Goal: Task Accomplishment & Management: Use online tool/utility

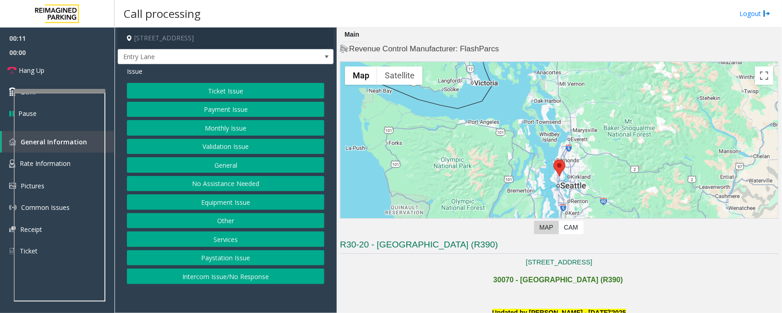
scroll to position [229, 0]
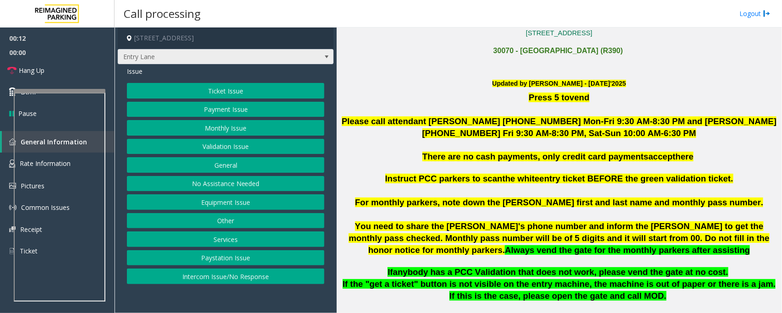
click at [316, 55] on span "Entry Lane" at bounding box center [226, 57] width 216 height 16
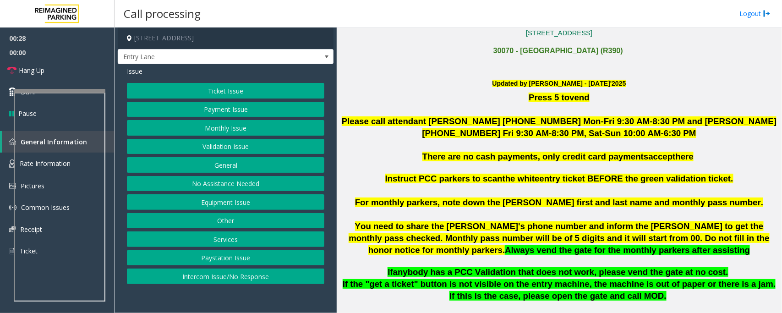
click at [217, 206] on button "Equipment Issue" at bounding box center [225, 202] width 197 height 16
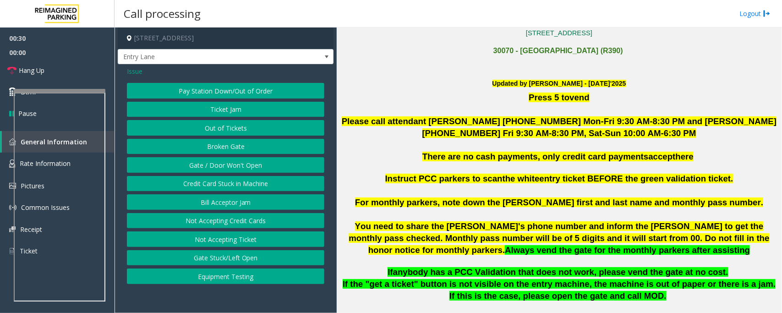
click at [223, 129] on button "Out of Tickets" at bounding box center [225, 128] width 197 height 16
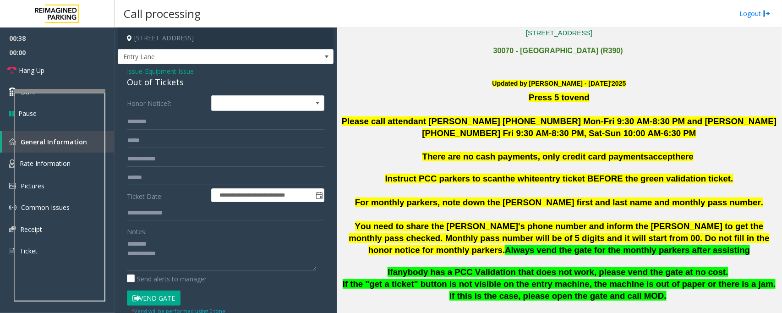
click at [145, 80] on div "Out of Tickets" at bounding box center [225, 82] width 197 height 12
type textarea "**********"
click at [149, 127] on input "text" at bounding box center [225, 122] width 197 height 16
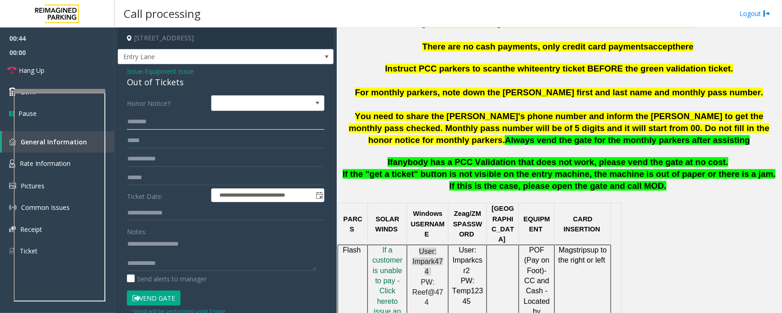
scroll to position [343, 0]
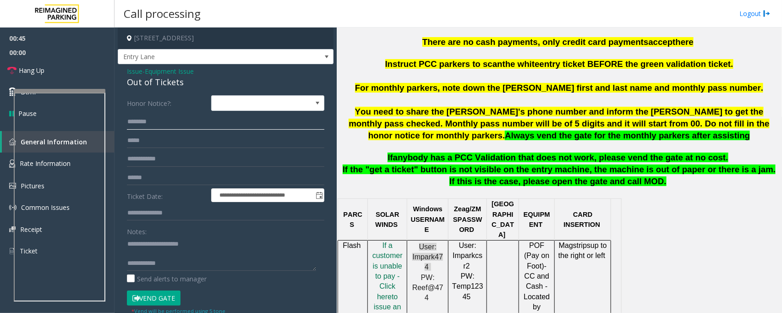
click at [143, 120] on input "text" at bounding box center [225, 122] width 197 height 16
type input "***"
click at [136, 251] on textarea at bounding box center [221, 253] width 189 height 34
click at [158, 300] on button "Vend Gate" at bounding box center [154, 298] width 54 height 16
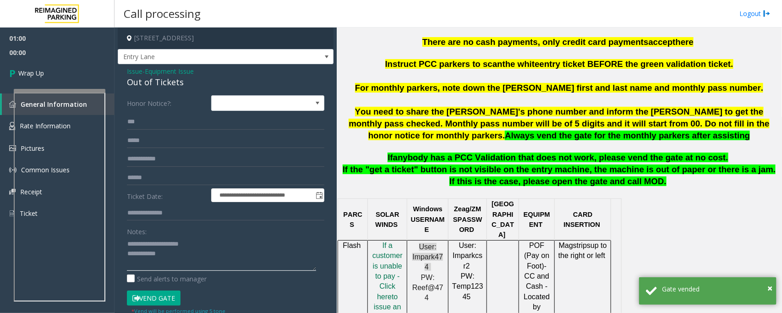
click at [199, 264] on textarea at bounding box center [221, 253] width 189 height 34
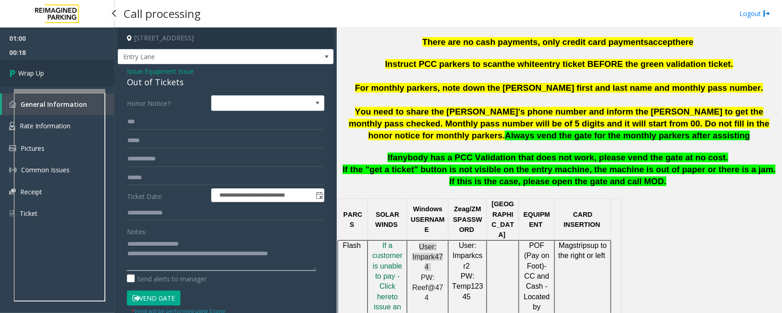
type textarea "**********"
click at [40, 76] on span "Wrap Up" at bounding box center [31, 73] width 26 height 10
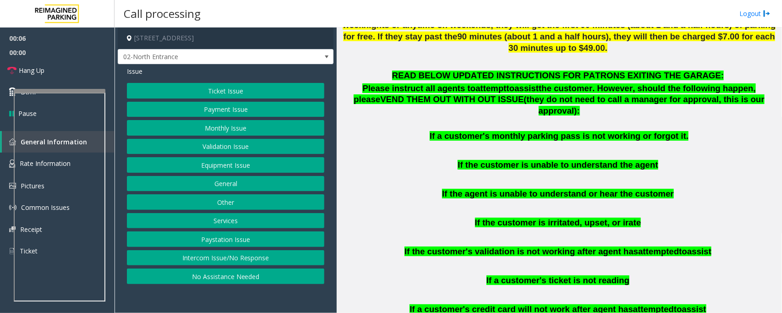
scroll to position [515, 0]
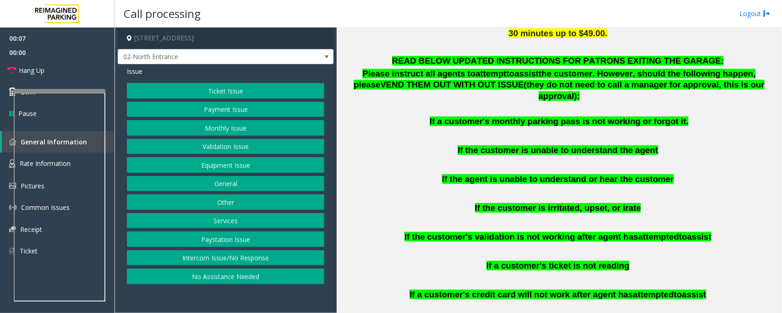
click at [199, 257] on button "Intercom Issue/No Response" at bounding box center [225, 258] width 197 height 16
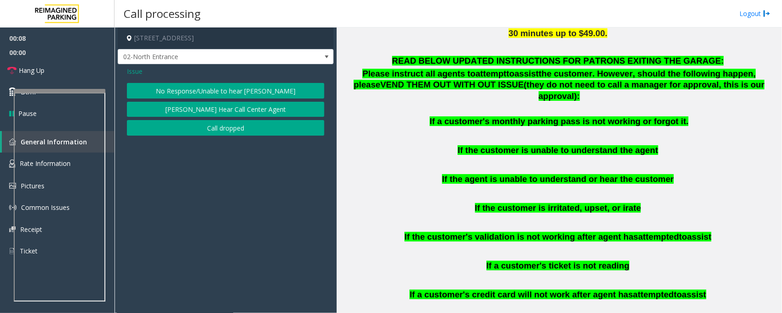
click at [190, 97] on button "No Response/Unable to hear [PERSON_NAME]" at bounding box center [225, 91] width 197 height 16
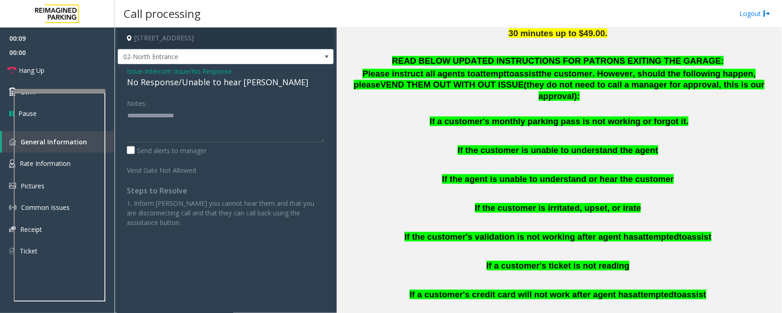
click at [196, 81] on div "No Response/Unable to hear [PERSON_NAME]" at bounding box center [225, 82] width 197 height 12
type textarea "**********"
click at [76, 65] on link "Hang Up" at bounding box center [57, 71] width 114 height 22
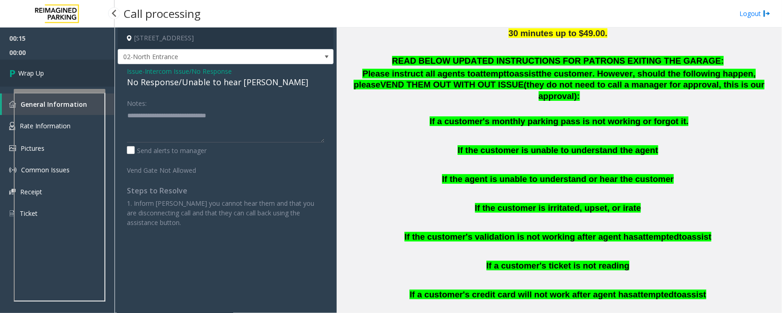
click at [76, 65] on link "Wrap Up" at bounding box center [57, 73] width 114 height 27
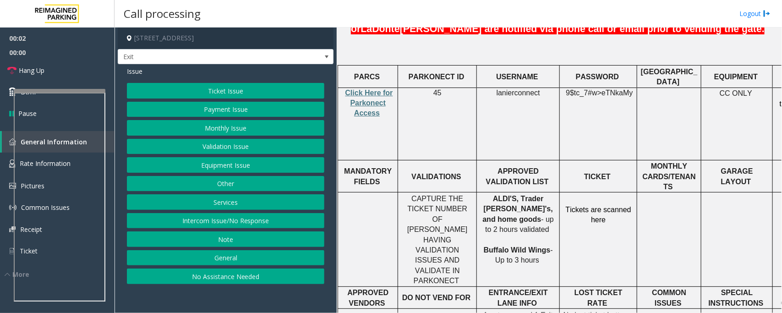
scroll to position [229, 0]
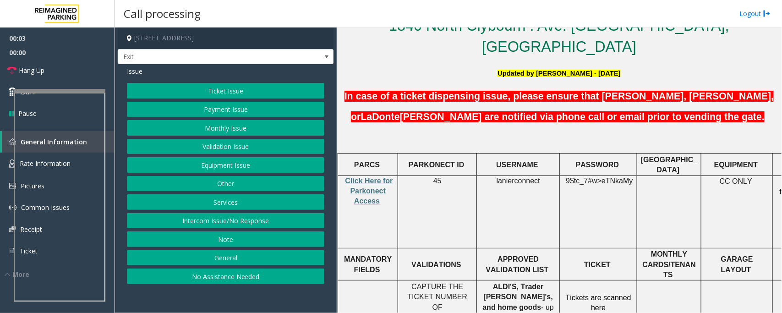
click at [367, 176] on p "Click Here for Parkonect Access" at bounding box center [367, 191] width 53 height 31
click at [369, 177] on span "Click Here for Parkonect Access" at bounding box center [369, 191] width 48 height 28
click at [504, 177] on span "lanierconnect" at bounding box center [517, 181] width 43 height 8
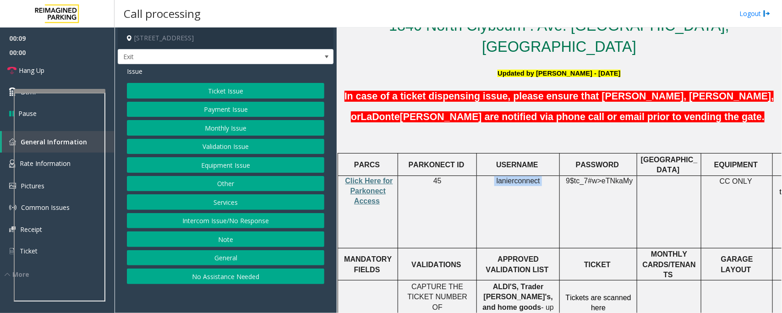
copy p "lanierconnect"
click at [220, 148] on button "Validation Issue" at bounding box center [225, 147] width 197 height 16
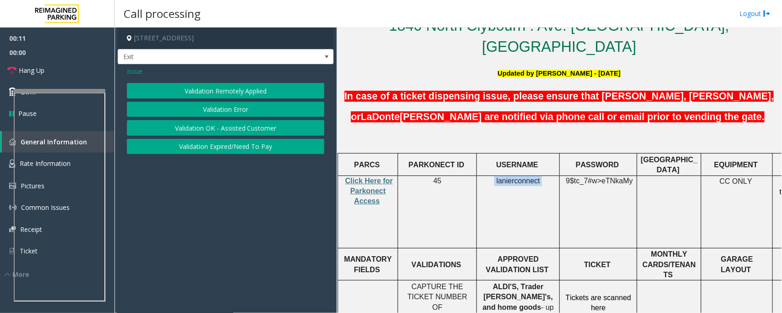
click at [237, 107] on button "Validation Error" at bounding box center [225, 110] width 197 height 16
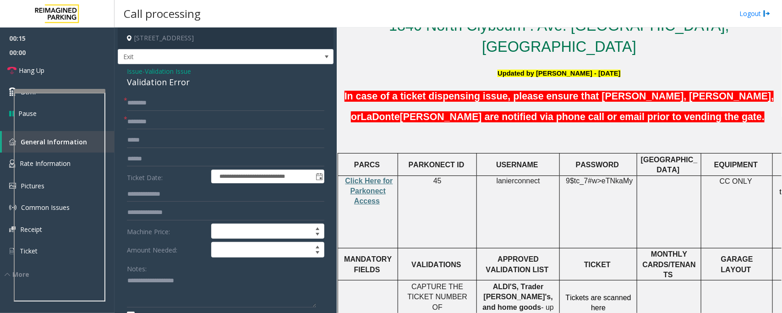
click at [619, 177] on span "eTNkaMy" at bounding box center [616, 181] width 31 height 8
copy p "9$tc_7#w> eTNkaMy"
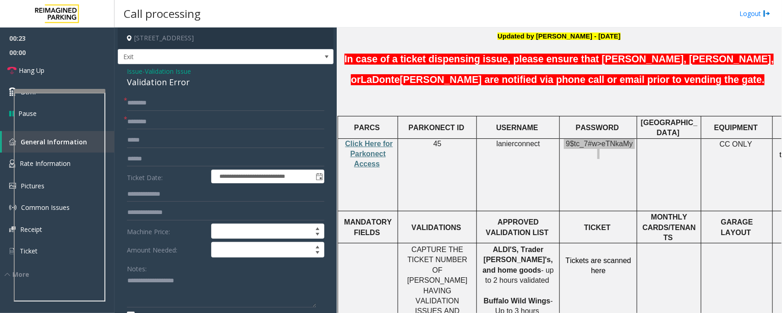
scroll to position [286, 0]
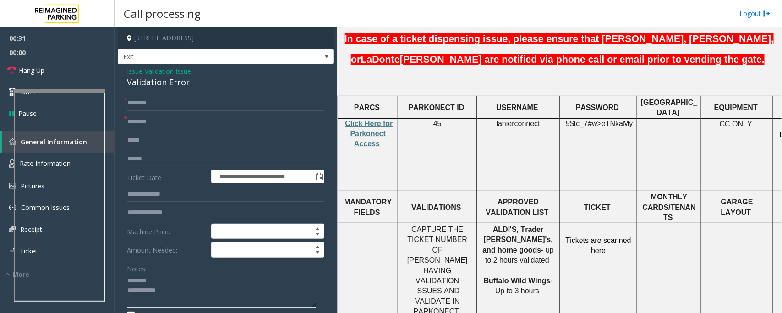
type textarea "**********"
drag, startPoint x: 486, startPoint y: 207, endPoint x: 525, endPoint y: 205, distance: 39.0
click at [525, 224] on p "ALDI'S, Trader Joe's, and home goods - up to 2 hours validated Buffalo Wild Win…" at bounding box center [518, 260] width 76 height 72
copy span "home goods"
click at [146, 120] on input "text" at bounding box center [225, 122] width 197 height 16
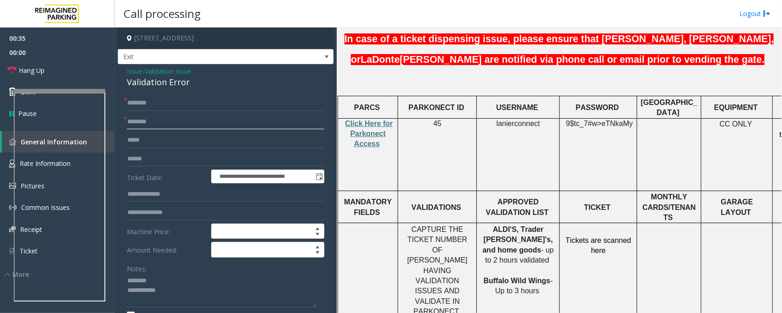
paste input "**********"
type input "**********"
click at [136, 157] on input "text" at bounding box center [225, 159] width 197 height 16
type input "**********"
click at [154, 81] on div "Validation Error" at bounding box center [225, 82] width 197 height 12
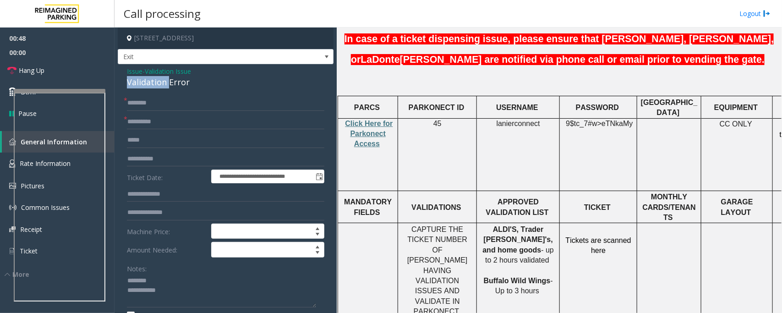
click at [154, 81] on div "Validation Error" at bounding box center [225, 82] width 197 height 12
type textarea "**********"
click at [157, 106] on input "text" at bounding box center [225, 103] width 197 height 16
type input "****"
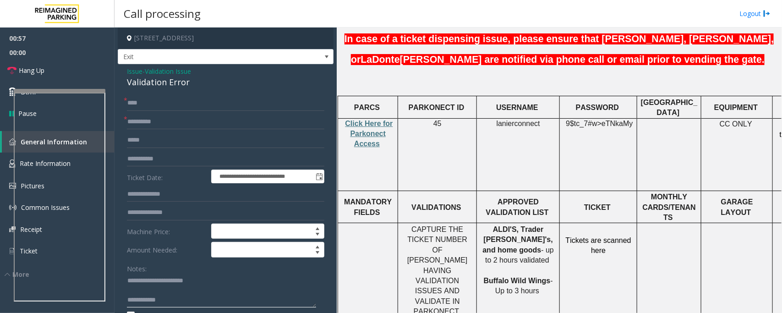
click at [134, 293] on textarea at bounding box center [221, 290] width 189 height 34
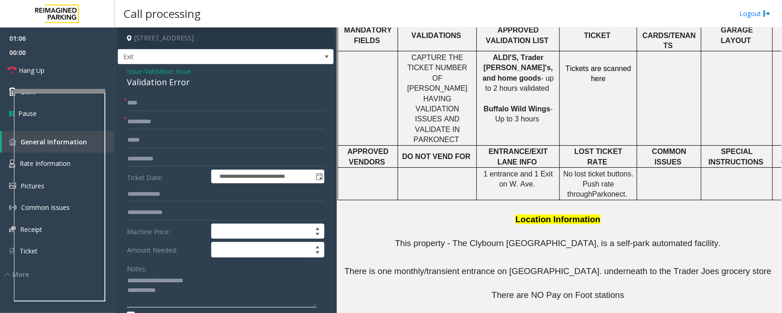
scroll to position [458, 62]
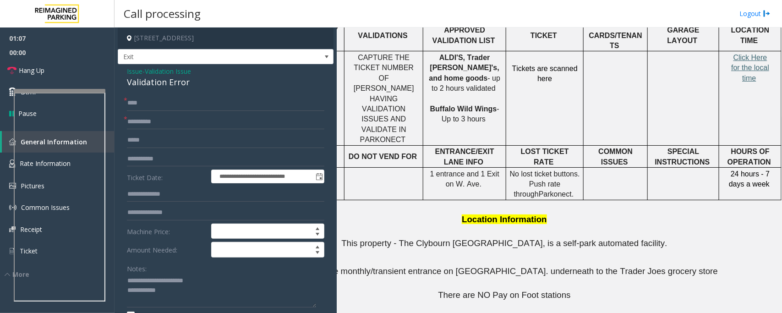
click at [743, 54] on span "Click Here for the local time" at bounding box center [750, 68] width 38 height 28
click at [127, 279] on textarea at bounding box center [221, 290] width 189 height 34
type textarea "**********"
click at [180, 196] on input "text" at bounding box center [225, 194] width 197 height 16
type input "******"
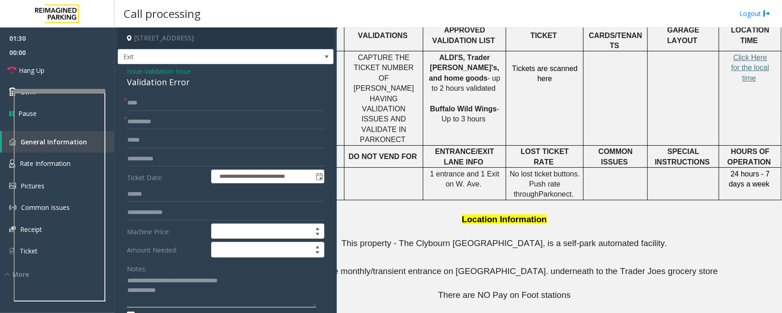
click at [173, 282] on textarea at bounding box center [221, 290] width 189 height 34
click at [172, 280] on textarea at bounding box center [221, 290] width 189 height 34
click at [185, 282] on textarea at bounding box center [221, 290] width 189 height 34
click at [171, 302] on textarea at bounding box center [221, 290] width 189 height 34
click at [219, 308] on textarea at bounding box center [221, 290] width 189 height 34
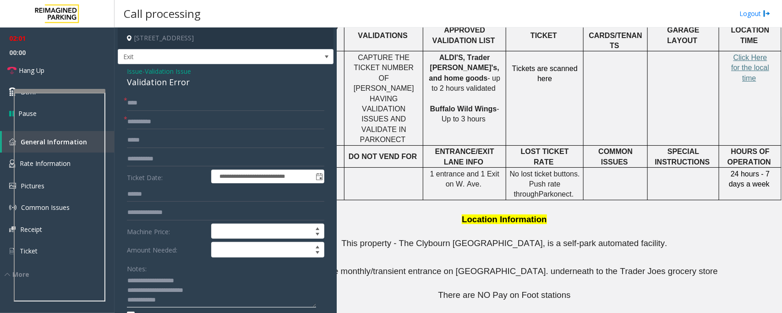
paste textarea "**********"
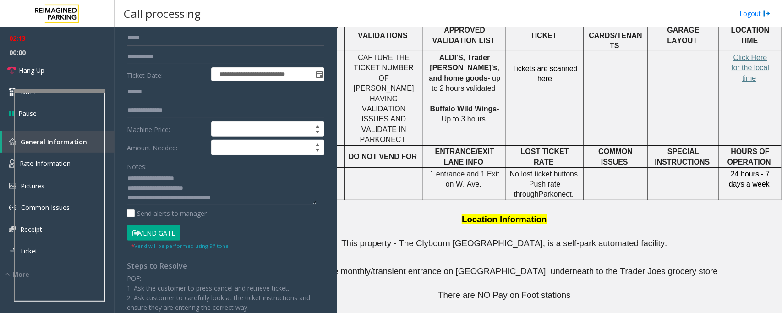
scroll to position [114, 0]
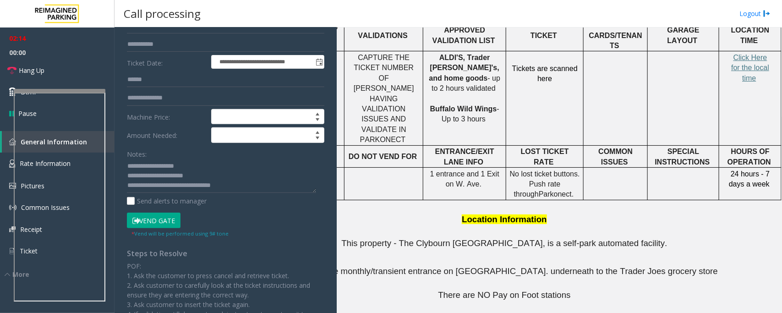
click at [154, 225] on button "Vend Gate" at bounding box center [154, 220] width 54 height 16
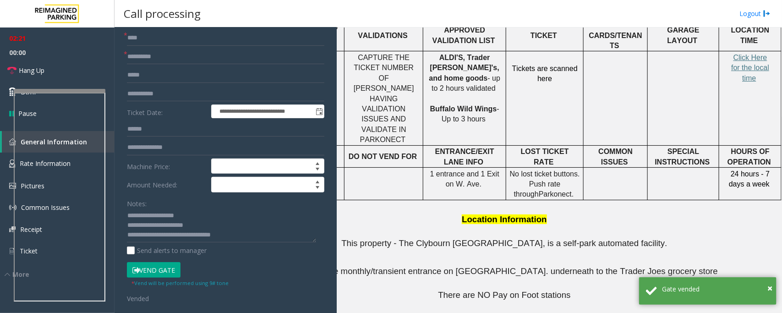
scroll to position [0, 0]
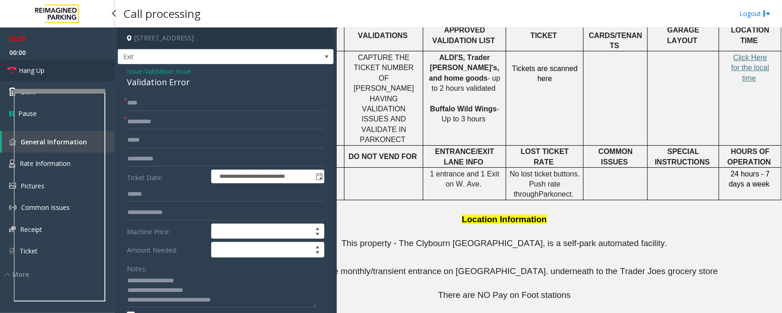
click at [59, 62] on link "Hang Up" at bounding box center [57, 71] width 114 height 22
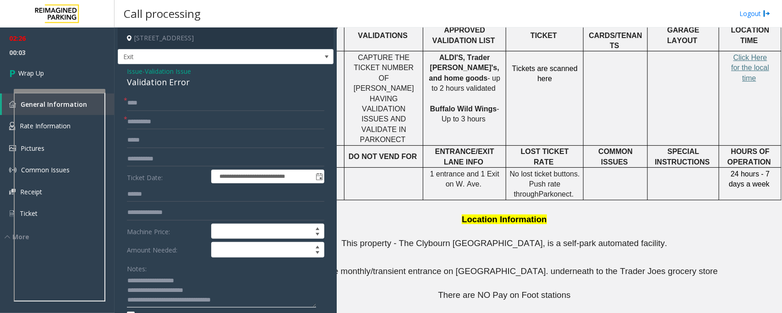
click at [176, 281] on textarea at bounding box center [221, 290] width 189 height 34
type textarea "**********"
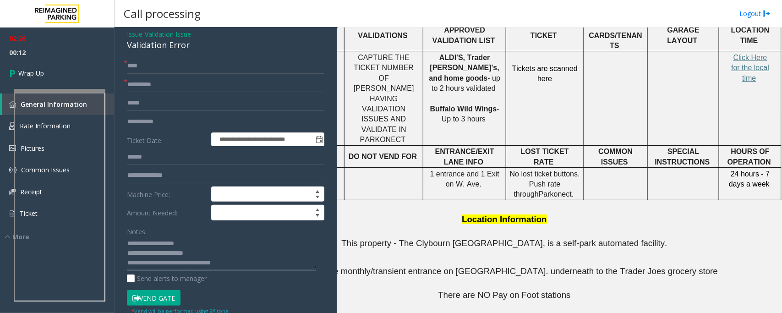
scroll to position [57, 0]
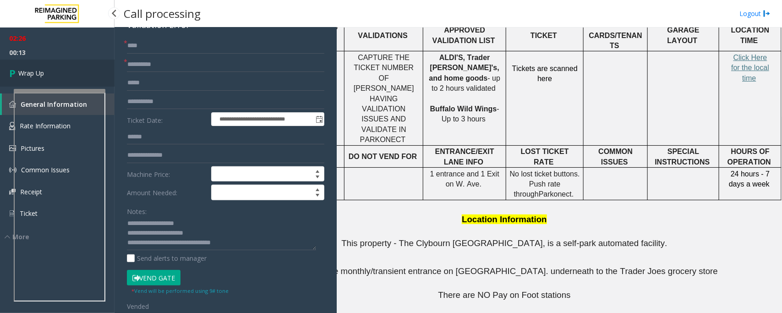
click at [36, 74] on span "Wrap Up" at bounding box center [31, 73] width 26 height 10
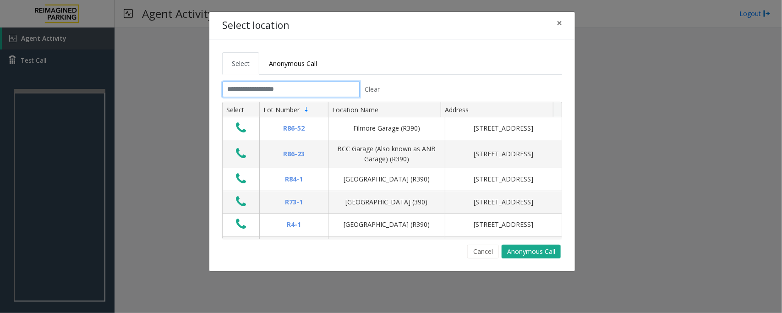
click at [269, 92] on input "text" at bounding box center [290, 89] width 137 height 16
click at [294, 85] on input "text" at bounding box center [290, 89] width 137 height 16
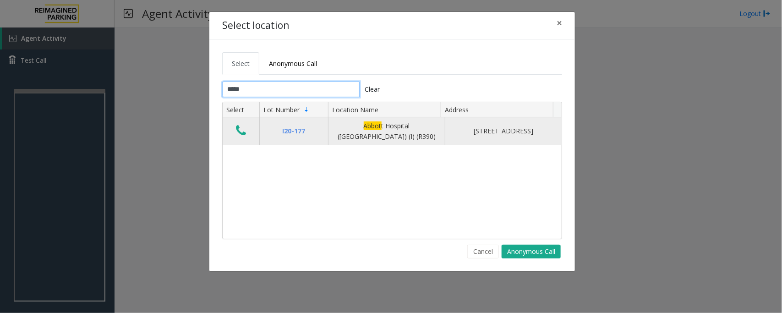
type input "*****"
click at [234, 130] on button "Data table" at bounding box center [241, 131] width 16 height 15
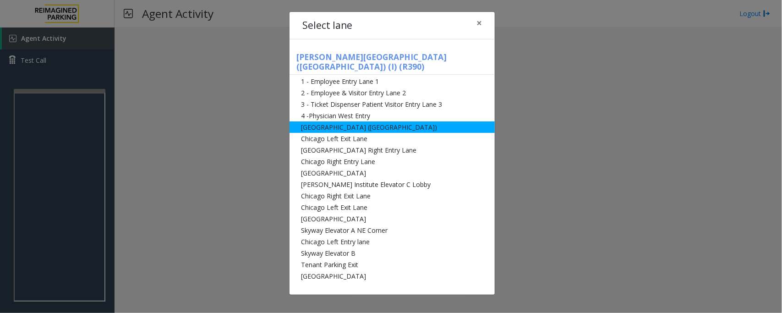
click at [315, 121] on li "[GEOGRAPHIC_DATA] ([GEOGRAPHIC_DATA])" at bounding box center [391, 126] width 205 height 11
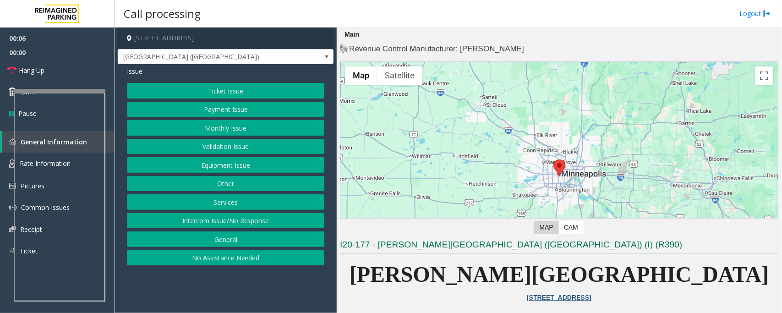
click at [214, 92] on button "Ticket Issue" at bounding box center [225, 91] width 197 height 16
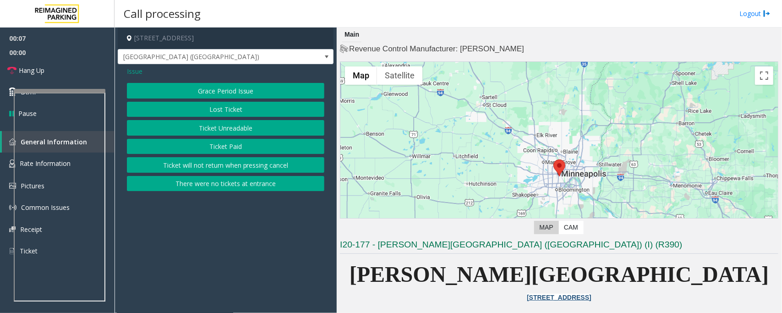
click at [210, 125] on button "Ticket Unreadable" at bounding box center [225, 128] width 197 height 16
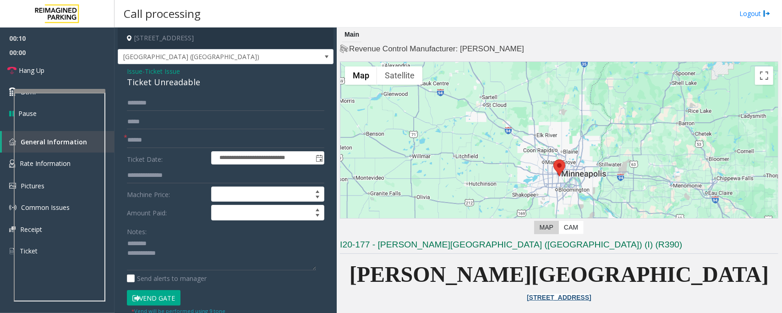
click at [155, 79] on div "Ticket Unreadable" at bounding box center [225, 82] width 197 height 12
click at [165, 253] on textarea at bounding box center [221, 253] width 189 height 34
click at [181, 260] on textarea at bounding box center [221, 253] width 189 height 34
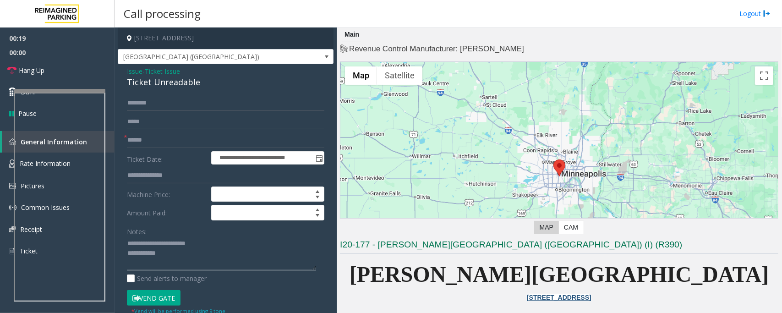
click at [180, 255] on textarea at bounding box center [221, 253] width 189 height 34
paste textarea "**********"
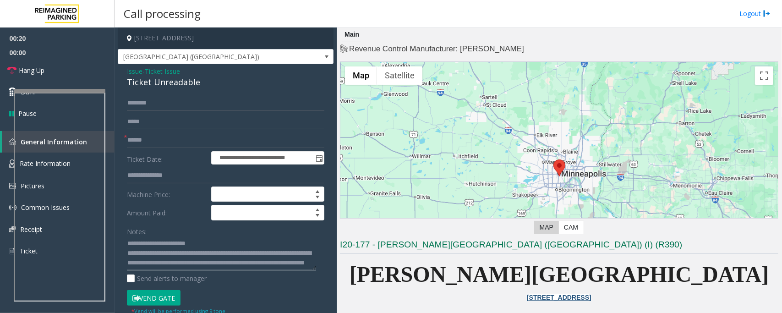
scroll to position [6, 0]
type textarea "**********"
click at [160, 138] on input "text" at bounding box center [225, 140] width 197 height 16
type input "*"
click at [161, 250] on textarea at bounding box center [221, 253] width 189 height 34
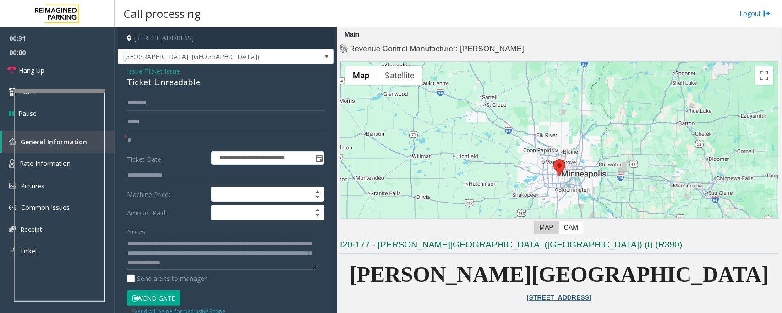
scroll to position [19, 0]
type textarea "**********"
click at [150, 297] on button "Vend Gate" at bounding box center [154, 298] width 54 height 16
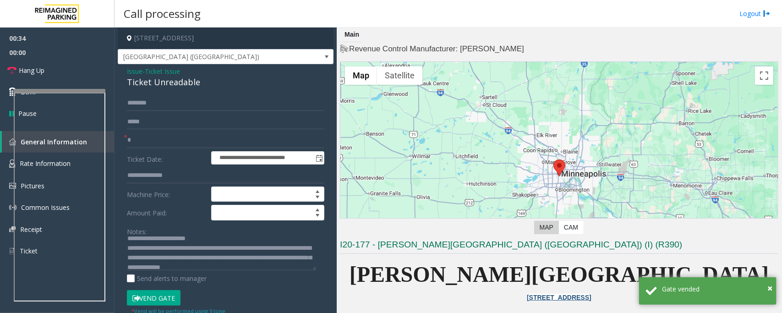
scroll to position [0, 0]
click at [142, 136] on input "*" at bounding box center [225, 140] width 197 height 16
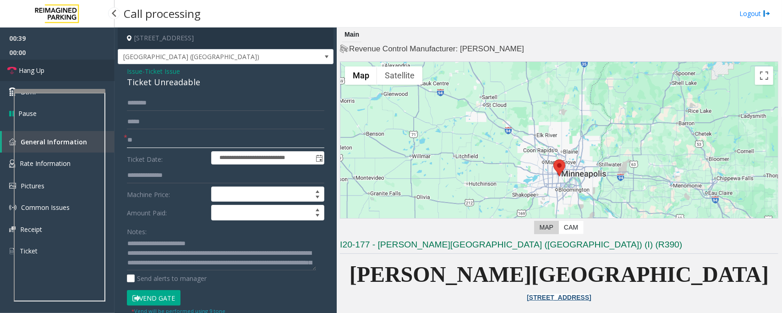
type input "**"
click at [59, 67] on link "Hang Up" at bounding box center [57, 71] width 114 height 22
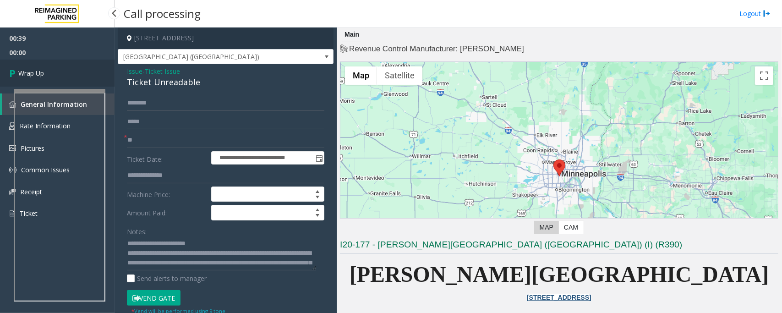
click at [59, 67] on link "Wrap Up" at bounding box center [57, 73] width 114 height 27
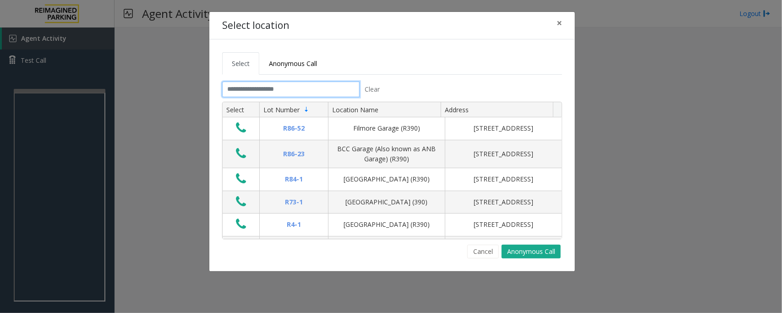
click at [320, 91] on input "text" at bounding box center [290, 89] width 137 height 16
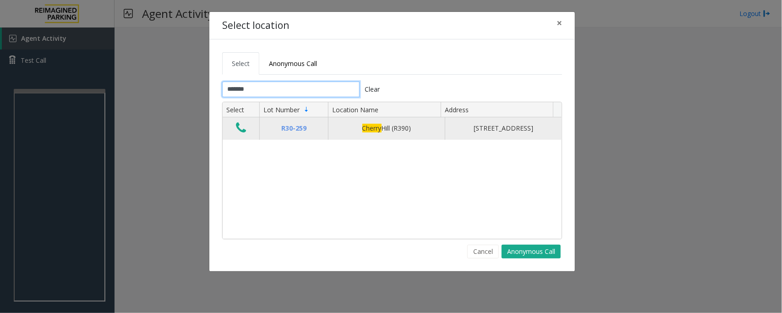
type input "******"
click at [240, 131] on icon "Data table" at bounding box center [241, 127] width 10 height 13
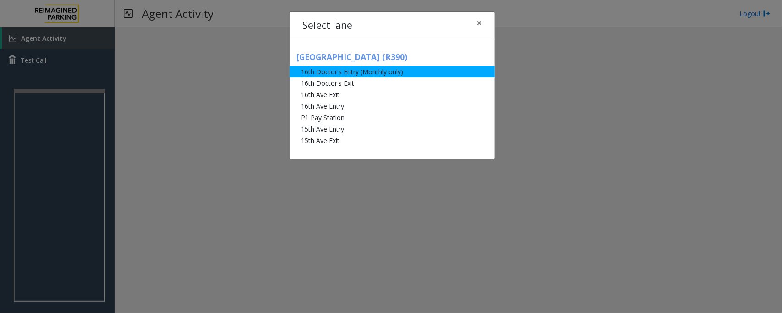
click at [334, 74] on li "16th Doctor's Entry (Monthly only)" at bounding box center [391, 71] width 205 height 11
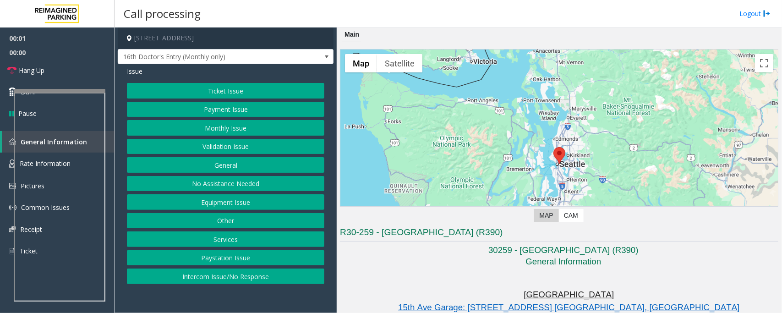
click at [216, 128] on button "Monthly Issue" at bounding box center [225, 128] width 197 height 16
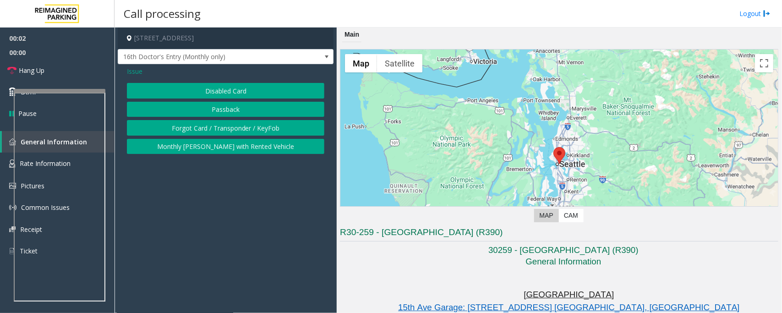
click at [213, 90] on button "Disabled Card" at bounding box center [225, 91] width 197 height 16
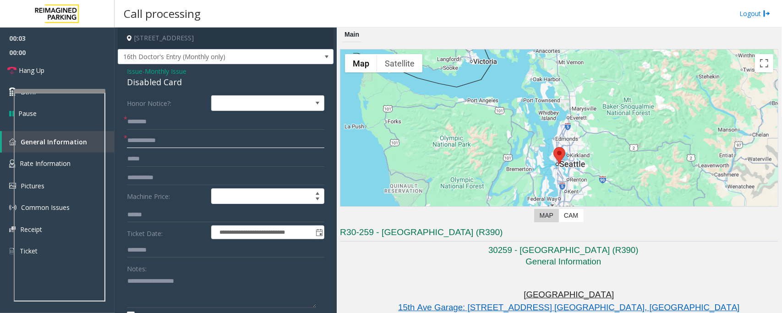
click at [162, 140] on input "text" at bounding box center [225, 141] width 197 height 16
click at [133, 139] on input "text" at bounding box center [225, 141] width 197 height 16
type input "******"
click at [147, 78] on div "Disabled Card" at bounding box center [225, 82] width 197 height 12
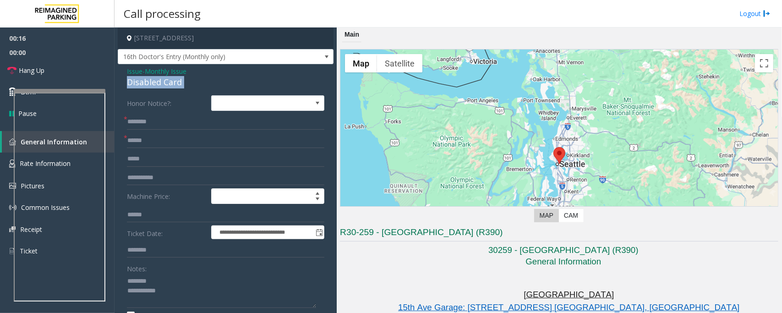
click at [147, 78] on div "Disabled Card" at bounding box center [225, 82] width 197 height 12
type textarea "**********"
click at [163, 117] on input "text" at bounding box center [225, 122] width 197 height 16
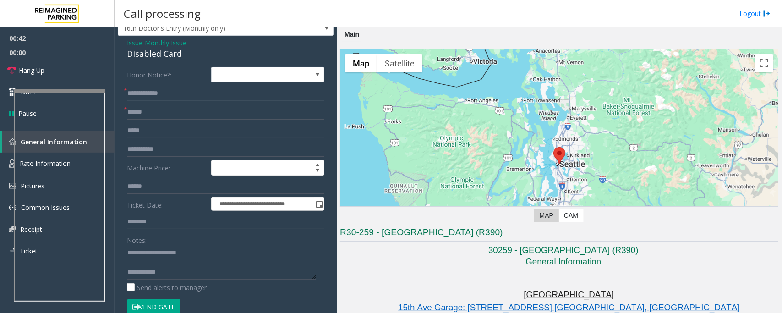
scroll to position [57, 0]
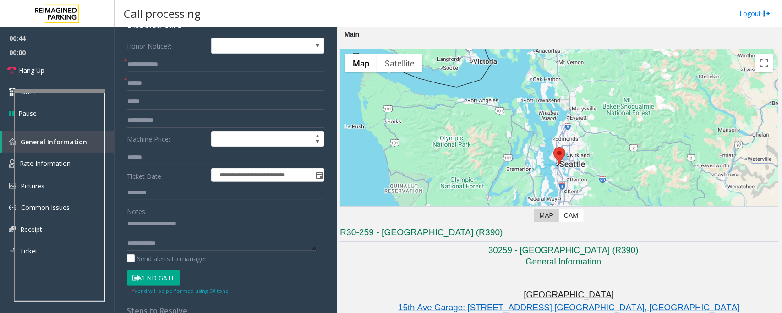
type input "**********"
click at [157, 278] on button "Vend Gate" at bounding box center [154, 278] width 54 height 16
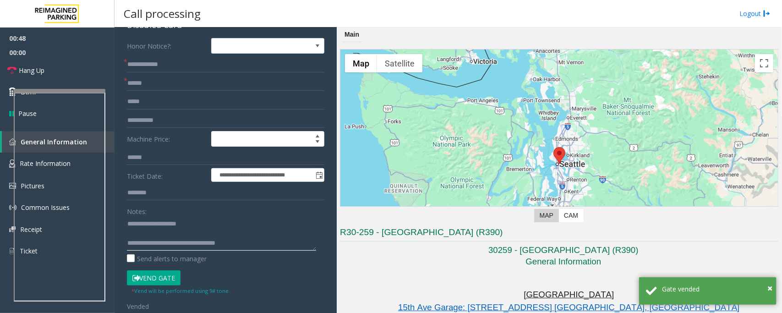
click at [187, 232] on textarea at bounding box center [221, 233] width 189 height 34
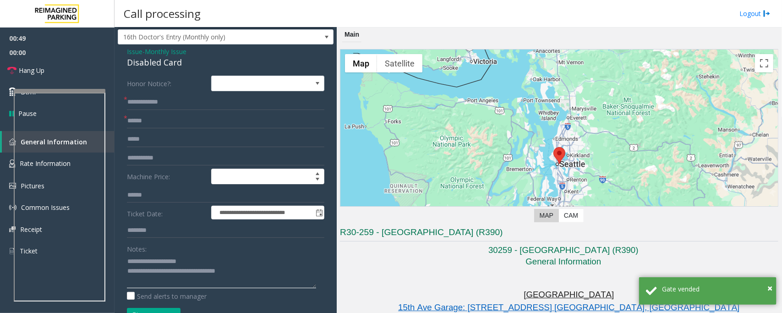
scroll to position [0, 0]
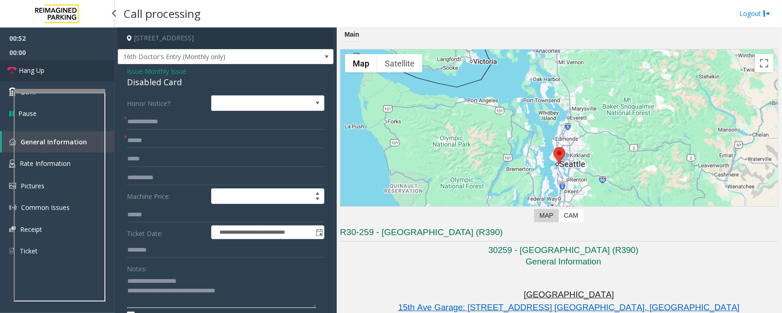
type textarea "**********"
click at [44, 70] on span "Hang Up" at bounding box center [32, 70] width 26 height 10
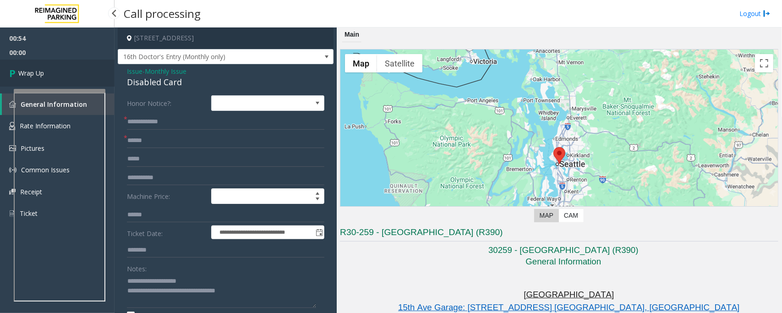
click at [44, 70] on link "Wrap Up" at bounding box center [57, 73] width 114 height 27
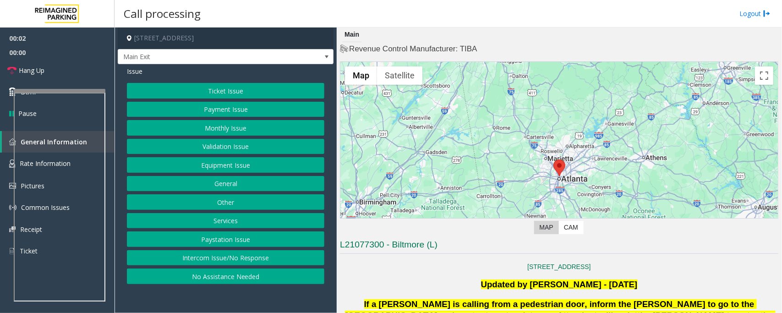
scroll to position [172, 0]
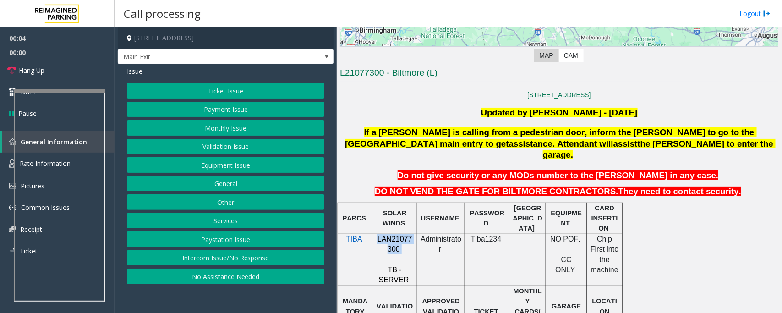
drag, startPoint x: 378, startPoint y: 227, endPoint x: 399, endPoint y: 236, distance: 23.4
click at [399, 236] on p "LAN21077300" at bounding box center [394, 244] width 38 height 21
copy p "LAN21077300"
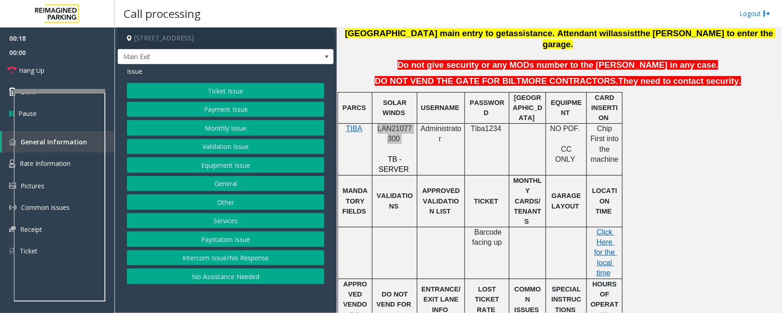
scroll to position [286, 0]
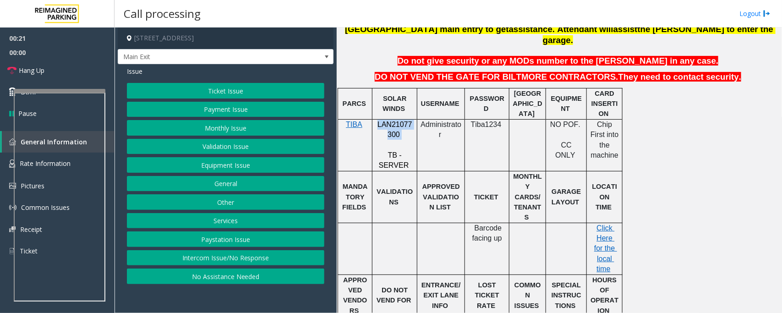
click at [207, 110] on button "Payment Issue" at bounding box center [225, 110] width 197 height 16
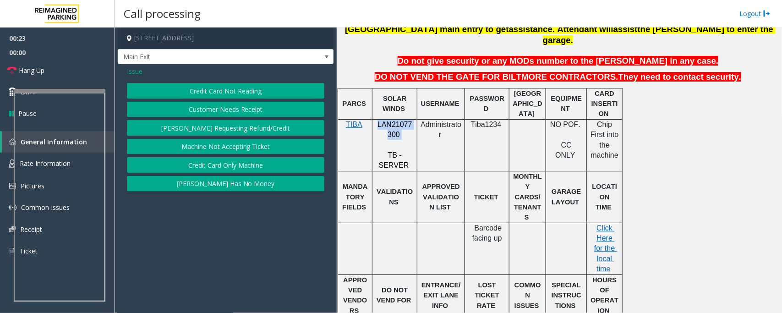
click at [238, 153] on button "Machine Not Accepting Ticket" at bounding box center [225, 147] width 197 height 16
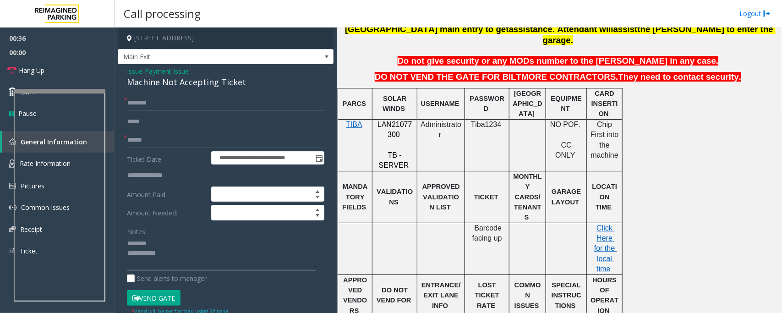
type textarea "**********"
click at [154, 131] on form "**********" at bounding box center [225, 205] width 197 height 220
click at [202, 140] on input "text" at bounding box center [225, 140] width 197 height 16
type input "*******"
click at [149, 85] on div "Machine Not Accepting Ticket" at bounding box center [225, 82] width 197 height 12
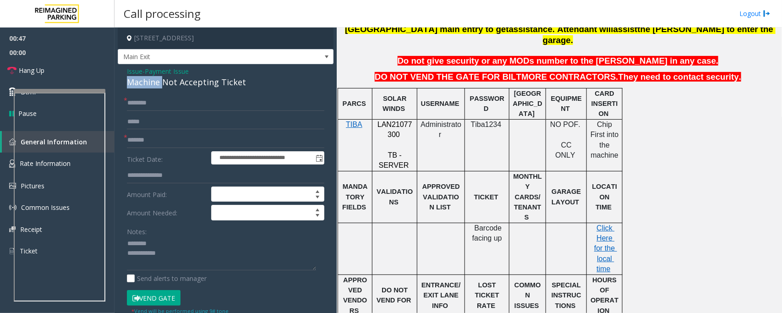
click at [149, 85] on div "Machine Not Accepting Ticket" at bounding box center [225, 82] width 197 height 12
click at [173, 69] on span "Payment Issue" at bounding box center [167, 71] width 44 height 10
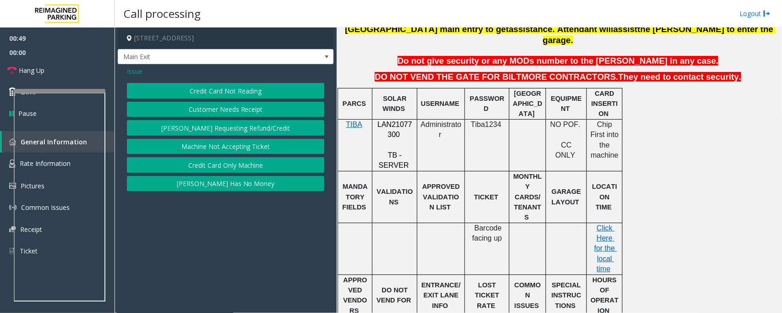
click at [136, 72] on span "Issue" at bounding box center [135, 71] width 16 height 10
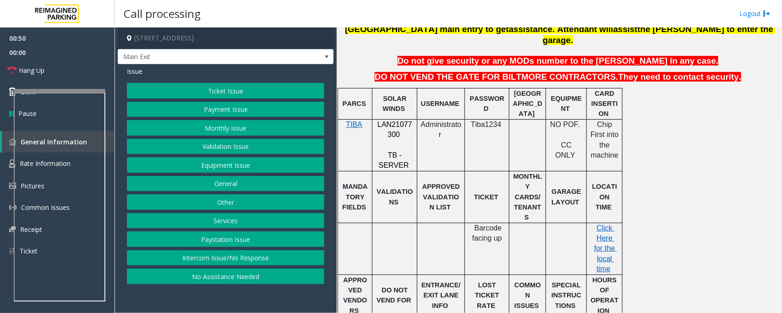
click at [208, 88] on button "Ticket Issue" at bounding box center [225, 91] width 197 height 16
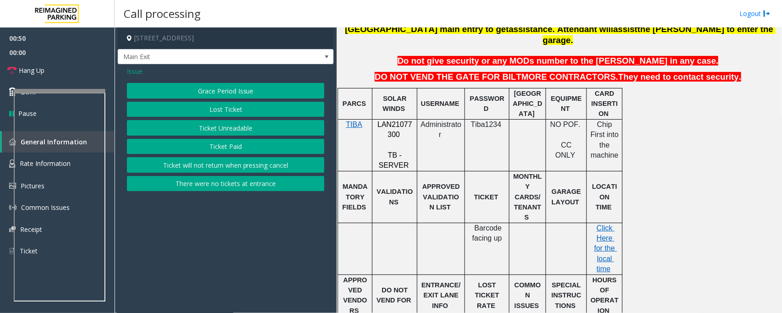
click at [211, 126] on button "Ticket Unreadable" at bounding box center [225, 128] width 197 height 16
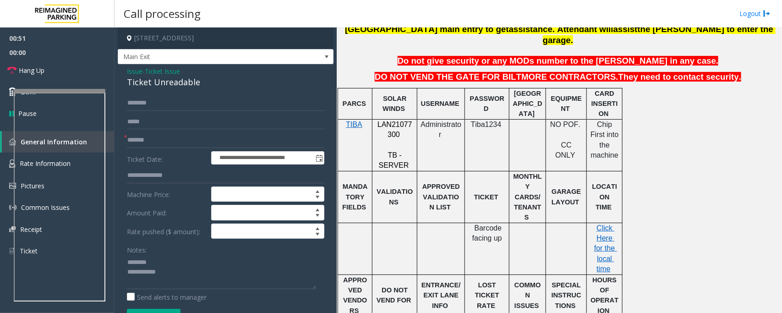
click at [142, 79] on div "Ticket Unreadable" at bounding box center [225, 82] width 197 height 12
copy div "Ticket Unreadable"
click at [164, 261] on textarea at bounding box center [221, 272] width 189 height 34
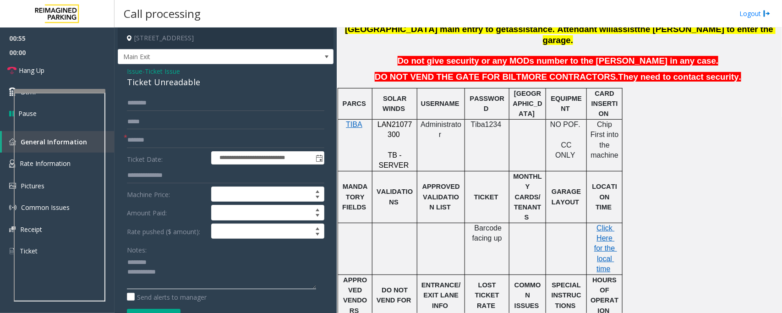
paste textarea "**********"
type textarea "**********"
click at [158, 103] on input "text" at bounding box center [225, 103] width 197 height 16
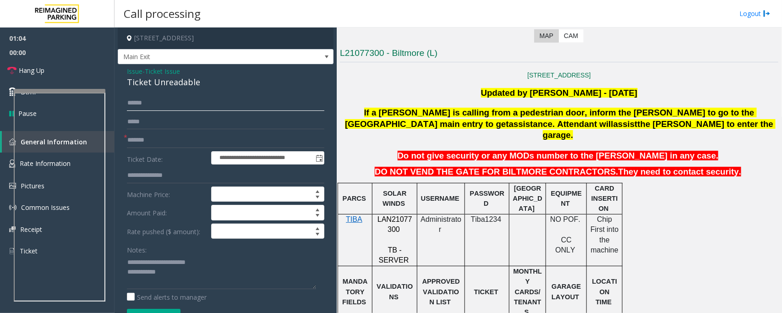
scroll to position [172, 0]
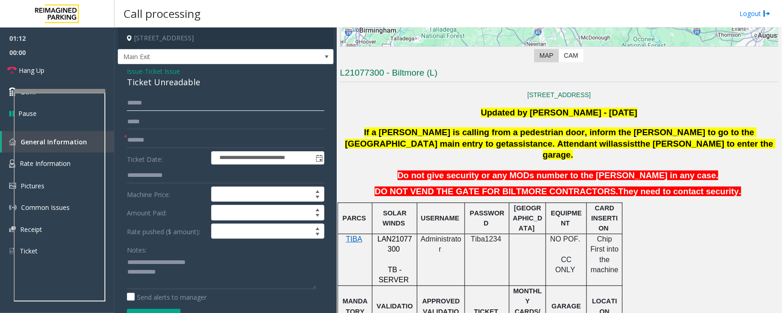
type input "******"
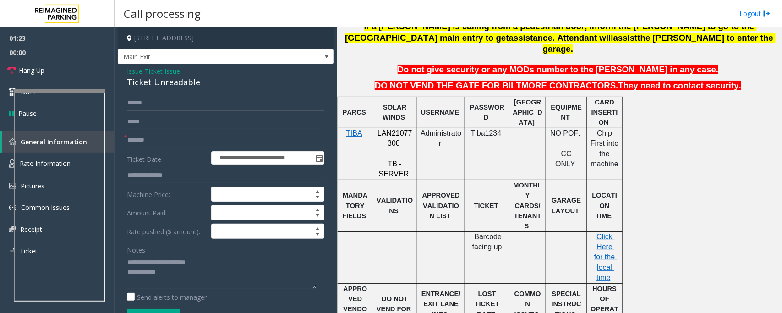
scroll to position [286, 0]
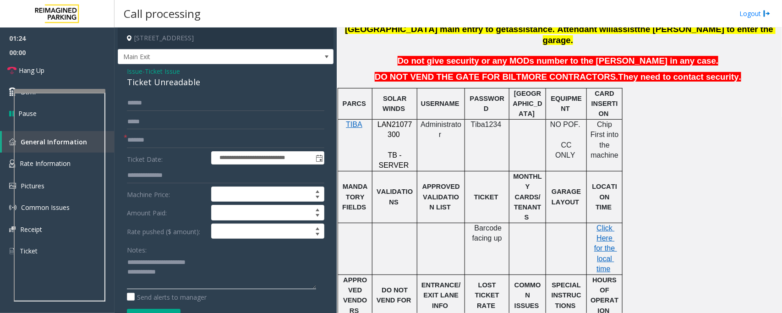
click at [193, 282] on textarea at bounding box center [221, 272] width 189 height 34
click at [156, 84] on div "Ticket Unreadable" at bounding box center [225, 82] width 197 height 12
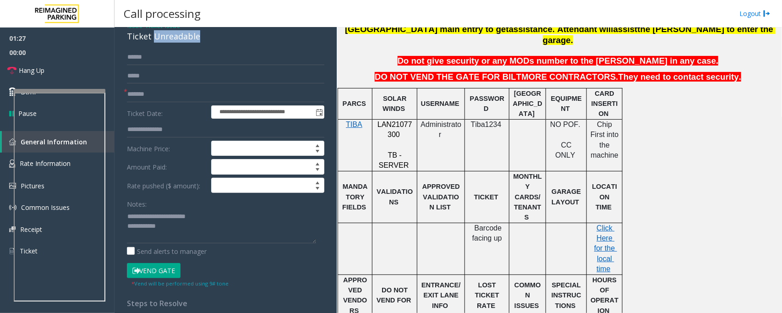
scroll to position [114, 0]
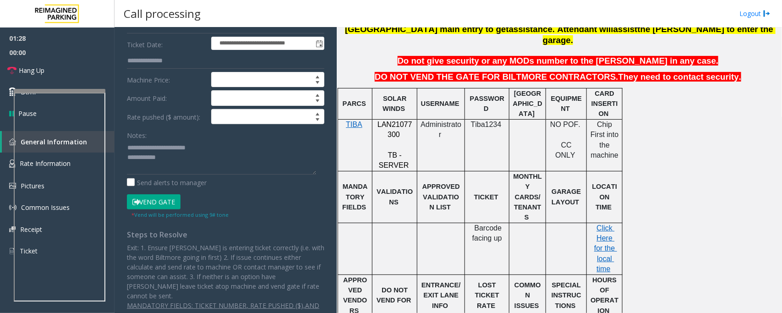
click at [149, 205] on button "Vend Gate" at bounding box center [154, 202] width 54 height 16
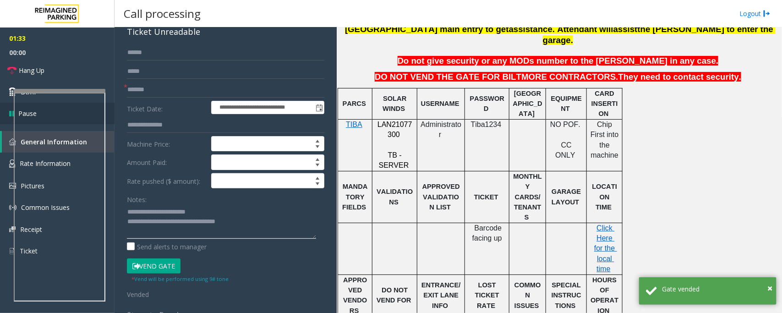
scroll to position [0, 0]
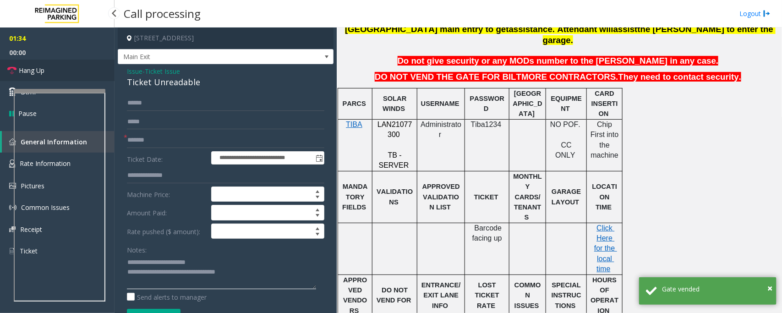
type textarea "**********"
click at [42, 67] on span "Hang Up" at bounding box center [32, 70] width 26 height 10
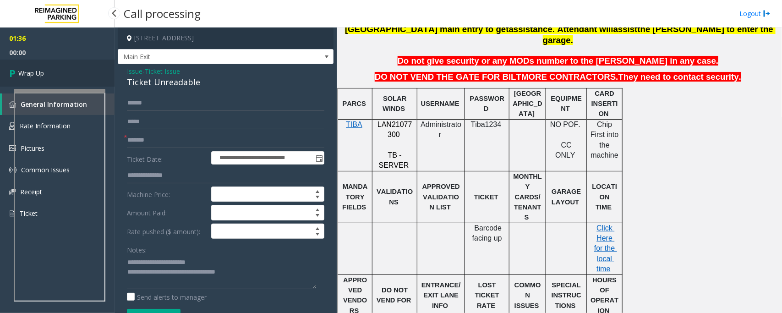
click at [42, 67] on link "Wrap Up" at bounding box center [57, 73] width 114 height 27
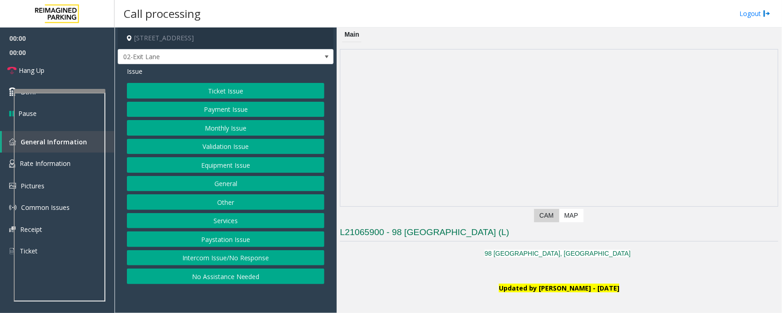
scroll to position [172, 0]
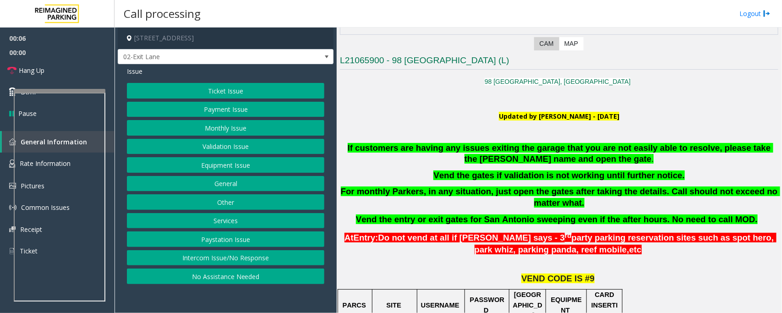
click at [213, 109] on button "Payment Issue" at bounding box center [225, 110] width 197 height 16
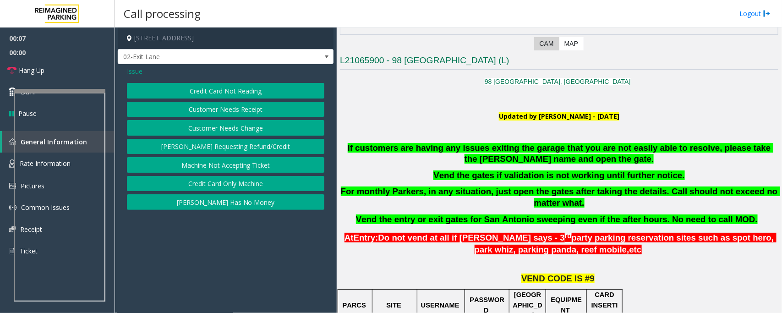
click at [253, 94] on button "Credit Card Not Reading" at bounding box center [225, 91] width 197 height 16
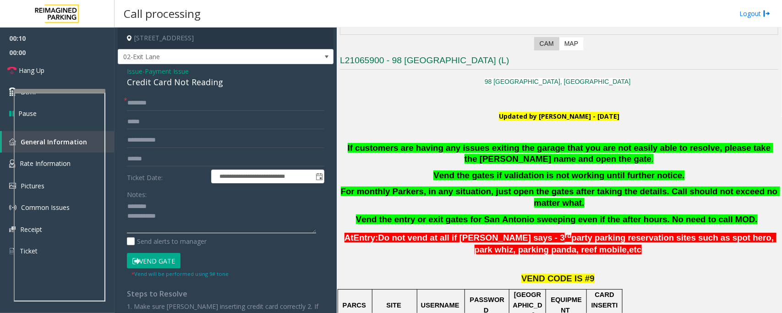
scroll to position [343, 0]
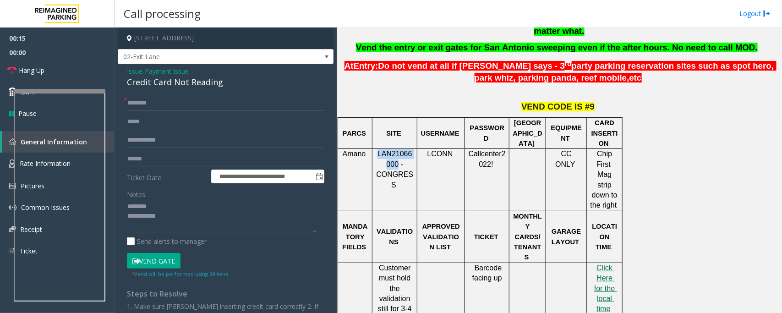
drag, startPoint x: 374, startPoint y: 154, endPoint x: 395, endPoint y: 163, distance: 22.4
click at [395, 163] on div "LAN21066000 - CONGRESS" at bounding box center [394, 169] width 44 height 41
copy span "LAN21066000"
click at [172, 83] on div "Credit Card Not Reading" at bounding box center [225, 82] width 197 height 12
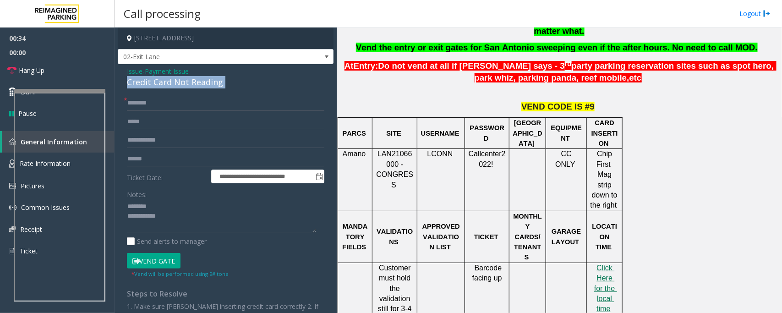
click at [172, 83] on div "Credit Card Not Reading" at bounding box center [225, 82] width 197 height 12
click at [136, 216] on textarea at bounding box center [221, 216] width 189 height 34
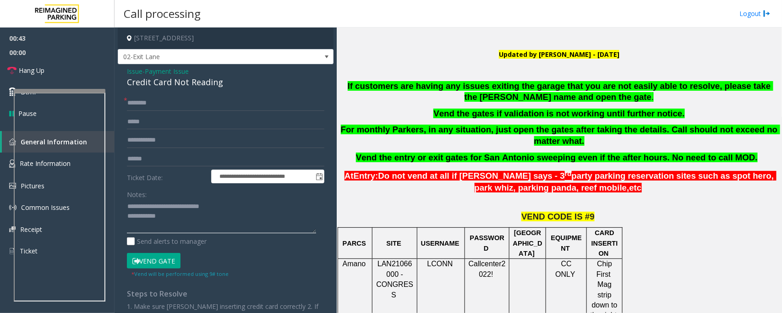
scroll to position [229, 0]
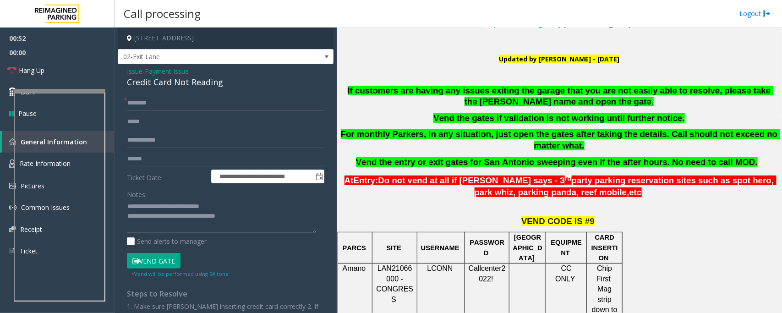
type textarea "**********"
click at [156, 157] on input "text" at bounding box center [225, 159] width 197 height 16
click at [163, 102] on input "text" at bounding box center [225, 103] width 197 height 16
click at [158, 161] on input "text" at bounding box center [225, 159] width 197 height 16
click at [140, 108] on input "text" at bounding box center [225, 103] width 197 height 16
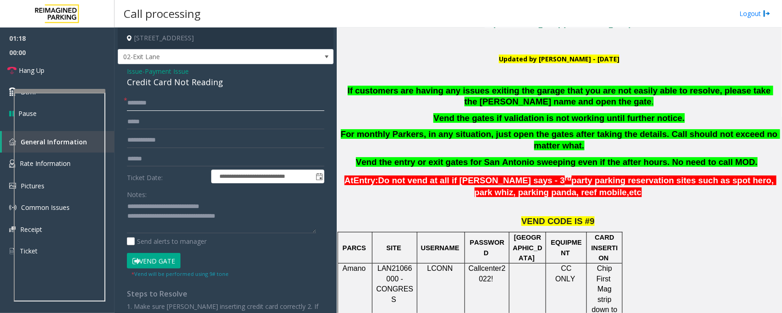
click at [143, 99] on input "text" at bounding box center [225, 103] width 197 height 16
click at [145, 158] on input "text" at bounding box center [225, 159] width 197 height 16
type input "******"
click at [141, 103] on input "text" at bounding box center [225, 103] width 197 height 16
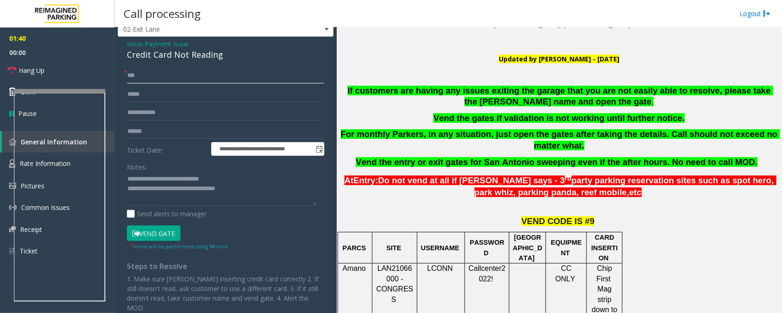
scroll to position [75, 0]
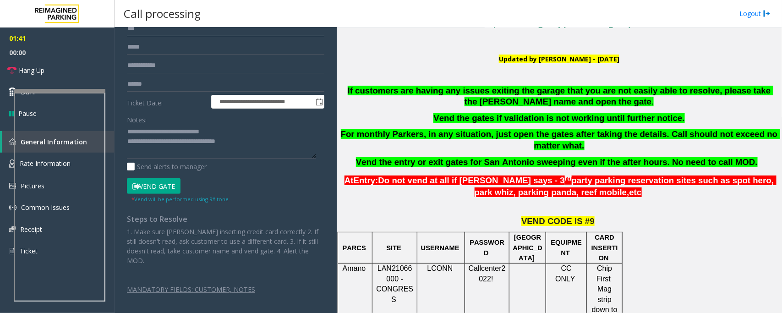
type input "***"
click at [157, 190] on button "Vend Gate" at bounding box center [154, 186] width 54 height 16
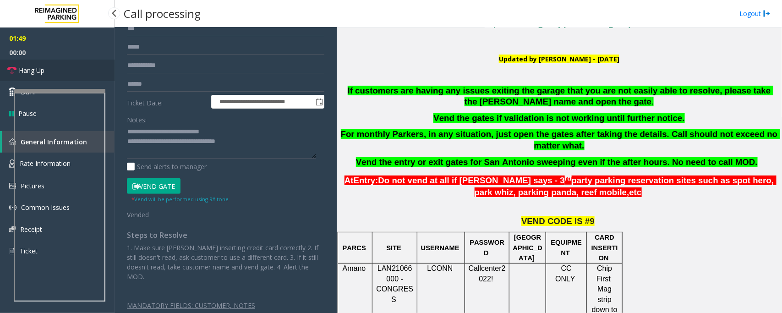
click at [78, 73] on link "Hang Up" at bounding box center [57, 71] width 114 height 22
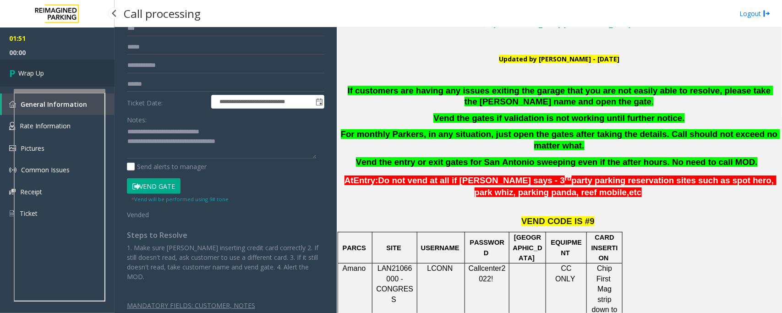
click at [78, 73] on link "Wrap Up" at bounding box center [57, 73] width 114 height 27
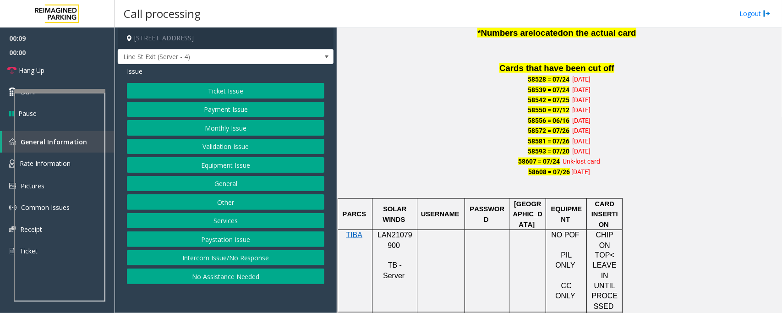
scroll to position [630, 0]
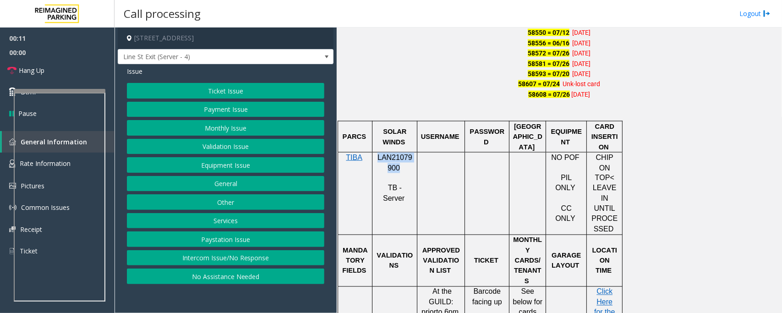
drag, startPoint x: 376, startPoint y: 158, endPoint x: 397, endPoint y: 166, distance: 21.9
click at [397, 166] on p "LAN21079900" at bounding box center [394, 162] width 38 height 21
copy span "LAN21079900"
click at [228, 110] on button "Payment Issue" at bounding box center [225, 110] width 197 height 16
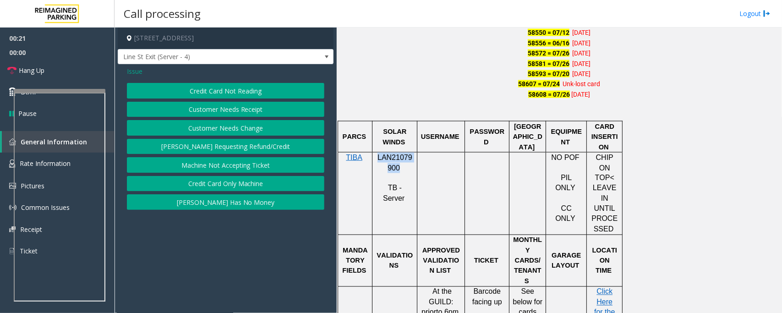
click at [235, 92] on button "Credit Card Not Reading" at bounding box center [225, 91] width 197 height 16
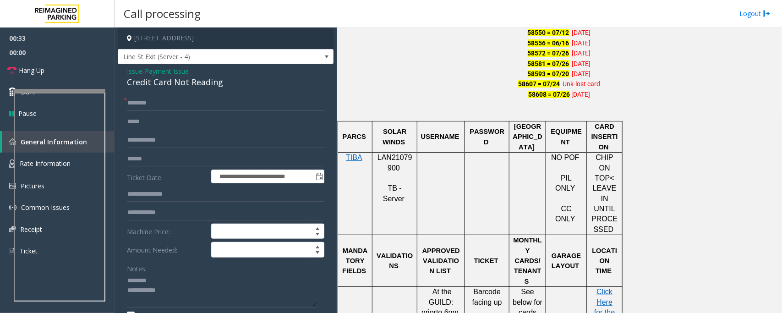
click at [170, 82] on div "Credit Card Not Reading" at bounding box center [225, 82] width 197 height 12
click at [196, 288] on textarea at bounding box center [221, 290] width 189 height 34
click at [202, 291] on textarea at bounding box center [221, 290] width 189 height 34
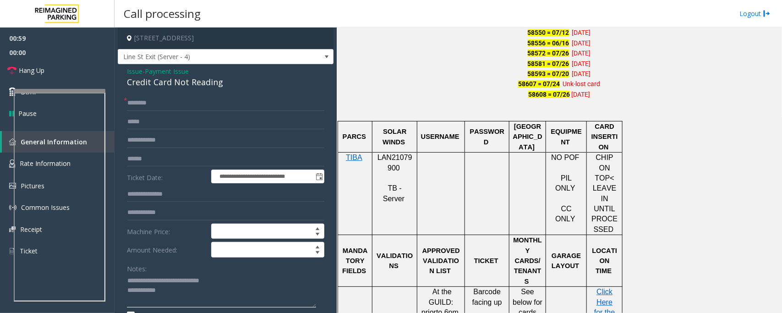
drag, startPoint x: 173, startPoint y: 296, endPoint x: 166, endPoint y: 262, distance: 35.1
click at [173, 296] on textarea at bounding box center [221, 290] width 189 height 34
click at [147, 101] on input "text" at bounding box center [225, 103] width 197 height 16
type textarea "**********"
click at [172, 104] on input "text" at bounding box center [225, 103] width 197 height 16
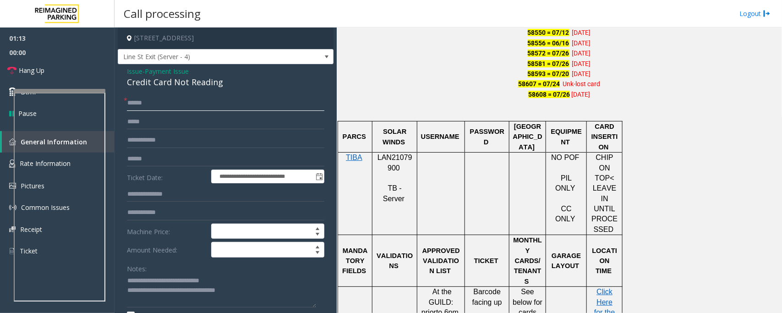
type input "******"
click at [156, 127] on input "text" at bounding box center [225, 122] width 197 height 16
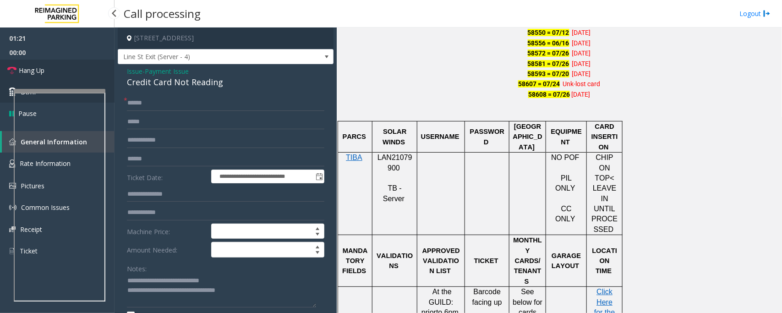
drag, startPoint x: 54, startPoint y: 68, endPoint x: 63, endPoint y: 82, distance: 17.5
click at [54, 68] on link "Hang Up" at bounding box center [57, 71] width 114 height 22
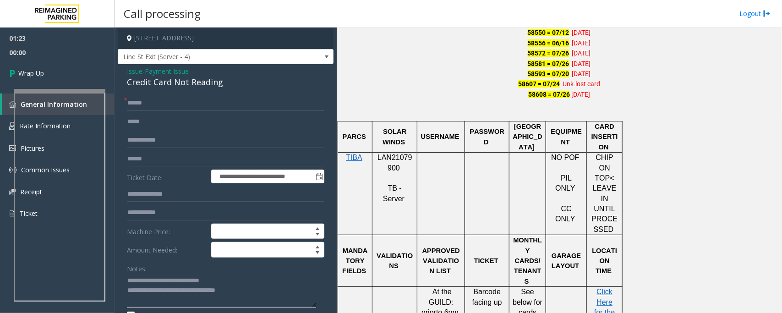
drag, startPoint x: 163, startPoint y: 291, endPoint x: 269, endPoint y: 293, distance: 105.8
click at [269, 293] on textarea at bounding box center [221, 290] width 189 height 34
type textarea "**********"
click at [54, 70] on link "Wrap Up" at bounding box center [57, 73] width 114 height 27
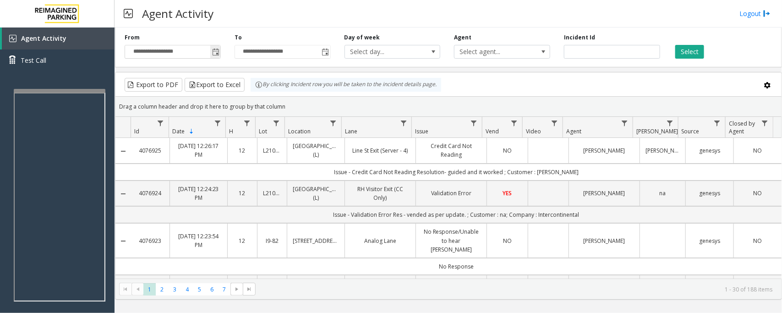
click at [213, 56] on span "Toggle popup" at bounding box center [215, 51] width 10 height 15
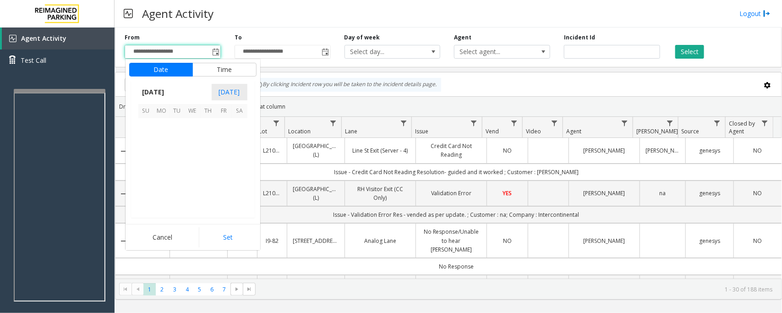
scroll to position [164251, 0]
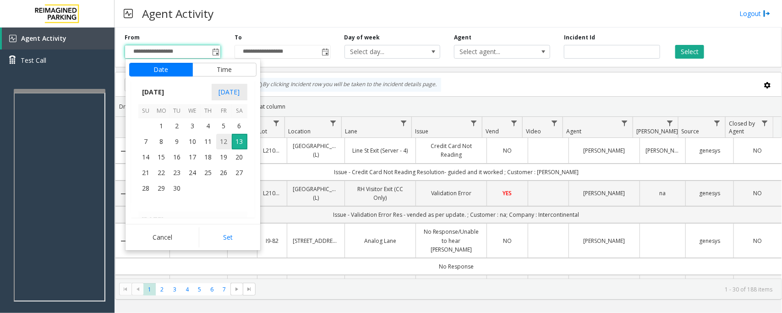
click at [224, 142] on span "12" at bounding box center [224, 142] width 16 height 16
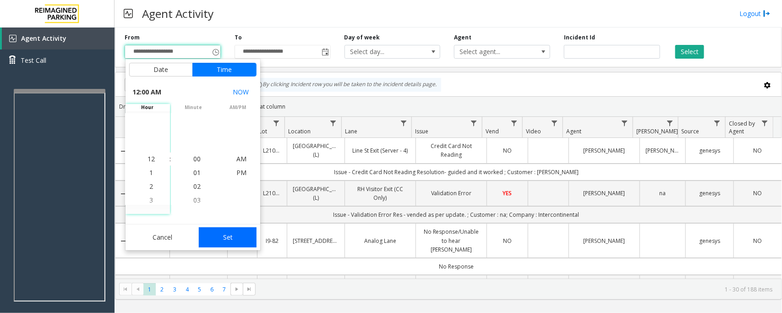
click at [234, 234] on button "Set" at bounding box center [228, 237] width 58 height 20
type input "**********"
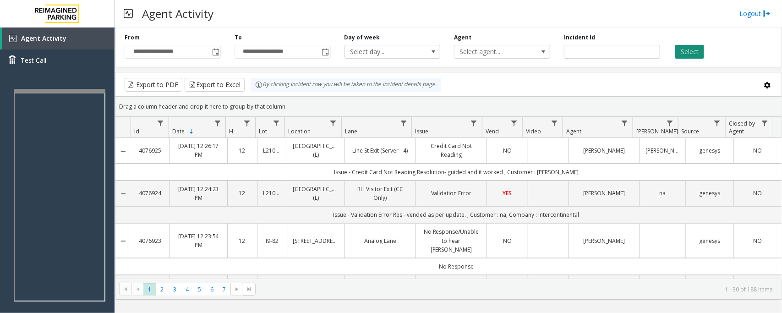
click at [696, 55] on button "Select" at bounding box center [689, 52] width 29 height 14
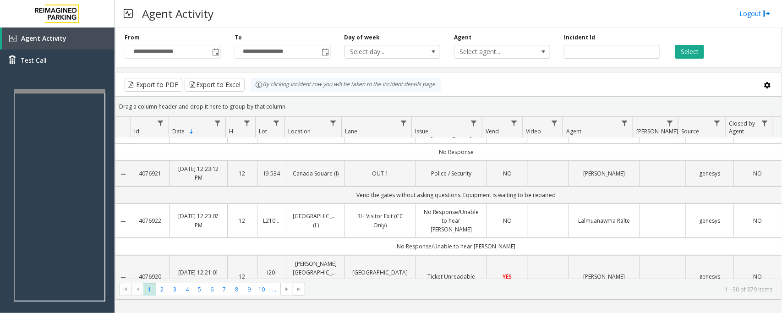
scroll to position [0, 0]
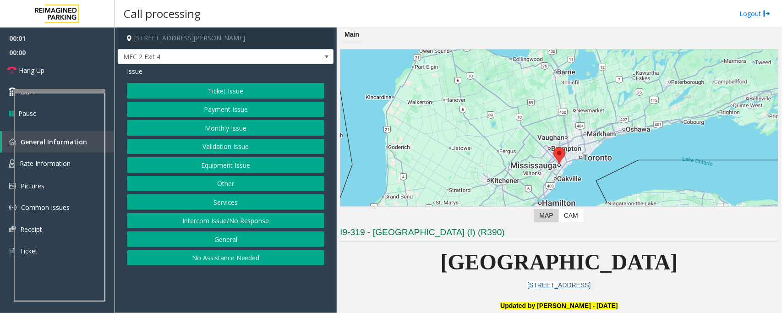
scroll to position [229, 0]
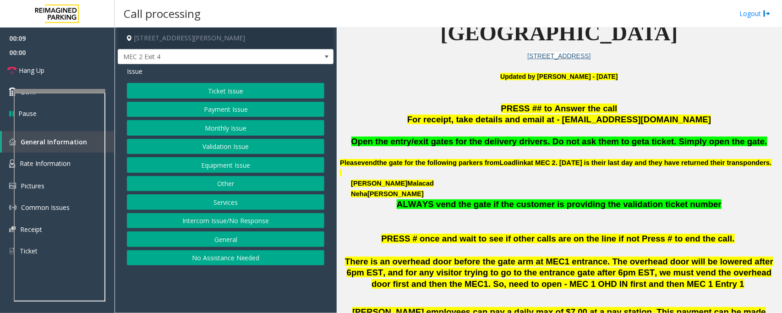
click at [234, 113] on button "Payment Issue" at bounding box center [225, 110] width 197 height 16
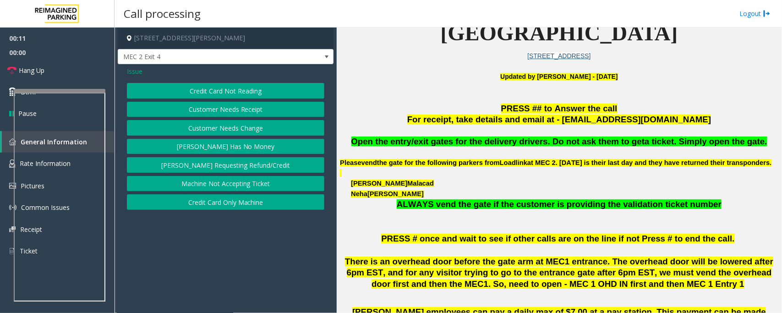
click at [240, 188] on button "Machine Not Accepting Ticket" at bounding box center [225, 184] width 197 height 16
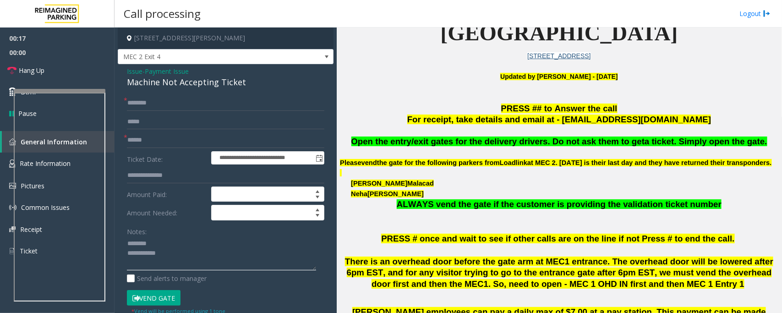
type textarea "**********"
click at [163, 74] on span "Payment Issue" at bounding box center [167, 71] width 44 height 10
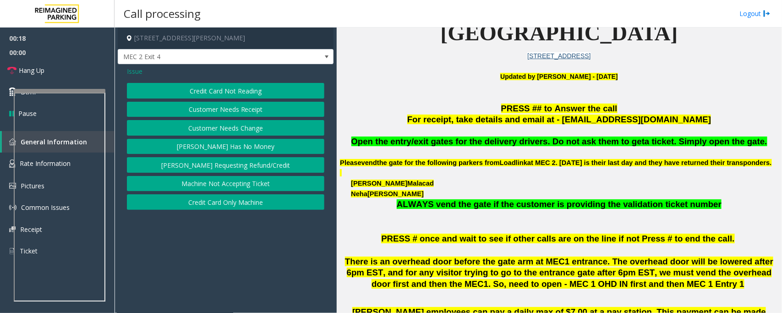
click at [138, 71] on span "Issue" at bounding box center [135, 71] width 16 height 10
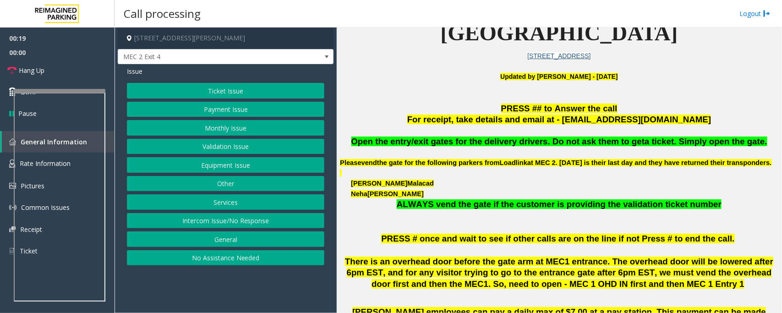
click at [217, 166] on button "Equipment Issue" at bounding box center [225, 165] width 197 height 16
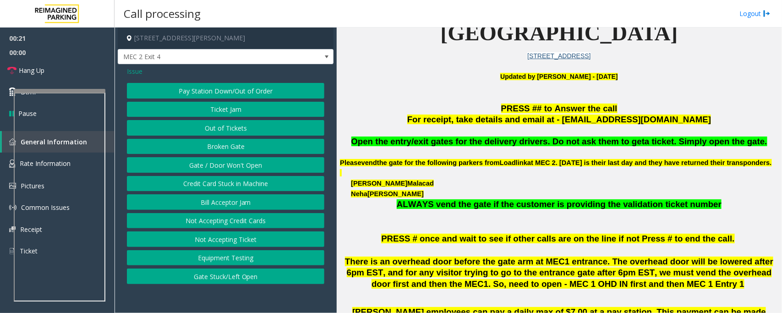
click at [234, 114] on button "Ticket Jam" at bounding box center [225, 110] width 197 height 16
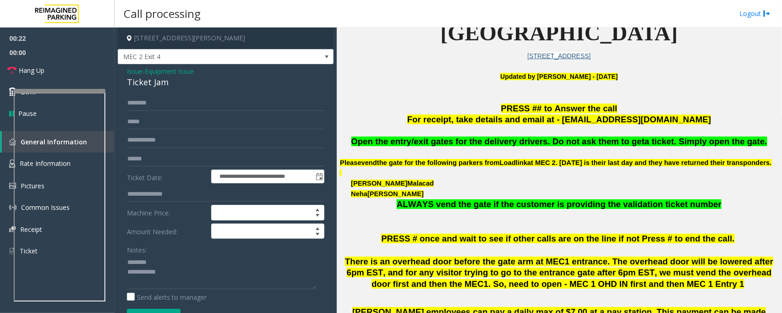
click at [147, 82] on div "Ticket Jam" at bounding box center [225, 82] width 197 height 12
click at [180, 268] on textarea at bounding box center [221, 272] width 189 height 34
click at [165, 280] on textarea at bounding box center [221, 272] width 189 height 34
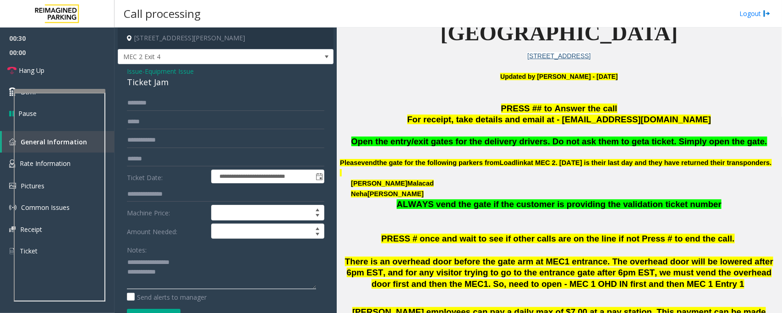
click at [190, 278] on textarea at bounding box center [221, 272] width 189 height 34
type textarea "**********"
click at [149, 100] on input "text" at bounding box center [225, 103] width 197 height 16
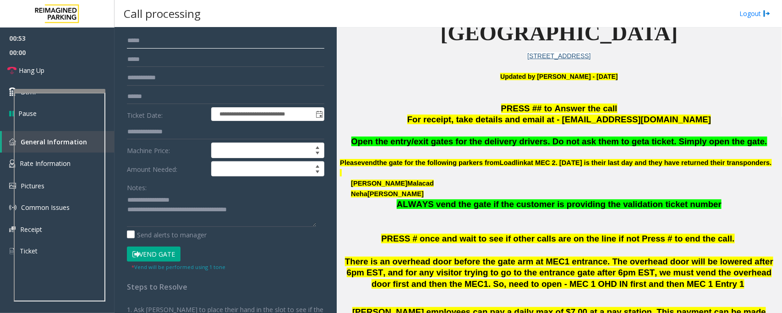
scroll to position [159, 0]
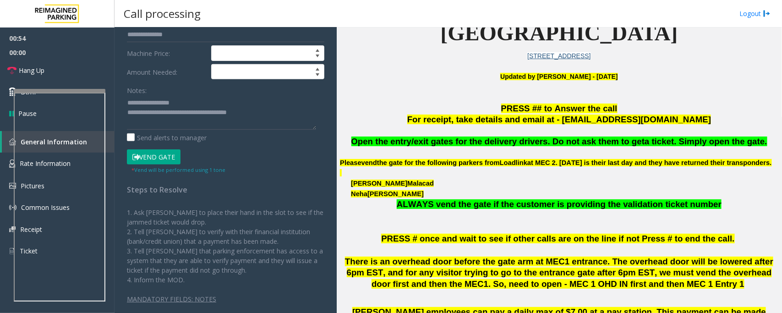
type input "*****"
click at [164, 159] on button "Vend Gate" at bounding box center [154, 157] width 54 height 16
click at [266, 111] on textarea at bounding box center [221, 112] width 189 height 34
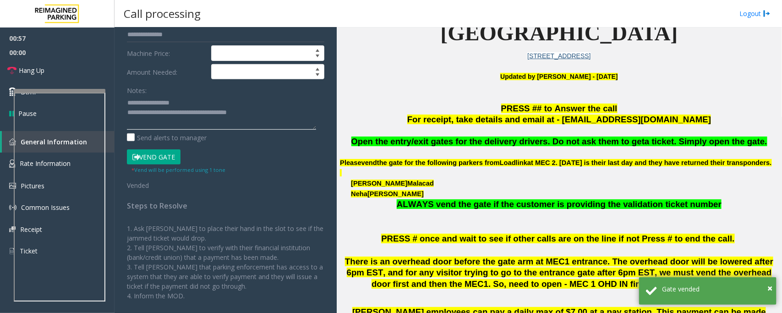
click at [267, 114] on textarea at bounding box center [221, 112] width 189 height 34
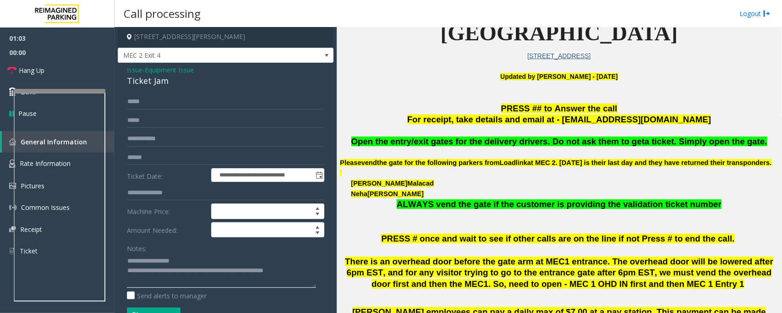
scroll to position [0, 0]
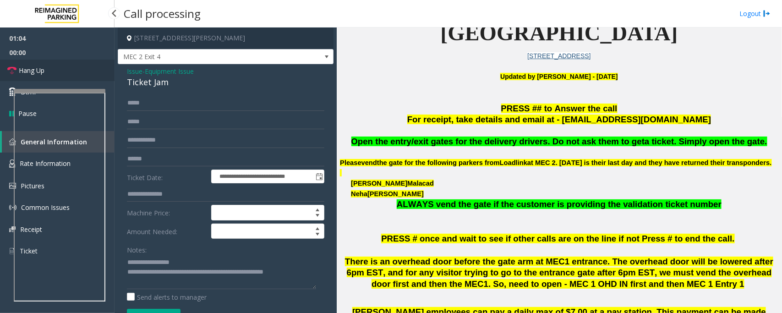
click at [48, 73] on link "Hang Up" at bounding box center [57, 71] width 114 height 22
click at [307, 275] on textarea at bounding box center [221, 272] width 189 height 34
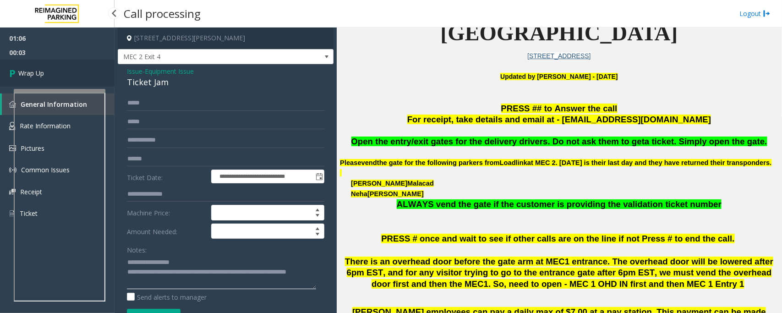
type textarea "**********"
click at [51, 73] on link "Wrap Up" at bounding box center [57, 73] width 114 height 27
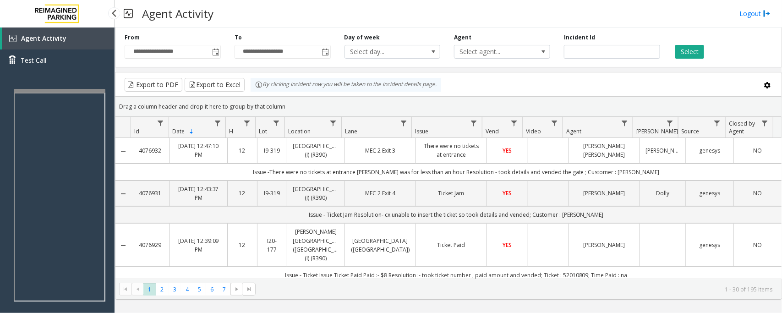
click at [738, 299] on kendo-pager "* * * * * * * 1 2 3 4 5 6 7 1 - 30 of 195 items" at bounding box center [448, 288] width 666 height 21
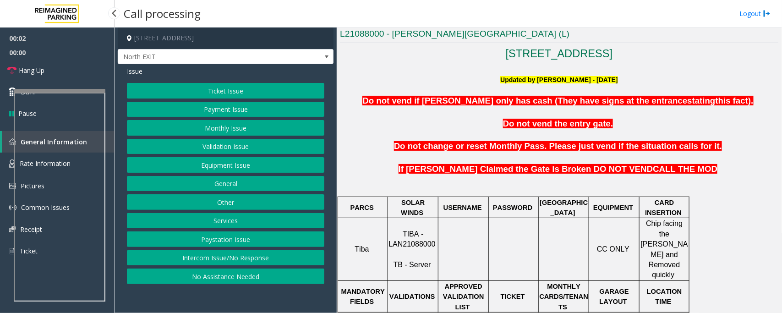
scroll to position [229, 0]
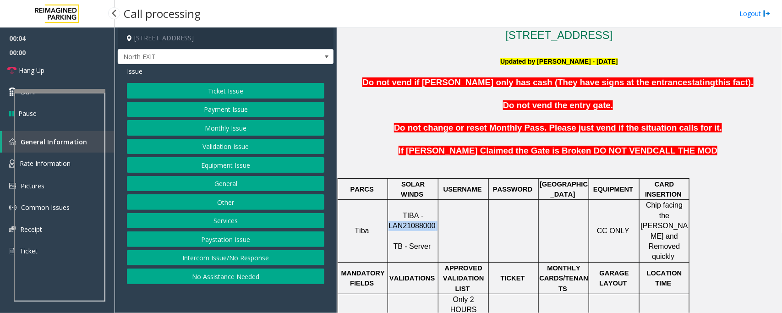
drag, startPoint x: 390, startPoint y: 214, endPoint x: 435, endPoint y: 214, distance: 44.9
click at [435, 214] on p "TIBA - LAN21088000 TB - Server" at bounding box center [412, 231] width 49 height 41
copy p "LAN21088000"
click at [220, 144] on button "Validation Issue" at bounding box center [225, 147] width 197 height 16
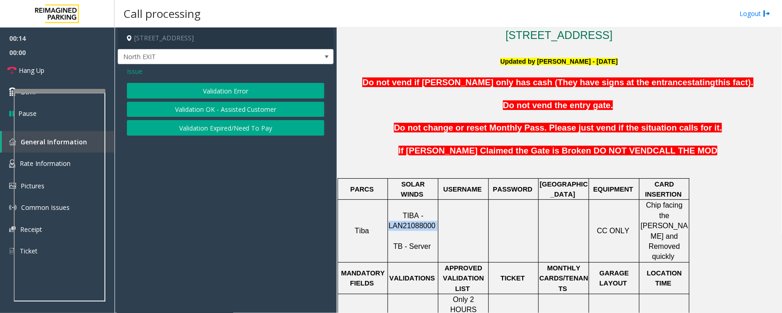
click at [233, 97] on button "Validation Error" at bounding box center [225, 91] width 197 height 16
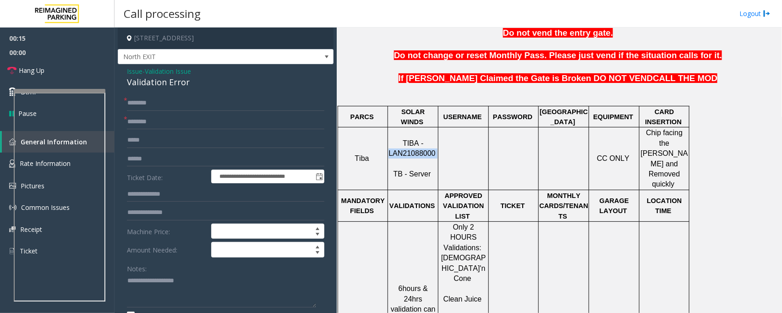
scroll to position [401, 0]
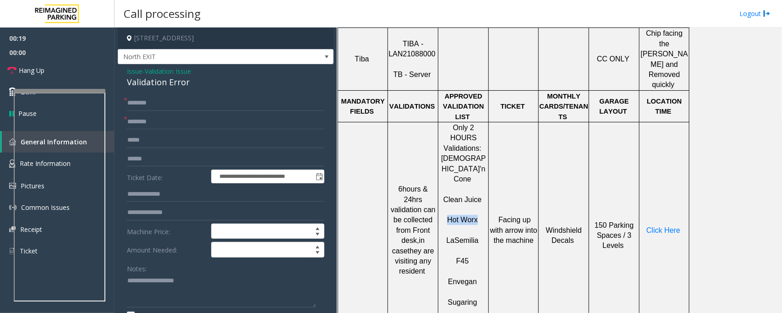
drag, startPoint x: 448, startPoint y: 173, endPoint x: 477, endPoint y: 167, distance: 29.4
click at [477, 205] on p "Hot Worx" at bounding box center [463, 215] width 49 height 21
copy span "Hot Worx"
click at [141, 122] on input "text" at bounding box center [225, 122] width 197 height 16
paste input "********"
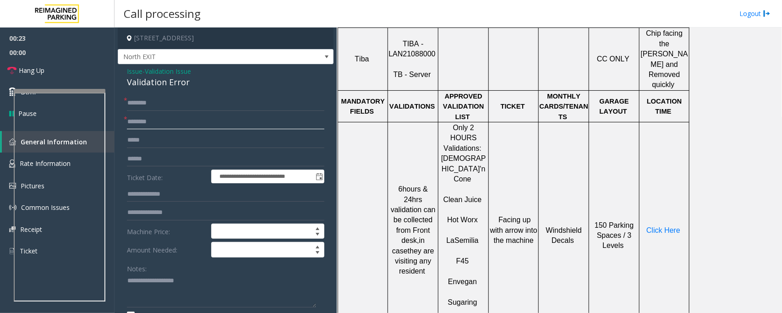
type input "********"
click at [143, 157] on input "text" at bounding box center [225, 159] width 197 height 16
click at [158, 164] on input "text" at bounding box center [225, 159] width 197 height 16
type input "*******"
click at [150, 83] on div "Validation Error" at bounding box center [225, 82] width 197 height 12
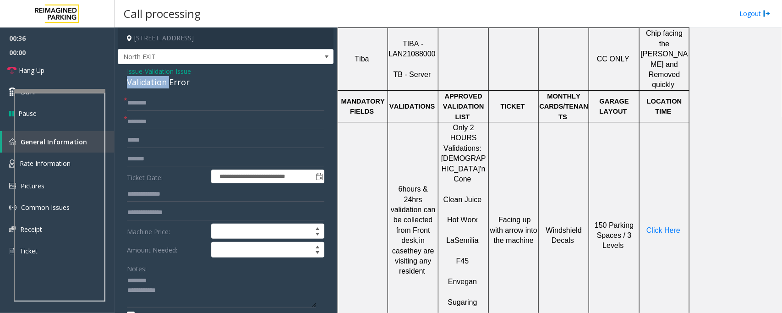
click at [150, 83] on div "Validation Error" at bounding box center [225, 82] width 197 height 12
type textarea "**********"
click at [155, 109] on input "text" at bounding box center [225, 103] width 197 height 16
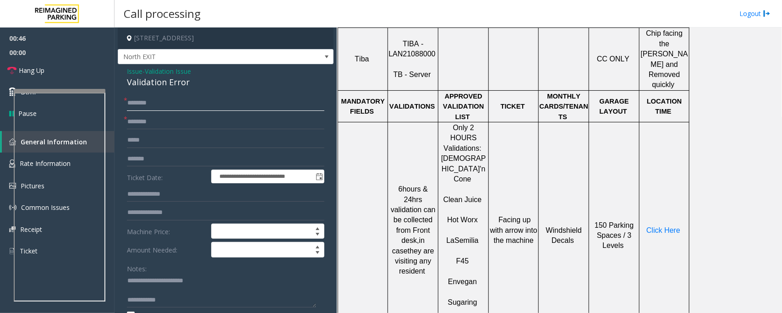
click at [142, 105] on input "text" at bounding box center [225, 103] width 197 height 16
type input "*"
type input "******"
click at [143, 291] on textarea at bounding box center [221, 290] width 189 height 34
click at [127, 280] on textarea at bounding box center [221, 290] width 189 height 34
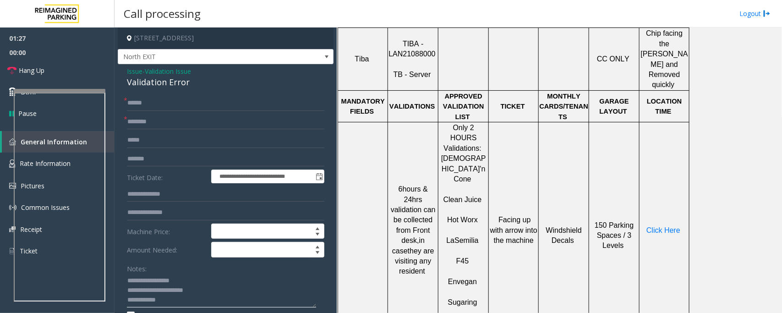
click at [152, 282] on textarea at bounding box center [221, 290] width 189 height 34
click at [654, 226] on span "Click Here" at bounding box center [663, 230] width 34 height 8
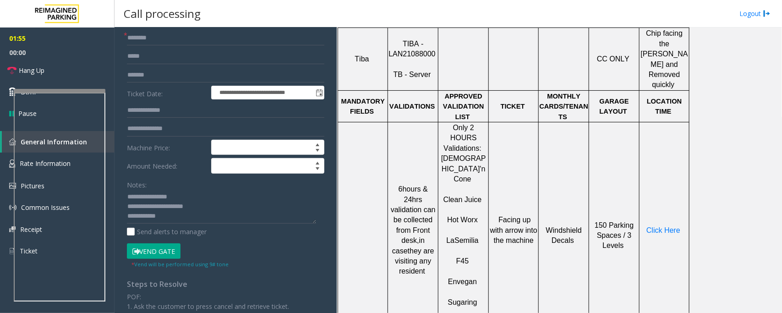
scroll to position [114, 0]
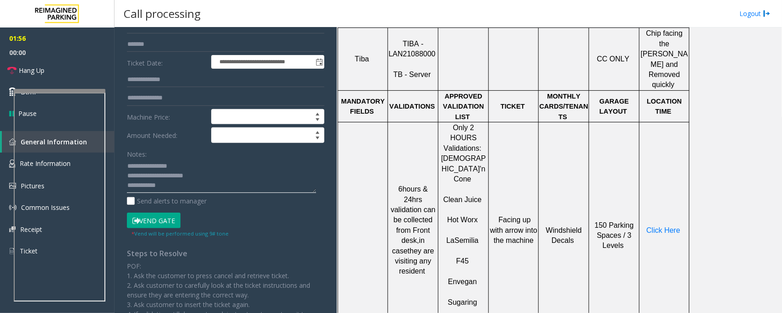
click at [175, 189] on textarea at bounding box center [221, 176] width 189 height 34
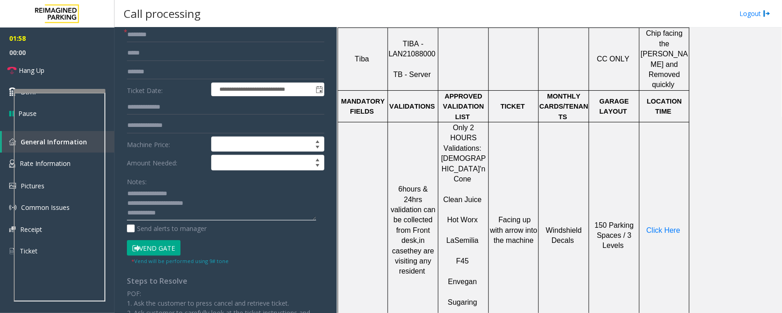
scroll to position [172, 0]
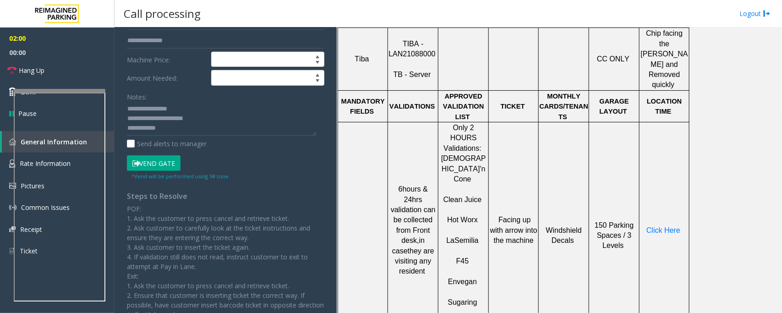
click at [162, 158] on button "Vend Gate" at bounding box center [154, 163] width 54 height 16
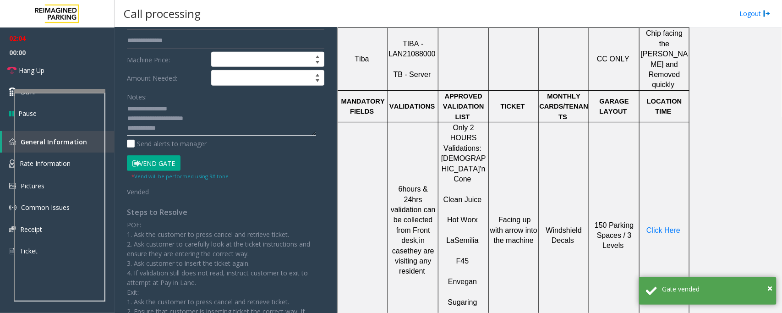
click at [168, 129] on textarea at bounding box center [221, 119] width 189 height 34
paste textarea "**********"
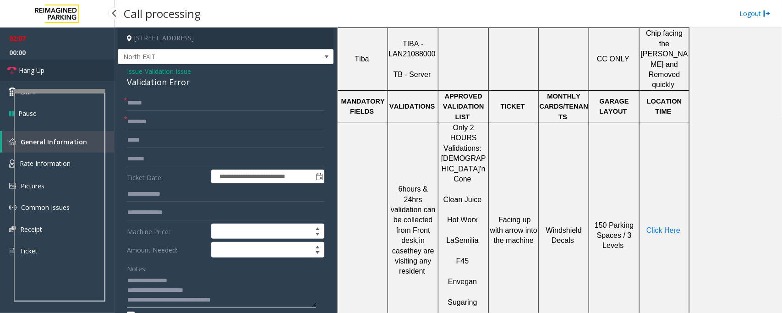
type textarea "**********"
click at [43, 71] on span "Hang Up" at bounding box center [32, 70] width 26 height 10
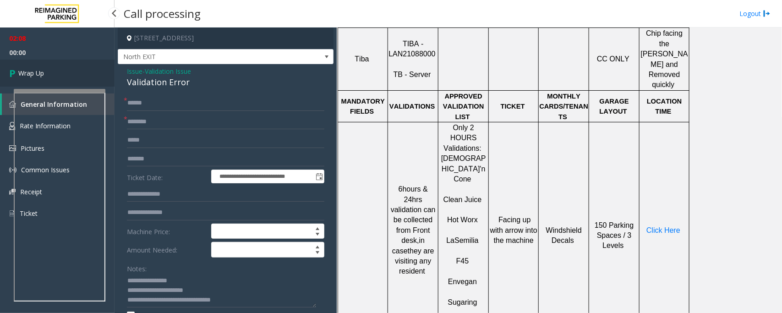
click at [43, 71] on span "Wrap Up" at bounding box center [31, 73] width 26 height 10
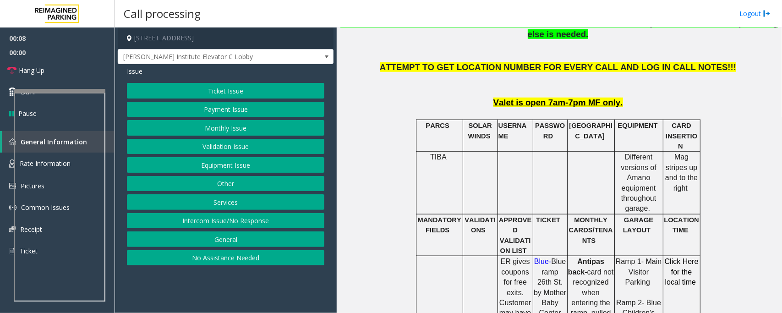
scroll to position [401, 0]
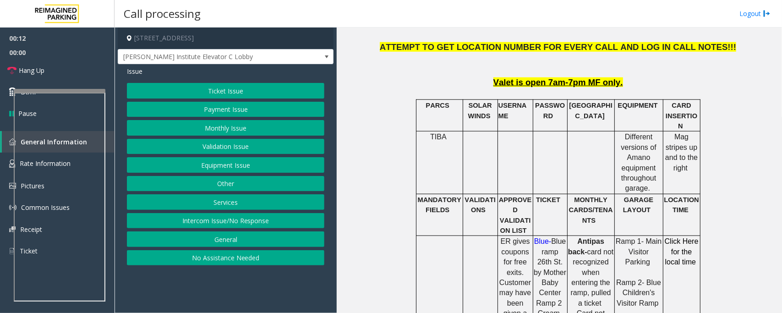
click at [223, 113] on button "Payment Issue" at bounding box center [225, 110] width 197 height 16
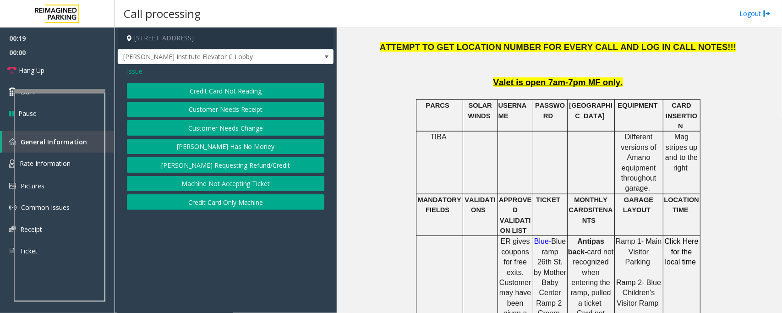
click at [135, 69] on span "Issue" at bounding box center [135, 71] width 16 height 10
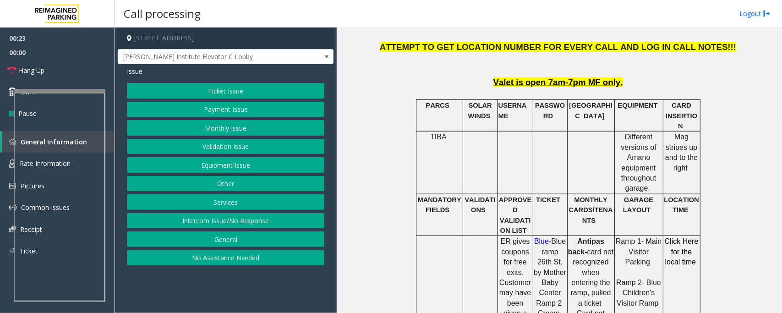
click at [233, 164] on button "Equipment Issue" at bounding box center [225, 165] width 197 height 16
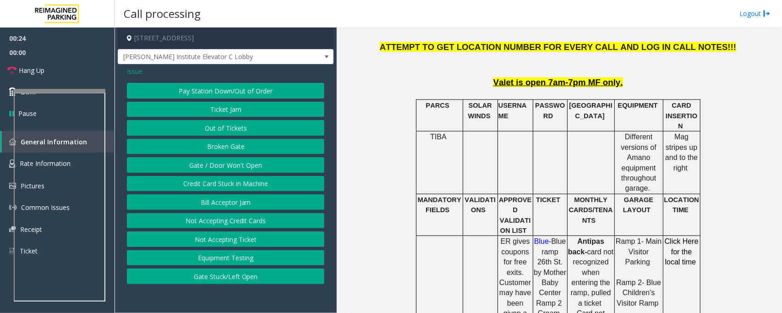
click at [130, 72] on span "Issue" at bounding box center [135, 71] width 16 height 10
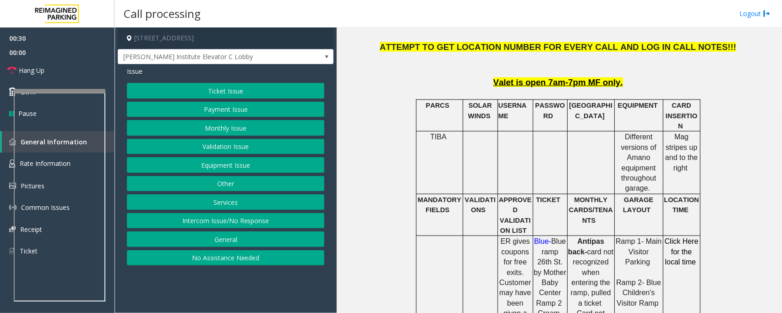
click at [245, 111] on button "Payment Issue" at bounding box center [225, 110] width 197 height 16
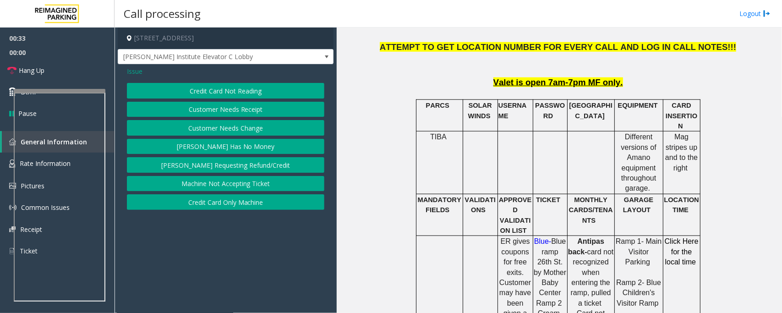
click at [131, 71] on span "Issue" at bounding box center [135, 71] width 16 height 10
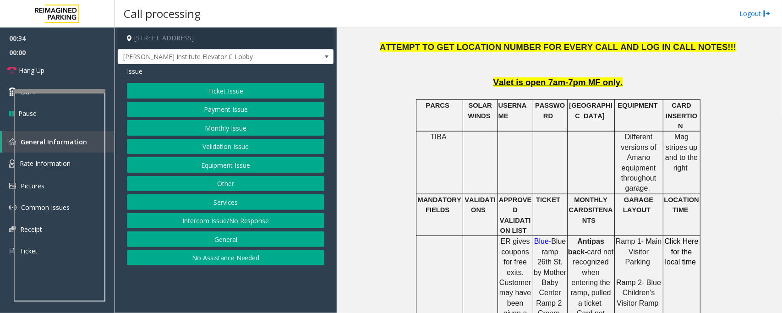
click at [211, 166] on button "Equipment Issue" at bounding box center [225, 165] width 197 height 16
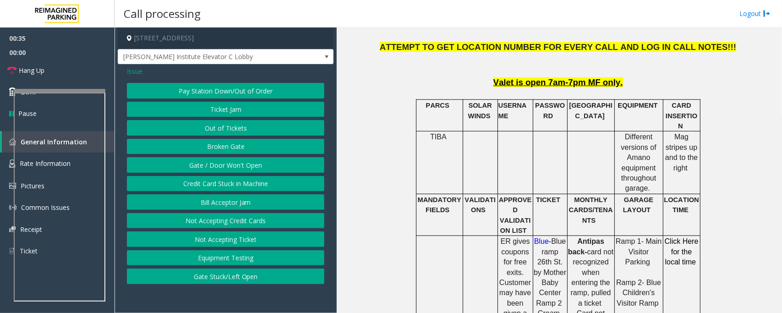
click at [210, 166] on button "Gate / Door Won't Open" at bounding box center [225, 165] width 197 height 16
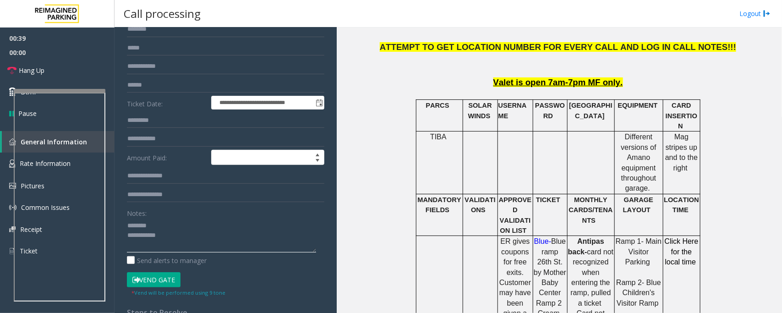
scroll to position [0, 0]
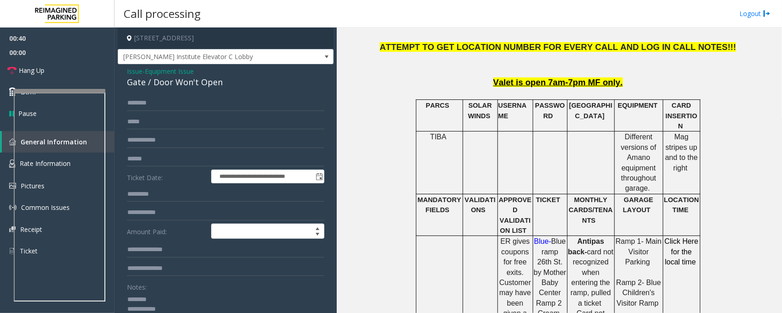
click at [159, 85] on div "Gate / Door Won't Open" at bounding box center [225, 82] width 197 height 12
click at [160, 84] on div "Gate / Door Won't Open" at bounding box center [225, 82] width 197 height 12
click at [163, 77] on div "Gate / Door Won't Open" at bounding box center [225, 82] width 197 height 12
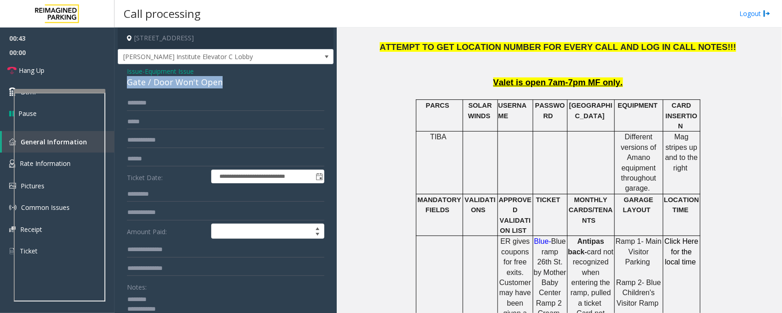
click at [168, 77] on div "Gate / Door Won't Open" at bounding box center [225, 82] width 197 height 12
click at [173, 80] on div "Gate / Door Won't Open" at bounding box center [225, 82] width 197 height 12
click at [190, 310] on textarea at bounding box center [221, 309] width 189 height 34
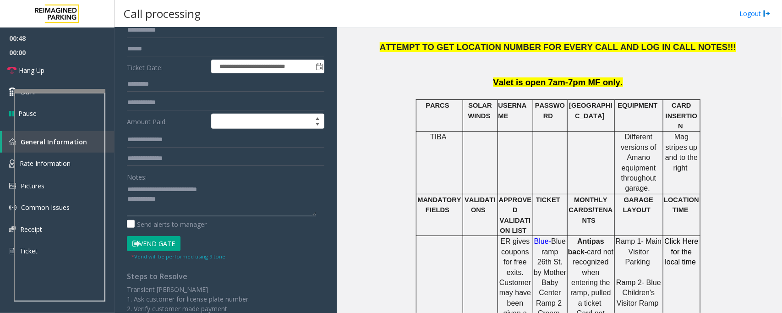
scroll to position [114, 0]
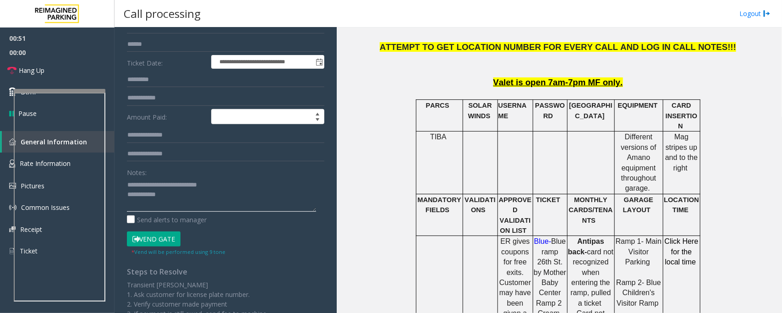
click at [178, 197] on textarea at bounding box center [221, 194] width 189 height 34
click at [78, 74] on link "Hang Up" at bounding box center [57, 71] width 114 height 22
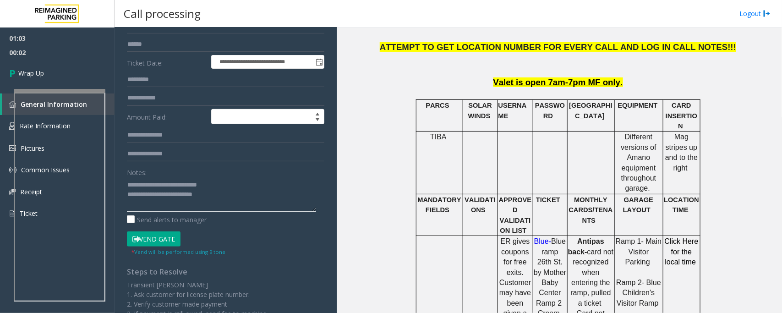
click at [223, 201] on textarea at bounding box center [221, 194] width 189 height 34
type textarea "**********"
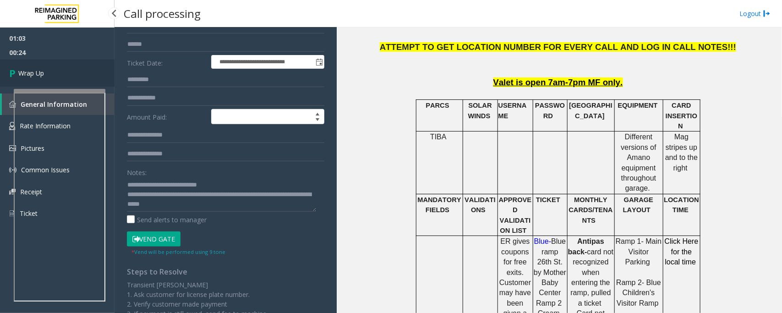
click at [48, 69] on link "Wrap Up" at bounding box center [57, 73] width 114 height 27
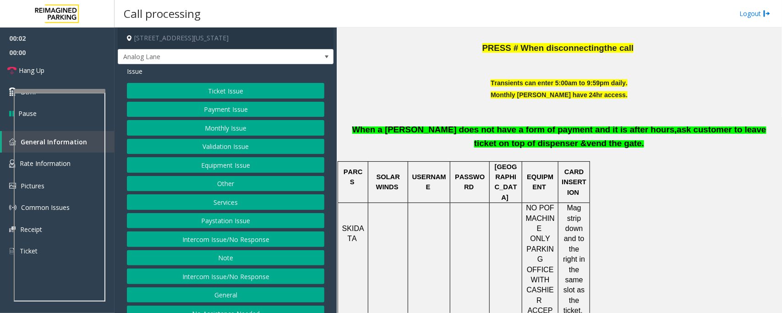
scroll to position [343, 0]
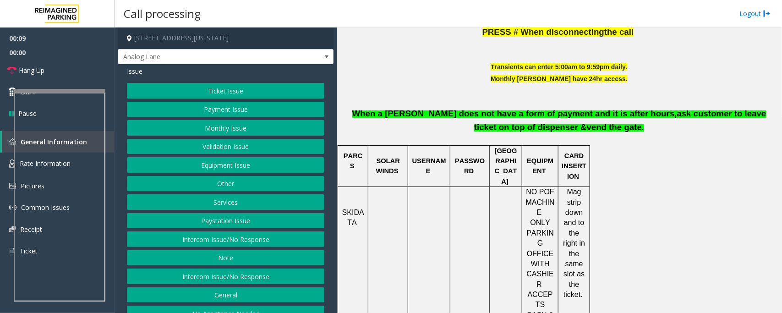
click at [235, 276] on button "Intercom Issue/No Response" at bounding box center [225, 276] width 197 height 16
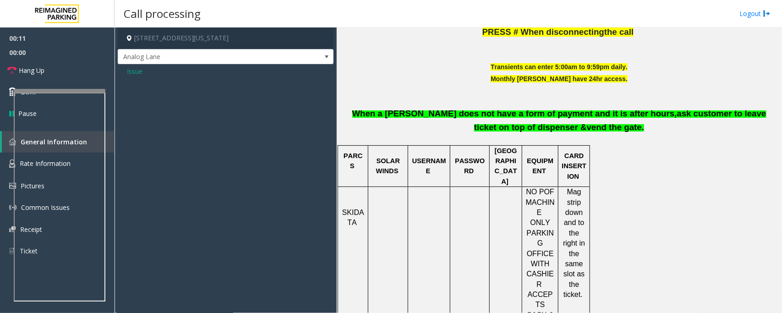
click at [133, 71] on span "Issue" at bounding box center [135, 71] width 16 height 10
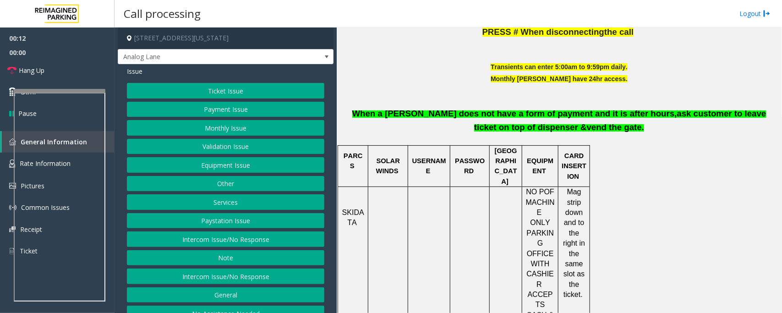
click at [250, 239] on button "Intercom Issue/No Response" at bounding box center [225, 239] width 197 height 16
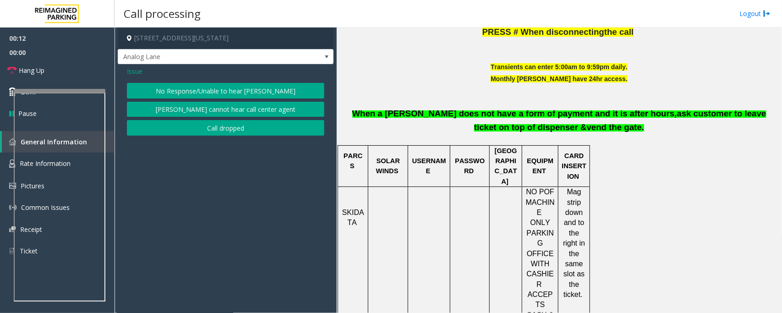
click at [209, 92] on button "No Response/Unable to hear [PERSON_NAME]" at bounding box center [225, 91] width 197 height 16
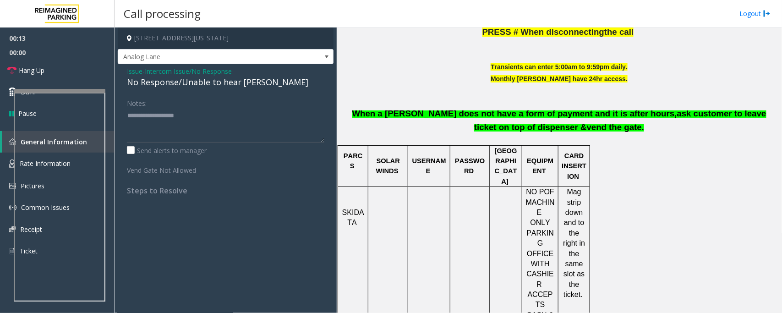
click at [205, 86] on div "No Response/Unable to hear [PERSON_NAME]" at bounding box center [225, 82] width 197 height 12
type textarea "**********"
click at [76, 70] on link "Hang Up" at bounding box center [57, 71] width 114 height 22
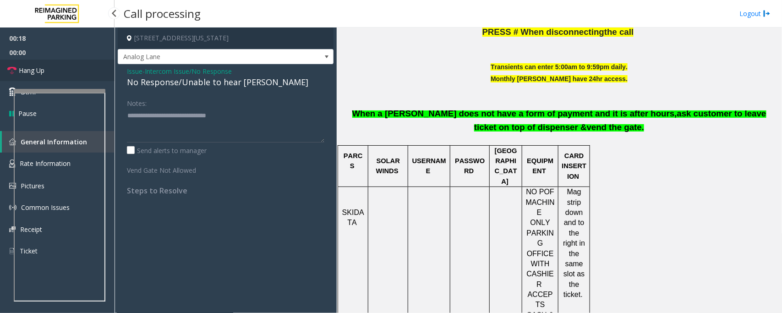
click at [76, 70] on link "Hang Up" at bounding box center [57, 71] width 114 height 22
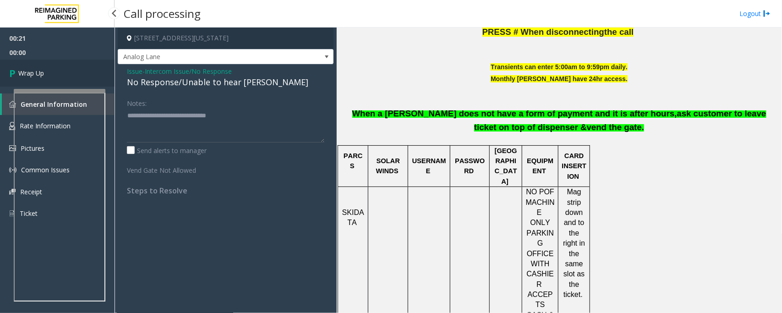
click at [76, 70] on link "Wrap Up" at bounding box center [57, 73] width 114 height 27
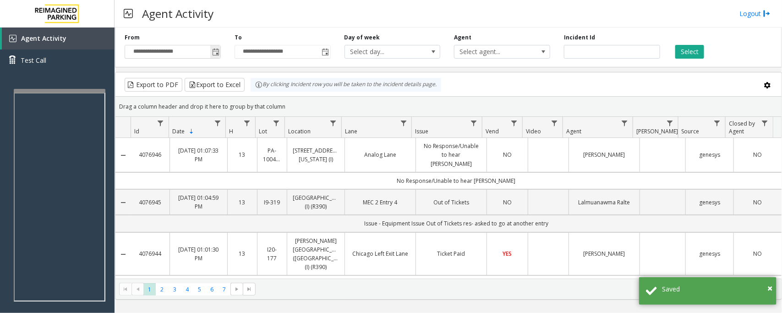
click at [216, 56] on span "Toggle popup" at bounding box center [215, 52] width 7 height 7
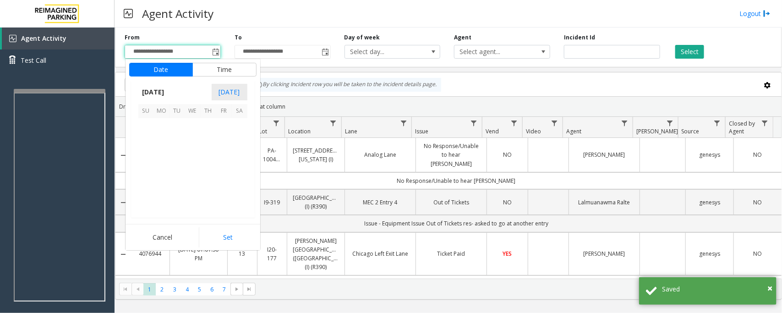
scroll to position [164251, 0]
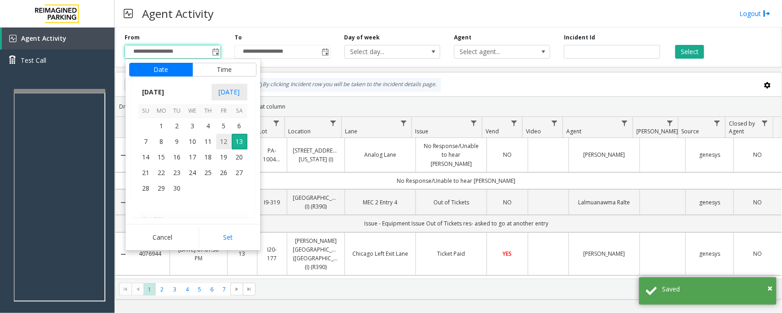
click at [224, 142] on span "12" at bounding box center [224, 142] width 16 height 16
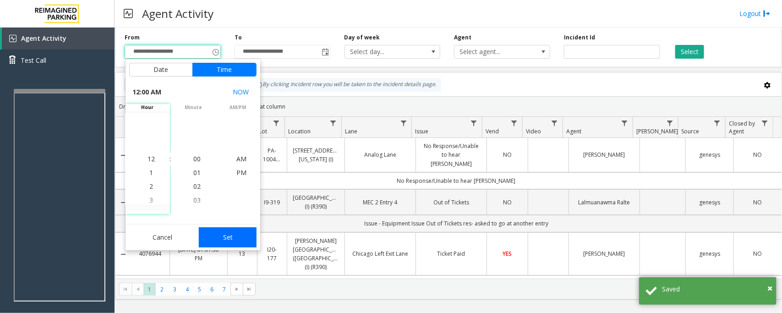
click at [226, 239] on button "Set" at bounding box center [228, 237] width 58 height 20
type input "**********"
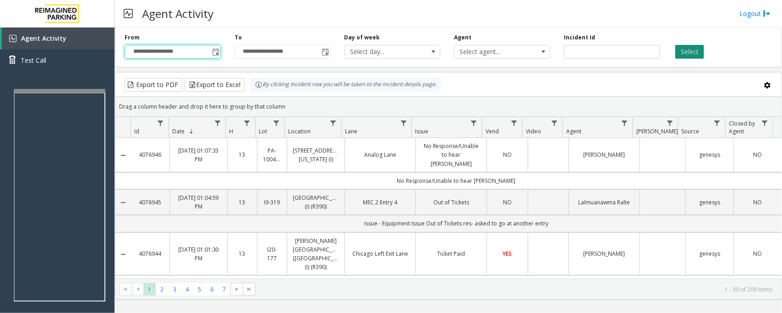
drag, startPoint x: 685, startPoint y: 51, endPoint x: 680, endPoint y: 55, distance: 6.5
click at [685, 51] on button "Select" at bounding box center [689, 52] width 29 height 14
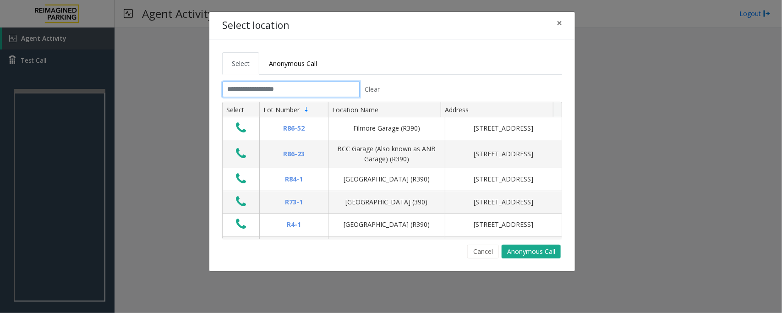
click at [280, 85] on input "text" at bounding box center [290, 89] width 137 height 16
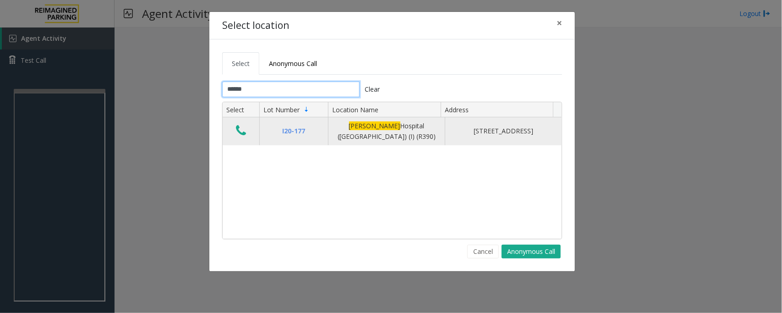
type input "******"
click at [245, 134] on icon "Data table" at bounding box center [241, 130] width 10 height 13
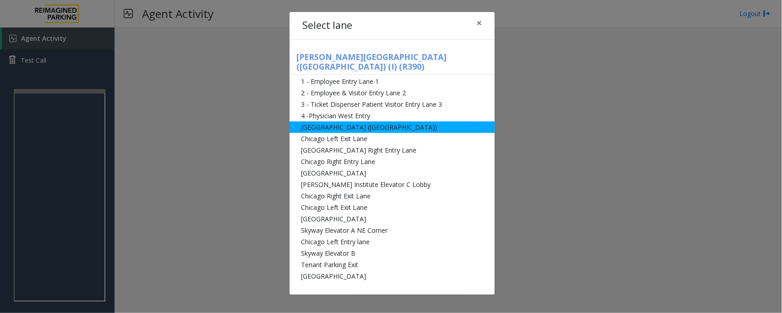
click at [324, 121] on li "[GEOGRAPHIC_DATA] ([GEOGRAPHIC_DATA])" at bounding box center [391, 126] width 205 height 11
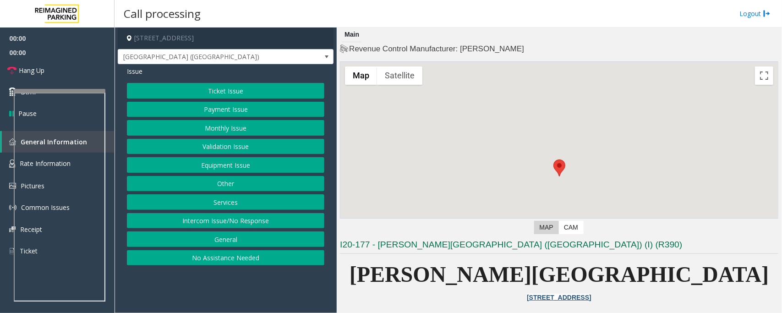
click at [248, 89] on button "Ticket Issue" at bounding box center [225, 91] width 197 height 16
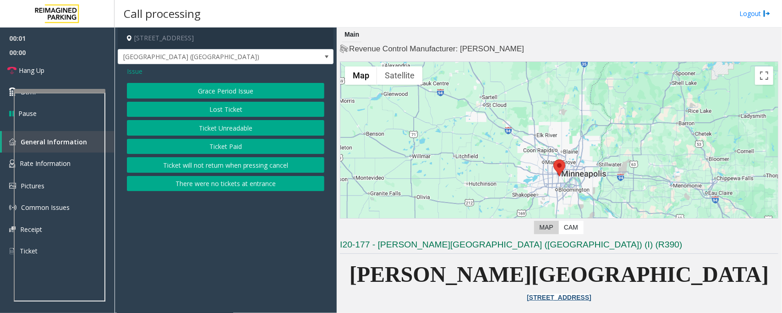
click at [218, 127] on button "Ticket Unreadable" at bounding box center [225, 128] width 197 height 16
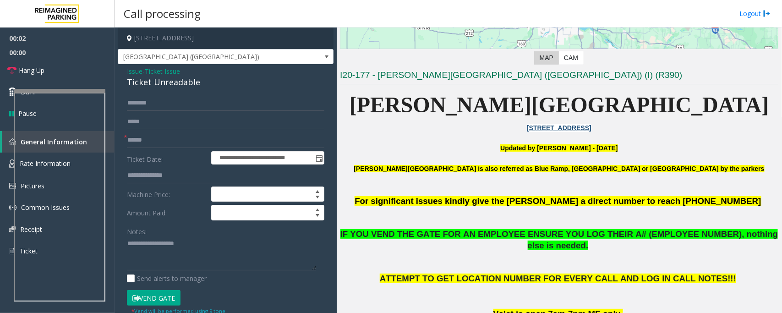
scroll to position [172, 0]
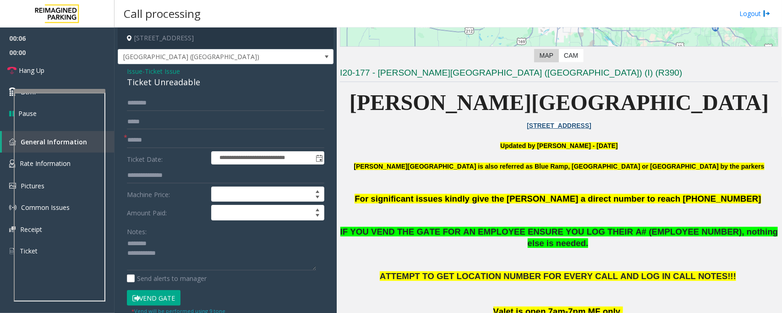
click at [155, 85] on div "Ticket Unreadable" at bounding box center [225, 82] width 197 height 12
click at [187, 261] on textarea at bounding box center [221, 253] width 189 height 34
click at [159, 255] on textarea at bounding box center [221, 253] width 189 height 34
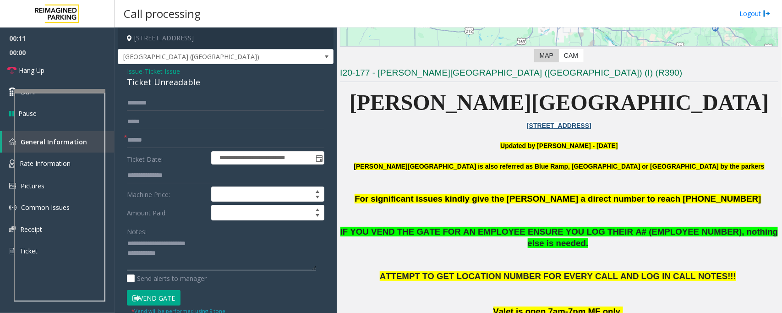
click at [174, 259] on textarea at bounding box center [221, 253] width 189 height 34
click at [244, 262] on textarea at bounding box center [221, 253] width 189 height 34
paste textarea "**********"
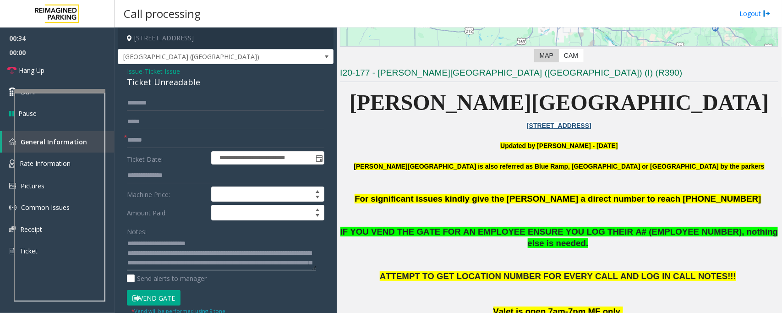
scroll to position [16, 0]
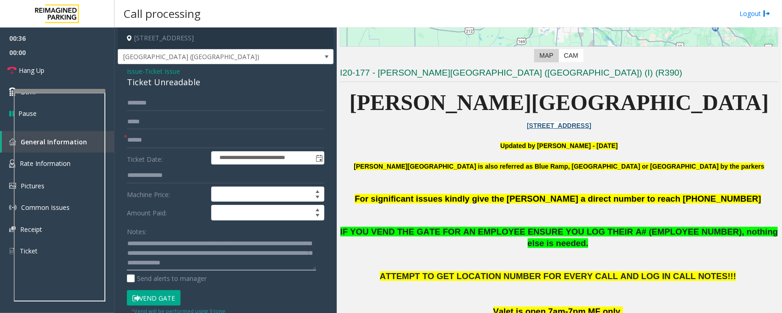
type textarea "**********"
click at [156, 296] on button "Vend Gate" at bounding box center [154, 298] width 54 height 16
click at [161, 136] on input "text" at bounding box center [225, 140] width 197 height 16
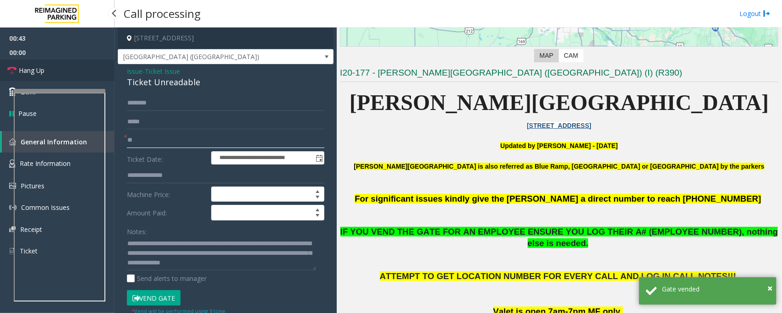
type input "**"
click at [58, 69] on link "Hang Up" at bounding box center [57, 71] width 114 height 22
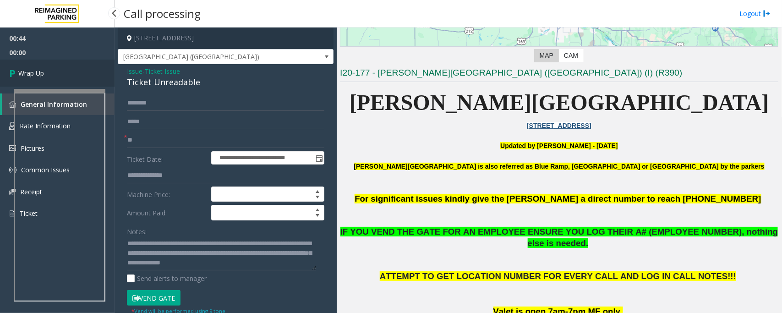
click at [58, 69] on link "Wrap Up" at bounding box center [57, 73] width 114 height 27
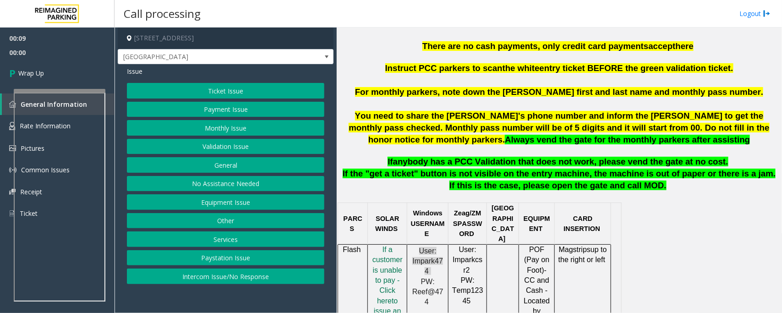
scroll to position [343, 0]
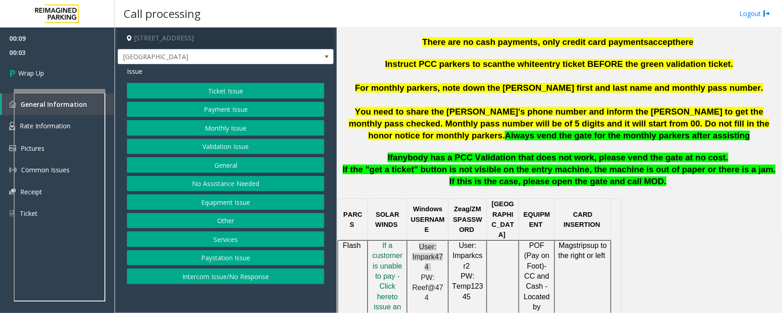
click at [211, 280] on button "Intercom Issue/No Response" at bounding box center [225, 276] width 197 height 16
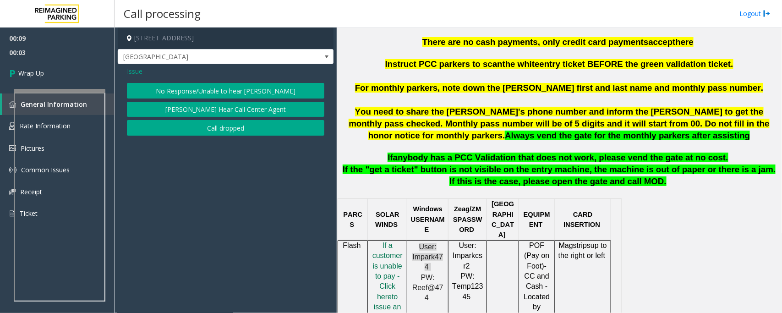
click at [217, 135] on button "Call dropped" at bounding box center [225, 128] width 197 height 16
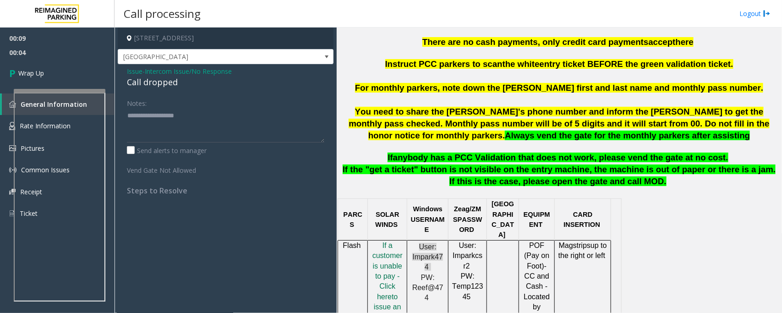
click at [153, 85] on div "Call dropped" at bounding box center [225, 82] width 197 height 12
type textarea "**********"
click at [55, 75] on link "Wrap Up" at bounding box center [57, 73] width 114 height 27
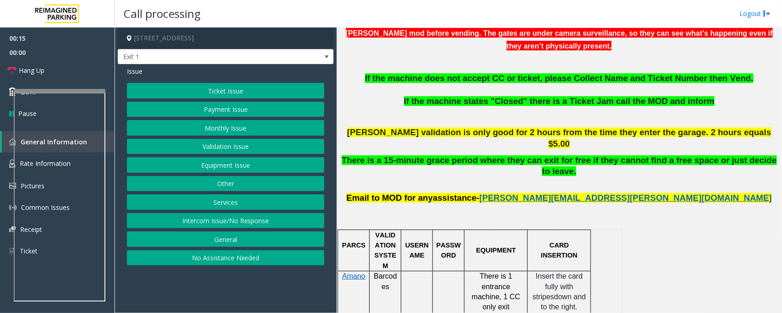
scroll to position [515, 0]
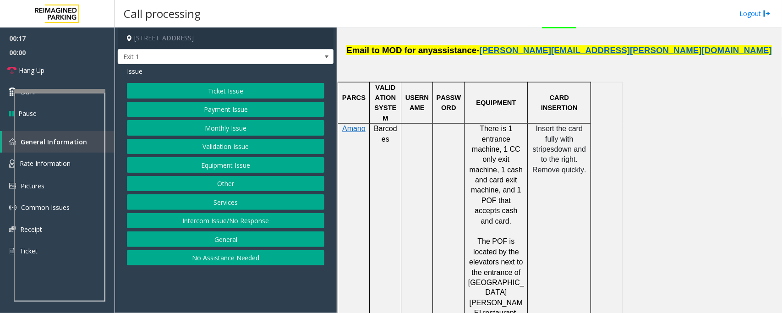
click at [228, 90] on button "Ticket Issue" at bounding box center [225, 91] width 197 height 16
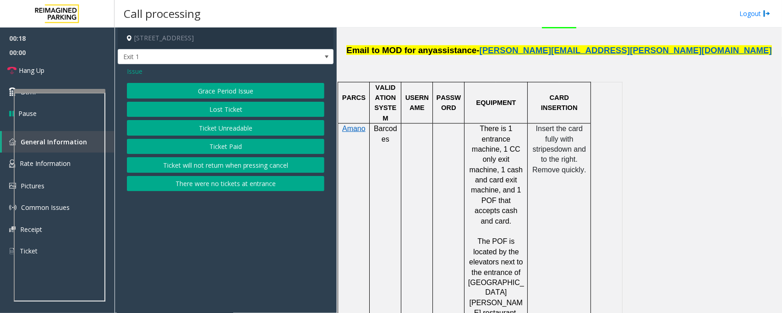
click at [222, 126] on button "Ticket Unreadable" at bounding box center [225, 128] width 197 height 16
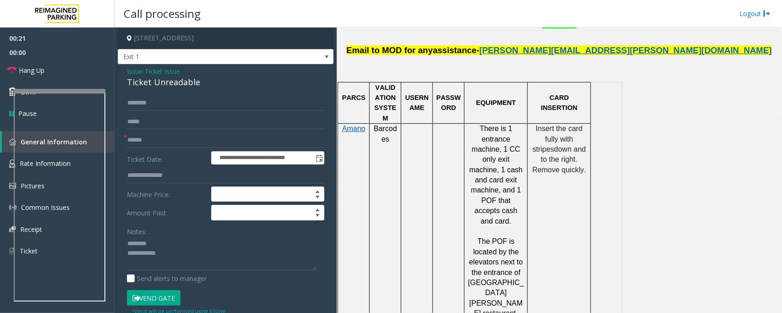
click at [156, 76] on div "Ticket Unreadable" at bounding box center [225, 82] width 197 height 12
click at [172, 252] on textarea at bounding box center [221, 253] width 189 height 34
click at [166, 254] on textarea at bounding box center [221, 253] width 189 height 34
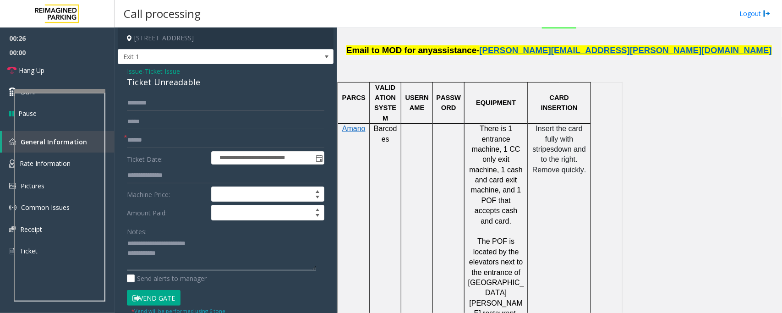
click at [191, 266] on textarea at bounding box center [221, 253] width 189 height 34
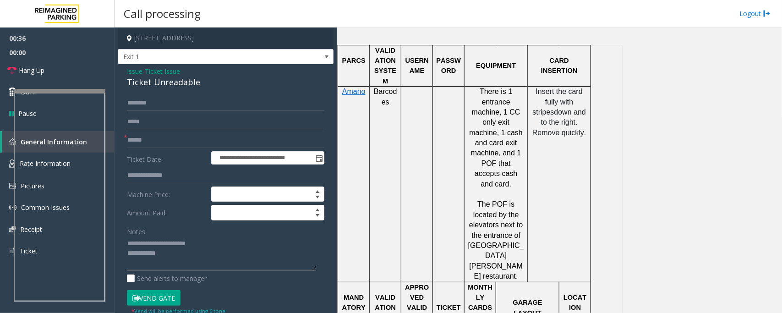
scroll to position [572, 0]
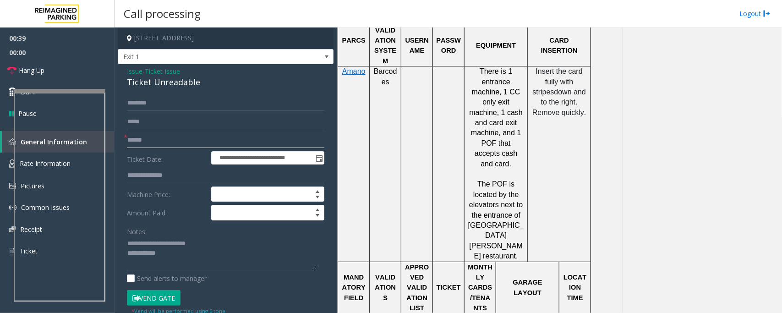
click at [161, 144] on input "text" at bounding box center [225, 140] width 197 height 16
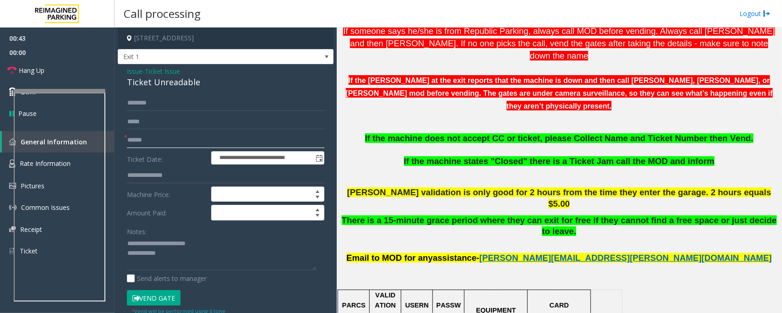
scroll to position [286, 0]
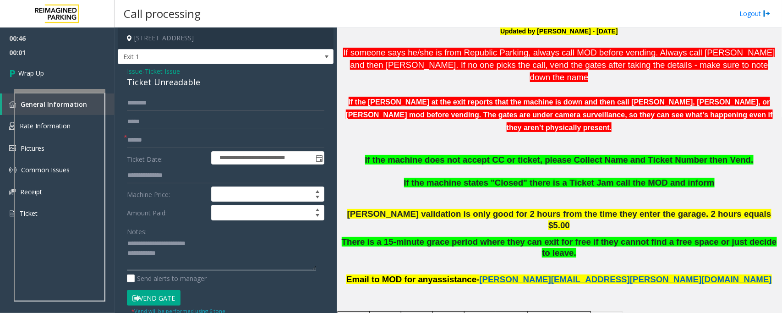
click at [181, 260] on textarea at bounding box center [221, 253] width 189 height 34
type textarea "**********"
click at [147, 127] on input "text" at bounding box center [225, 122] width 197 height 16
click at [145, 135] on input "text" at bounding box center [225, 140] width 197 height 16
type input "**"
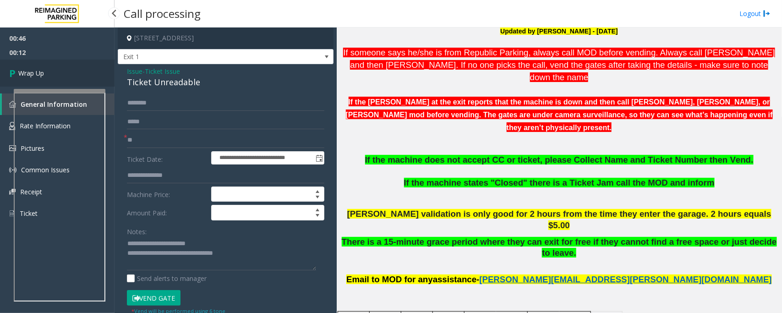
click at [49, 71] on link "Wrap Up" at bounding box center [57, 73] width 114 height 27
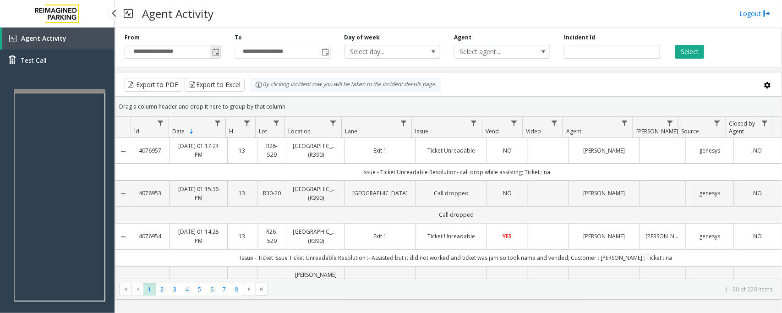
click at [214, 54] on span "Toggle popup" at bounding box center [215, 52] width 7 height 7
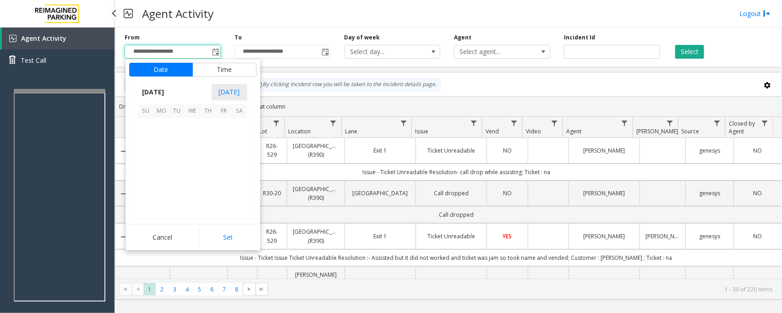
scroll to position [164251, 0]
click at [222, 142] on span "12" at bounding box center [224, 142] width 16 height 16
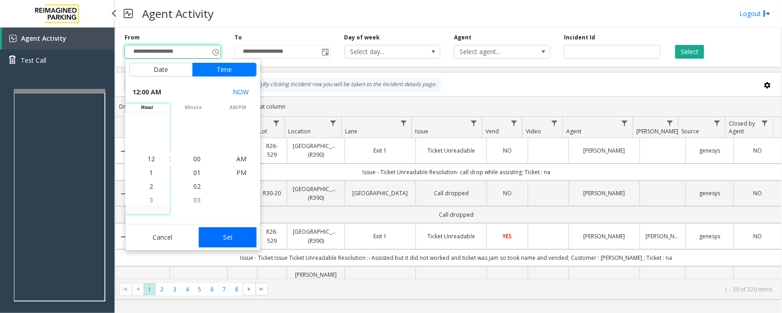
click at [221, 236] on button "Set" at bounding box center [228, 237] width 58 height 20
type input "**********"
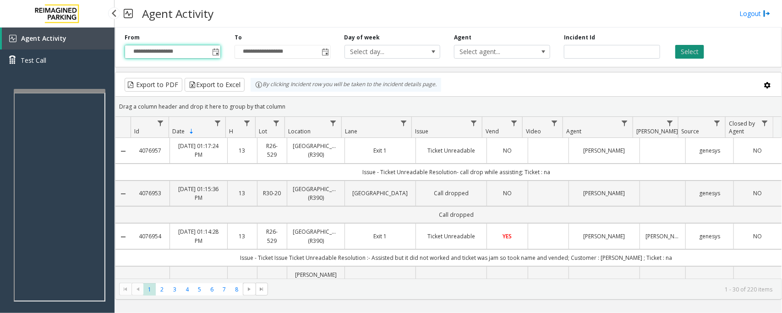
click at [678, 43] on div "Select" at bounding box center [722, 45] width 110 height 25
click at [683, 49] on button "Select" at bounding box center [689, 52] width 29 height 14
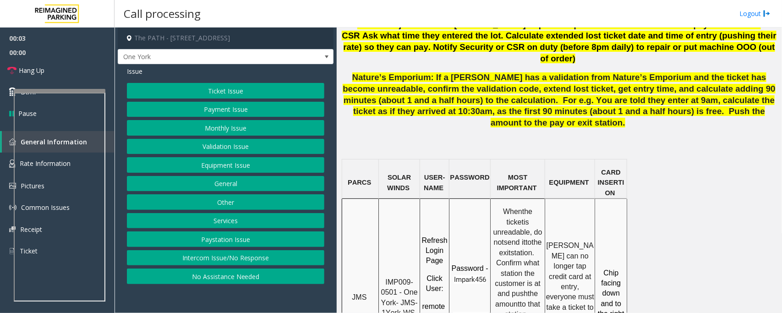
scroll to position [630, 0]
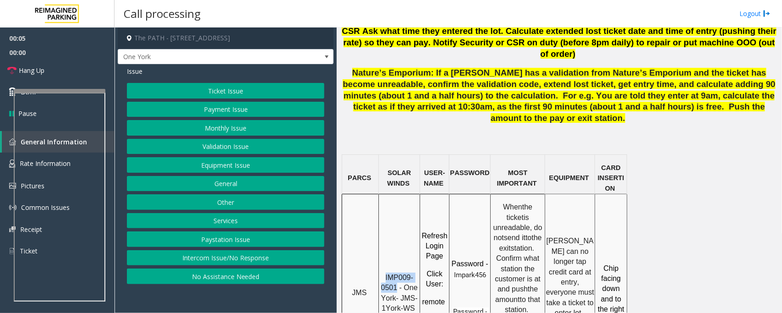
drag, startPoint x: 384, startPoint y: 207, endPoint x: 397, endPoint y: 217, distance: 15.8
click at [397, 272] on p "IMP009-0501 - One York- JMS-1York-WS" at bounding box center [399, 292] width 40 height 41
copy span "IMP009-0501"
click at [227, 111] on button "Payment Issue" at bounding box center [225, 110] width 197 height 16
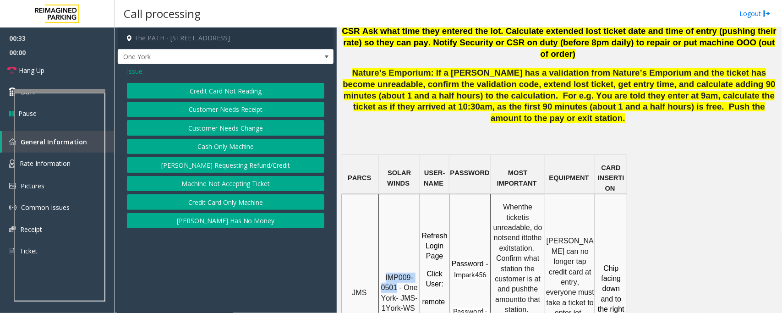
click at [230, 207] on button "Credit Card Only Machine" at bounding box center [225, 202] width 197 height 16
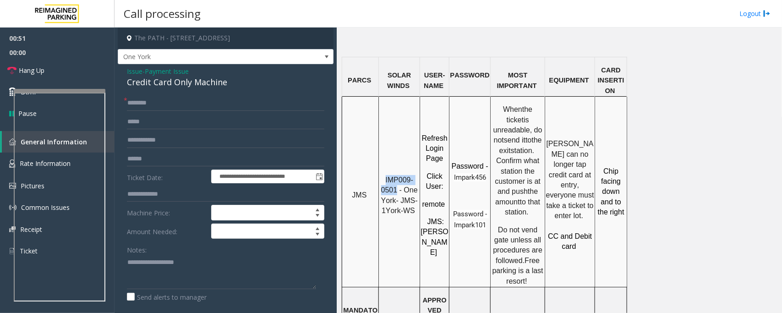
scroll to position [744, 0]
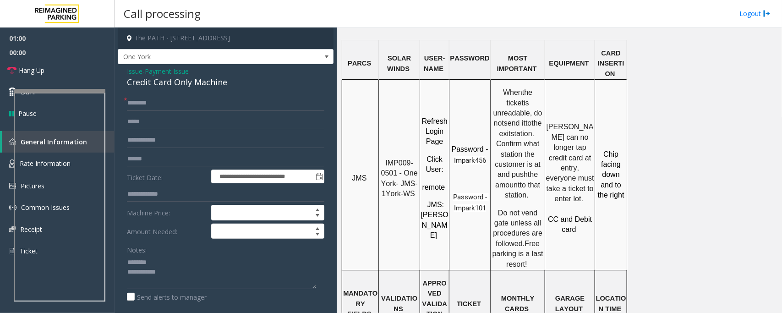
click at [175, 81] on div "Credit Card Only Machine" at bounding box center [225, 82] width 197 height 12
click at [165, 269] on textarea at bounding box center [221, 272] width 189 height 34
click at [191, 276] on textarea at bounding box center [221, 272] width 189 height 34
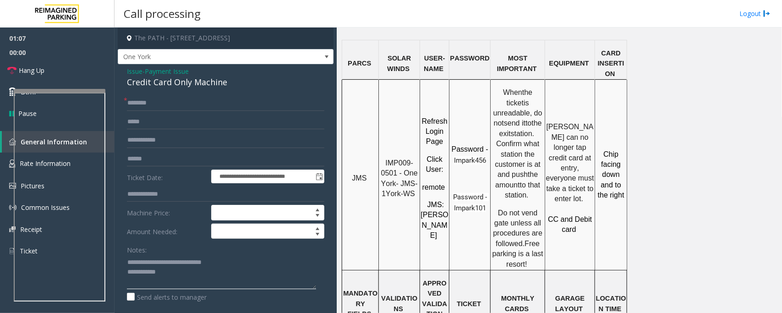
type textarea "**********"
click at [148, 106] on input "text" at bounding box center [225, 103] width 197 height 16
type input "**"
drag, startPoint x: 93, startPoint y: 71, endPoint x: 104, endPoint y: 96, distance: 27.5
click at [93, 70] on link "Hang Up" at bounding box center [57, 71] width 114 height 22
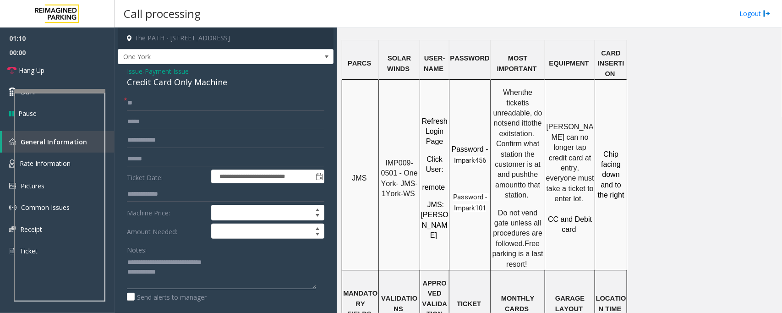
click at [189, 286] on textarea at bounding box center [221, 272] width 189 height 34
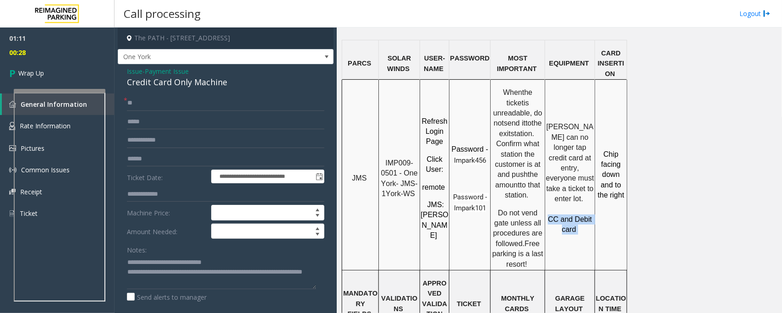
drag, startPoint x: 550, startPoint y: 147, endPoint x: 586, endPoint y: 152, distance: 36.6
click at [586, 214] on p "CC and Debit card" at bounding box center [569, 224] width 49 height 21
copy p "CC and Debit card"
click at [211, 280] on textarea at bounding box center [221, 272] width 189 height 34
paste textarea "**********"
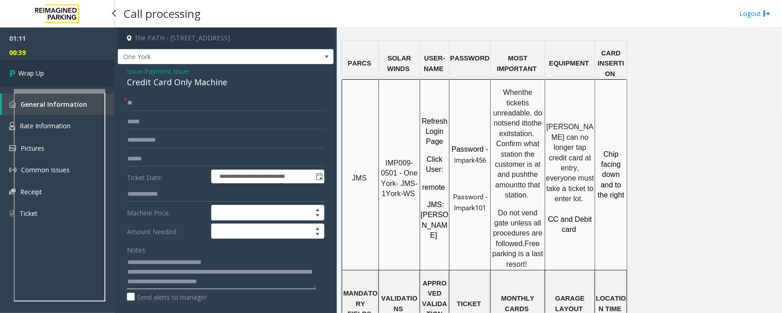
type textarea "**********"
click at [50, 79] on link "Wrap Up" at bounding box center [57, 73] width 114 height 27
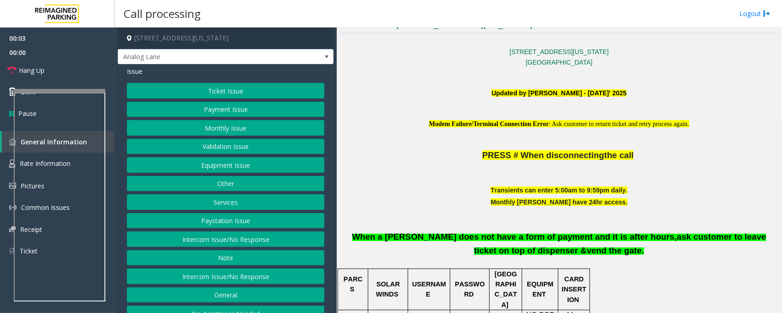
scroll to position [286, 0]
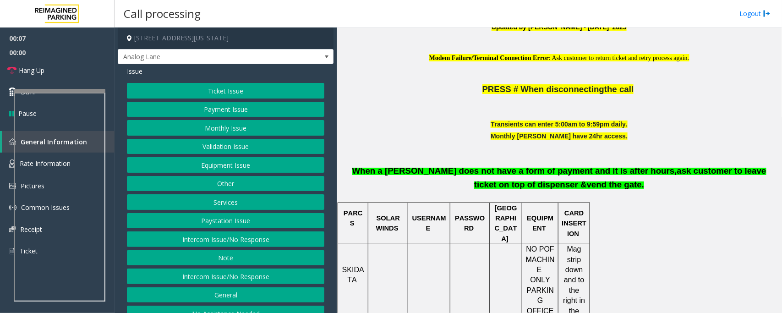
click at [224, 237] on button "Intercom Issue/No Response" at bounding box center [225, 239] width 197 height 16
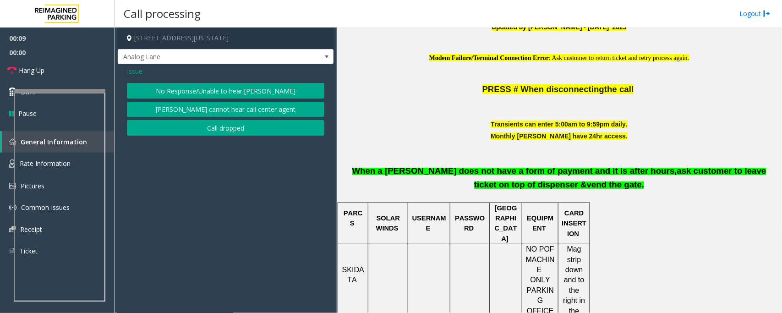
click at [249, 94] on button "No Response/Unable to hear [PERSON_NAME]" at bounding box center [225, 91] width 197 height 16
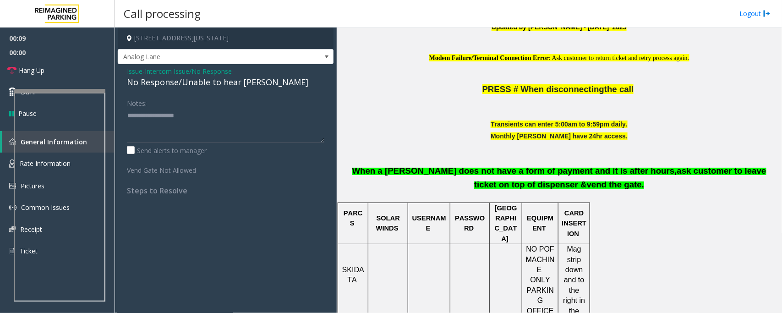
click at [174, 81] on div "No Response/Unable to hear [PERSON_NAME]" at bounding box center [225, 82] width 197 height 12
type textarea "**********"
click at [63, 69] on link "Hang Up" at bounding box center [57, 71] width 114 height 22
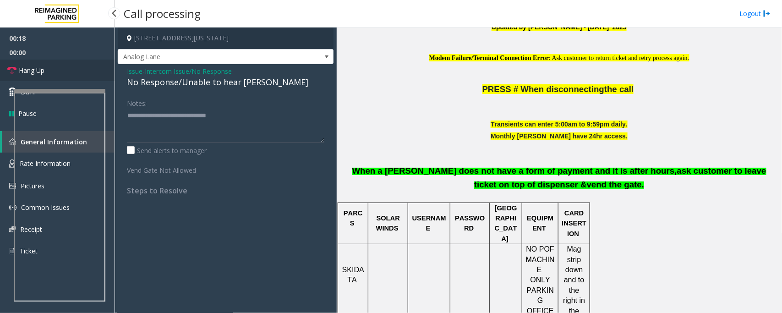
click at [63, 69] on link "Hang Up" at bounding box center [57, 71] width 114 height 22
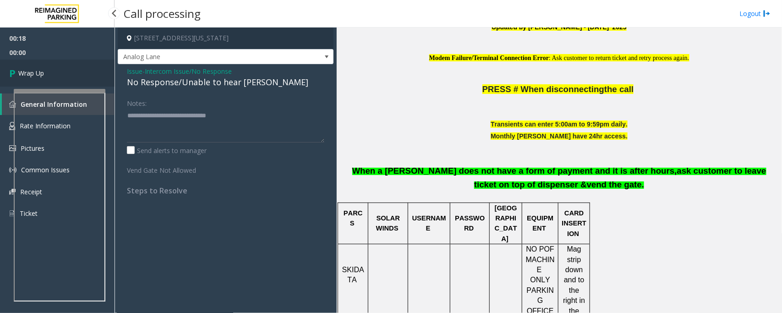
click at [63, 69] on link "Wrap Up" at bounding box center [57, 73] width 114 height 27
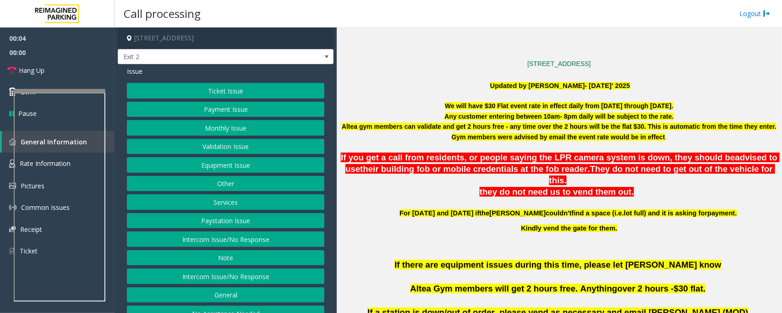
scroll to position [343, 0]
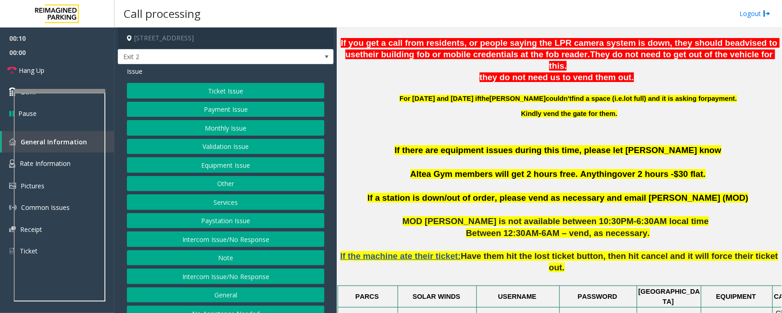
click at [170, 277] on button "Intercom Issue/No Response" at bounding box center [225, 276] width 197 height 16
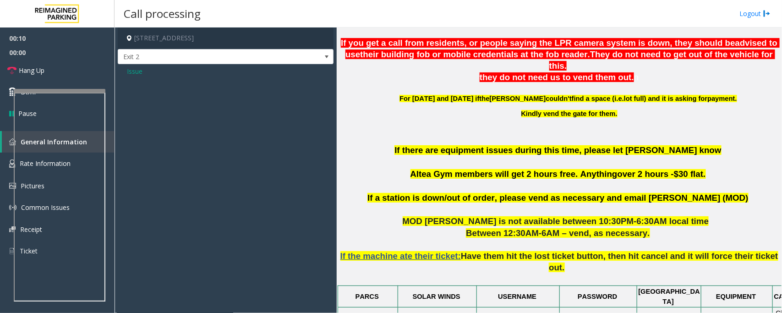
click at [137, 72] on span "Issue" at bounding box center [135, 71] width 16 height 10
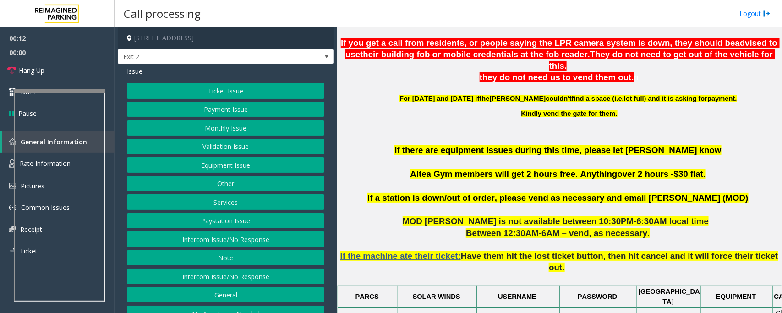
click at [193, 241] on button "Intercom Issue/No Response" at bounding box center [225, 239] width 197 height 16
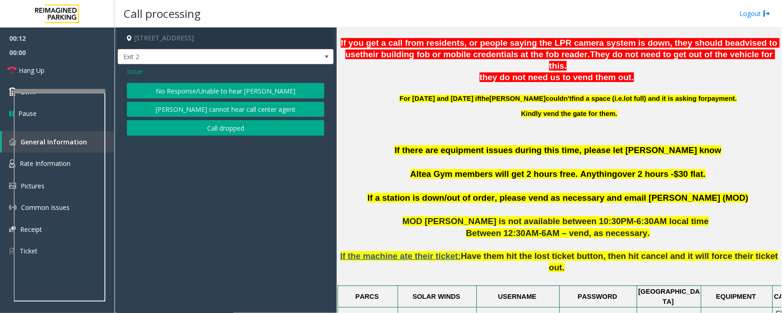
click at [189, 92] on button "No Response/Unable to hear [PERSON_NAME]" at bounding box center [225, 91] width 197 height 16
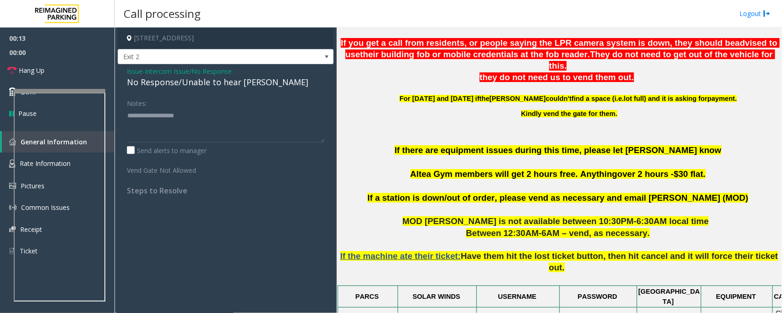
click at [195, 84] on div "No Response/Unable to hear [PERSON_NAME]" at bounding box center [225, 82] width 197 height 12
type textarea "**********"
click at [62, 65] on link "Hang Up" at bounding box center [57, 71] width 114 height 22
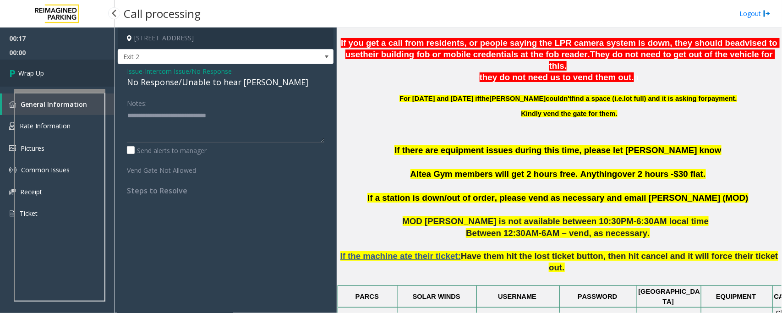
click at [62, 65] on link "Wrap Up" at bounding box center [57, 73] width 114 height 27
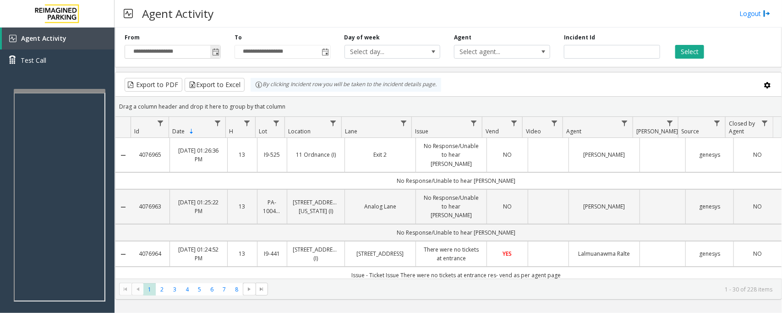
click at [216, 51] on span "Toggle popup" at bounding box center [215, 52] width 7 height 7
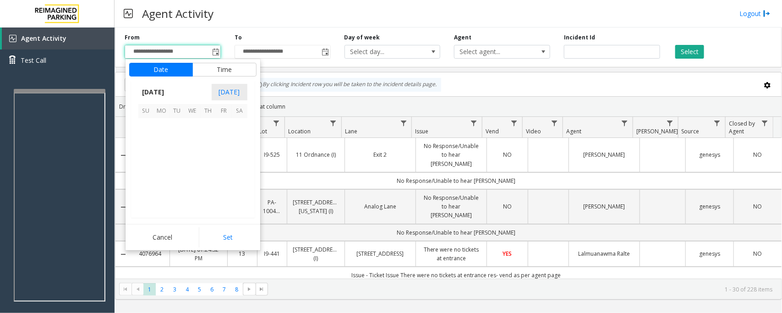
scroll to position [164251, 0]
click at [225, 143] on span "12" at bounding box center [224, 142] width 16 height 16
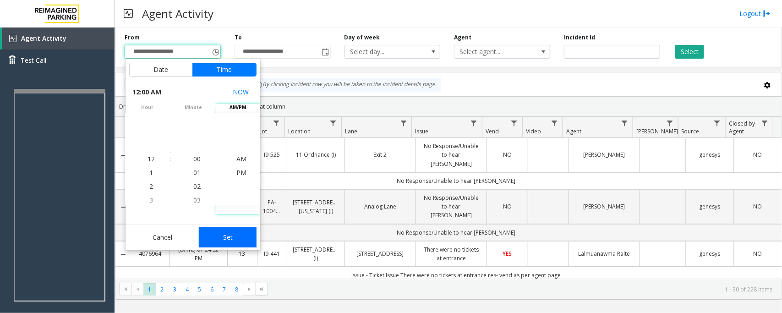
click at [232, 230] on button "Set" at bounding box center [228, 237] width 58 height 20
type input "**********"
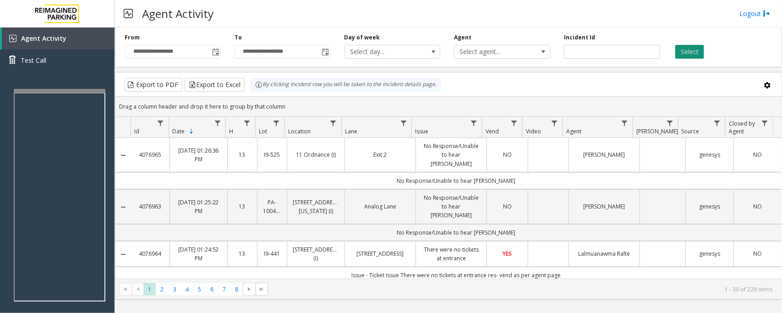
click at [693, 47] on button "Select" at bounding box center [689, 52] width 29 height 14
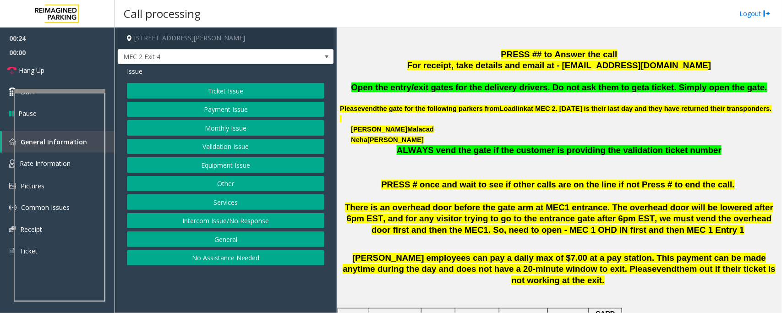
scroll to position [286, 0]
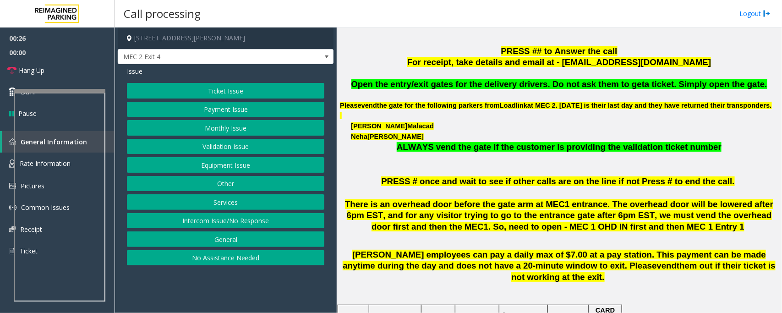
click at [234, 89] on button "Ticket Issue" at bounding box center [225, 91] width 197 height 16
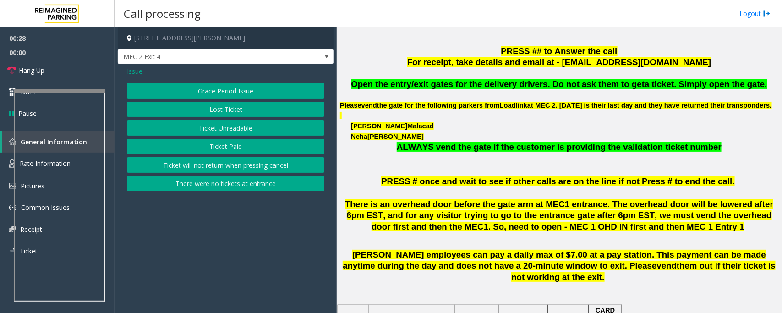
click at [139, 72] on span "Issue" at bounding box center [135, 71] width 16 height 10
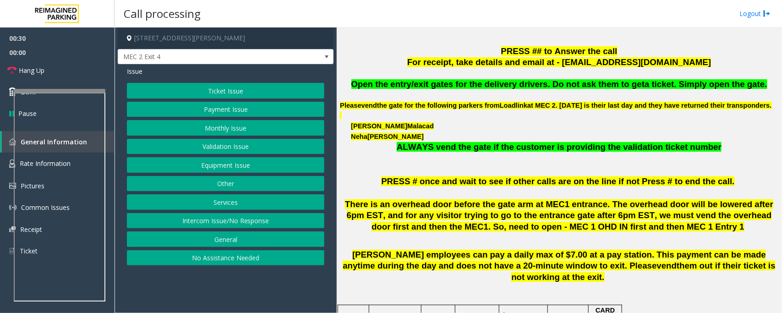
click at [227, 166] on button "Equipment Issue" at bounding box center [225, 165] width 197 height 16
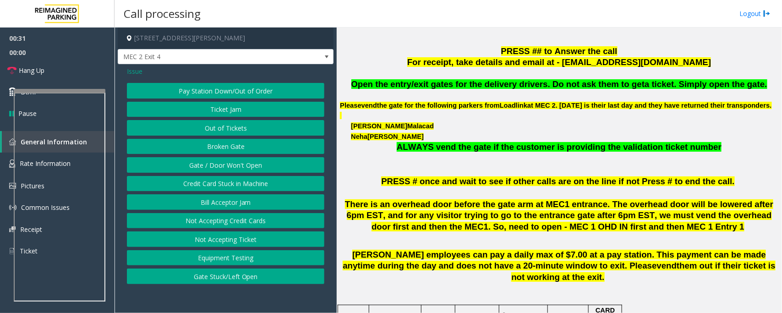
click at [243, 111] on button "Ticket Jam" at bounding box center [225, 110] width 197 height 16
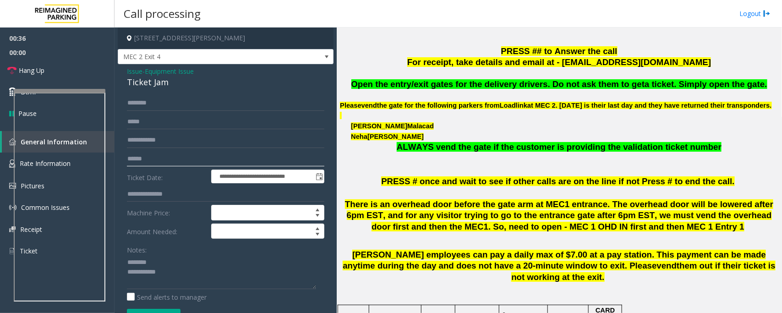
click at [139, 157] on input "text" at bounding box center [225, 159] width 197 height 16
click at [139, 81] on div "Ticket Jam" at bounding box center [225, 82] width 197 height 12
click at [142, 154] on input "text" at bounding box center [225, 159] width 197 height 16
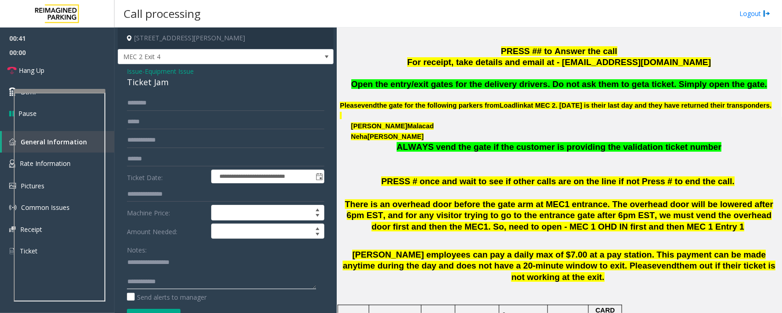
click at [147, 272] on textarea at bounding box center [221, 272] width 189 height 34
click at [165, 272] on textarea at bounding box center [221, 272] width 189 height 34
click at [184, 277] on textarea at bounding box center [221, 272] width 189 height 34
paste textarea "**********"
type textarea "**********"
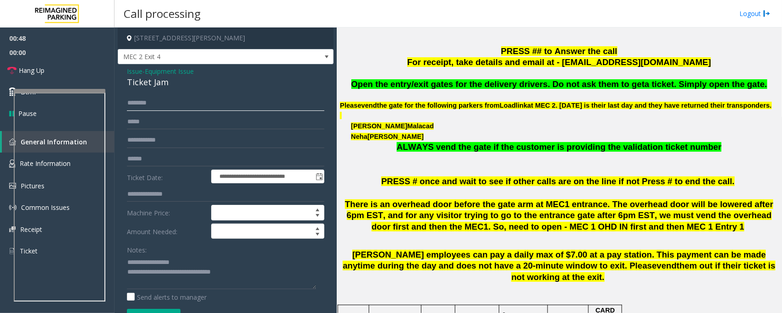
click at [146, 99] on input "text" at bounding box center [225, 103] width 197 height 16
click at [134, 163] on input "text" at bounding box center [225, 159] width 197 height 16
type input "*"
type input "******"
click at [158, 106] on input "text" at bounding box center [225, 103] width 197 height 16
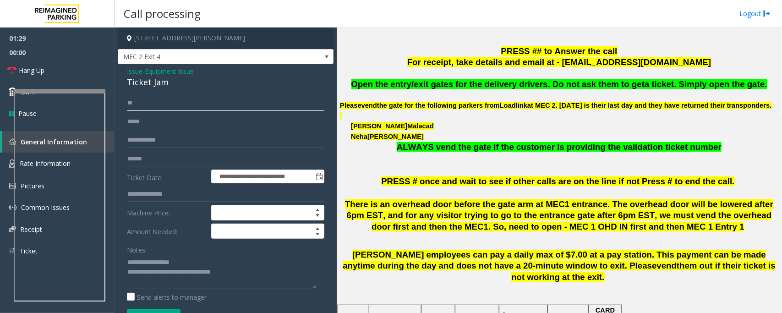
type input "*"
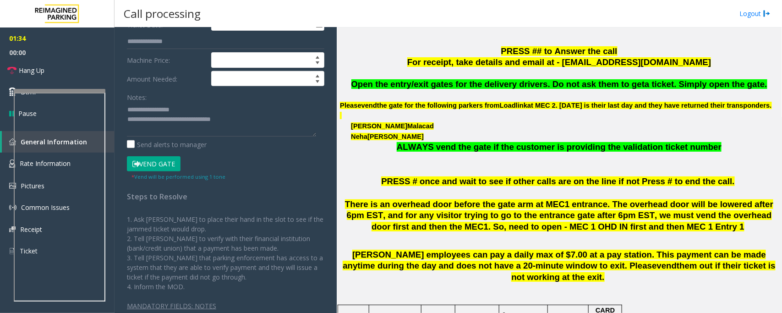
scroll to position [159, 0]
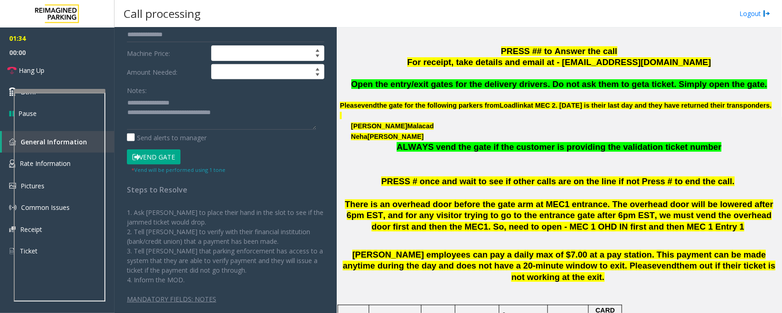
type input "******"
click at [153, 158] on button "Vend Gate" at bounding box center [154, 157] width 54 height 16
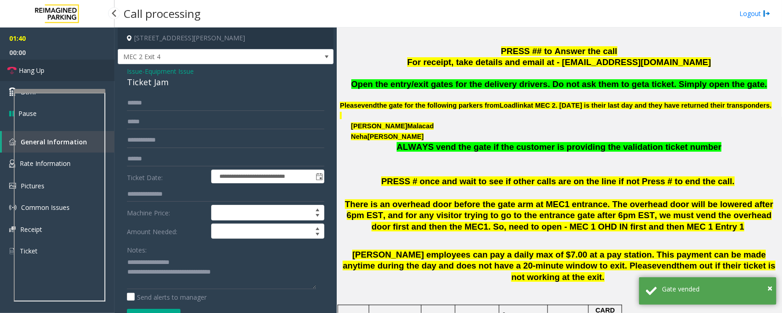
click at [65, 71] on link "Hang Up" at bounding box center [57, 71] width 114 height 22
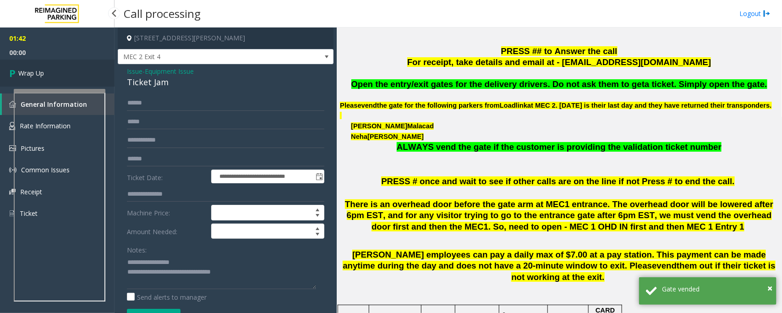
click at [65, 71] on link "Wrap Up" at bounding box center [57, 73] width 114 height 27
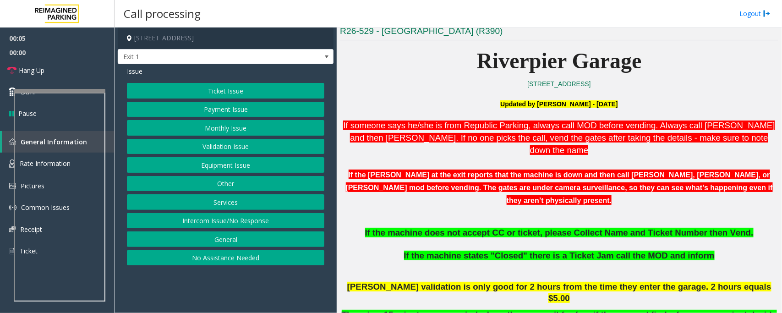
scroll to position [286, 0]
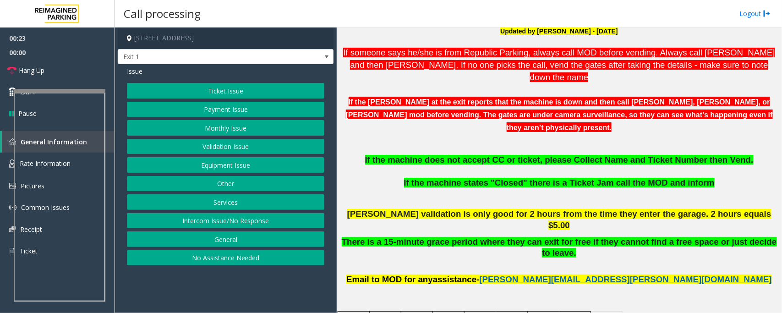
click at [234, 90] on button "Ticket Issue" at bounding box center [225, 91] width 197 height 16
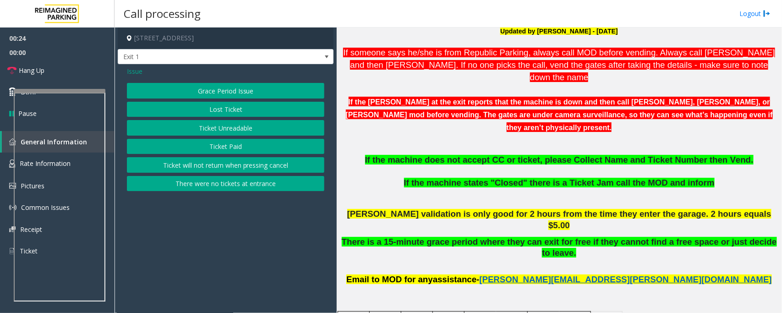
click at [226, 130] on button "Ticket Unreadable" at bounding box center [225, 128] width 197 height 16
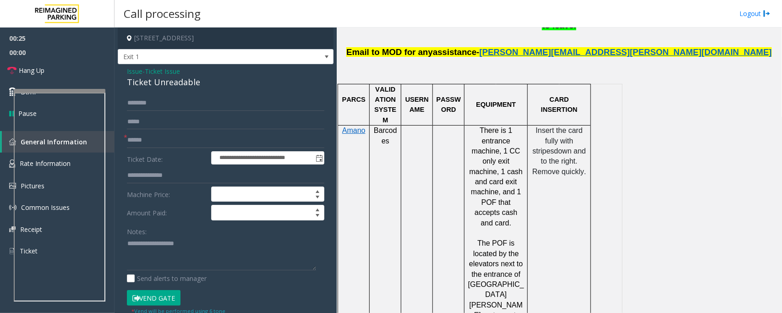
scroll to position [515, 0]
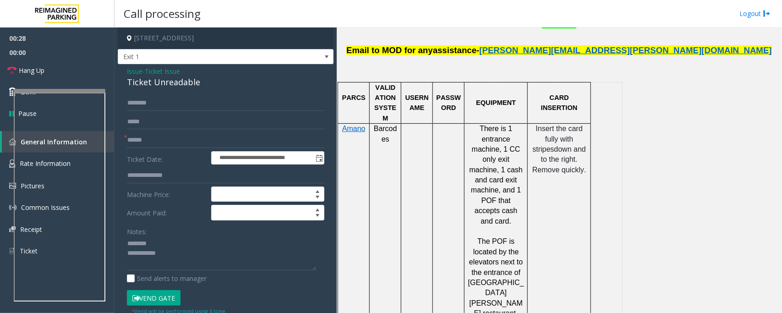
click at [151, 83] on div "Ticket Unreadable" at bounding box center [225, 82] width 197 height 12
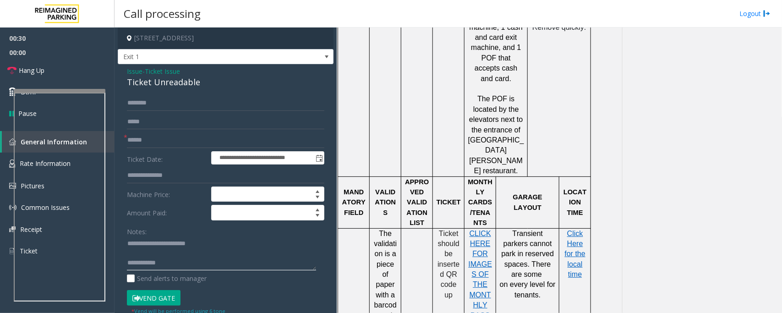
scroll to position [744, 0]
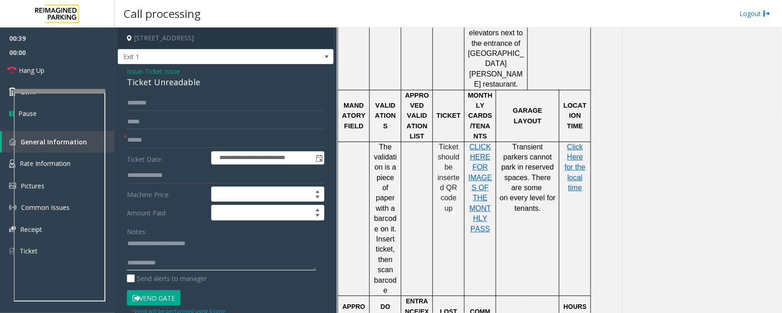
click at [150, 255] on textarea at bounding box center [221, 253] width 189 height 34
click at [174, 253] on textarea at bounding box center [221, 253] width 189 height 34
click at [154, 139] on input "text" at bounding box center [225, 140] width 197 height 16
drag, startPoint x: 234, startPoint y: 252, endPoint x: 262, endPoint y: 253, distance: 28.4
click at [262, 253] on textarea at bounding box center [221, 253] width 189 height 34
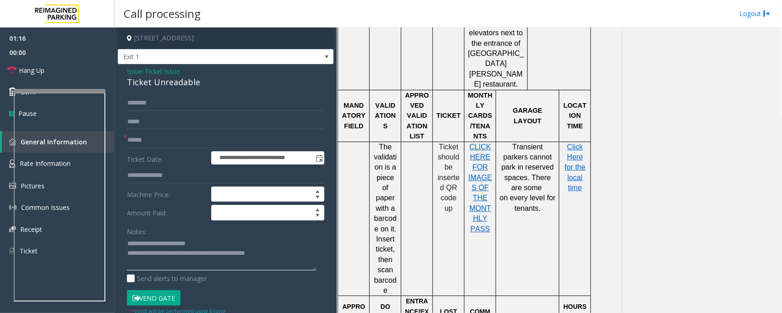
type textarea "**********"
click at [149, 103] on input "text" at bounding box center [225, 103] width 197 height 16
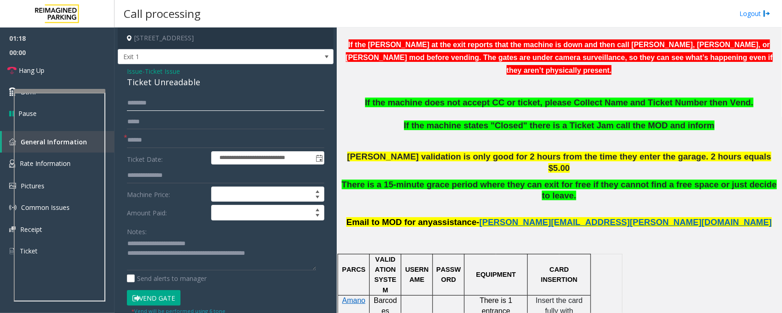
scroll to position [286, 0]
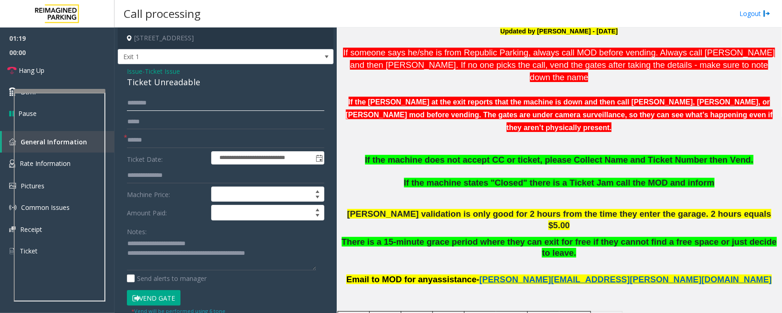
click at [196, 106] on input "text" at bounding box center [225, 103] width 197 height 16
type input "******"
click at [285, 254] on textarea at bounding box center [221, 253] width 189 height 34
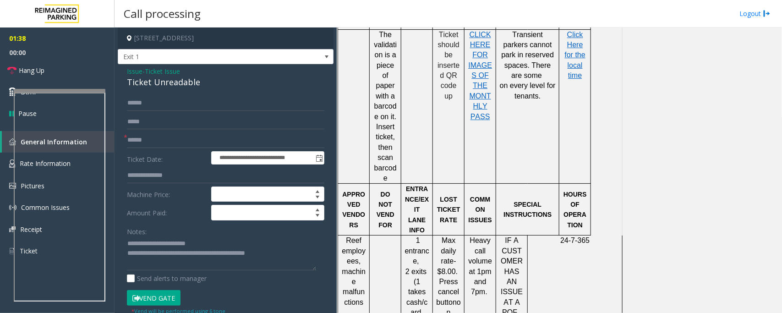
scroll to position [858, 0]
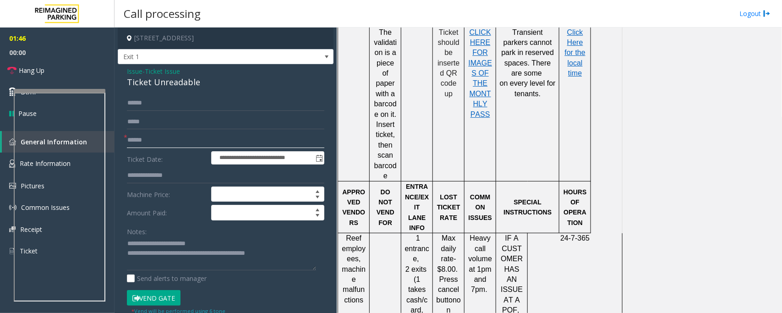
click at [155, 143] on input "text" at bounding box center [225, 140] width 197 height 16
type input "**"
click at [152, 299] on button "Vend Gate" at bounding box center [154, 298] width 54 height 16
click at [296, 253] on textarea at bounding box center [221, 253] width 189 height 34
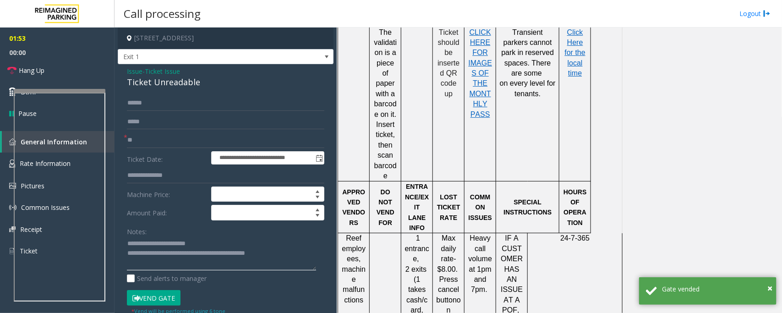
drag, startPoint x: 266, startPoint y: 255, endPoint x: 289, endPoint y: 254, distance: 23.4
click at [289, 254] on textarea at bounding box center [221, 253] width 189 height 34
paste textarea "**********"
type textarea "**********"
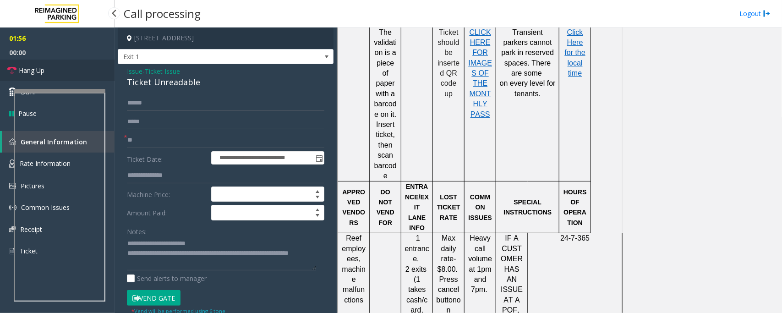
click at [29, 71] on span "Hang Up" at bounding box center [32, 70] width 26 height 10
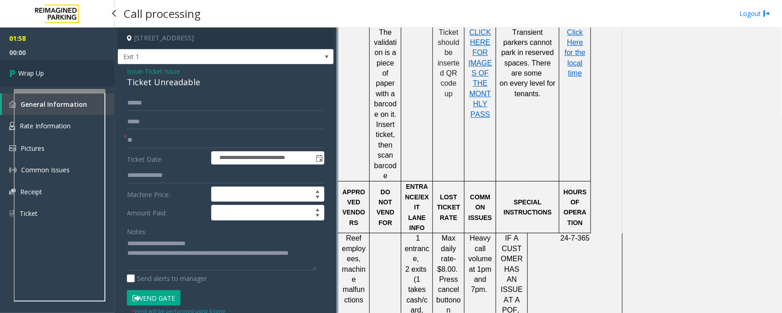
click at [29, 71] on span "Wrap Up" at bounding box center [31, 73] width 26 height 10
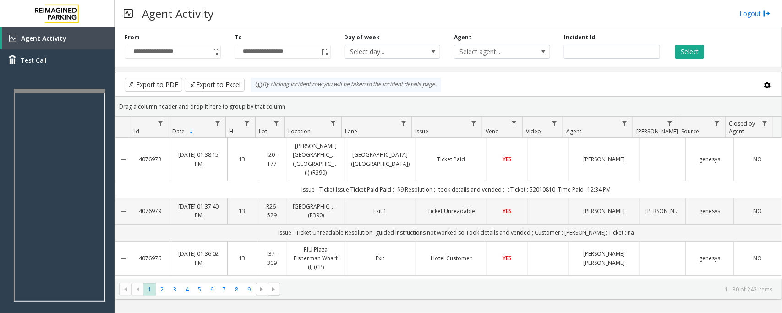
click at [574, 206] on link "[PERSON_NAME]" at bounding box center [604, 210] width 60 height 9
click at [486, 207] on td "YES" at bounding box center [506, 211] width 41 height 26
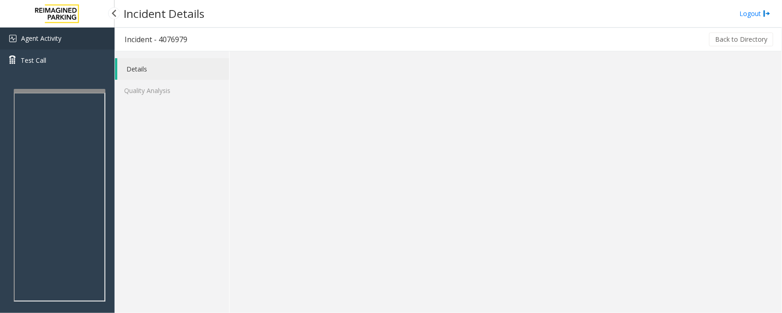
click at [42, 39] on span "Agent Activity" at bounding box center [41, 38] width 40 height 9
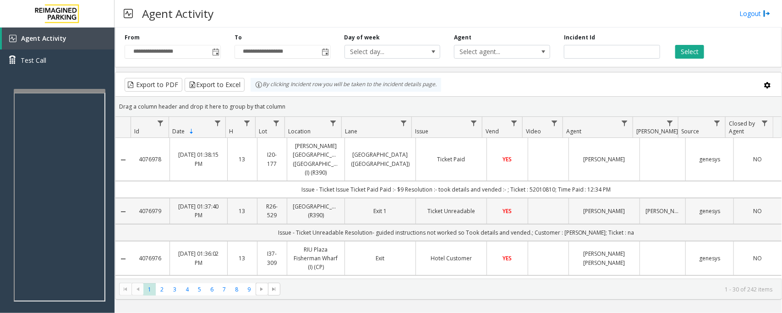
click at [530, 207] on td "Data table" at bounding box center [547, 211] width 41 height 26
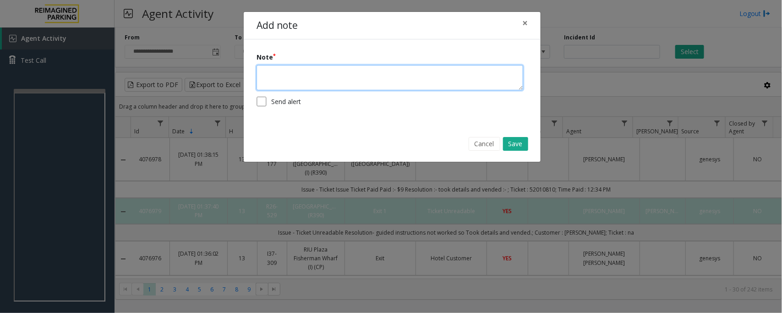
click at [332, 79] on textarea at bounding box center [389, 77] width 266 height 25
click at [339, 71] on textarea "**********" at bounding box center [389, 77] width 266 height 25
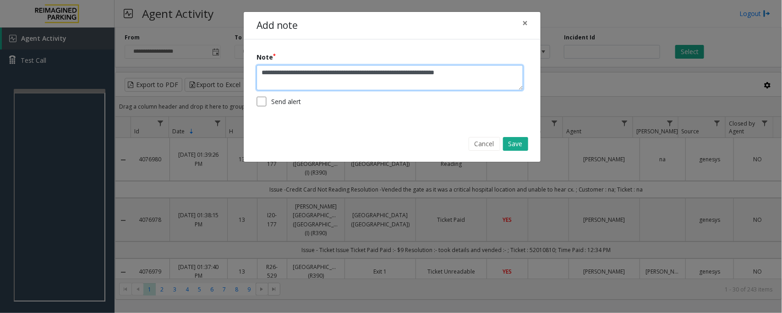
click at [505, 74] on textarea "**********" at bounding box center [389, 77] width 266 height 25
type textarea "**********"
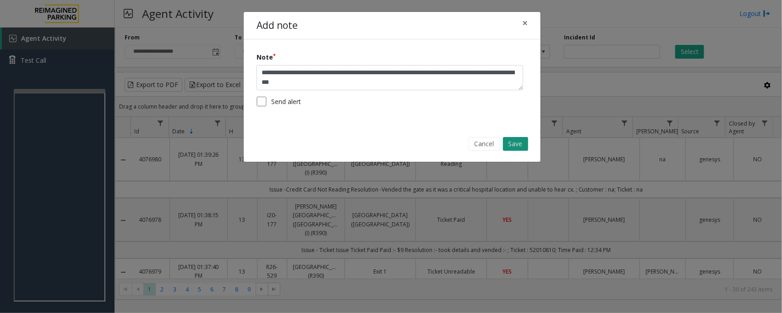
click at [514, 149] on button "Save" at bounding box center [515, 144] width 25 height 14
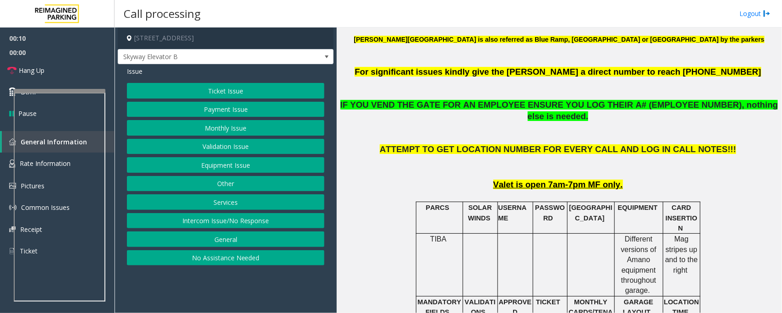
scroll to position [401, 0]
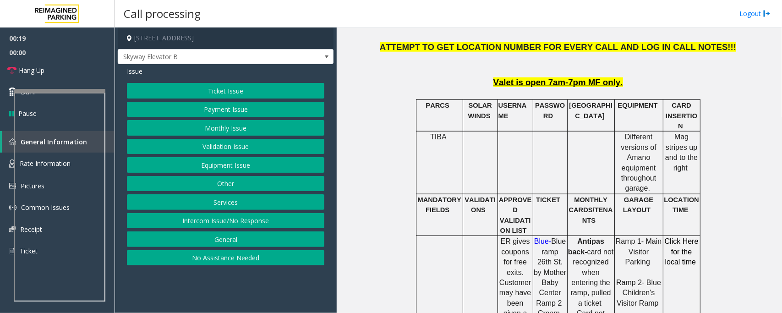
click at [190, 113] on button "Payment Issue" at bounding box center [225, 110] width 197 height 16
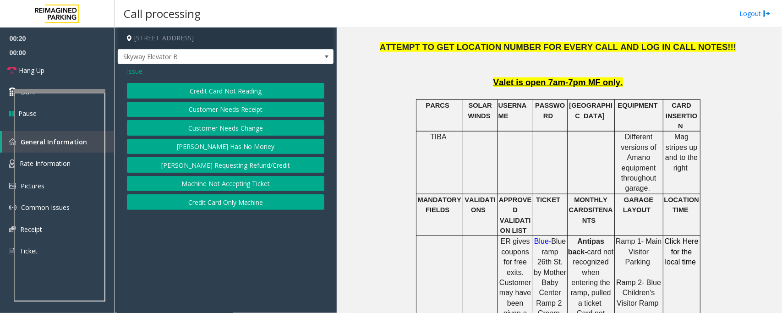
click at [220, 95] on button "Credit Card Not Reading" at bounding box center [225, 91] width 197 height 16
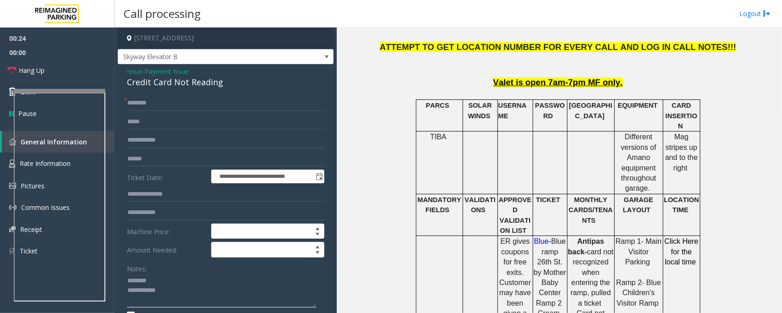
type textarea "**********"
click at [179, 70] on span "Payment Issue" at bounding box center [167, 71] width 44 height 10
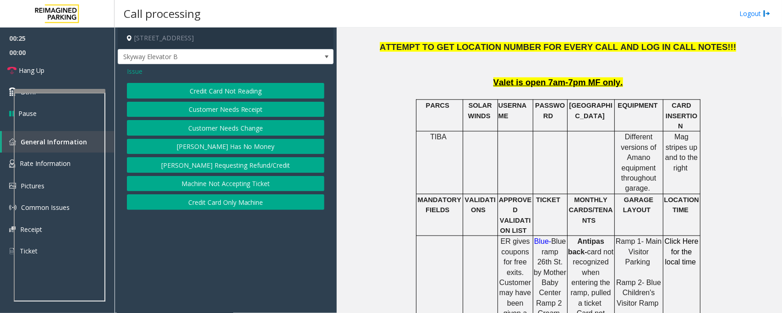
click at [142, 71] on div "Issue" at bounding box center [225, 71] width 197 height 10
click at [133, 71] on span "Issue" at bounding box center [135, 71] width 16 height 10
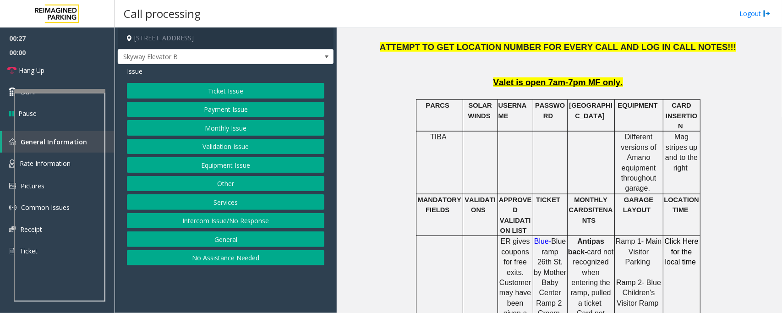
click at [249, 93] on button "Ticket Issue" at bounding box center [225, 91] width 197 height 16
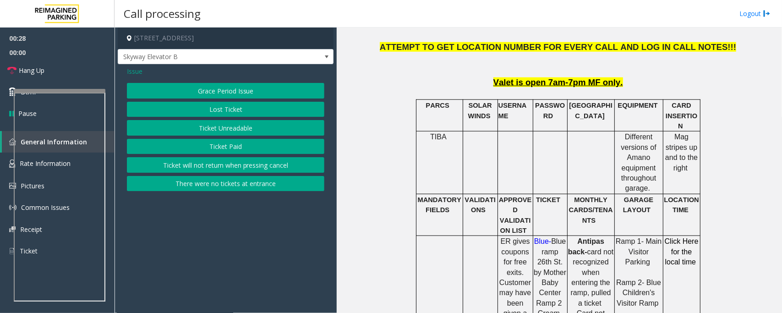
click at [198, 130] on button "Ticket Unreadable" at bounding box center [225, 128] width 197 height 16
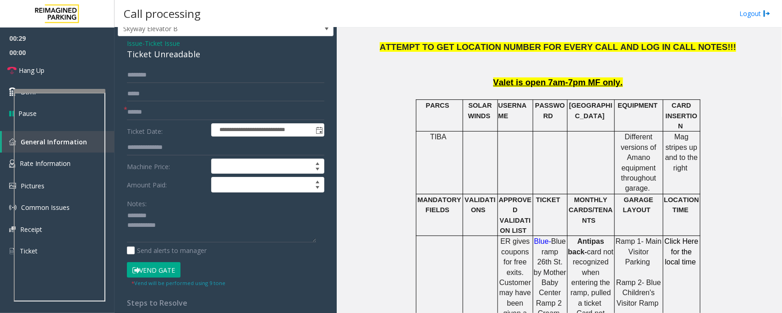
scroll to position [0, 0]
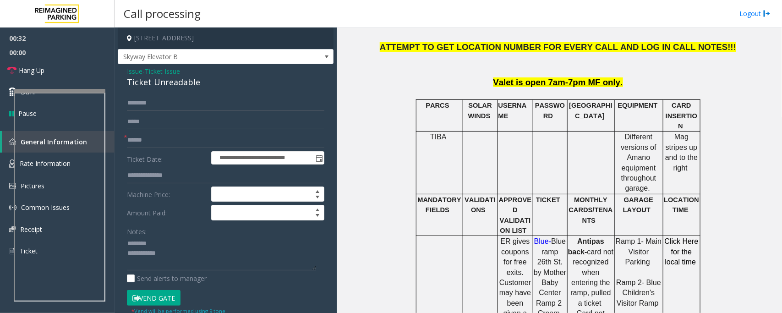
click at [162, 72] on span "Ticket Issue" at bounding box center [162, 71] width 35 height 10
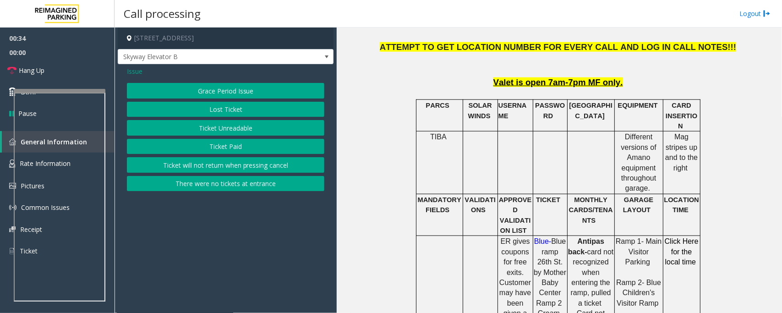
click at [136, 71] on span "Issue" at bounding box center [135, 71] width 16 height 10
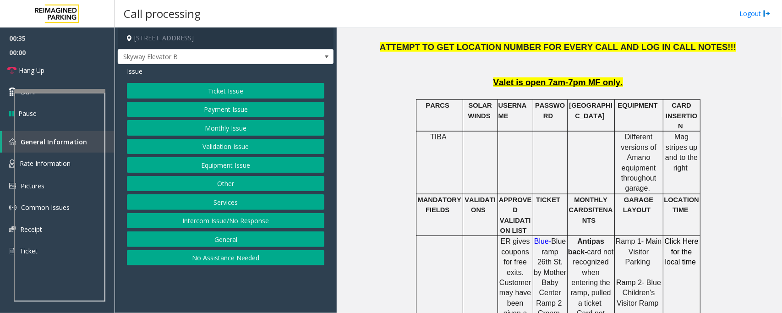
click at [211, 169] on button "Equipment Issue" at bounding box center [225, 165] width 197 height 16
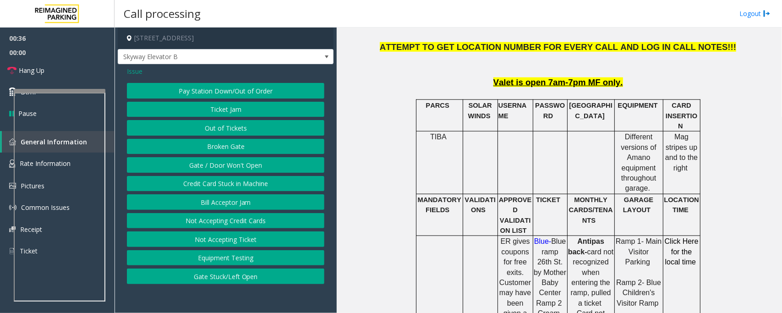
click at [211, 169] on button "Gate / Door Won't Open" at bounding box center [225, 165] width 197 height 16
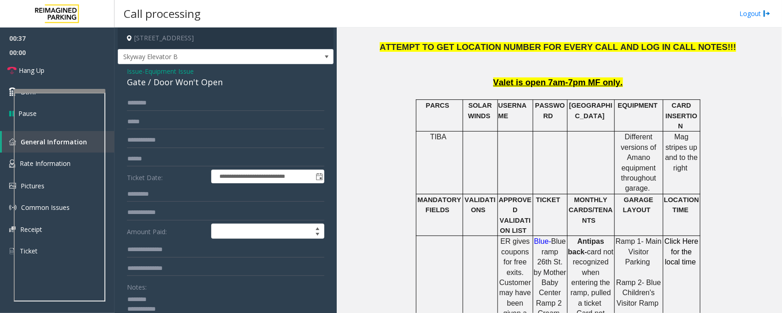
click at [156, 83] on div "Gate / Door Won't Open" at bounding box center [225, 82] width 197 height 12
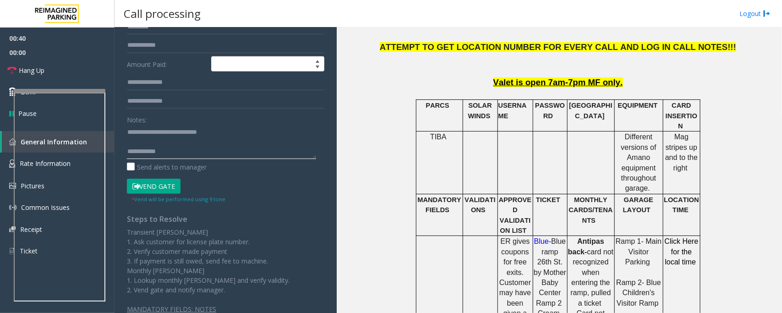
scroll to position [172, 0]
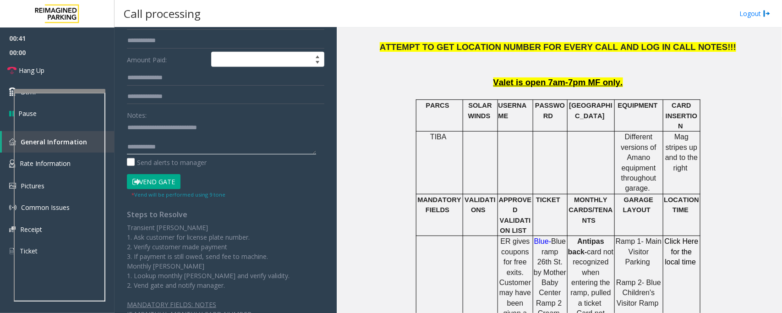
click at [155, 138] on textarea at bounding box center [221, 137] width 189 height 34
click at [188, 142] on textarea at bounding box center [221, 137] width 189 height 34
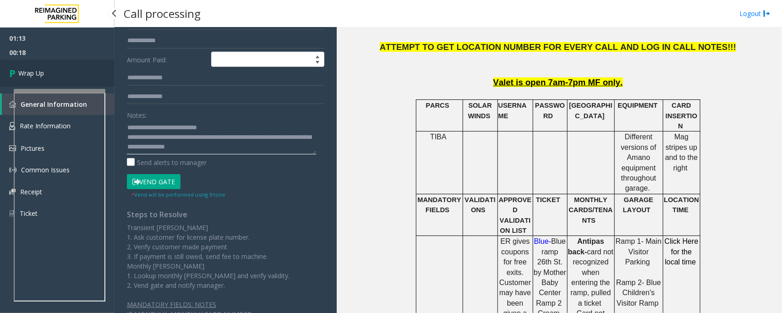
type textarea "**********"
click at [41, 75] on span "Wrap Up" at bounding box center [31, 73] width 26 height 10
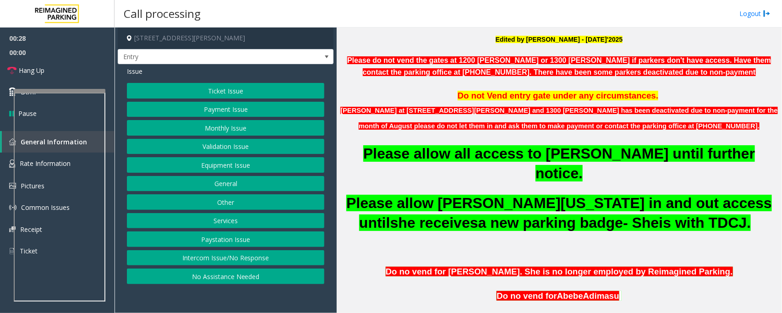
scroll to position [229, 0]
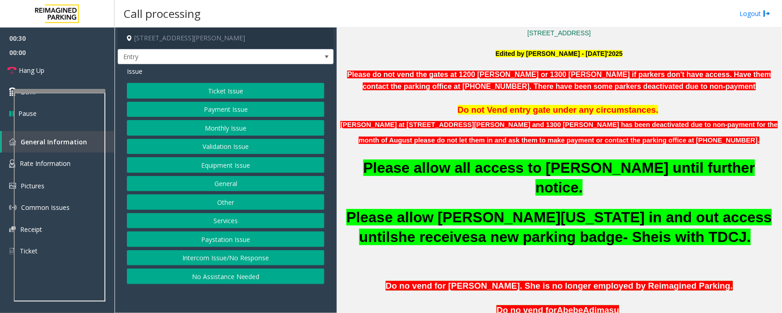
click at [205, 168] on button "Equipment Issue" at bounding box center [225, 165] width 197 height 16
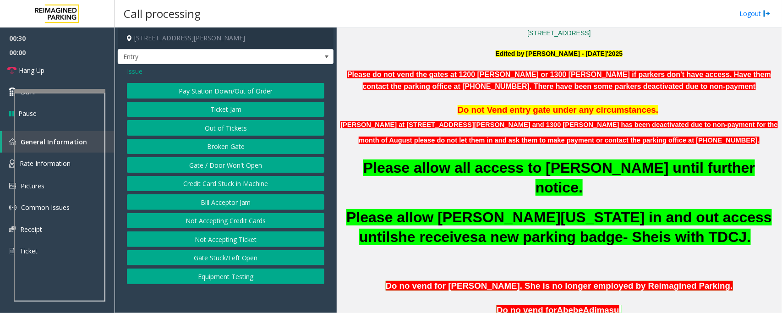
click at [205, 168] on button "Gate / Door Won't Open" at bounding box center [225, 165] width 197 height 16
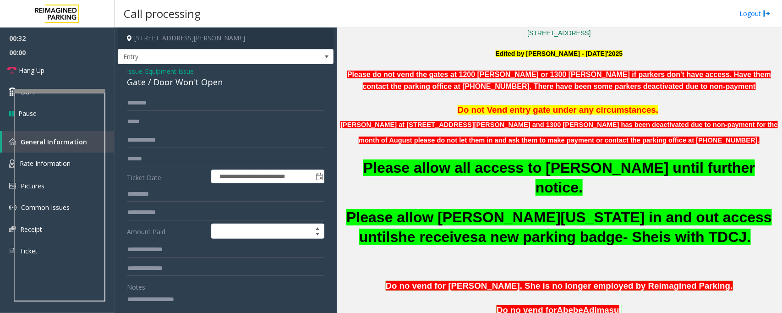
click at [177, 73] on span "Equipment Issue" at bounding box center [169, 71] width 49 height 10
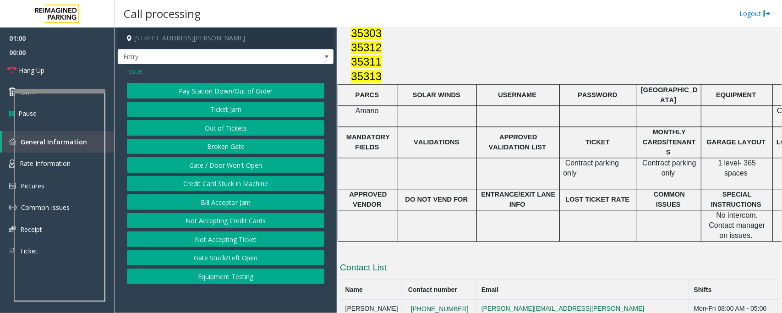
scroll to position [1104, 0]
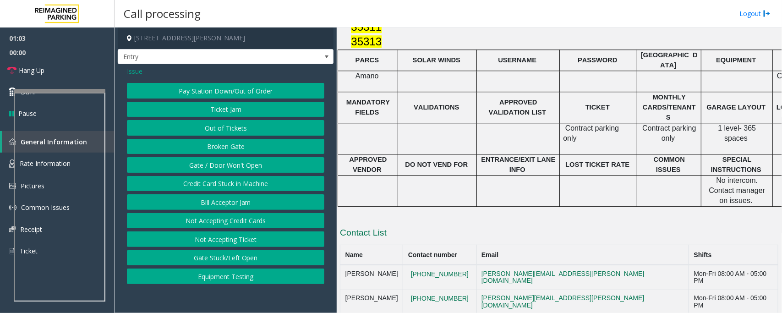
click at [135, 72] on span "Issue" at bounding box center [135, 71] width 16 height 10
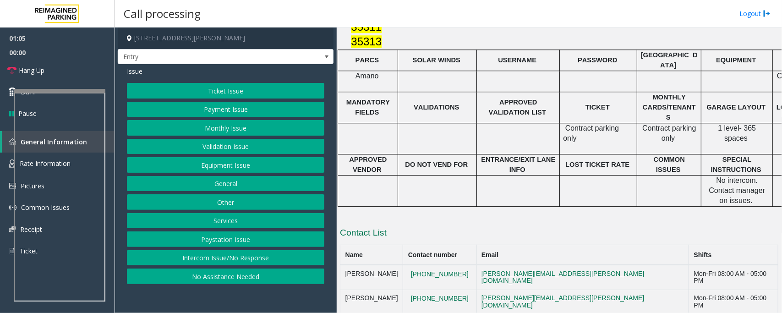
click at [214, 186] on button "General" at bounding box center [225, 184] width 197 height 16
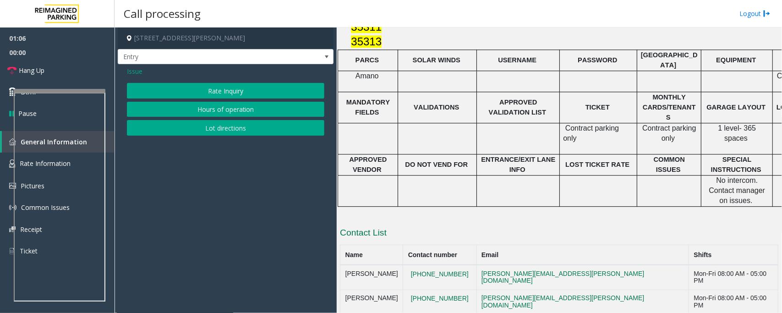
click at [181, 127] on button "Lot directions" at bounding box center [225, 128] width 197 height 16
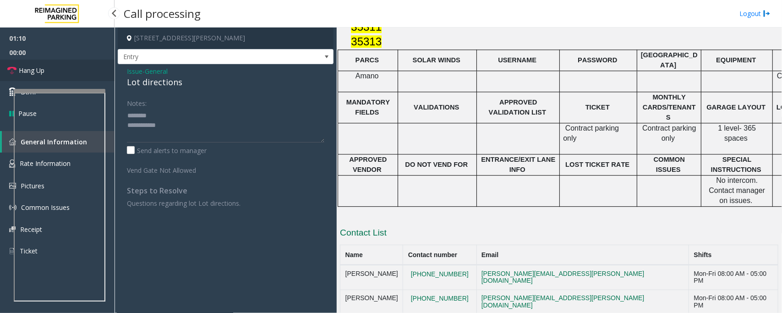
drag, startPoint x: 54, startPoint y: 68, endPoint x: 134, endPoint y: 78, distance: 80.8
click at [54, 68] on link "Hang Up" at bounding box center [57, 71] width 114 height 22
click at [158, 84] on div "Lot directions" at bounding box center [225, 82] width 197 height 12
click at [157, 84] on div "Lot directions" at bounding box center [225, 82] width 197 height 12
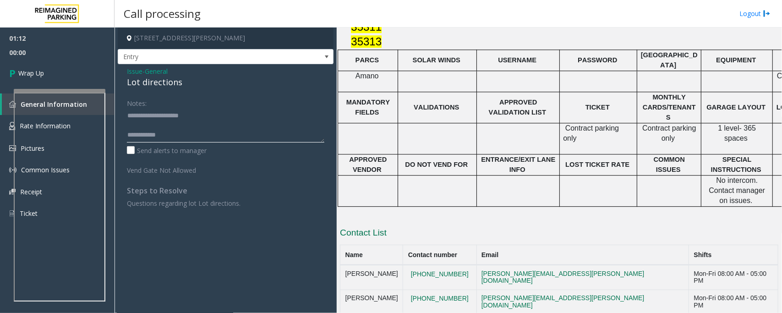
click at [182, 128] on textarea at bounding box center [225, 125] width 197 height 34
click at [187, 136] on textarea at bounding box center [225, 125] width 197 height 34
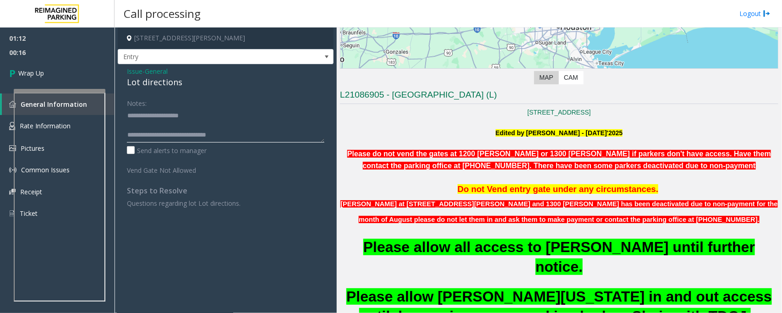
scroll to position [17, 0]
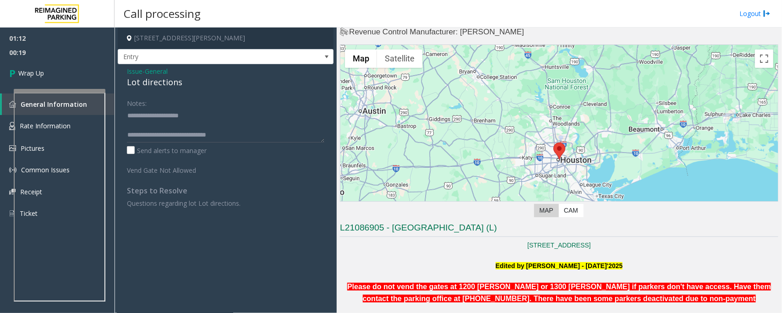
drag, startPoint x: 392, startPoint y: 228, endPoint x: 577, endPoint y: 228, distance: 185.4
click at [577, 228] on h3 "L21086905 - [GEOGRAPHIC_DATA] (L)" at bounding box center [559, 229] width 438 height 15
copy h3 "[GEOGRAPHIC_DATA] LOT (L)"
click at [244, 142] on textarea at bounding box center [225, 125] width 197 height 34
paste textarea "**********"
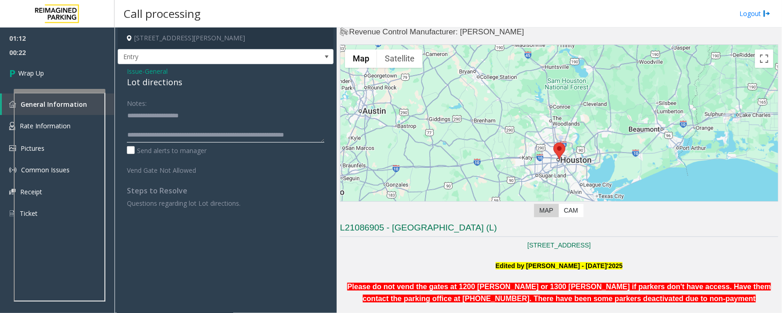
scroll to position [6, 0]
drag, startPoint x: 261, startPoint y: 38, endPoint x: 128, endPoint y: 39, distance: 133.2
click at [128, 39] on h4 "[STREET_ADDRESS][PERSON_NAME]" at bounding box center [226, 38] width 216 height 22
copy h4 "[STREET_ADDRESS][PERSON_NAME]"
click at [207, 136] on textarea at bounding box center [225, 125] width 197 height 34
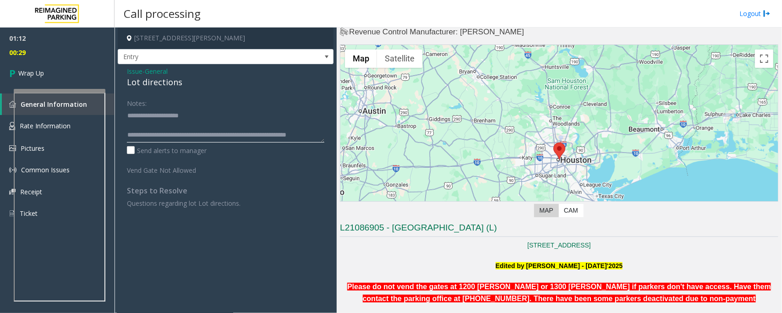
paste textarea "**********"
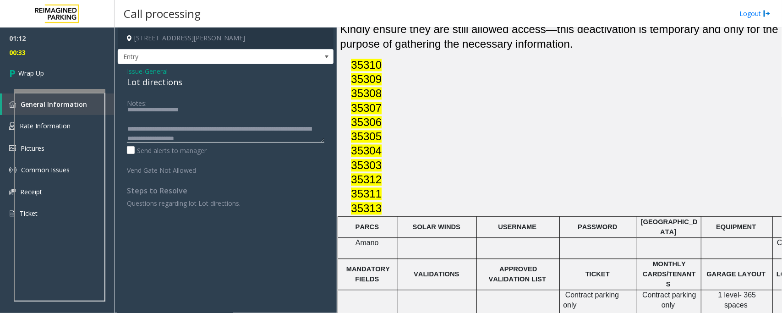
scroll to position [1047, 0]
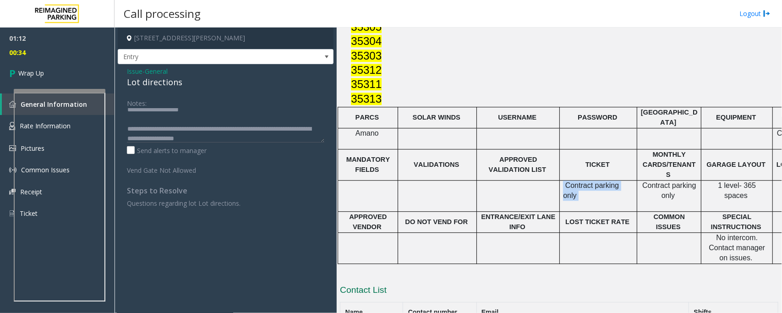
drag, startPoint x: 564, startPoint y: 127, endPoint x: 634, endPoint y: 126, distance: 70.5
click at [634, 180] on div "Contract parking only" at bounding box center [597, 190] width 77 height 21
copy p "Contract parking only"
click at [289, 141] on textarea at bounding box center [225, 125] width 197 height 34
paste textarea "**********"
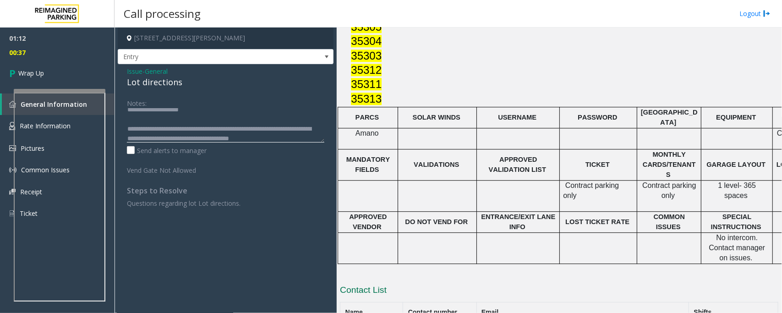
scroll to position [16, 0]
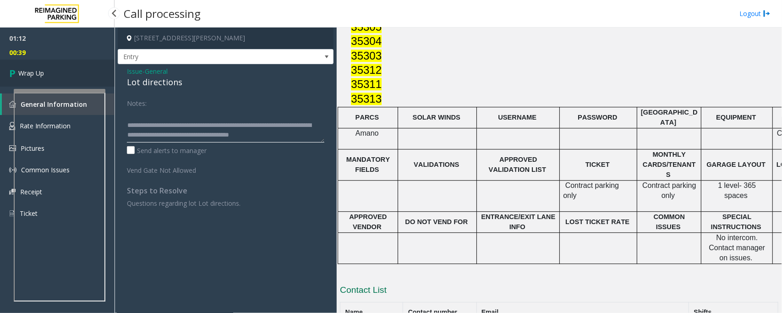
type textarea "**********"
click at [37, 74] on span "Wrap Up" at bounding box center [31, 73] width 26 height 10
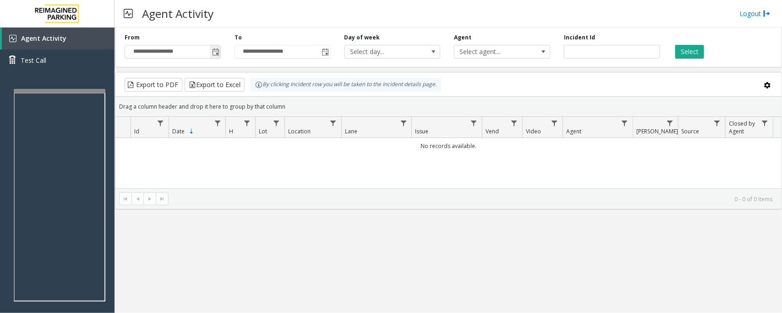
click at [216, 53] on span "Toggle popup" at bounding box center [215, 52] width 7 height 7
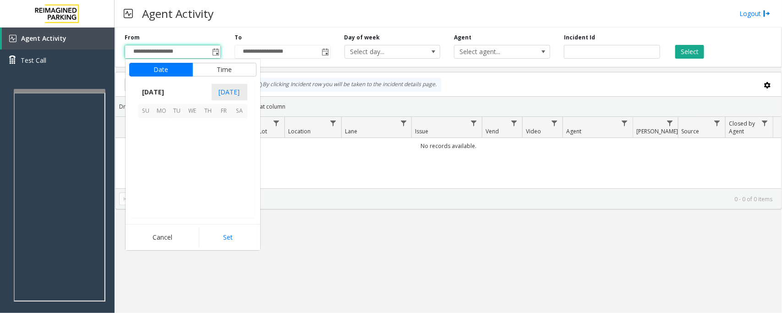
scroll to position [164251, 0]
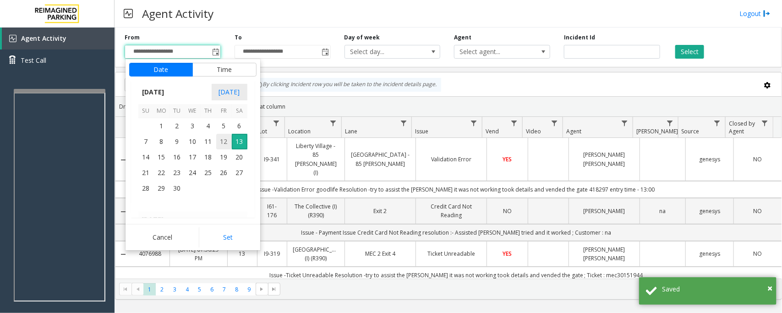
click at [221, 141] on span "12" at bounding box center [224, 142] width 16 height 16
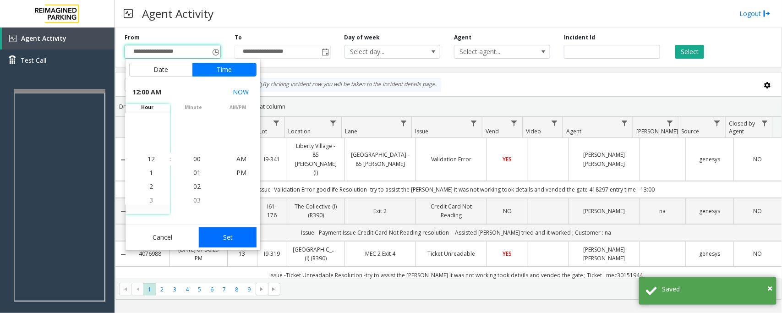
click at [244, 237] on button "Set" at bounding box center [228, 237] width 58 height 20
type input "**********"
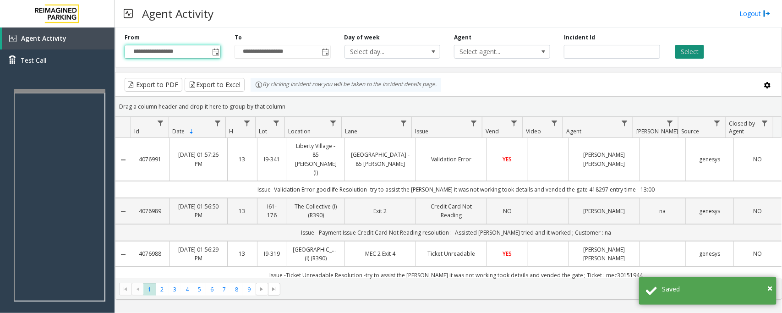
click at [687, 49] on button "Select" at bounding box center [689, 52] width 29 height 14
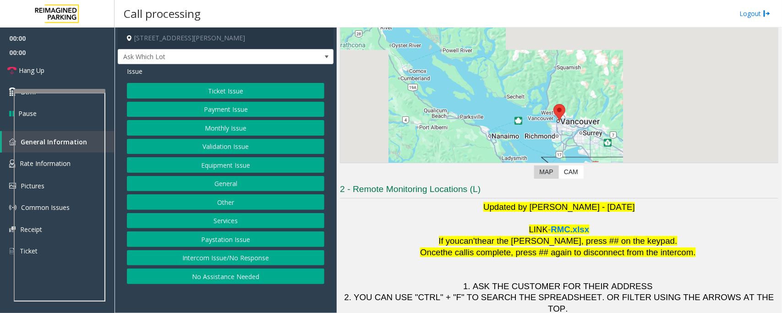
scroll to position [101, 0]
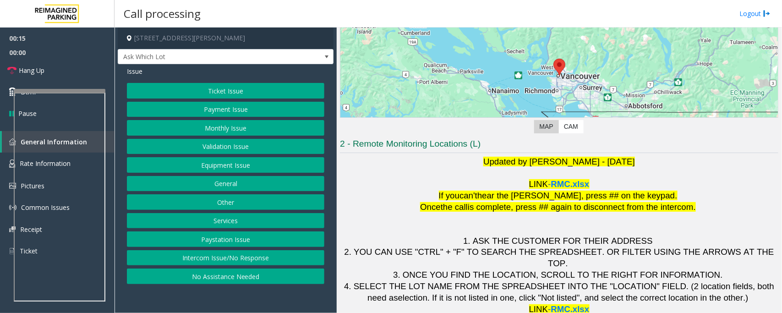
click at [241, 92] on button "Ticket Issue" at bounding box center [225, 91] width 197 height 16
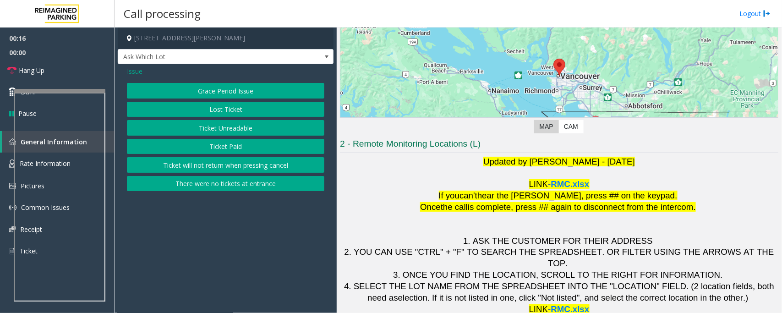
click at [209, 127] on button "Ticket Unreadable" at bounding box center [225, 128] width 197 height 16
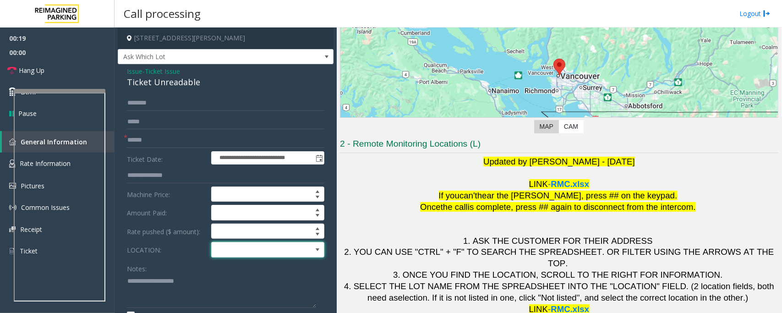
click at [283, 252] on span at bounding box center [257, 249] width 90 height 15
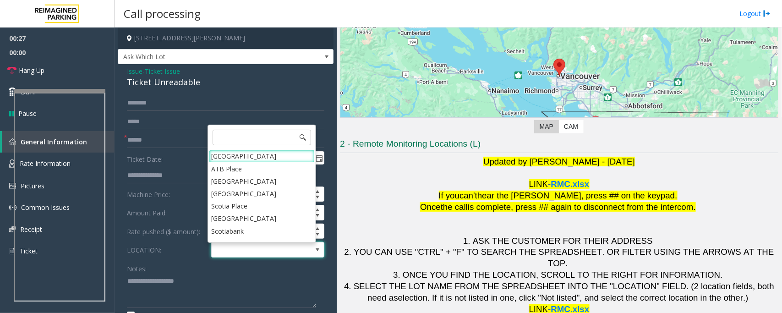
click at [150, 70] on span "Ticket Issue" at bounding box center [162, 71] width 35 height 10
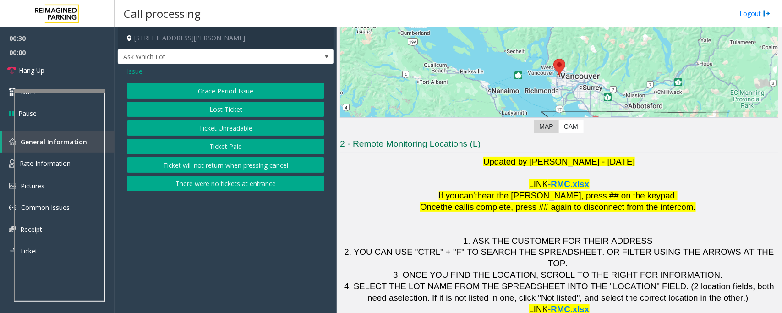
click at [139, 71] on span "Issue" at bounding box center [135, 71] width 16 height 10
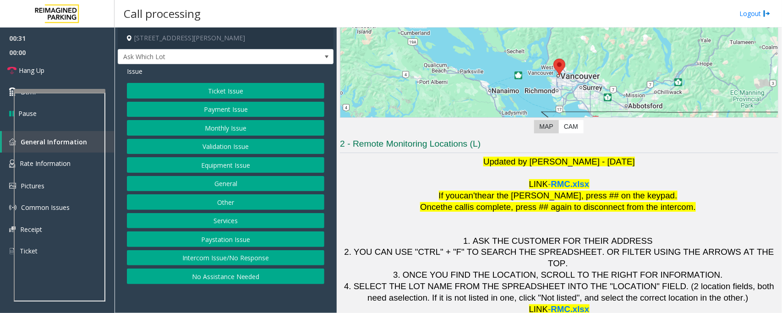
click at [206, 111] on button "Payment Issue" at bounding box center [225, 110] width 197 height 16
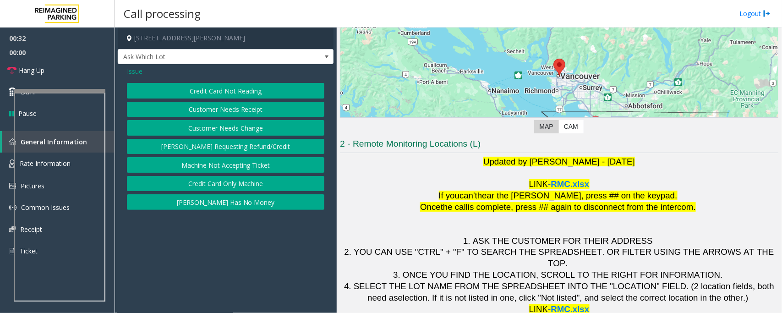
click at [239, 94] on button "Credit Card Not Reading" at bounding box center [225, 91] width 197 height 16
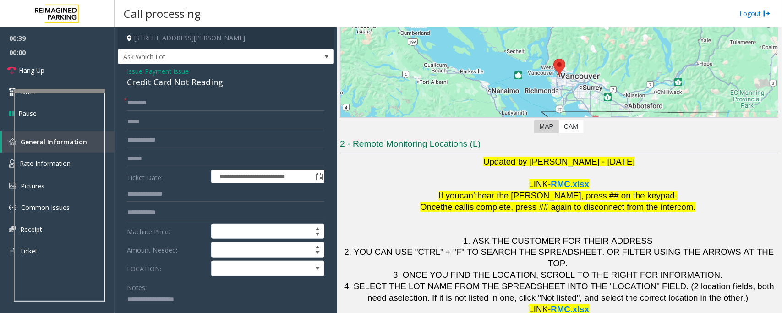
click at [163, 72] on span "Payment Issue" at bounding box center [167, 71] width 44 height 10
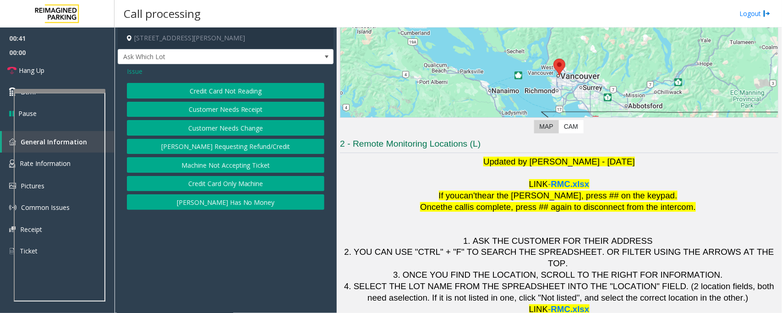
click at [134, 69] on span "Issue" at bounding box center [135, 71] width 16 height 10
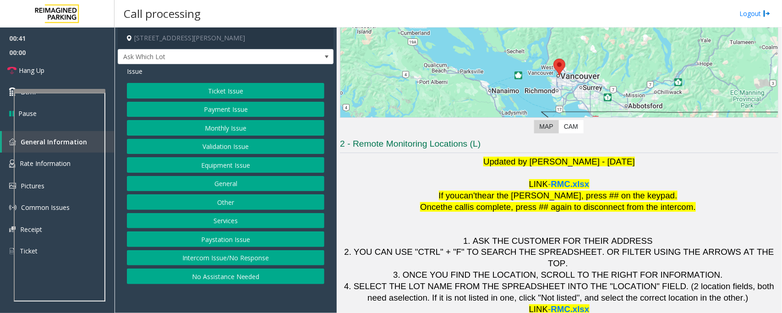
click at [243, 95] on button "Ticket Issue" at bounding box center [225, 91] width 197 height 16
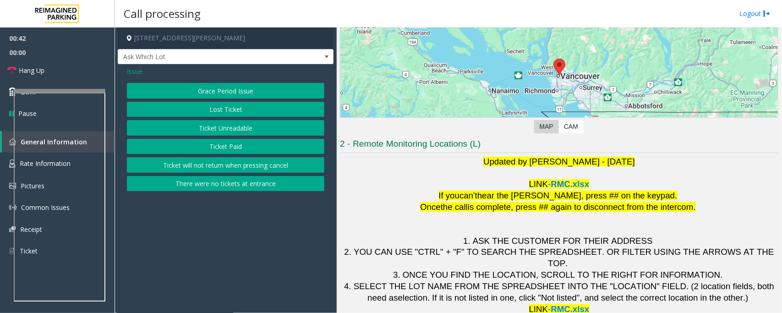
click at [225, 127] on button "Ticket Unreadable" at bounding box center [225, 128] width 197 height 16
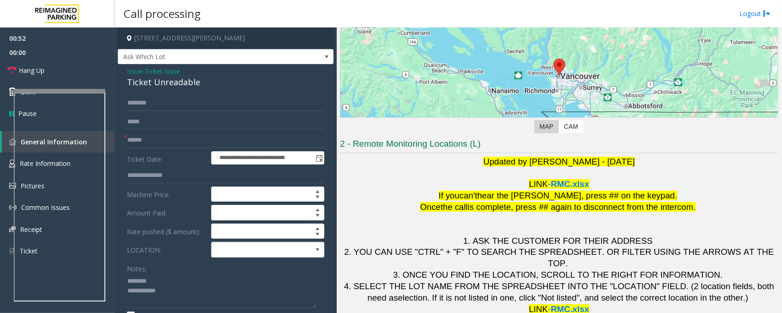
click at [163, 83] on div "Ticket Unreadable" at bounding box center [225, 82] width 197 height 12
click at [157, 134] on input "text" at bounding box center [225, 140] width 197 height 16
click at [67, 71] on link "Hang Up" at bounding box center [57, 71] width 114 height 22
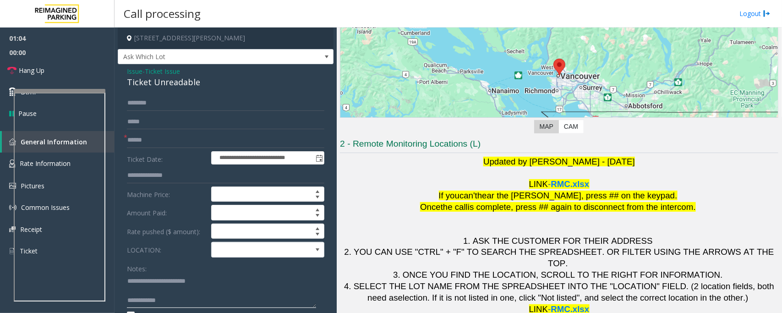
click at [202, 299] on textarea at bounding box center [221, 290] width 189 height 34
paste textarea "**********"
type textarea "**********"
click at [152, 140] on input "text" at bounding box center [225, 140] width 197 height 16
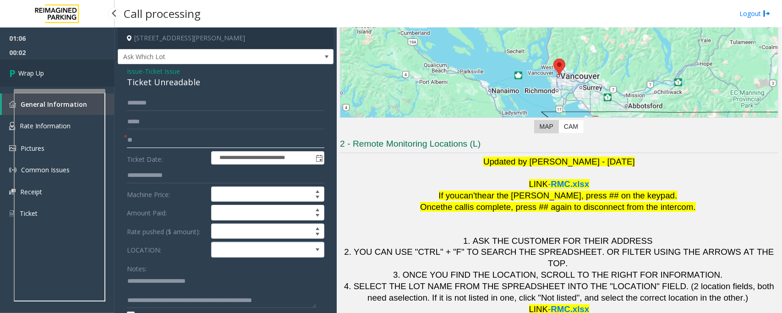
type input "**"
click at [53, 71] on link "Wrap Up" at bounding box center [57, 73] width 114 height 27
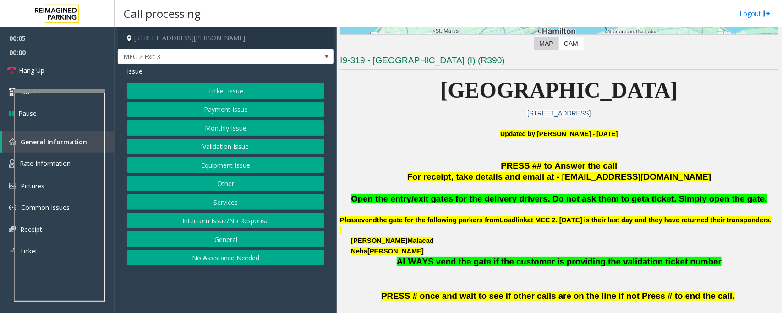
scroll to position [343, 0]
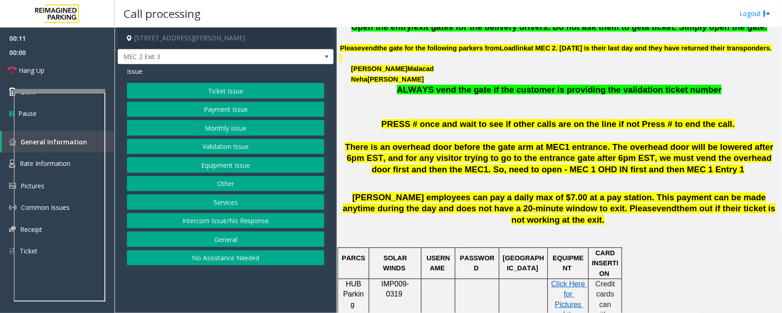
click at [214, 170] on button "Equipment Issue" at bounding box center [225, 165] width 197 height 16
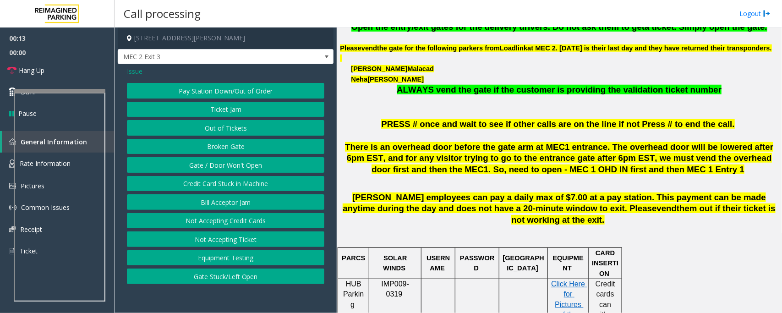
click at [138, 72] on span "Issue" at bounding box center [135, 71] width 16 height 10
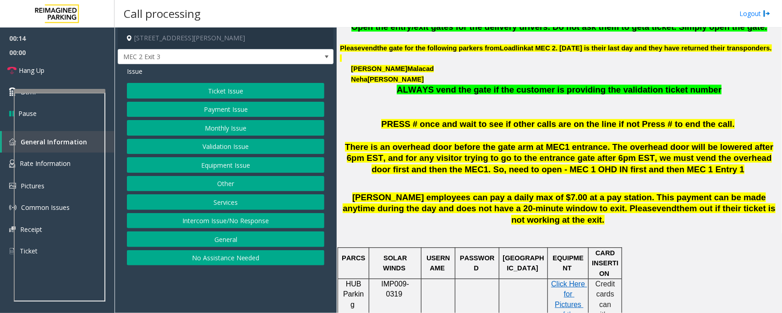
click at [218, 90] on button "Ticket Issue" at bounding box center [225, 91] width 197 height 16
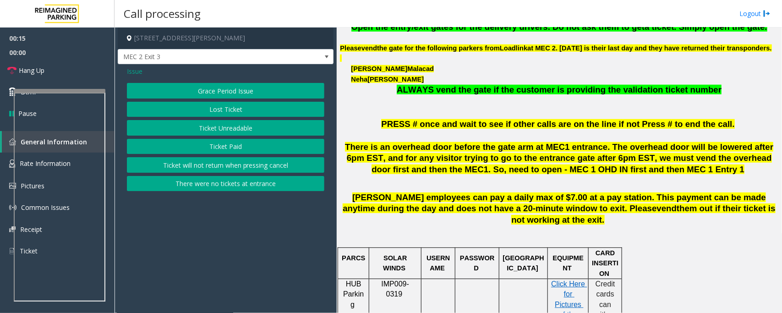
click at [223, 128] on button "Ticket Unreadable" at bounding box center [225, 128] width 197 height 16
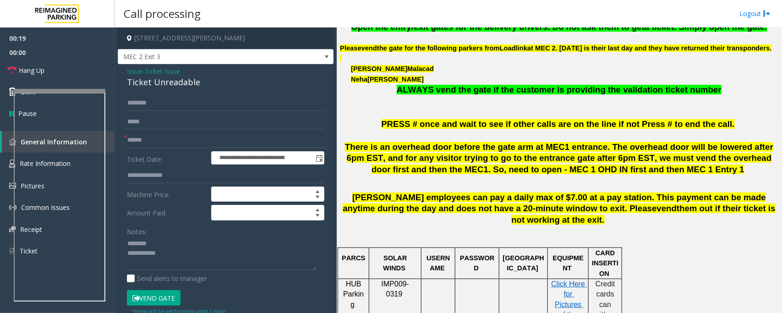
click at [160, 81] on div "Ticket Unreadable" at bounding box center [225, 82] width 197 height 12
click at [161, 255] on textarea at bounding box center [221, 253] width 189 height 34
type textarea "**********"
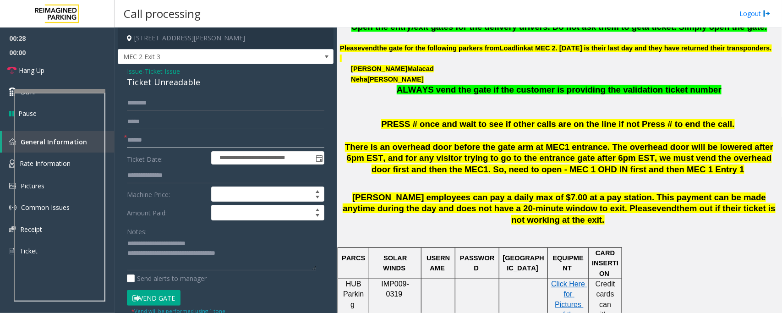
click at [177, 147] on input "text" at bounding box center [225, 140] width 197 height 16
type input "******"
click at [149, 105] on input "text" at bounding box center [225, 103] width 197 height 16
click at [151, 104] on input "text" at bounding box center [225, 103] width 197 height 16
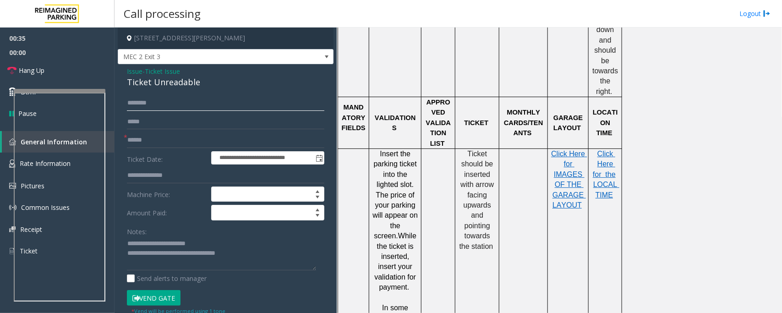
scroll to position [801, 0]
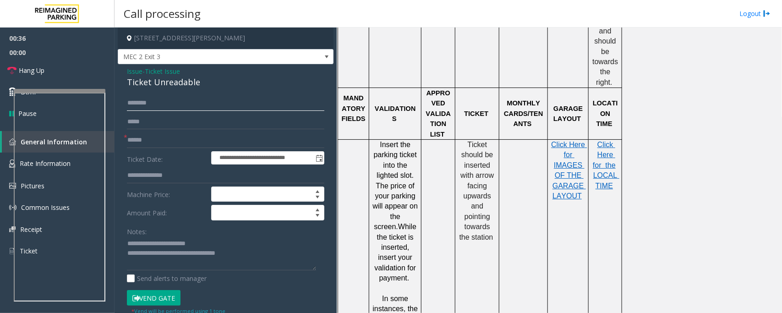
click at [188, 102] on input "text" at bounding box center [225, 103] width 197 height 16
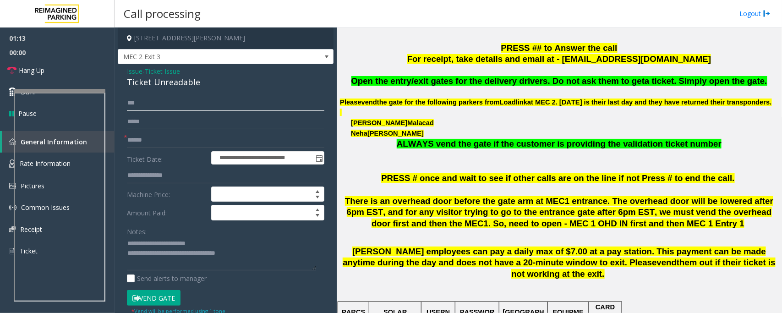
scroll to position [286, 0]
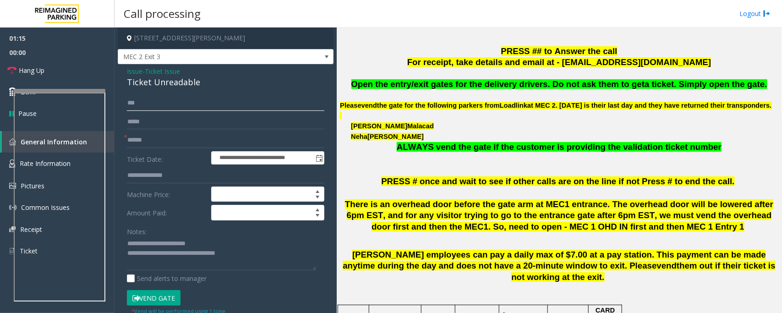
type input "***"
click at [161, 296] on button "Vend Gate" at bounding box center [154, 298] width 54 height 16
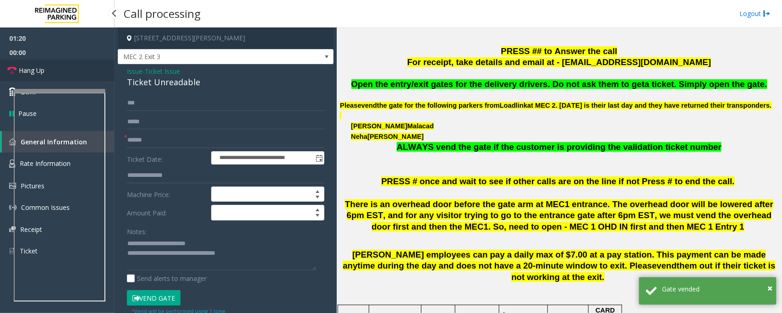
click at [43, 71] on span "Hang Up" at bounding box center [32, 70] width 26 height 10
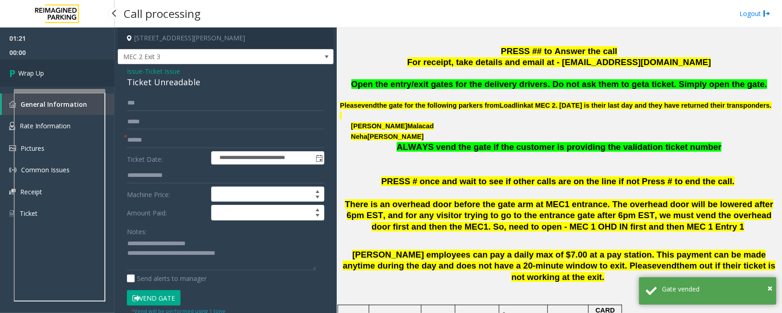
click at [43, 71] on span "Wrap Up" at bounding box center [31, 73] width 26 height 10
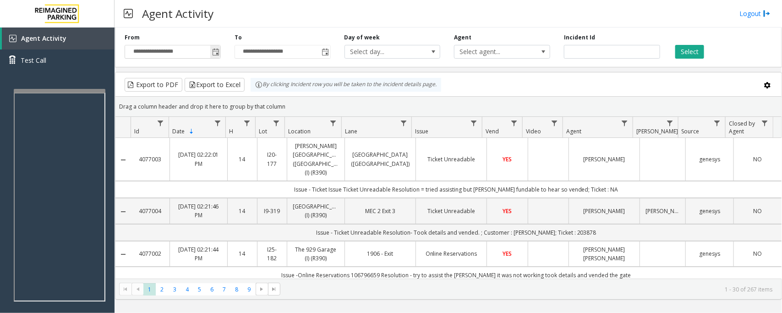
click at [216, 53] on span "Toggle popup" at bounding box center [215, 52] width 7 height 7
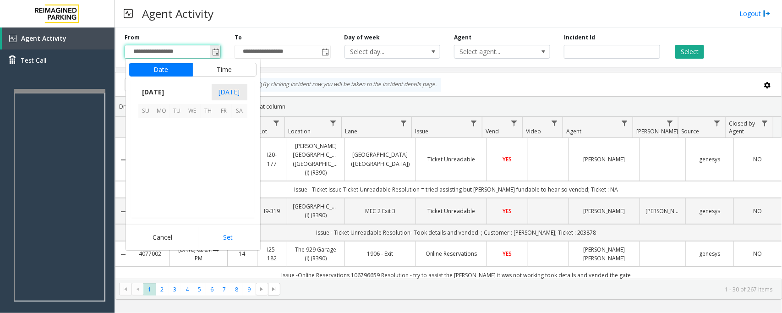
scroll to position [164251, 0]
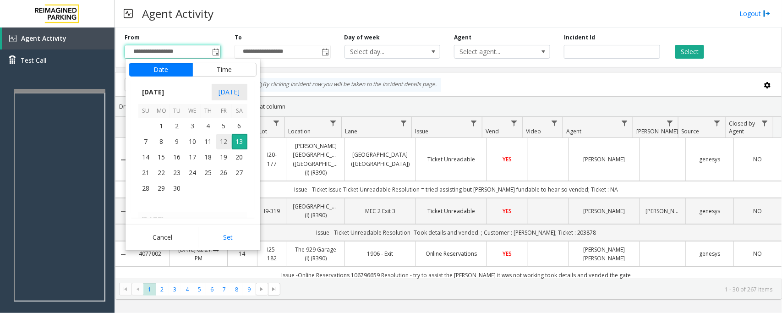
click at [221, 144] on span "12" at bounding box center [224, 142] width 16 height 16
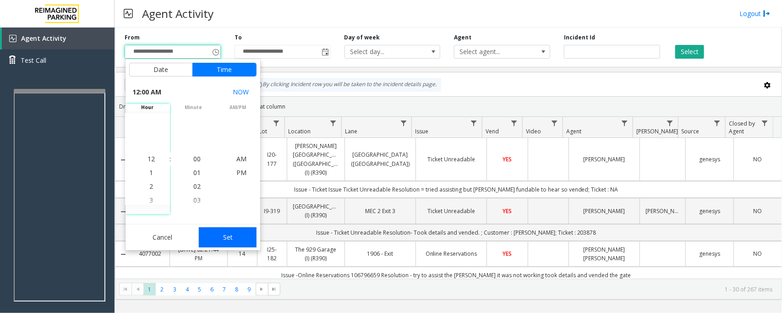
click at [243, 243] on button "Set" at bounding box center [228, 237] width 58 height 20
type input "**********"
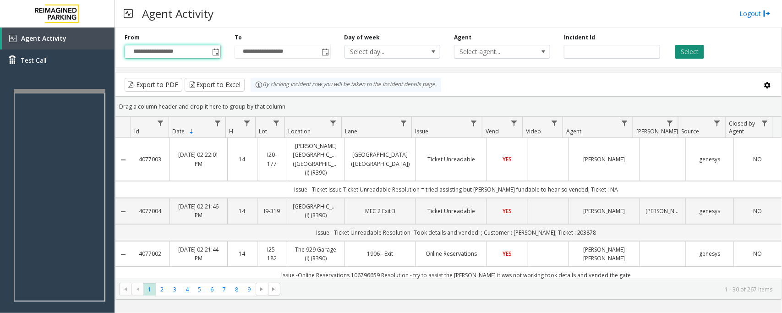
click at [690, 54] on button "Select" at bounding box center [689, 52] width 29 height 14
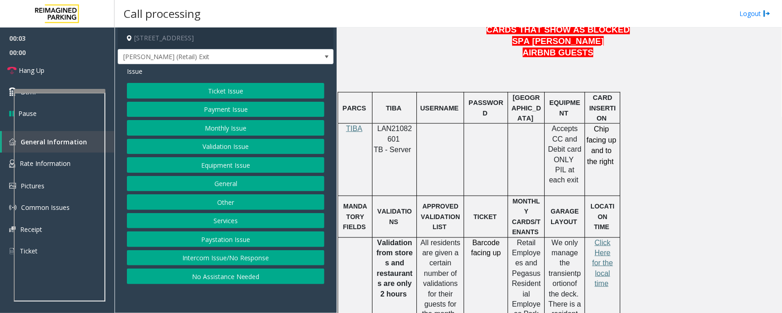
scroll to position [515, 0]
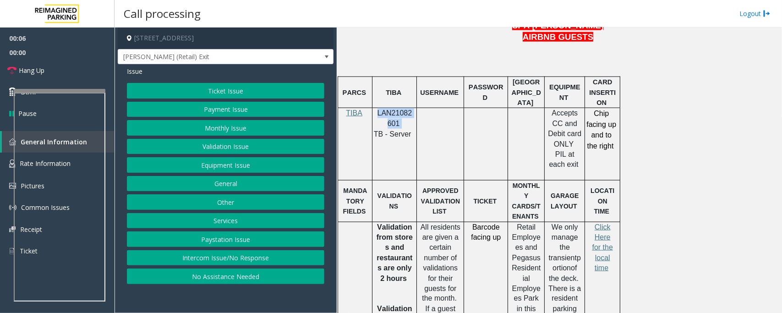
drag, startPoint x: 377, startPoint y: 89, endPoint x: 401, endPoint y: 100, distance: 26.0
click at [401, 108] on p "LAN21082601" at bounding box center [394, 118] width 38 height 21
copy p "LAN21082601"
click at [214, 92] on button "Ticket Issue" at bounding box center [225, 91] width 197 height 16
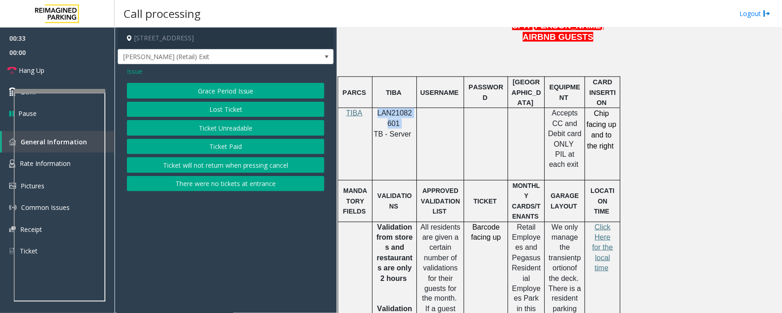
click at [217, 127] on button "Ticket Unreadable" at bounding box center [225, 128] width 197 height 16
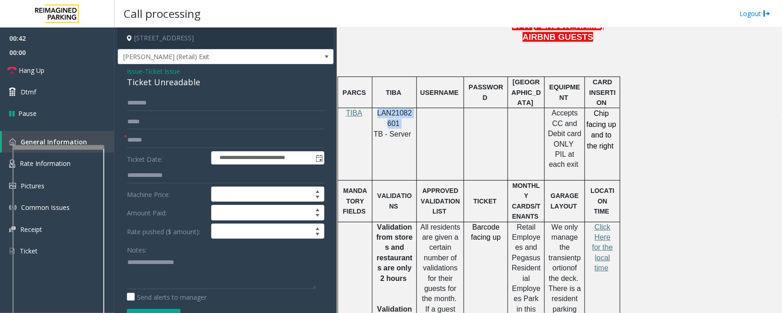
click at [53, 147] on div at bounding box center [59, 147] width 92 height 4
click at [170, 140] on input "text" at bounding box center [225, 140] width 197 height 16
click at [148, 140] on input "********" at bounding box center [225, 140] width 197 height 16
type input "*******"
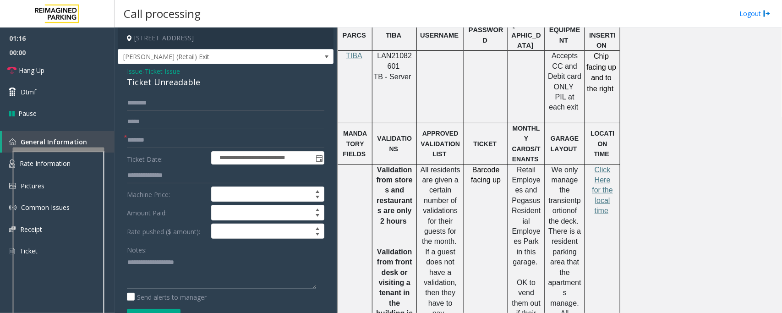
click at [140, 271] on textarea at bounding box center [221, 272] width 189 height 34
click at [602, 166] on span "Click Here for the local time" at bounding box center [602, 190] width 21 height 49
click at [148, 273] on textarea at bounding box center [221, 272] width 189 height 34
click at [129, 262] on textarea at bounding box center [221, 272] width 189 height 34
click at [189, 266] on textarea at bounding box center [221, 272] width 189 height 34
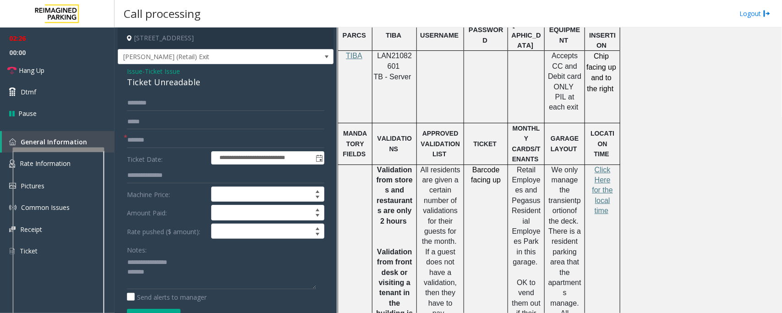
click at [155, 83] on div "Ticket Unreadable" at bounding box center [225, 82] width 197 height 12
click at [229, 275] on textarea at bounding box center [221, 272] width 189 height 34
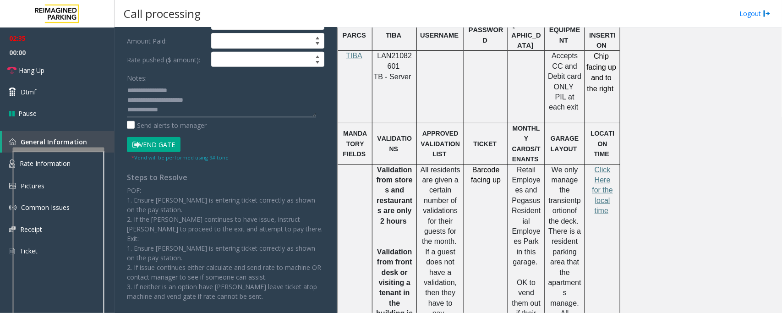
type textarea "**********"
click at [156, 145] on button "Vend Gate" at bounding box center [154, 145] width 54 height 16
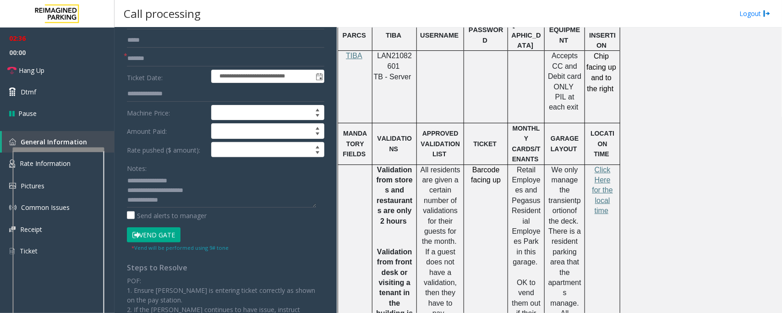
scroll to position [0, 0]
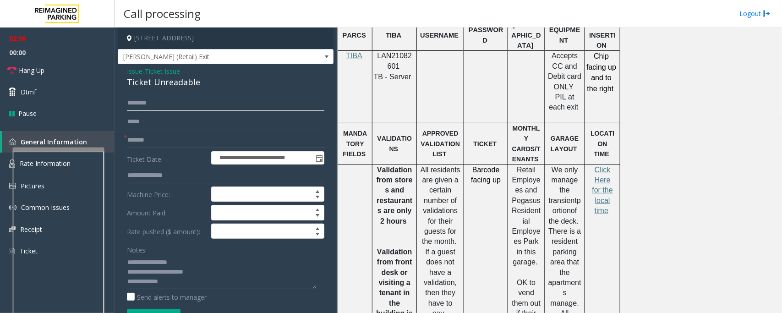
click at [164, 98] on input "text" at bounding box center [225, 103] width 197 height 16
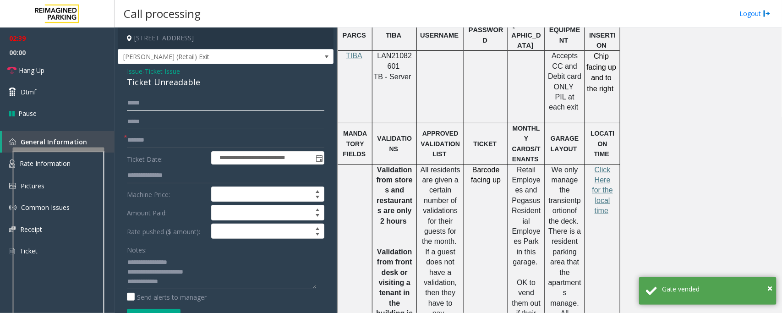
type input "*****"
click at [181, 277] on textarea at bounding box center [221, 272] width 189 height 34
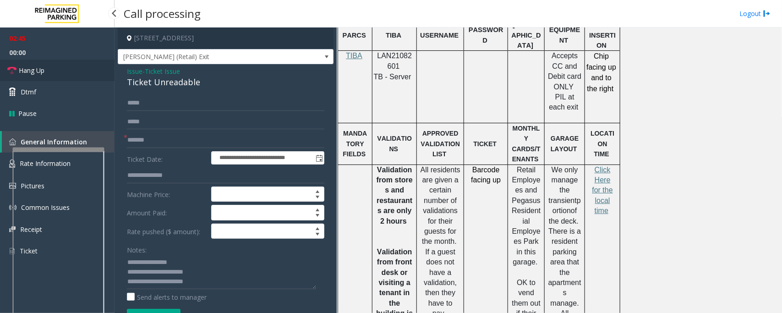
click at [42, 72] on span "Hang Up" at bounding box center [32, 70] width 26 height 10
click at [202, 277] on textarea at bounding box center [221, 272] width 189 height 34
click at [202, 276] on textarea at bounding box center [221, 272] width 189 height 34
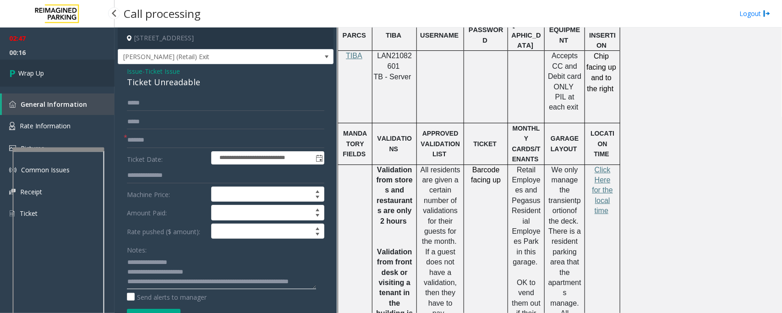
type textarea "**********"
click at [49, 77] on link "Wrap Up" at bounding box center [57, 73] width 114 height 27
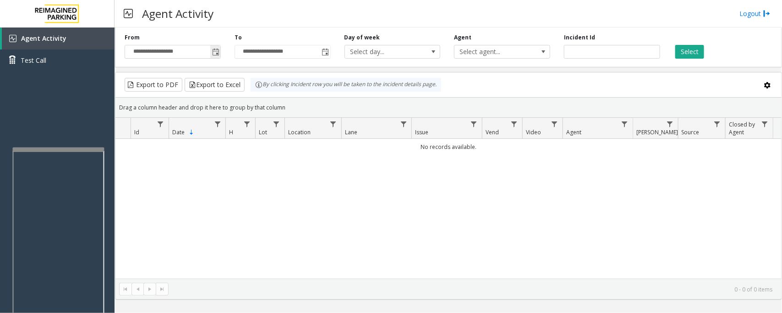
click at [213, 53] on span "Toggle popup" at bounding box center [215, 52] width 7 height 7
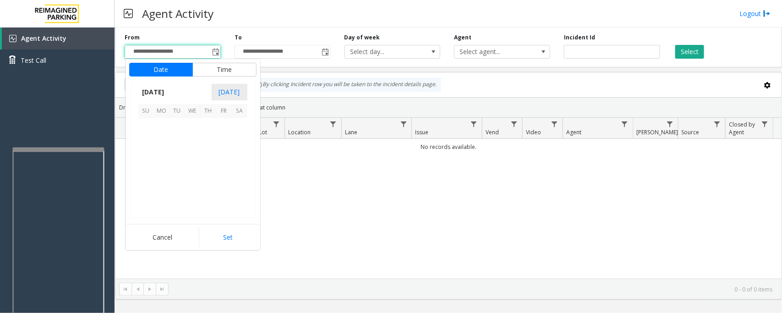
scroll to position [164251, 0]
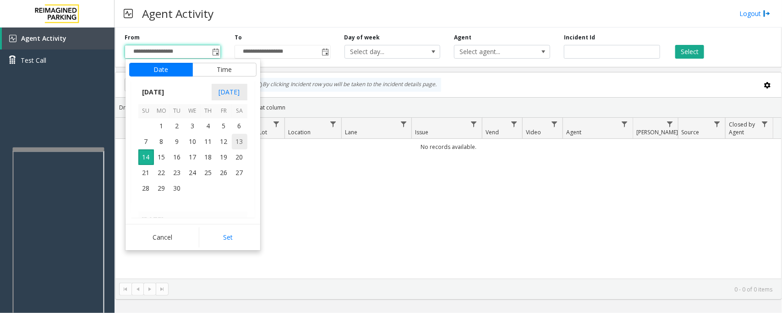
click at [239, 141] on span "13" at bounding box center [240, 142] width 16 height 16
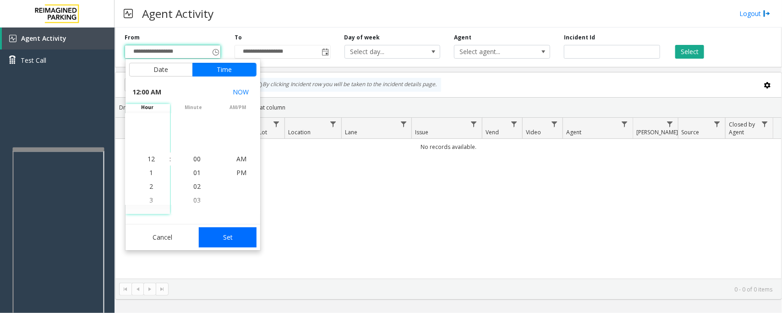
click at [250, 235] on button "Set" at bounding box center [228, 237] width 58 height 20
type input "**********"
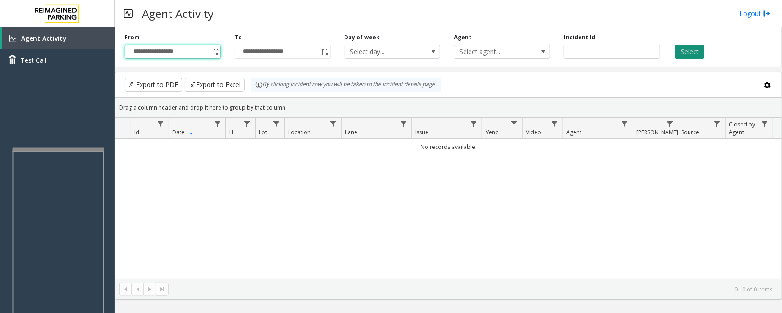
click at [694, 53] on button "Select" at bounding box center [689, 52] width 29 height 14
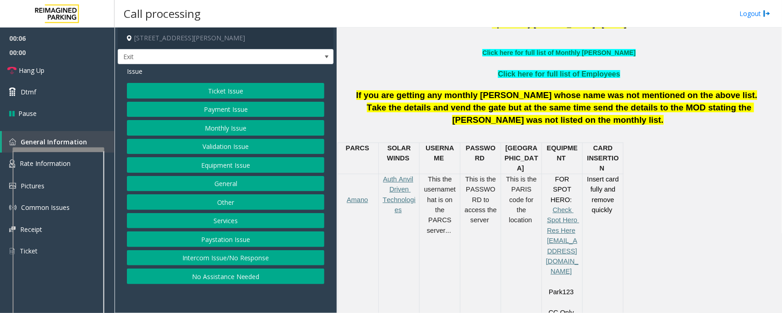
scroll to position [229, 0]
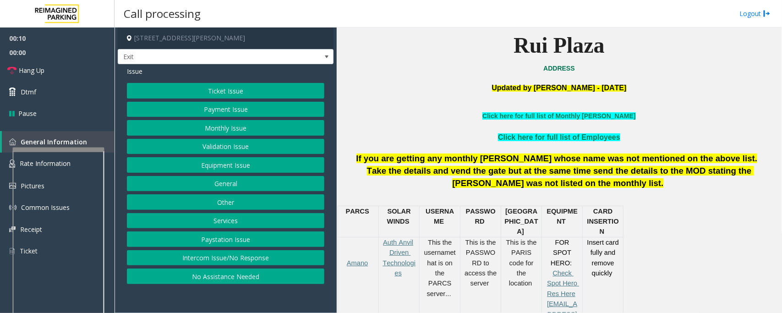
click at [213, 258] on button "Intercom Issue/No Response" at bounding box center [225, 258] width 197 height 16
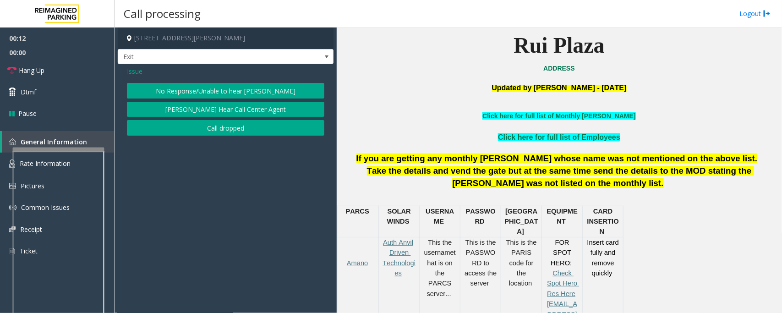
click at [208, 91] on button "No Response/Unable to hear [PERSON_NAME]" at bounding box center [225, 91] width 197 height 16
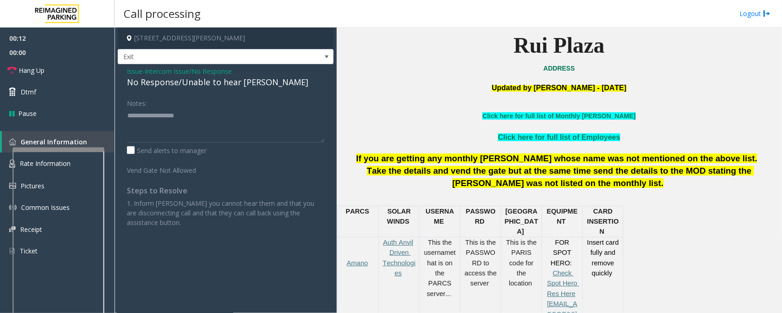
click at [211, 87] on div "No Response/Unable to hear [PERSON_NAME]" at bounding box center [225, 82] width 197 height 12
type textarea "**********"
click at [65, 72] on link "Hang Up" at bounding box center [57, 71] width 114 height 22
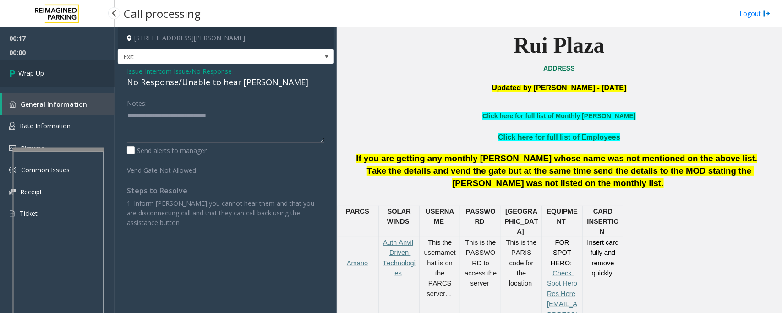
click at [65, 72] on link "Wrap Up" at bounding box center [57, 73] width 114 height 27
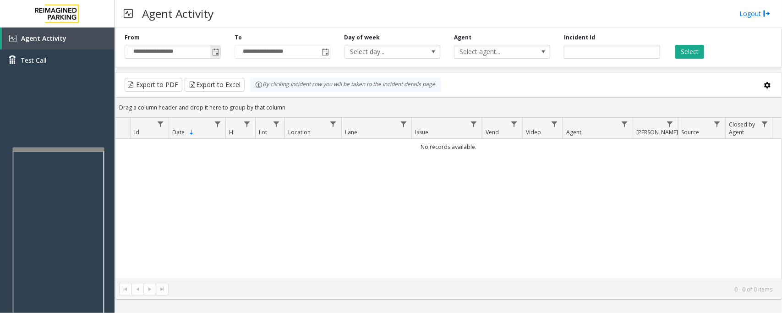
click at [215, 50] on span "Toggle popup" at bounding box center [215, 52] width 7 height 7
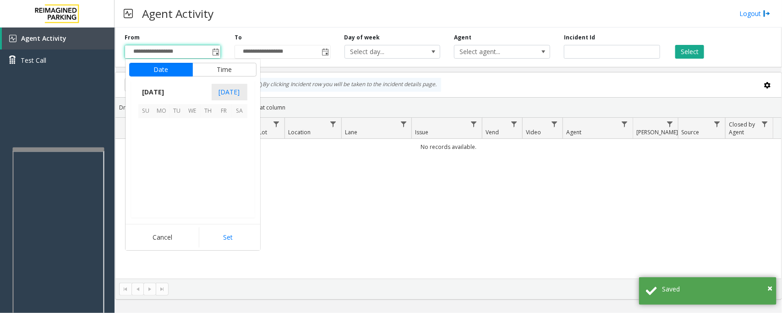
scroll to position [164251, 0]
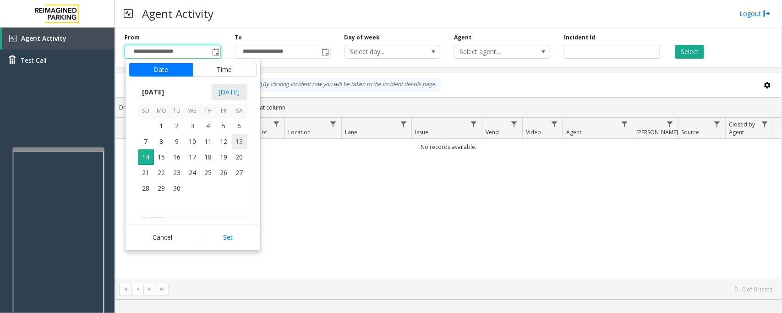
click at [237, 144] on span "13" at bounding box center [240, 142] width 16 height 16
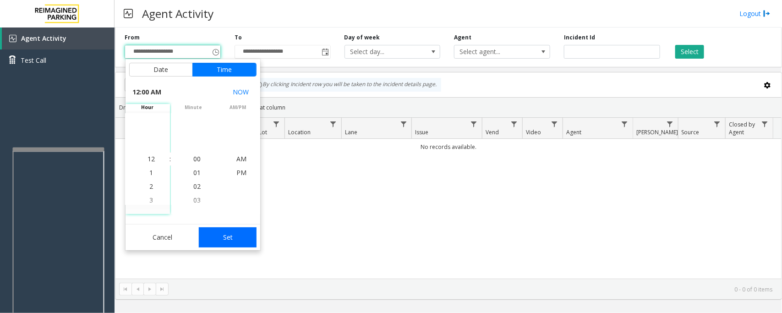
click at [250, 239] on button "Set" at bounding box center [228, 237] width 58 height 20
type input "**********"
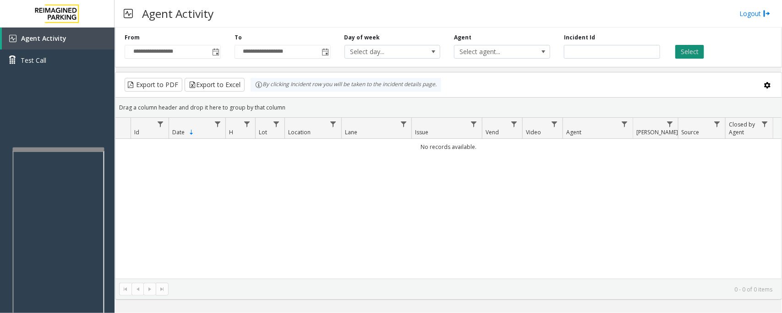
click at [696, 50] on button "Select" at bounding box center [689, 52] width 29 height 14
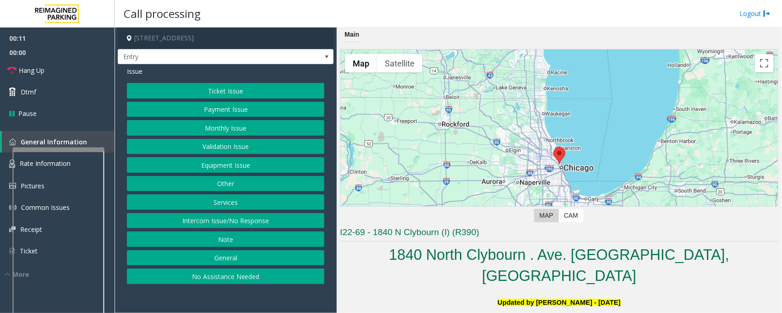
click at [235, 223] on button "Intercom Issue/No Response" at bounding box center [225, 221] width 197 height 16
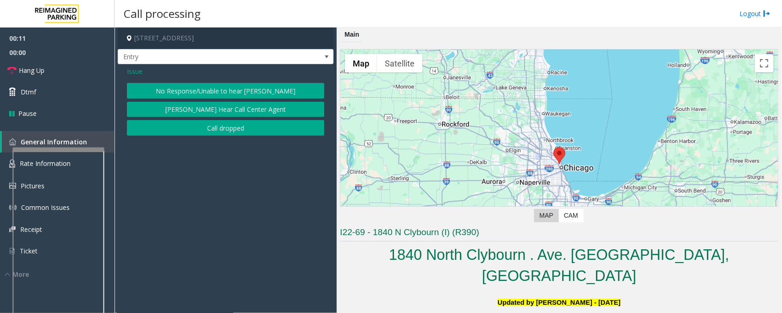
click at [200, 93] on button "No Response/Unable to hear [PERSON_NAME]" at bounding box center [225, 91] width 197 height 16
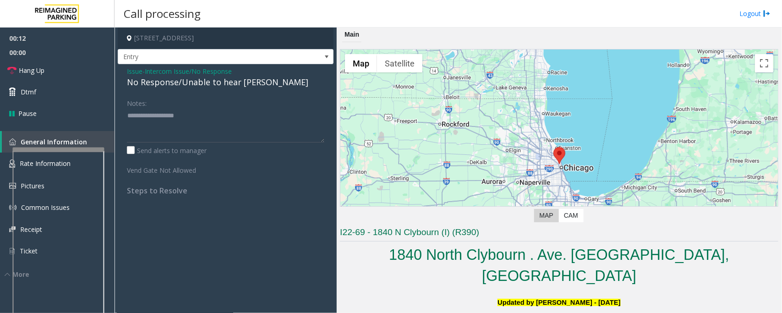
click at [199, 81] on div "No Response/Unable to hear [PERSON_NAME]" at bounding box center [225, 82] width 197 height 12
click at [200, 81] on div "No Response/Unable to hear [PERSON_NAME]" at bounding box center [225, 82] width 197 height 12
type textarea "**********"
click at [65, 71] on link "Hang Up" at bounding box center [57, 71] width 114 height 22
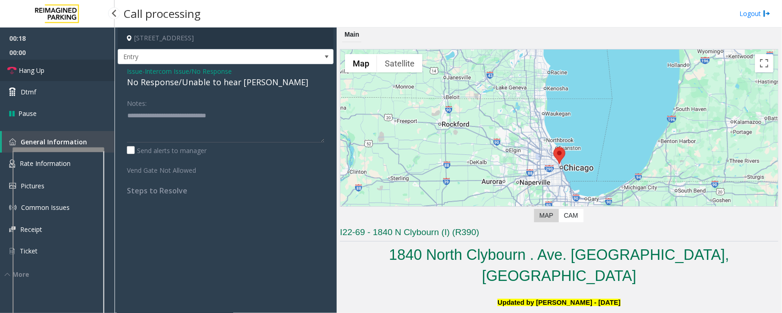
click at [65, 71] on link "Hang Up" at bounding box center [57, 71] width 114 height 22
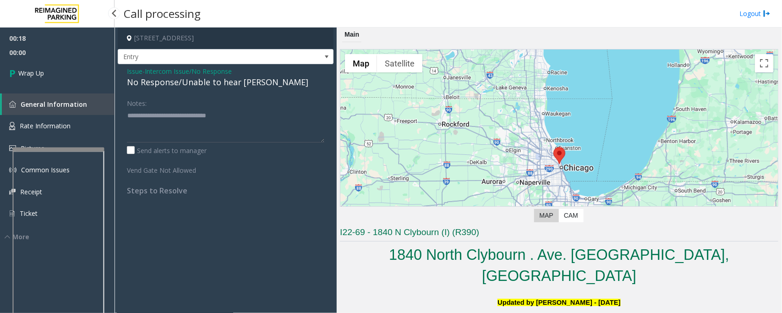
click at [65, 71] on div "00:18 00:00 Wrap Up General Information Rate Information Pictures Common Issues…" at bounding box center [57, 134] width 114 height 214
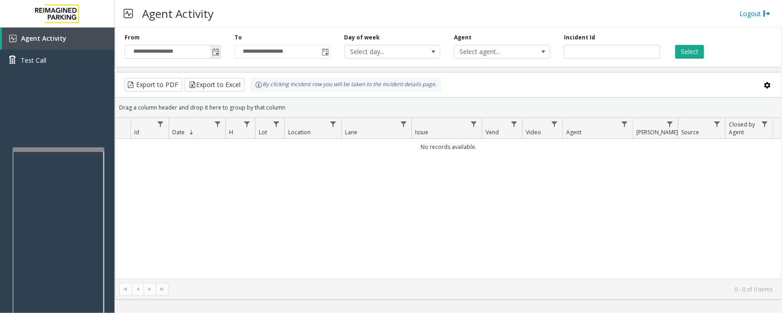
click at [213, 46] on span "Toggle popup" at bounding box center [215, 51] width 10 height 15
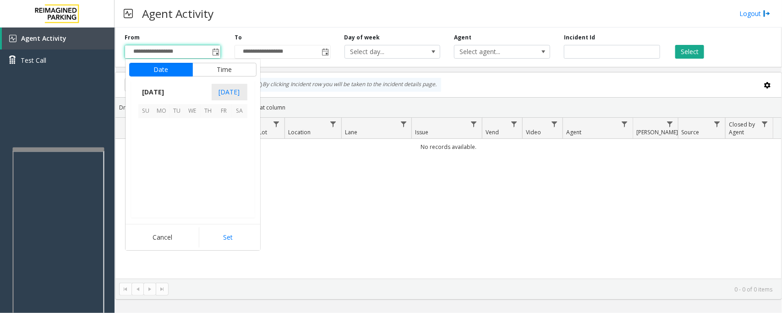
scroll to position [164251, 0]
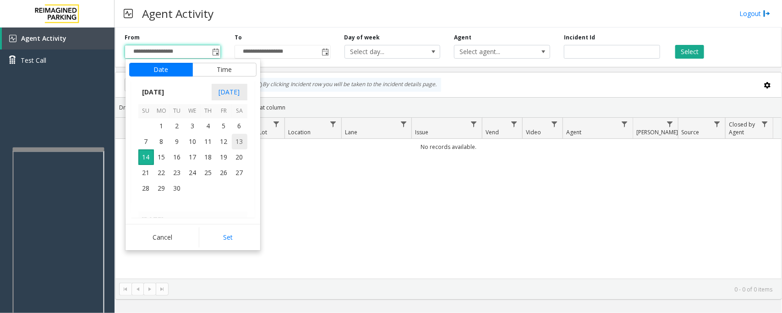
click at [242, 145] on span "13" at bounding box center [240, 142] width 16 height 16
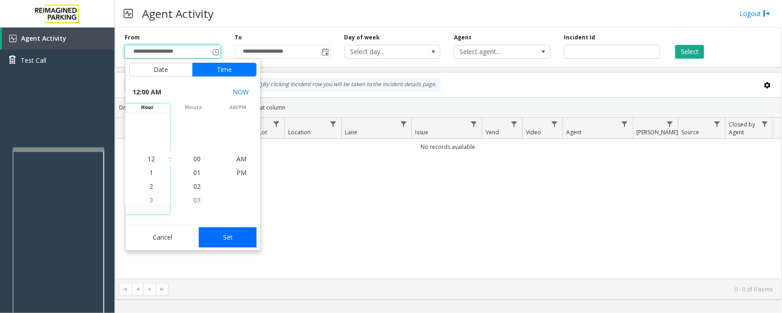
click at [241, 235] on button "Set" at bounding box center [228, 237] width 58 height 20
type input "**********"
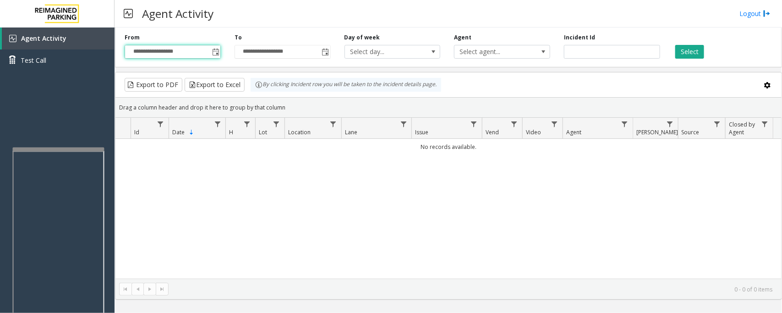
click at [706, 53] on div "Select" at bounding box center [722, 45] width 110 height 25
click at [692, 53] on button "Select" at bounding box center [689, 52] width 29 height 14
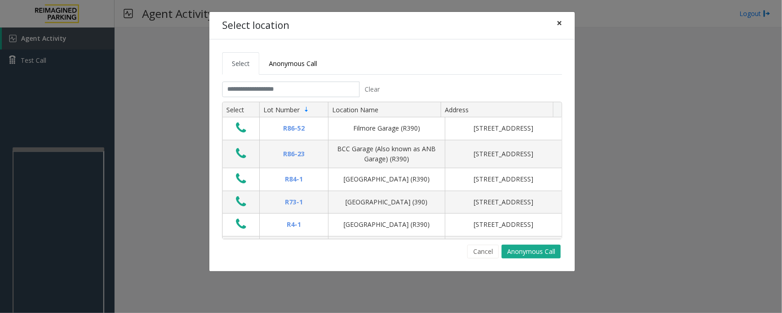
click at [559, 20] on span "×" at bounding box center [558, 22] width 5 height 13
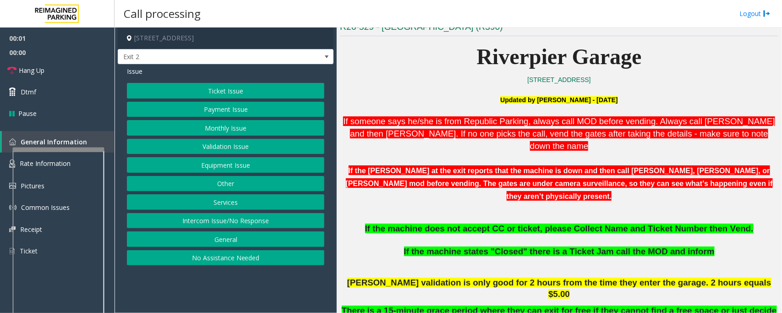
scroll to position [229, 0]
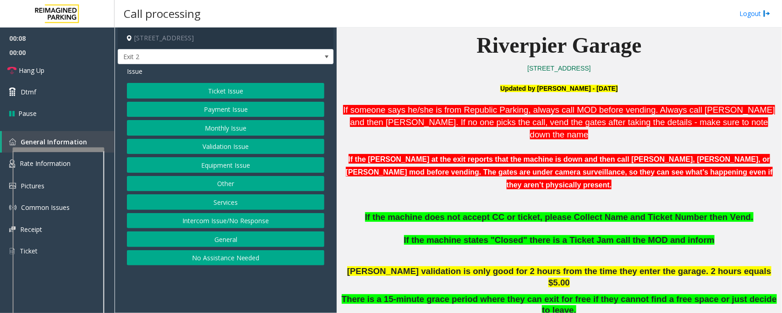
click at [225, 106] on button "Payment Issue" at bounding box center [225, 110] width 197 height 16
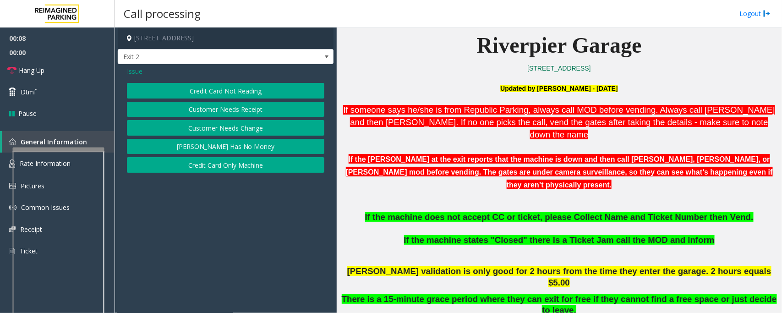
click at [229, 96] on button "Credit Card Not Reading" at bounding box center [225, 91] width 197 height 16
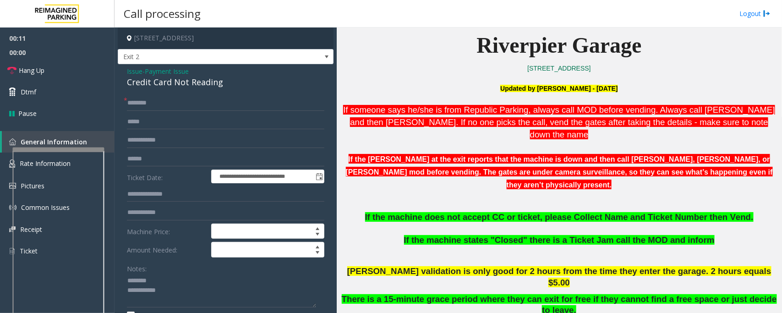
click at [163, 79] on div "Credit Card Not Reading" at bounding box center [225, 82] width 197 height 12
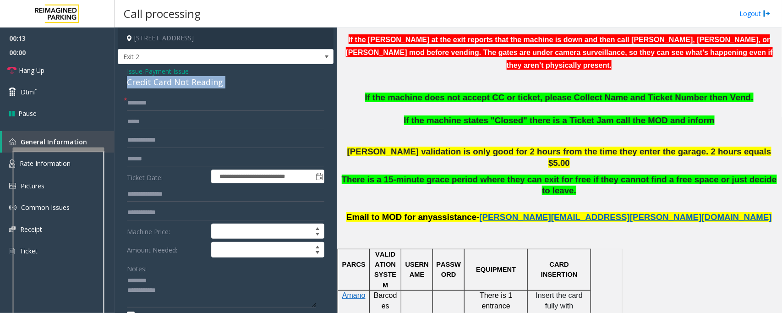
scroll to position [458, 0]
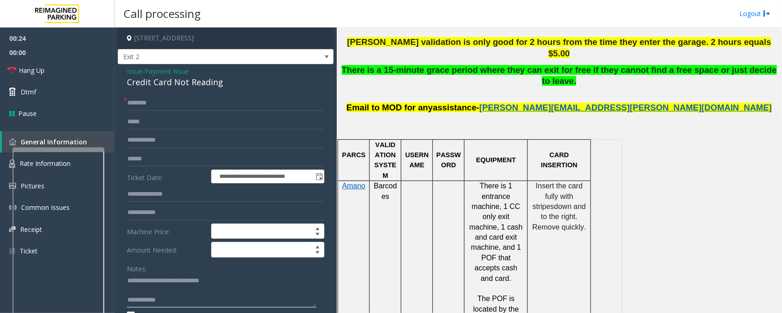
click at [177, 302] on textarea at bounding box center [221, 290] width 189 height 34
click at [157, 292] on textarea at bounding box center [221, 290] width 189 height 34
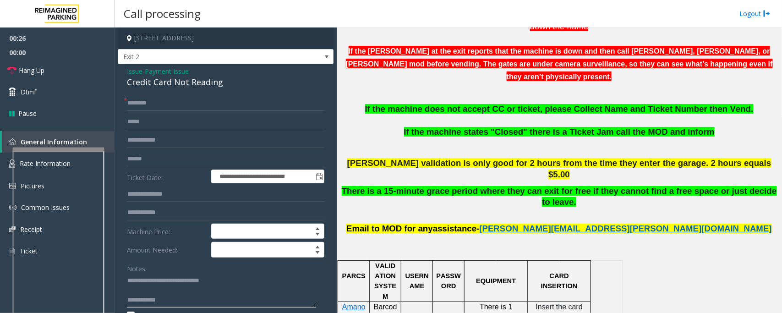
scroll to position [172, 0]
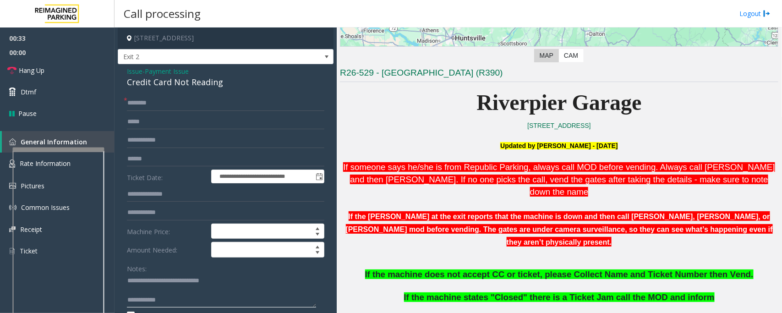
click at [155, 288] on textarea at bounding box center [221, 290] width 189 height 34
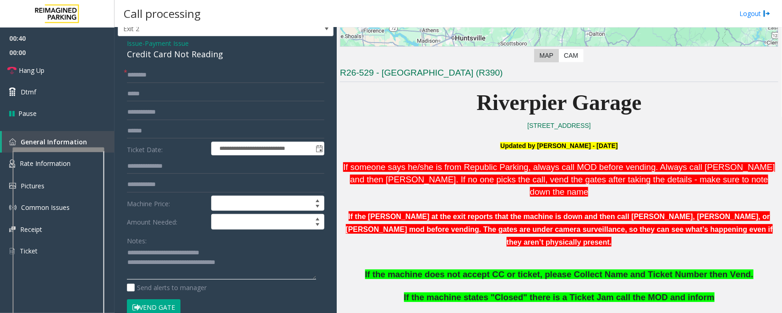
type textarea "**********"
click at [165, 41] on span "Payment Issue" at bounding box center [167, 43] width 44 height 10
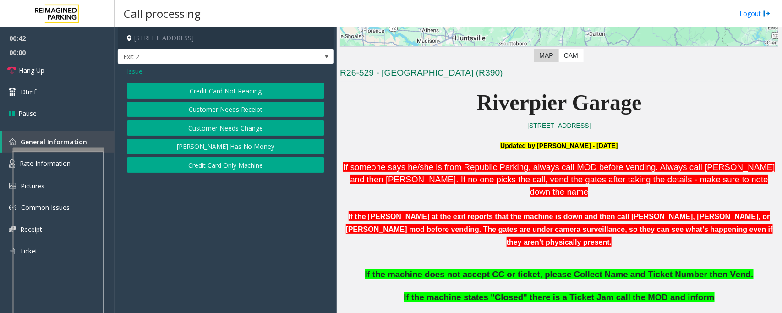
click at [225, 166] on button "Credit Card Only Machine" at bounding box center [225, 165] width 197 height 16
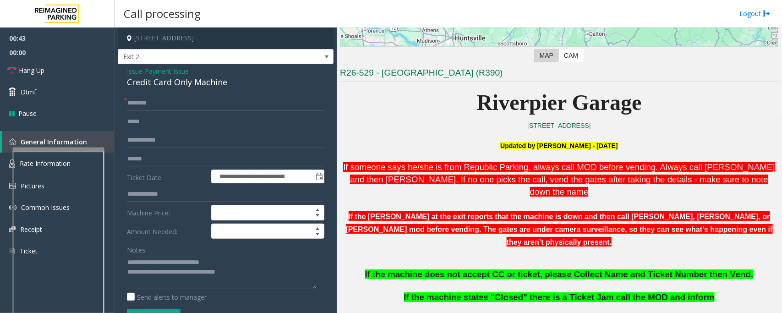
click at [172, 81] on div "Credit Card Only Machine" at bounding box center [225, 82] width 197 height 12
copy div "Credit Card Only Machine"
drag, startPoint x: 149, startPoint y: 262, endPoint x: 255, endPoint y: 255, distance: 106.5
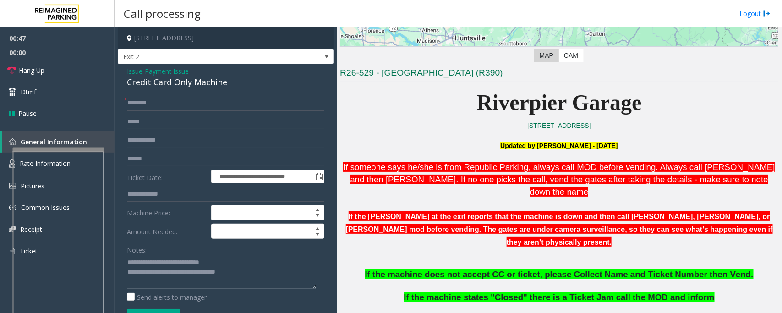
click at [255, 255] on div "Notes:" at bounding box center [225, 265] width 197 height 47
paste textarea "*"
drag, startPoint x: 163, startPoint y: 272, endPoint x: 204, endPoint y: 284, distance: 42.5
click at [165, 274] on textarea at bounding box center [221, 272] width 189 height 34
type textarea "**********"
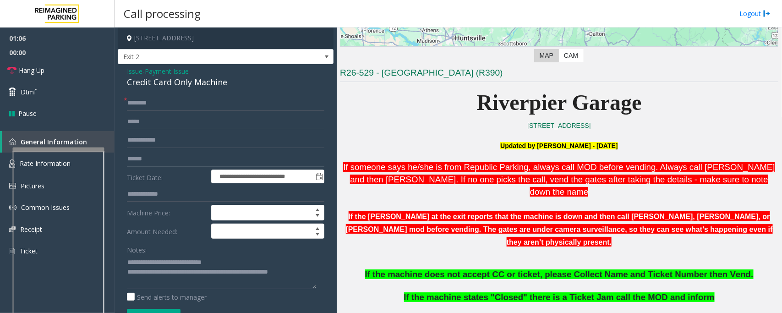
click at [182, 161] on input "text" at bounding box center [225, 159] width 197 height 16
type input "******"
click at [173, 90] on div "**********" at bounding box center [226, 272] width 216 height 417
click at [171, 109] on input "text" at bounding box center [225, 103] width 197 height 16
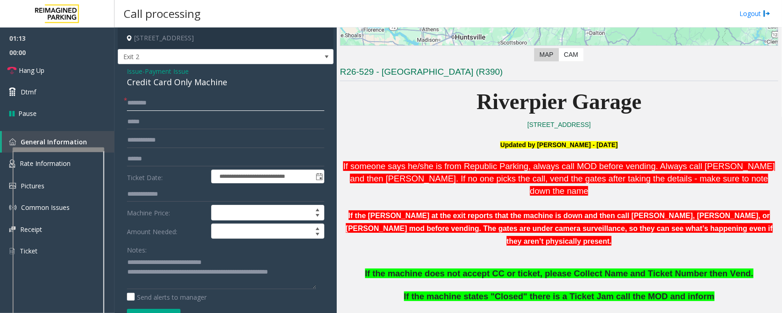
scroll to position [172, 0]
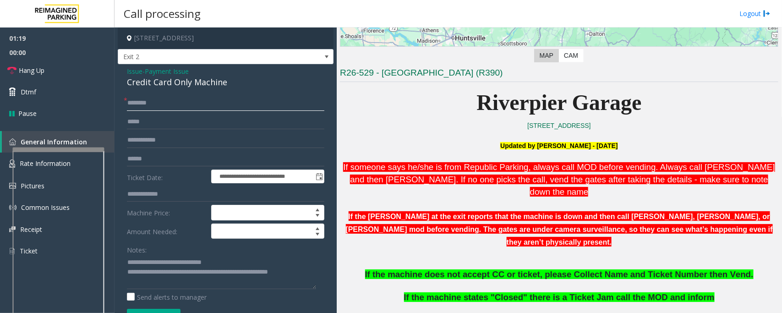
click at [186, 101] on input "text" at bounding box center [225, 103] width 197 height 16
click at [168, 106] on input "text" at bounding box center [225, 103] width 197 height 16
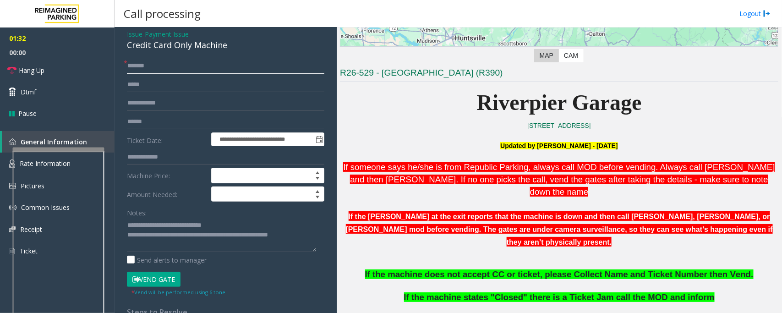
scroll to position [57, 0]
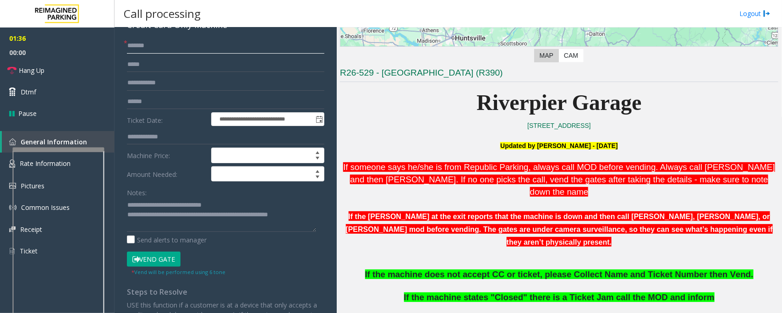
type input "******"
click at [158, 260] on button "Vend Gate" at bounding box center [154, 259] width 54 height 16
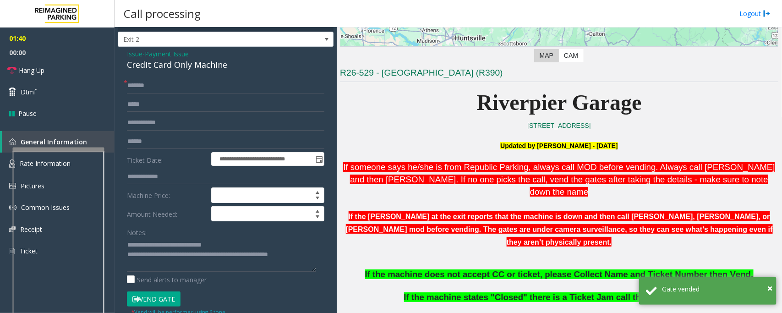
scroll to position [0, 0]
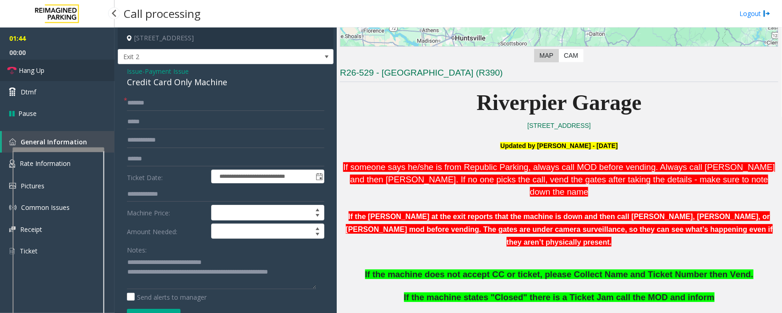
click at [61, 70] on link "Hang Up" at bounding box center [57, 71] width 114 height 22
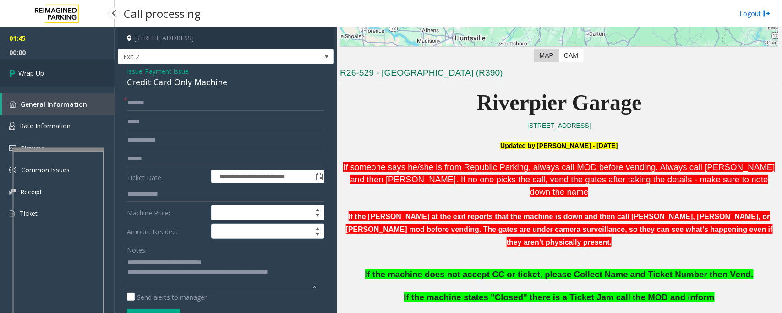
click at [61, 70] on link "Wrap Up" at bounding box center [57, 73] width 114 height 27
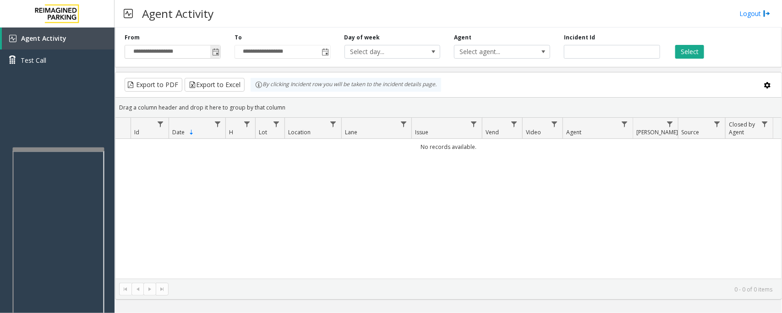
click at [217, 52] on span "Toggle popup" at bounding box center [215, 52] width 7 height 7
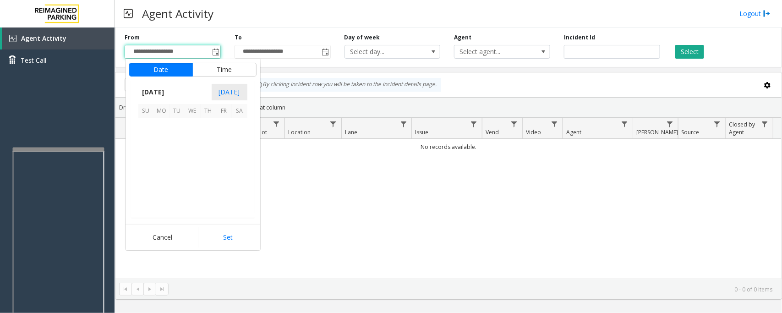
scroll to position [164251, 0]
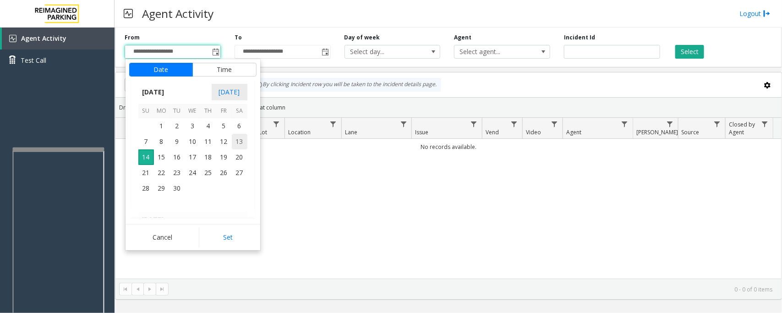
click at [240, 146] on span "13" at bounding box center [240, 142] width 16 height 16
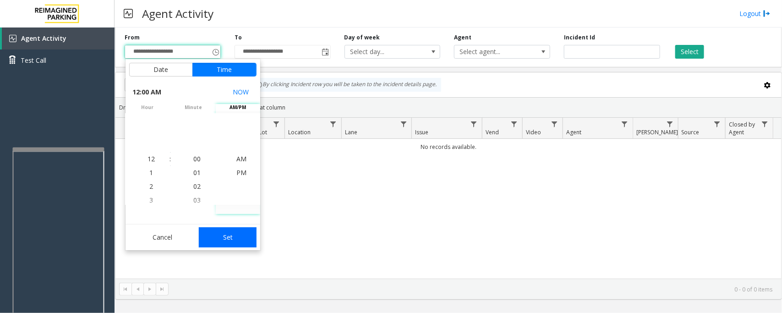
click at [223, 241] on button "Set" at bounding box center [228, 237] width 58 height 20
type input "**********"
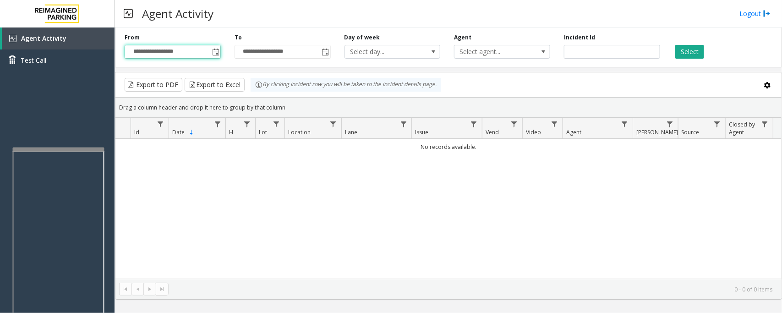
drag, startPoint x: 695, startPoint y: 54, endPoint x: 619, endPoint y: 103, distance: 90.8
click at [695, 54] on button "Select" at bounding box center [689, 52] width 29 height 14
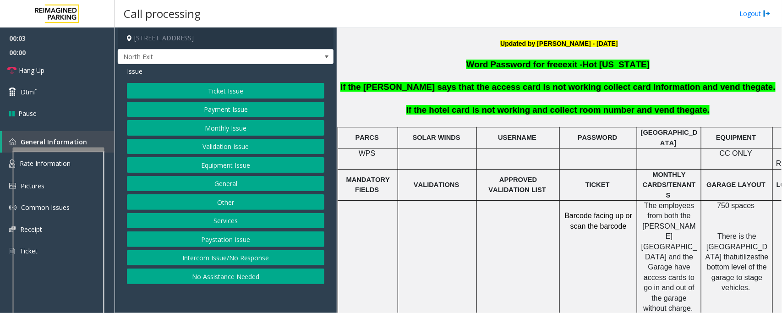
scroll to position [286, 0]
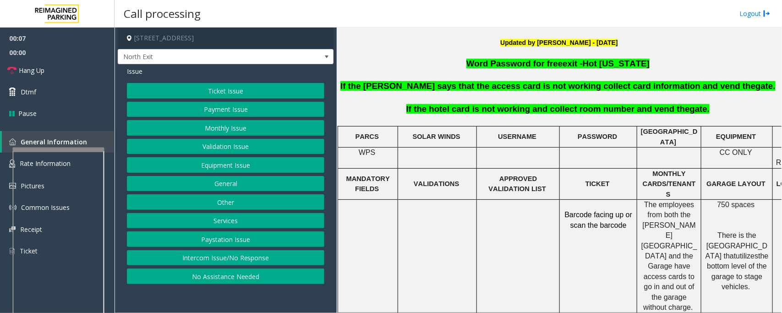
click at [235, 257] on button "Intercom Issue/No Response" at bounding box center [225, 258] width 197 height 16
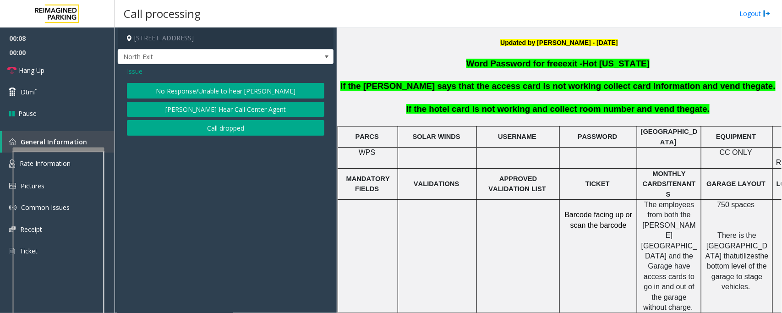
click at [210, 86] on button "No Response/Unable to hear [PERSON_NAME]" at bounding box center [225, 91] width 197 height 16
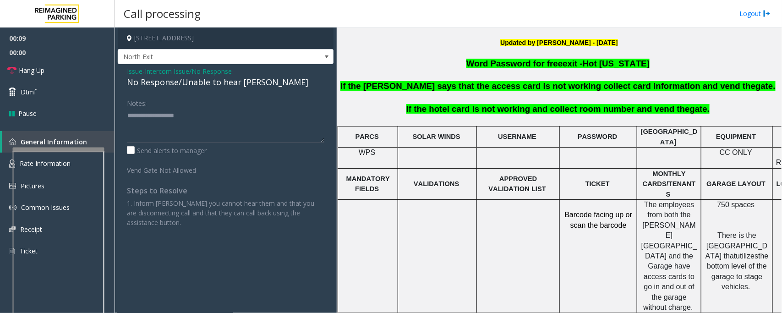
click at [202, 82] on div "No Response/Unable to hear [PERSON_NAME]" at bounding box center [225, 82] width 197 height 12
type textarea "**********"
click at [63, 71] on link "Hang Up" at bounding box center [57, 71] width 114 height 22
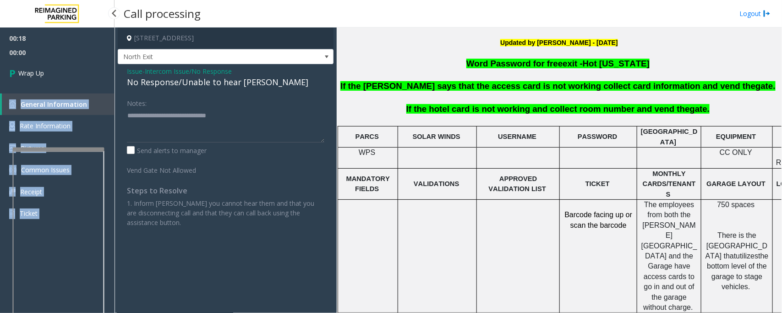
click at [63, 71] on div "00:18 00:00 Wrap Up General Information Rate Information Pictures Common Issues…" at bounding box center [57, 129] width 114 height 204
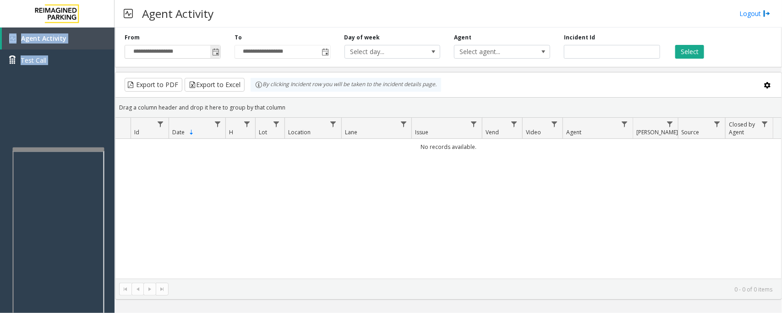
click at [216, 53] on span "Toggle popup" at bounding box center [215, 52] width 7 height 7
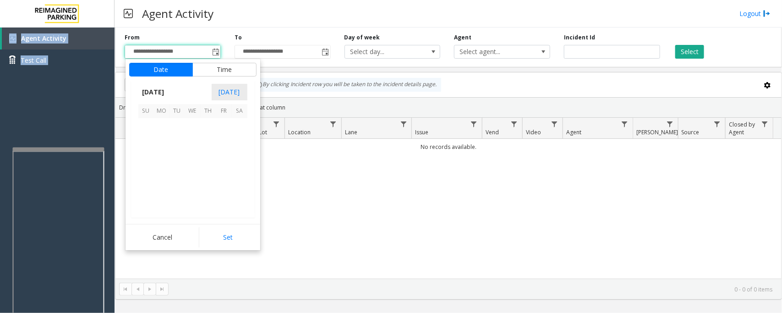
scroll to position [164251, 0]
click at [238, 142] on span "13" at bounding box center [240, 142] width 16 height 16
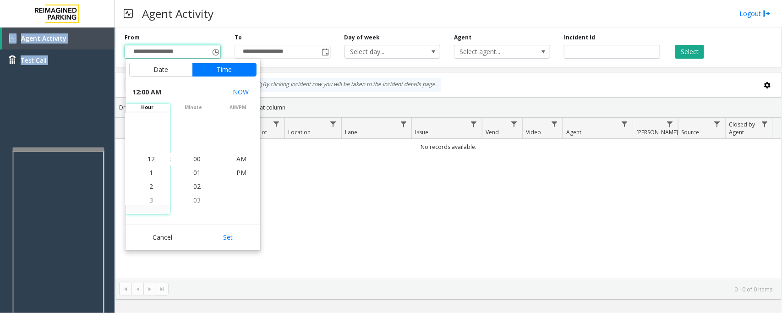
click at [230, 236] on button "Set" at bounding box center [228, 237] width 58 height 20
type input "**********"
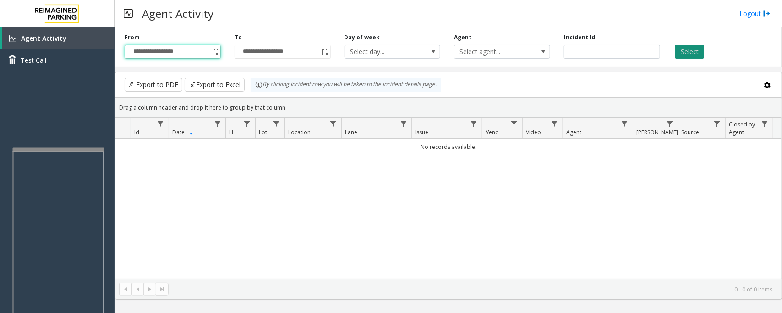
click at [685, 51] on button "Select" at bounding box center [689, 52] width 29 height 14
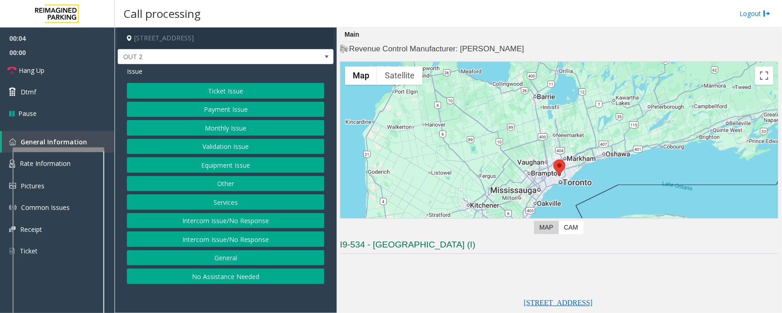
click at [240, 167] on button "Equipment Issue" at bounding box center [225, 165] width 197 height 16
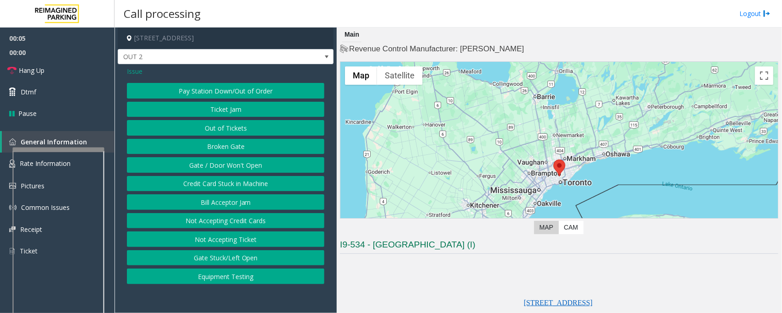
click at [210, 164] on button "Gate / Door Won't Open" at bounding box center [225, 165] width 197 height 16
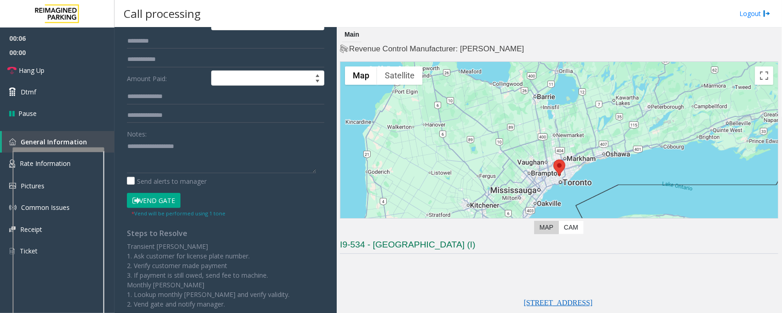
scroll to position [114, 0]
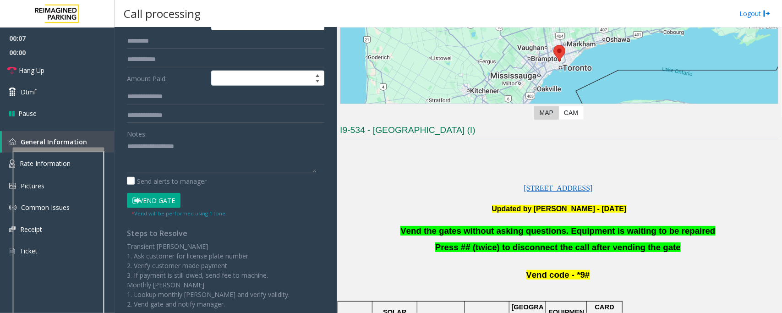
click at [504, 230] on span "Vend the gates without asking questions. Equipment is waiting to be repaired" at bounding box center [557, 231] width 315 height 10
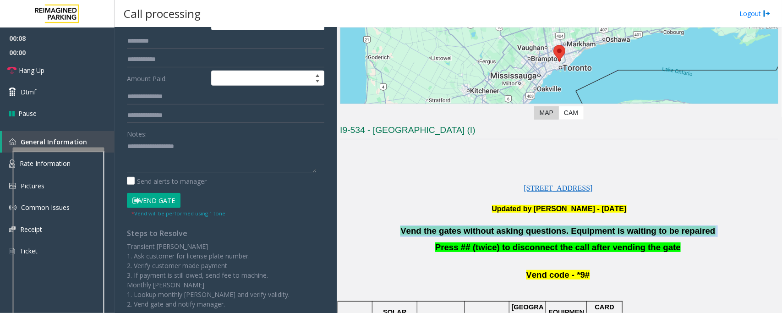
click at [504, 230] on span "Vend the gates without asking questions. Equipment is waiting to be repaired" at bounding box center [557, 231] width 315 height 10
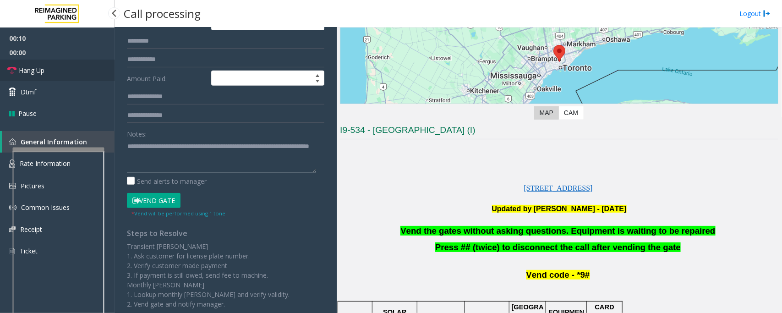
type textarea "**********"
click at [54, 71] on link "Hang Up" at bounding box center [57, 71] width 114 height 22
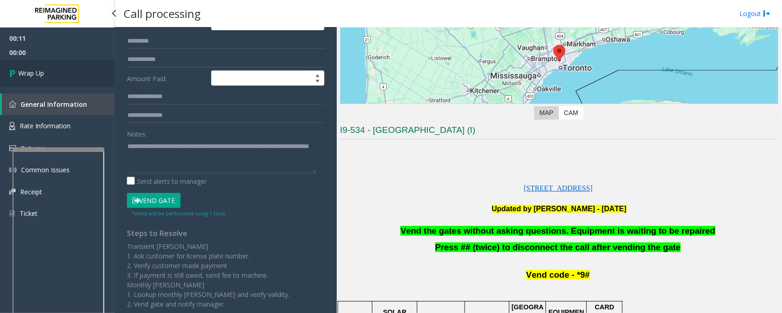
click at [54, 71] on link "Wrap Up" at bounding box center [57, 73] width 114 height 27
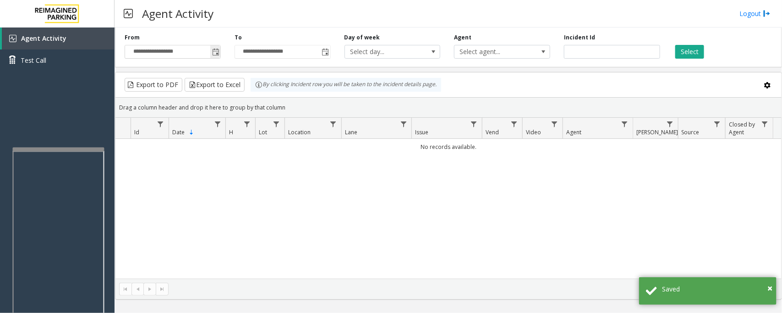
click at [215, 51] on span "Toggle popup" at bounding box center [215, 52] width 7 height 7
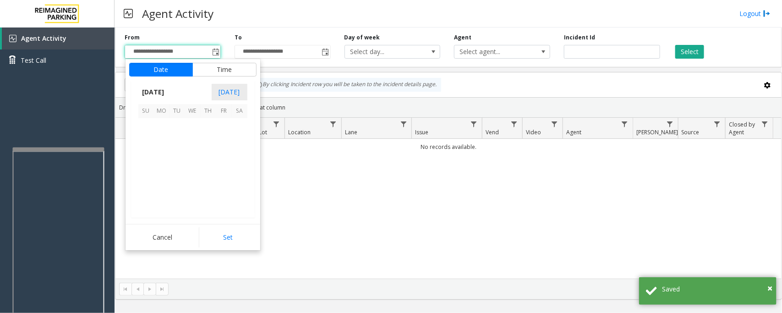
scroll to position [164251, 0]
click at [239, 143] on span "13" at bounding box center [240, 142] width 16 height 16
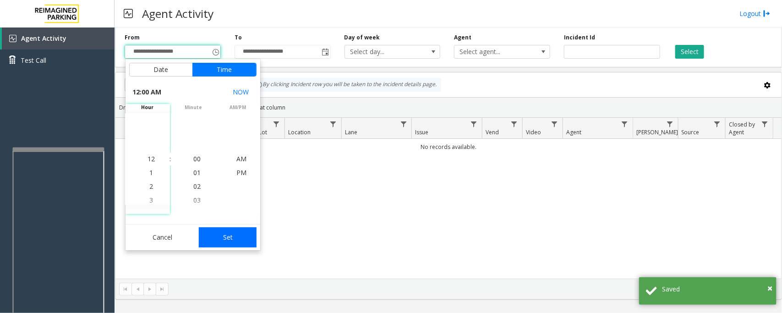
click at [216, 239] on button "Set" at bounding box center [228, 237] width 58 height 20
type input "**********"
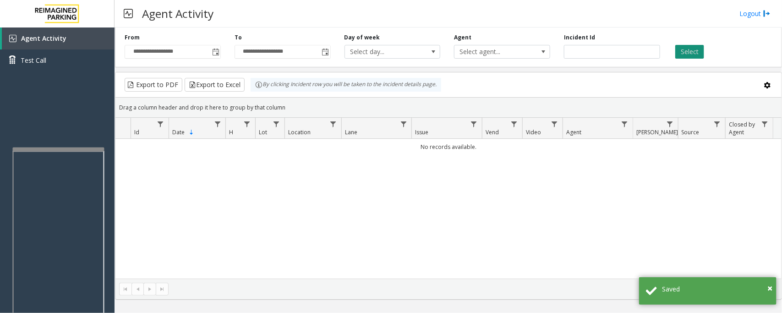
click at [689, 45] on button "Select" at bounding box center [689, 52] width 29 height 14
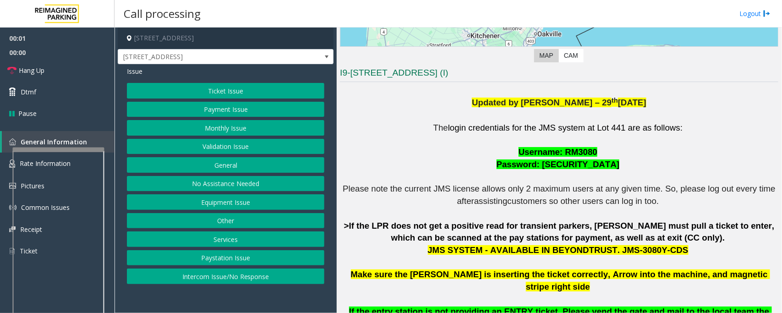
scroll to position [229, 0]
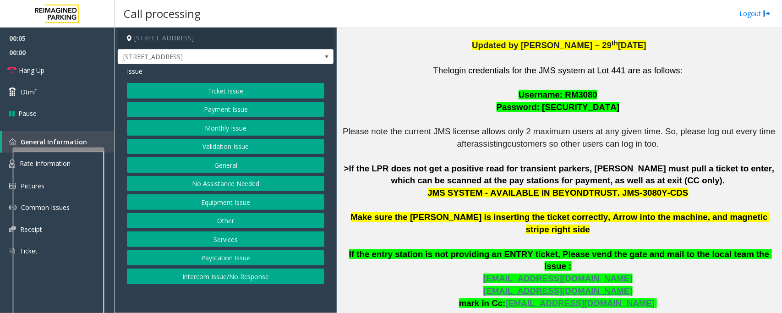
drag, startPoint x: 603, startPoint y: 191, endPoint x: 663, endPoint y: 193, distance: 59.6
click at [663, 193] on p "The login credentials for the JMS system at Lot 441 are as follows: Username: R…" at bounding box center [559, 212] width 438 height 294
click at [178, 89] on button "Ticket Issue" at bounding box center [225, 91] width 197 height 16
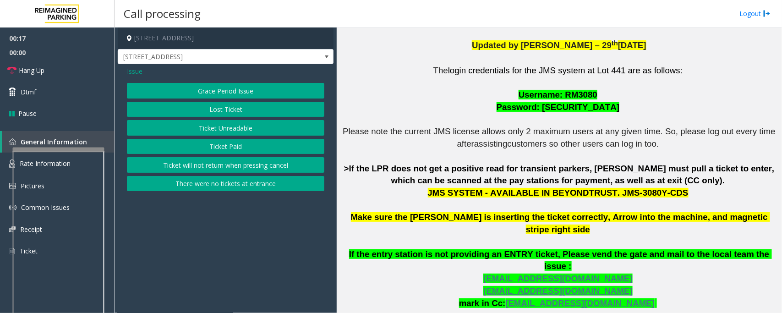
click at [219, 129] on button "Ticket Unreadable" at bounding box center [225, 128] width 197 height 16
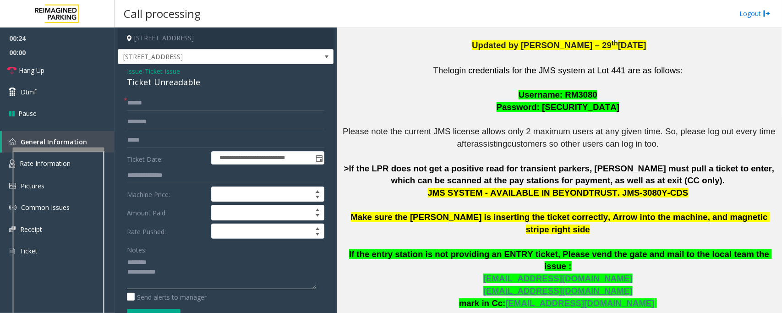
type textarea "**********"
click at [152, 101] on input "text" at bounding box center [225, 103] width 197 height 16
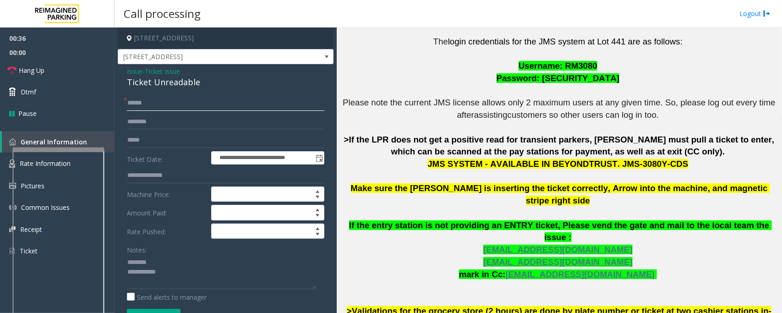
scroll to position [243, 0]
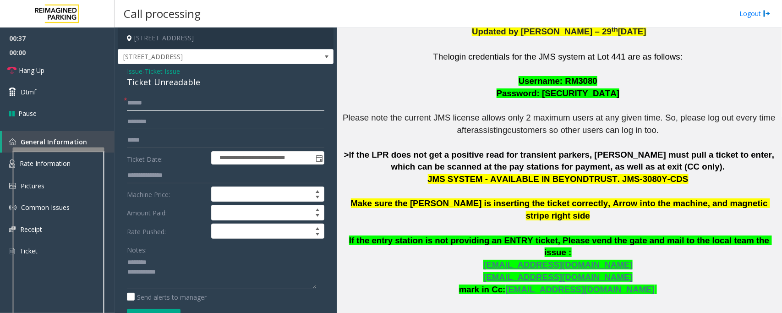
type input "******"
click at [147, 105] on input "******" at bounding box center [225, 103] width 197 height 16
click at [147, 120] on input "text" at bounding box center [225, 122] width 197 height 16
type input "*****"
click at [155, 69] on span "Ticket Issue" at bounding box center [162, 71] width 35 height 10
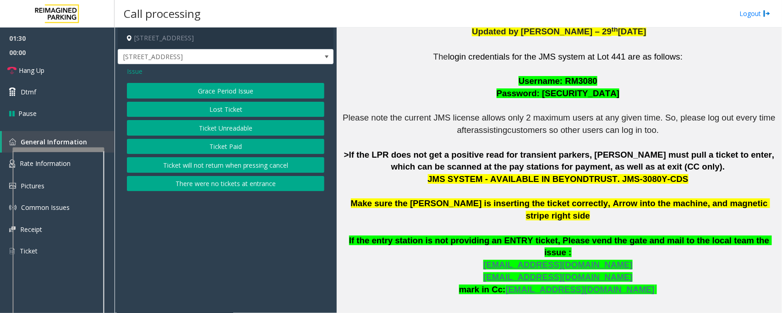
click at [138, 72] on span "Issue" at bounding box center [135, 71] width 16 height 10
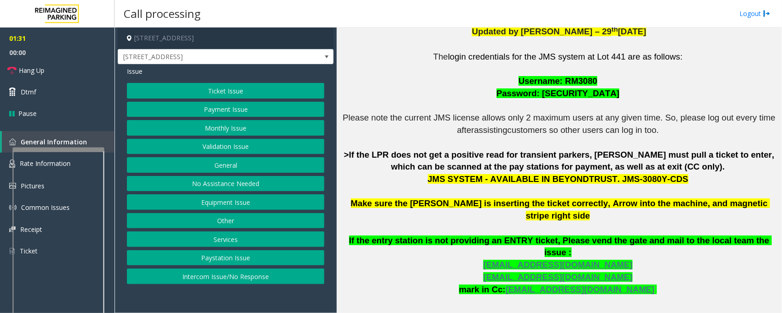
click at [214, 152] on button "Validation Issue" at bounding box center [225, 147] width 197 height 16
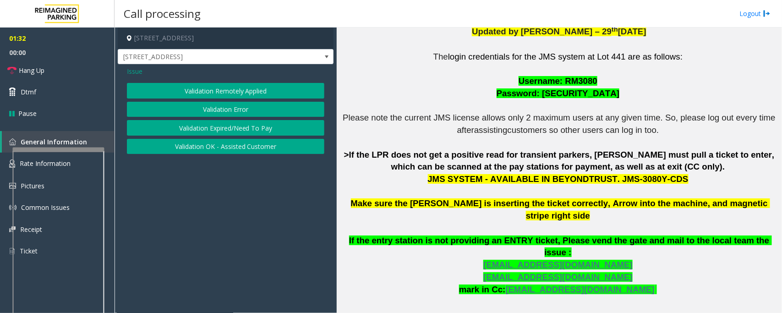
click at [194, 109] on button "Validation Error" at bounding box center [225, 110] width 197 height 16
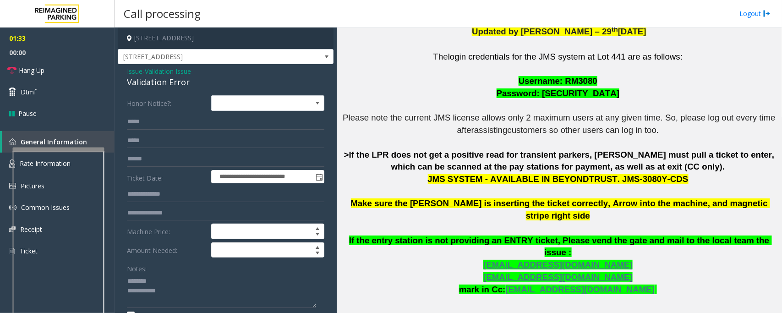
click at [141, 81] on div "Validation Error" at bounding box center [225, 82] width 197 height 12
click at [172, 290] on textarea at bounding box center [221, 290] width 189 height 34
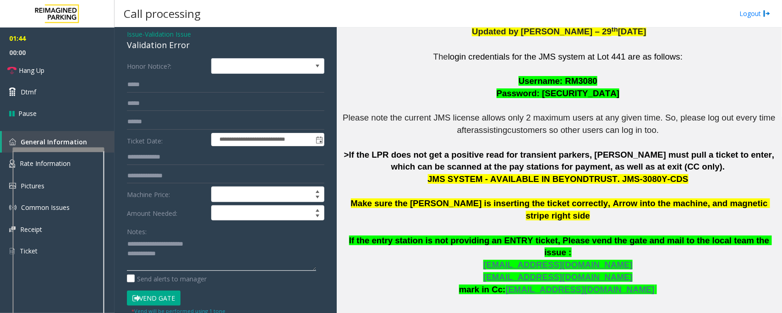
scroll to position [57, 0]
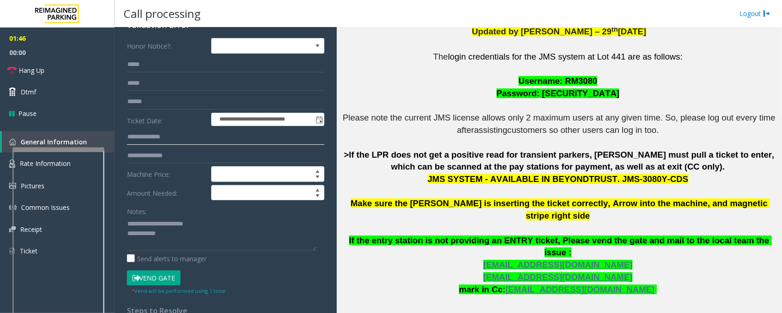
click at [162, 138] on input "text" at bounding box center [225, 137] width 197 height 16
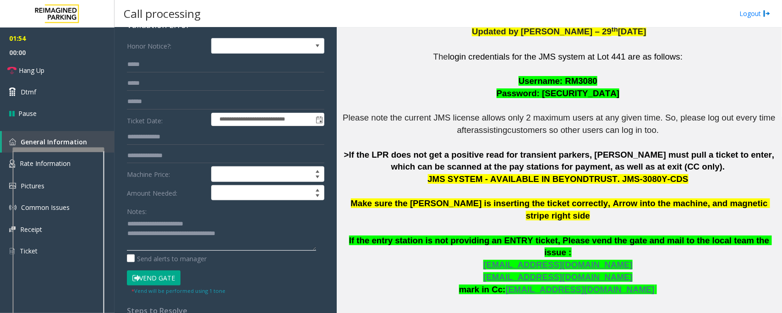
type textarea "**********"
click at [159, 139] on input "text" at bounding box center [225, 137] width 197 height 16
click at [149, 137] on input "********" at bounding box center [225, 137] width 197 height 16
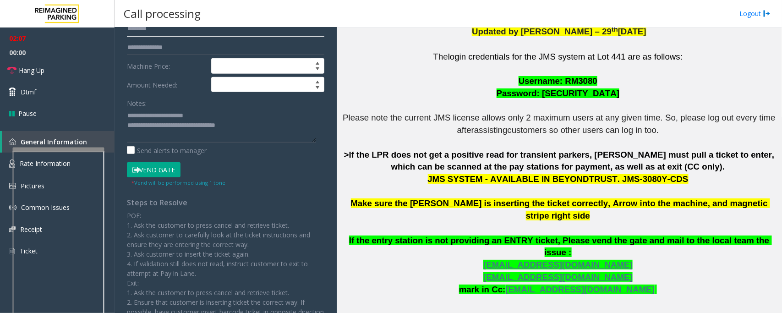
scroll to position [172, 0]
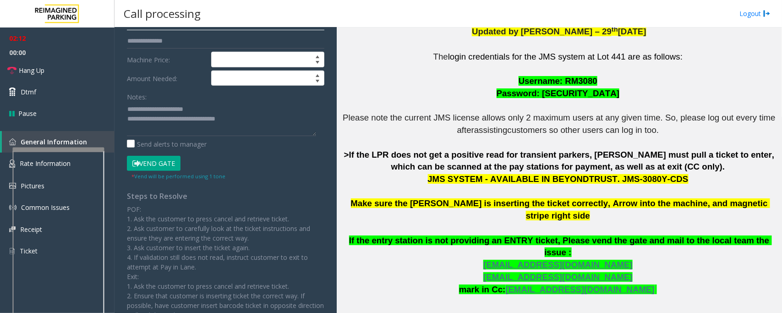
type input "********"
click at [162, 166] on button "Vend Gate" at bounding box center [154, 164] width 54 height 16
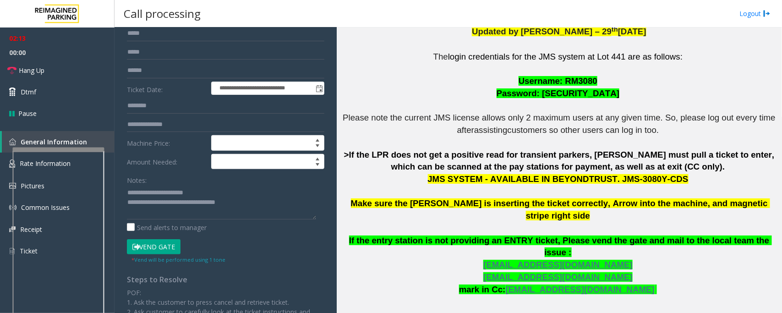
scroll to position [0, 0]
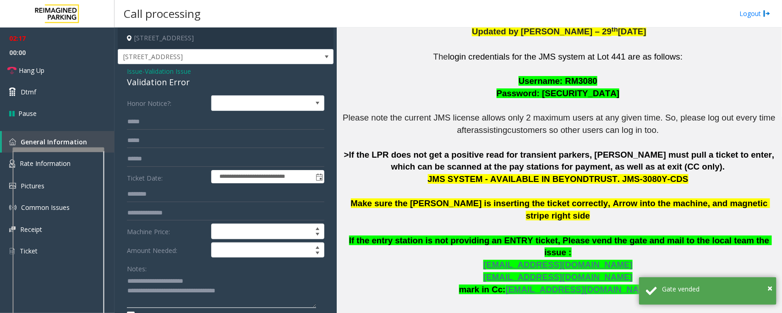
click at [250, 293] on textarea at bounding box center [221, 290] width 189 height 34
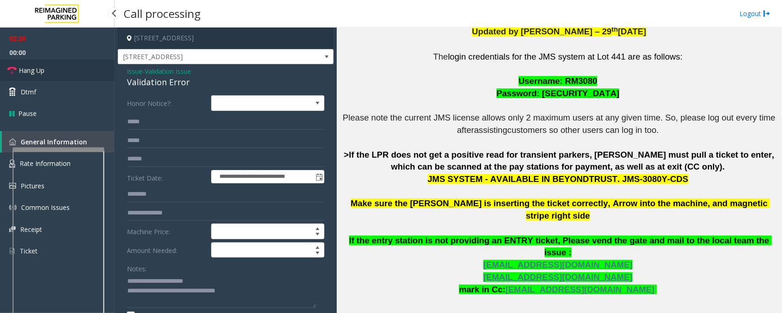
click at [38, 69] on span "Hang Up" at bounding box center [32, 70] width 26 height 10
click at [266, 296] on textarea at bounding box center [221, 290] width 189 height 34
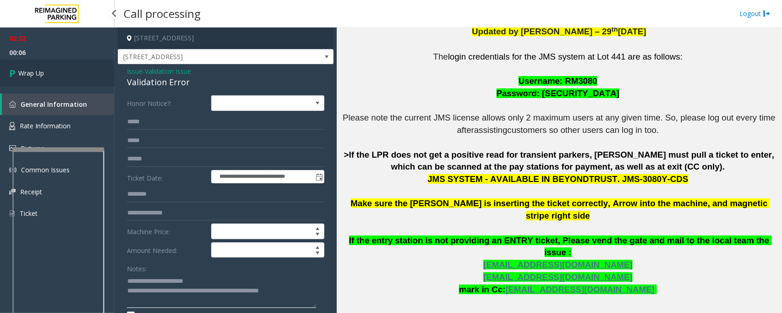
type textarea "**********"
click at [39, 71] on span "Wrap Up" at bounding box center [31, 73] width 26 height 10
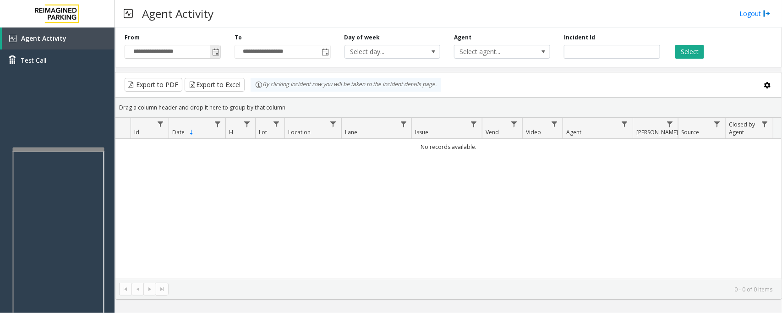
click at [217, 54] on span "Toggle popup" at bounding box center [215, 52] width 7 height 7
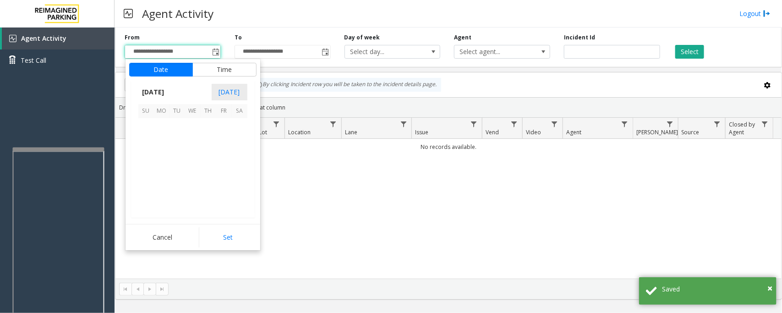
scroll to position [164251, 0]
click at [241, 145] on span "13" at bounding box center [240, 142] width 16 height 16
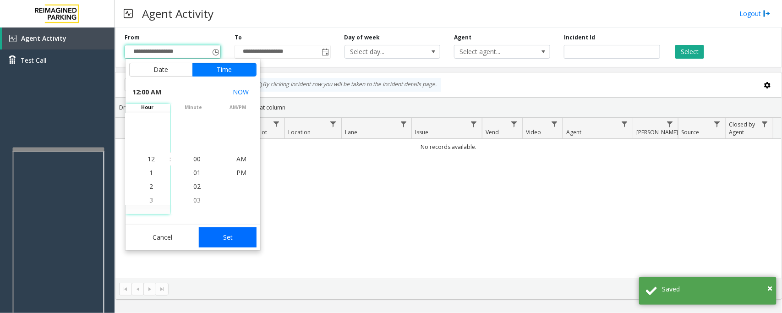
click at [244, 237] on button "Set" at bounding box center [228, 237] width 58 height 20
type input "**********"
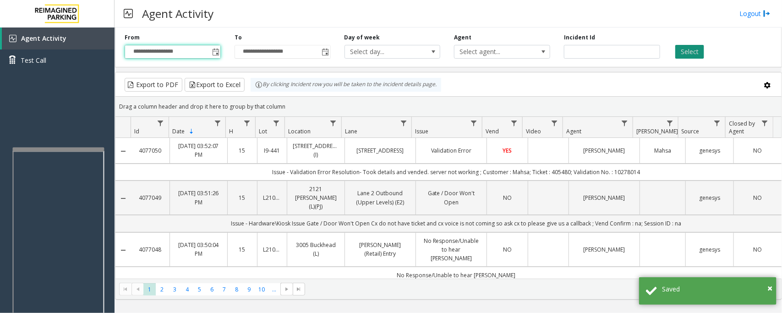
click at [696, 51] on button "Select" at bounding box center [689, 52] width 29 height 14
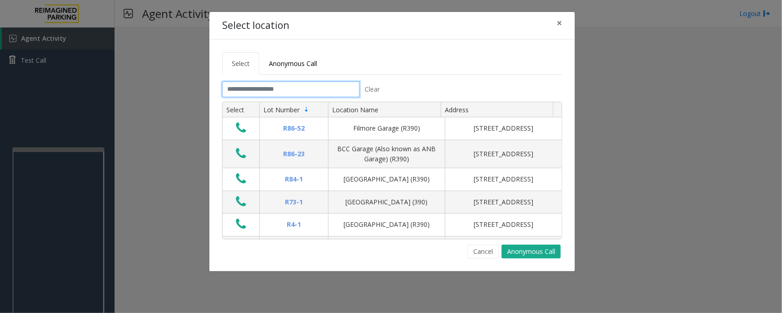
click at [295, 92] on input "text" at bounding box center [290, 89] width 137 height 16
click at [296, 87] on input "text" at bounding box center [290, 89] width 137 height 16
click at [295, 88] on input "text" at bounding box center [290, 89] width 137 height 16
click at [304, 90] on input "text" at bounding box center [290, 89] width 137 height 16
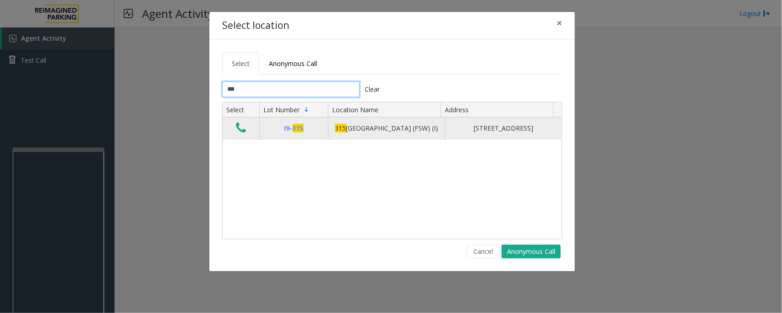
type input "***"
click at [244, 134] on icon "Data table" at bounding box center [241, 127] width 10 height 13
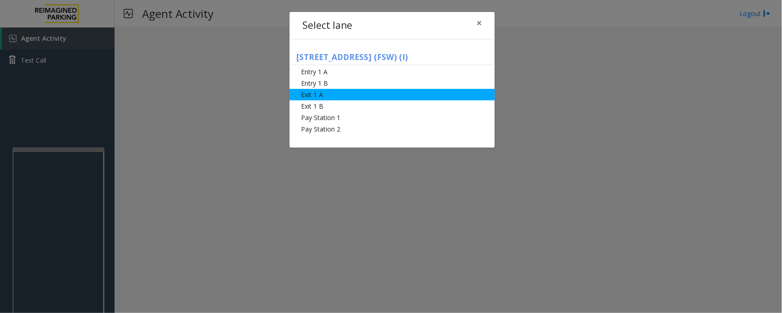
click at [307, 92] on li "Exit 1 A" at bounding box center [391, 94] width 205 height 11
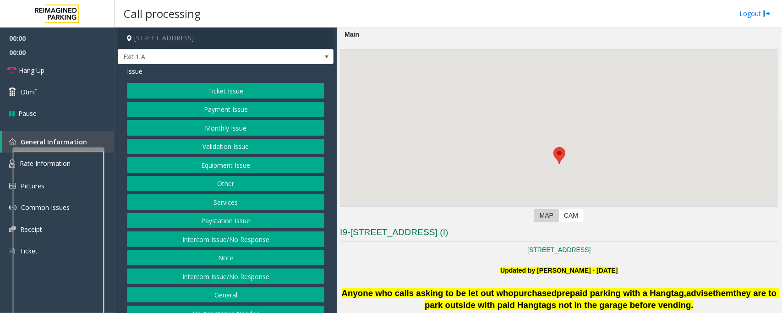
scroll to position [229, 0]
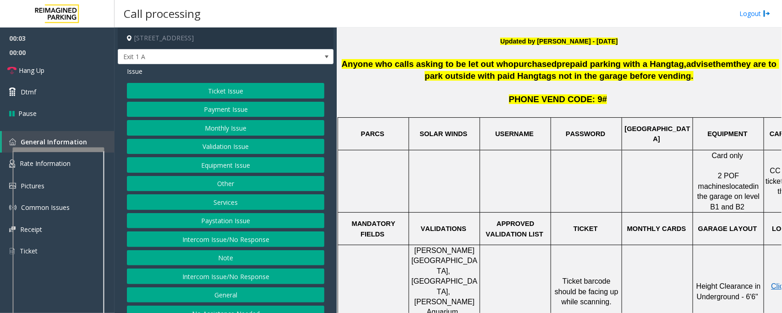
click at [227, 204] on button "Services" at bounding box center [225, 202] width 197 height 16
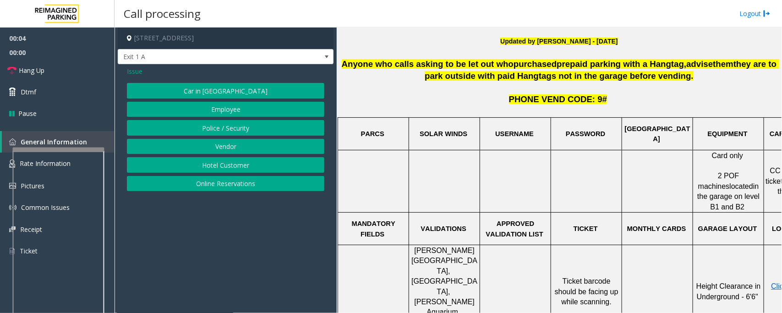
click at [231, 187] on button "Online Reservations" at bounding box center [225, 184] width 197 height 16
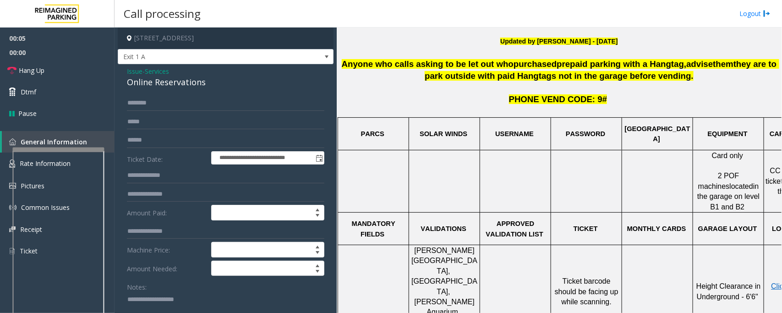
click at [140, 309] on textarea at bounding box center [221, 309] width 189 height 34
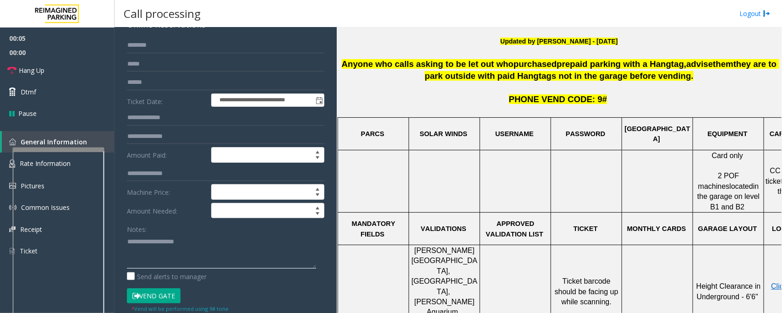
scroll to position [172, 0]
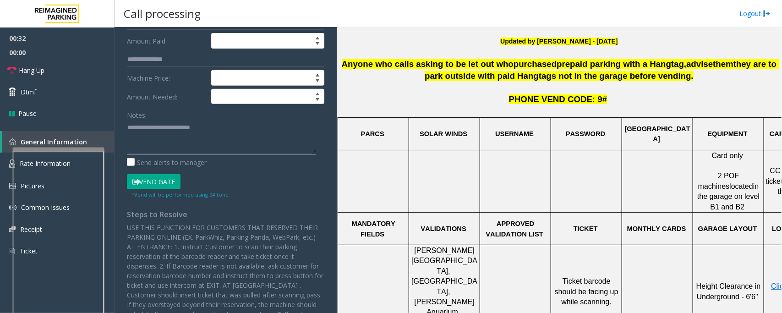
click at [187, 127] on textarea at bounding box center [221, 137] width 189 height 34
click at [225, 129] on textarea at bounding box center [221, 137] width 189 height 34
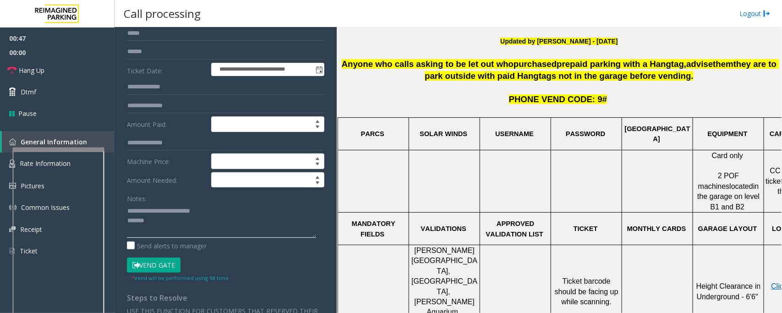
scroll to position [0, 0]
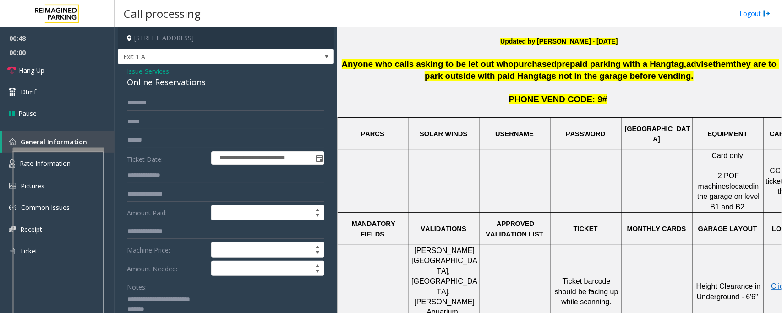
click at [138, 81] on div "Online Reservations" at bounding box center [225, 82] width 197 height 12
copy div "Online Reservations"
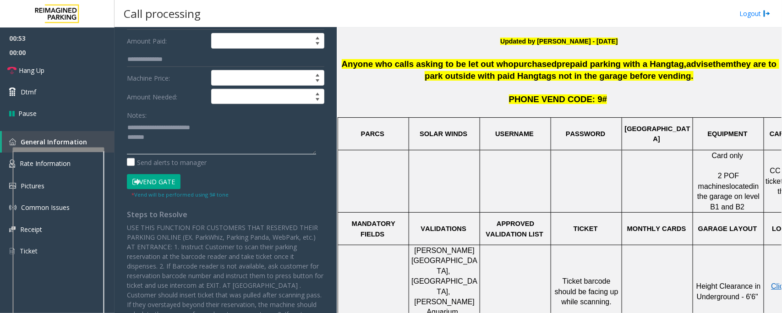
click at [159, 140] on textarea at bounding box center [221, 137] width 189 height 34
paste textarea "**********"
type textarea "**********"
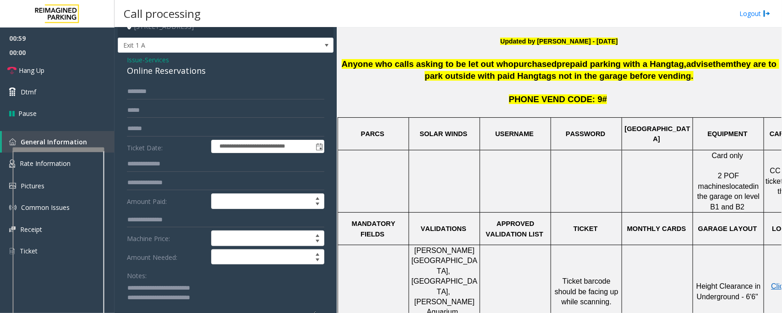
scroll to position [0, 0]
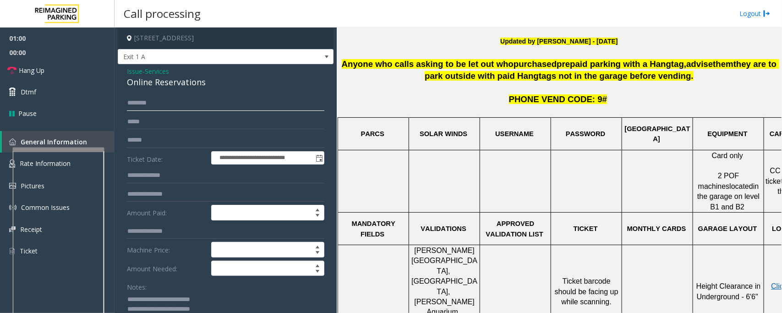
click at [142, 102] on input "text" at bounding box center [225, 103] width 197 height 16
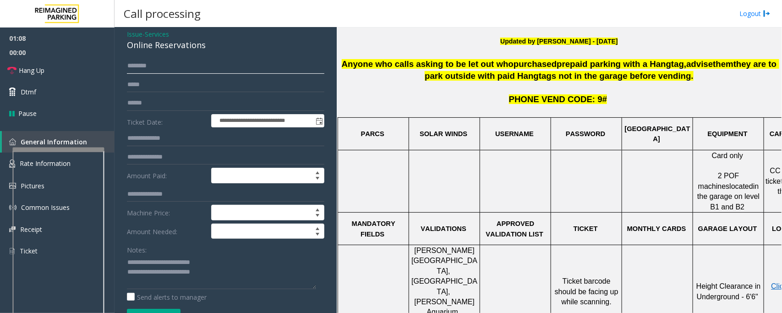
scroll to position [57, 0]
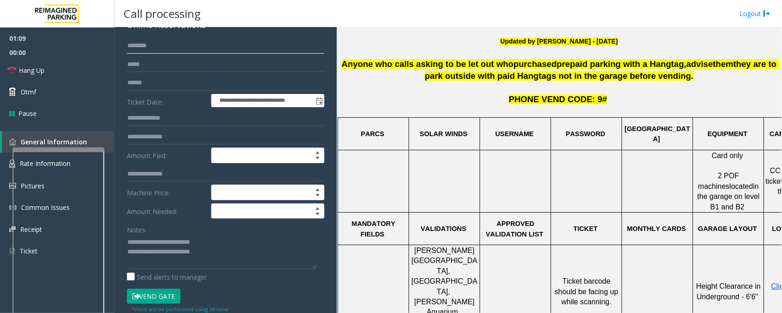
type input "********"
click at [167, 294] on button "Vend Gate" at bounding box center [154, 296] width 54 height 16
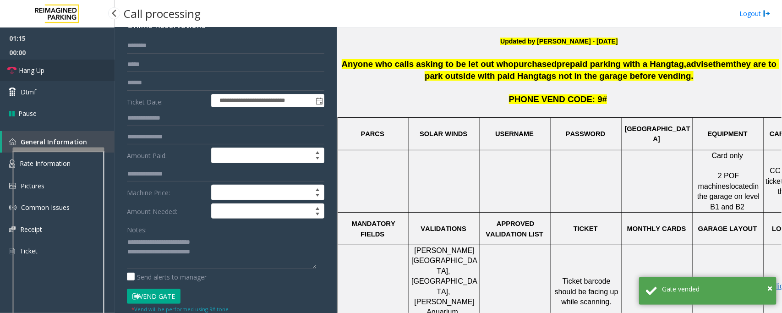
drag, startPoint x: 30, startPoint y: 69, endPoint x: 68, endPoint y: 78, distance: 39.1
click at [30, 69] on span "Hang Up" at bounding box center [32, 70] width 26 height 10
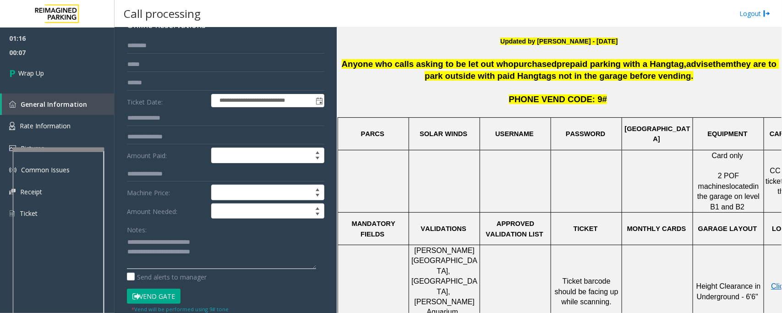
click at [131, 261] on textarea at bounding box center [221, 251] width 189 height 34
paste textarea "**********"
click at [127, 262] on textarea at bounding box center [221, 251] width 189 height 34
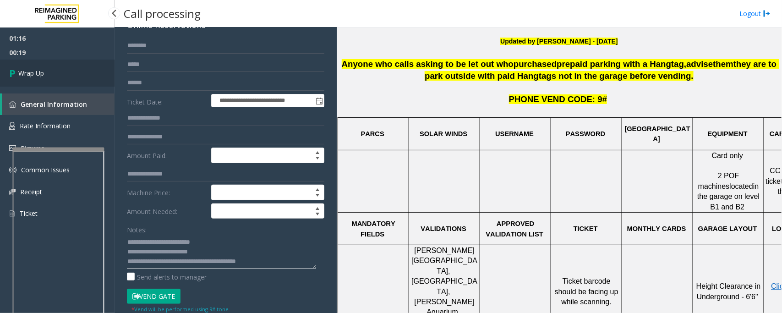
type textarea "**********"
click at [76, 68] on link "Wrap Up" at bounding box center [57, 73] width 114 height 27
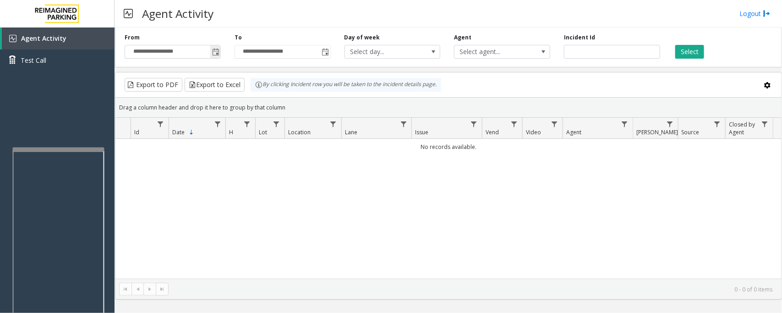
click at [213, 51] on span "Toggle popup" at bounding box center [215, 52] width 7 height 7
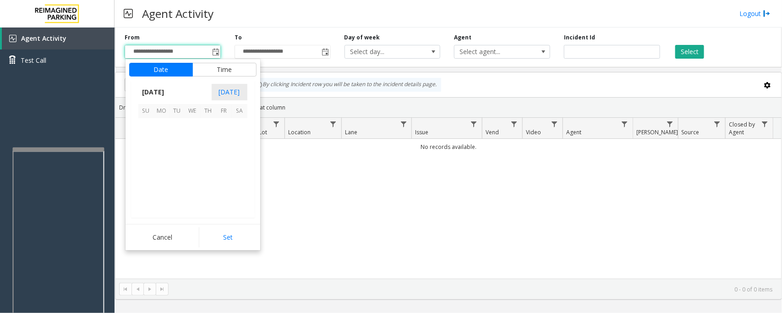
scroll to position [164251, 0]
click at [237, 142] on span "13" at bounding box center [240, 142] width 16 height 16
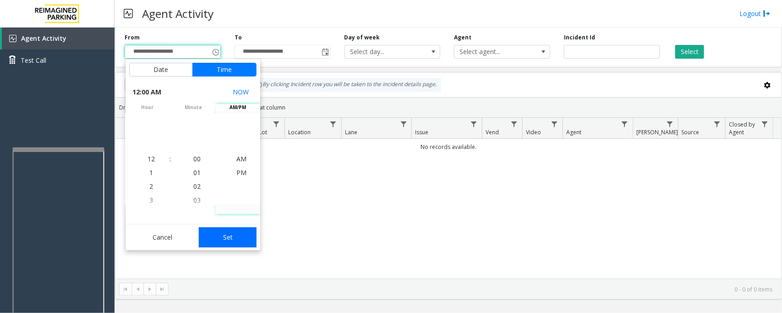
click at [219, 234] on button "Set" at bounding box center [228, 237] width 58 height 20
type input "**********"
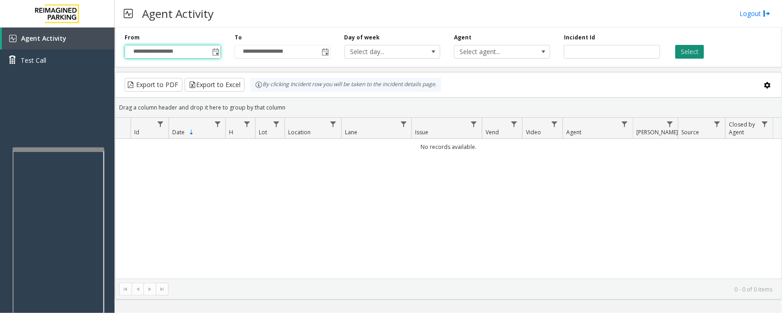
click at [692, 49] on button "Select" at bounding box center [689, 52] width 29 height 14
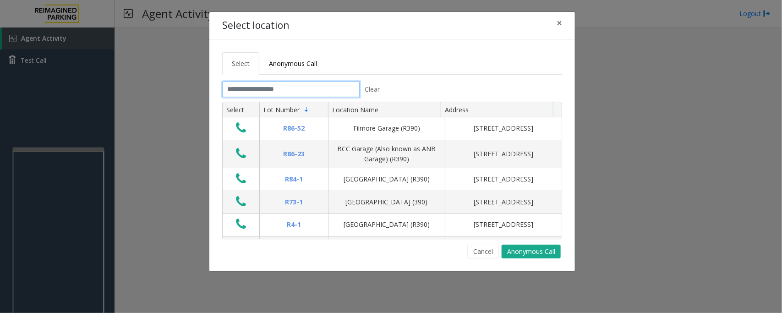
click at [288, 89] on input "text" at bounding box center [290, 89] width 137 height 16
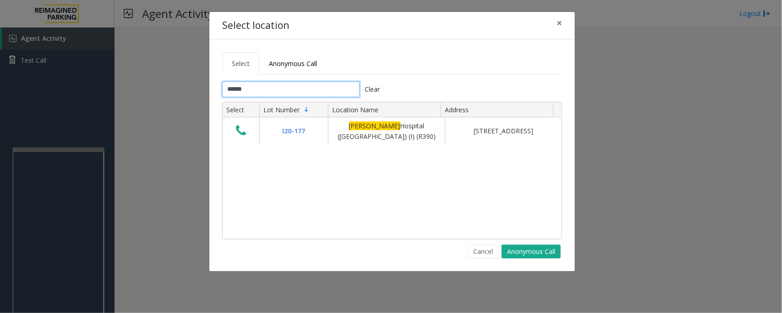
type input "******"
click at [558, 23] on span "×" at bounding box center [558, 22] width 5 height 13
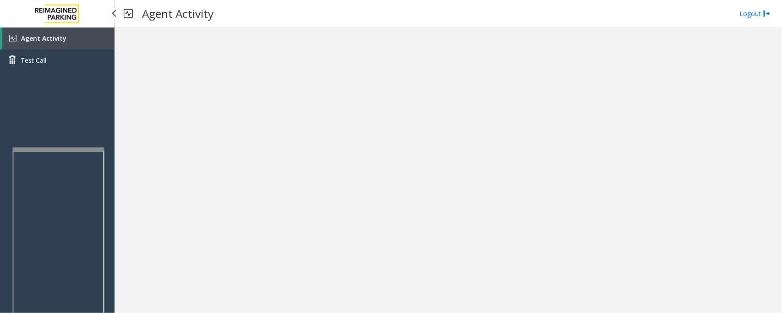
click at [60, 35] on span "Agent Activity" at bounding box center [43, 38] width 45 height 9
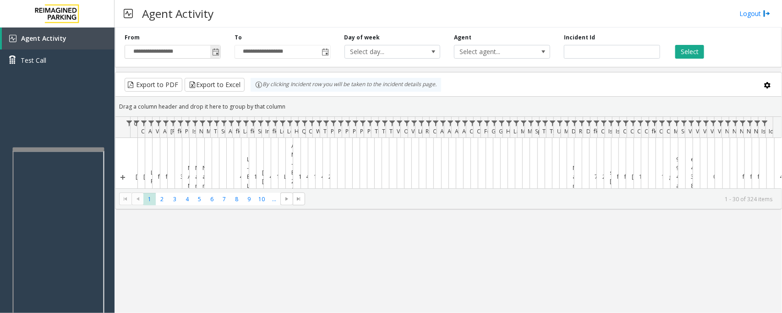
click at [218, 56] on span "Toggle popup" at bounding box center [215, 52] width 7 height 7
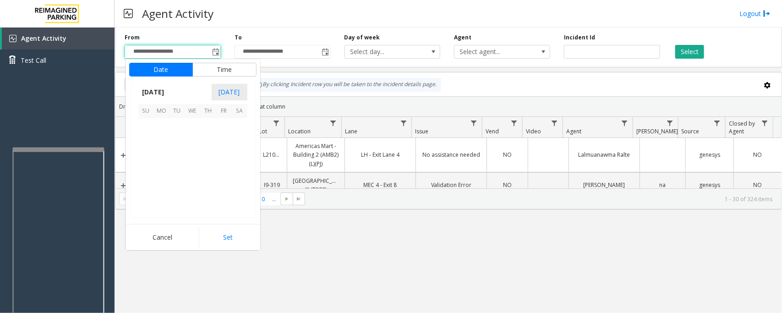
scroll to position [164251, 0]
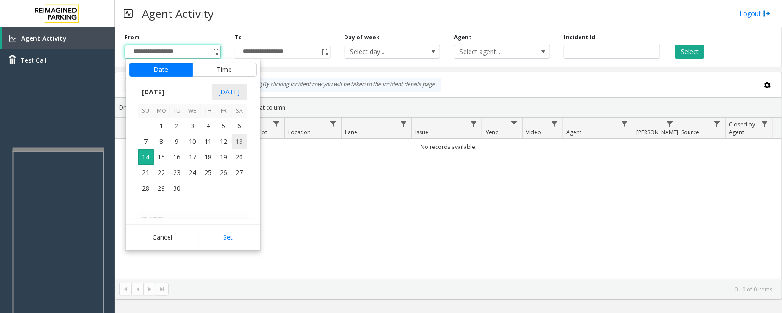
click at [237, 140] on span "13" at bounding box center [240, 142] width 16 height 16
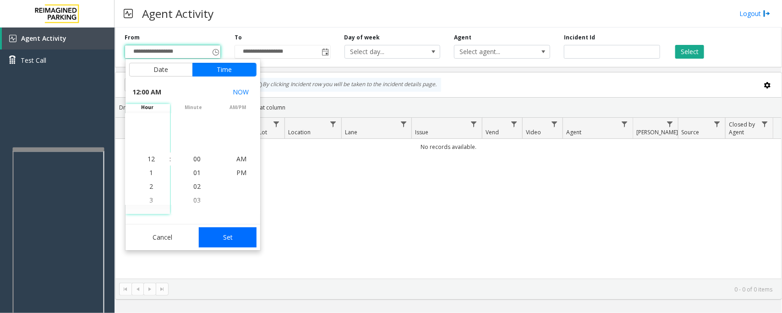
click at [236, 237] on button "Set" at bounding box center [228, 237] width 58 height 20
type input "**********"
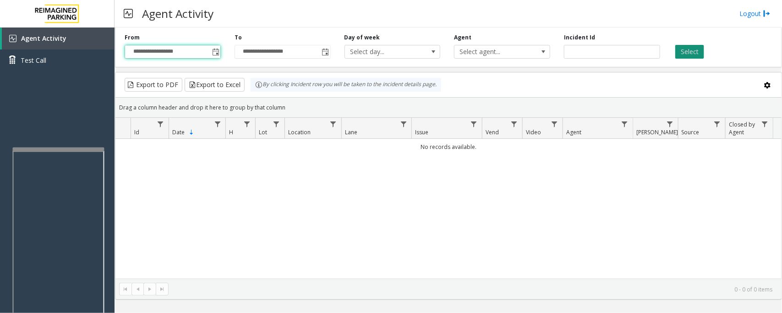
click at [690, 49] on button "Select" at bounding box center [689, 52] width 29 height 14
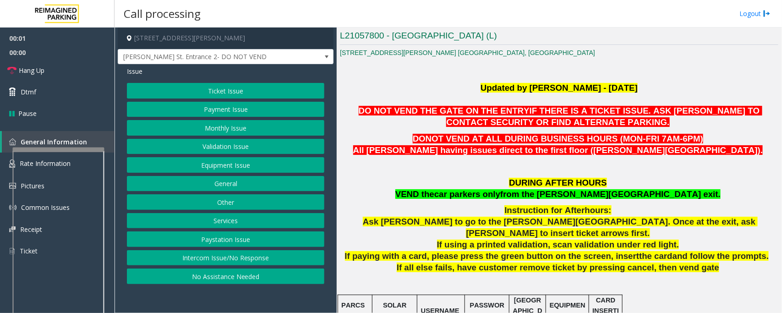
scroll to position [229, 0]
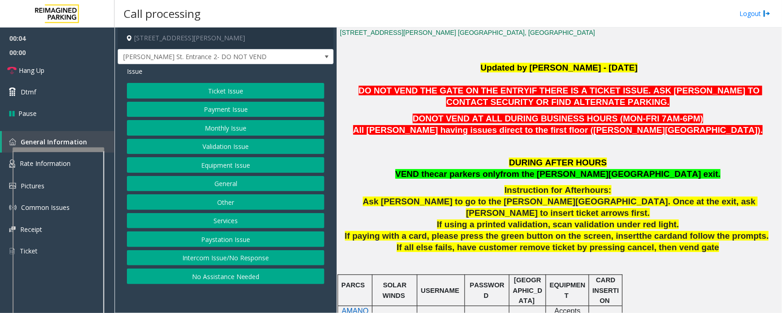
click at [230, 163] on button "Equipment Issue" at bounding box center [225, 165] width 197 height 16
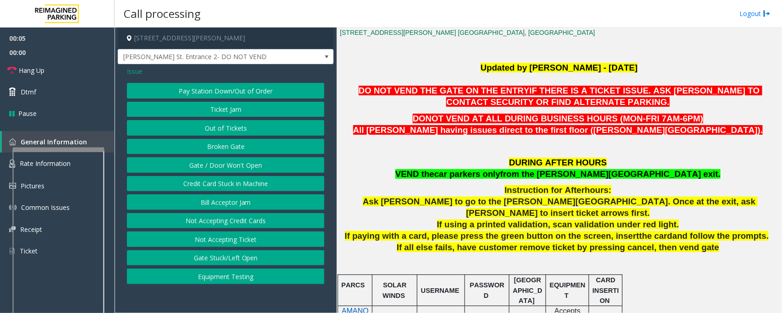
click at [230, 163] on button "Gate / Door Won't Open" at bounding box center [225, 165] width 197 height 16
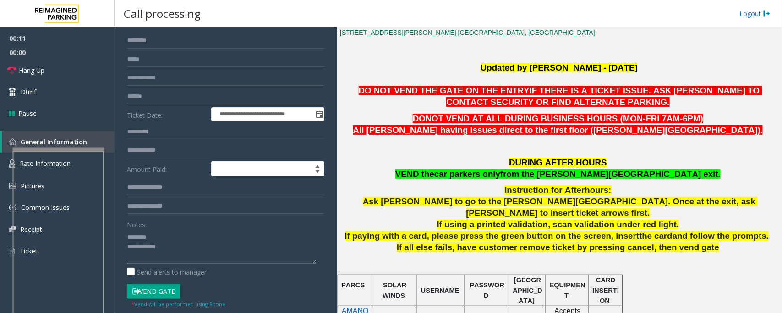
scroll to position [0, 0]
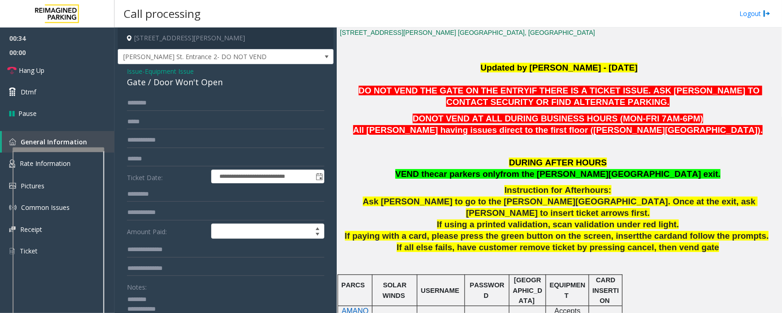
click at [163, 81] on div "Gate / Door Won't Open" at bounding box center [225, 82] width 197 height 12
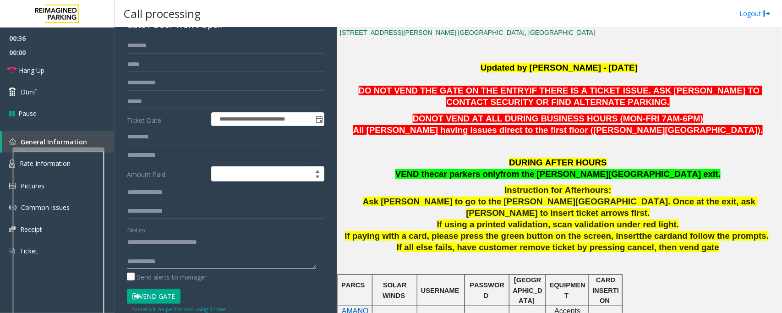
click at [205, 255] on textarea at bounding box center [221, 251] width 189 height 34
click at [205, 260] on textarea at bounding box center [221, 251] width 189 height 34
drag, startPoint x: 580, startPoint y: 127, endPoint x: 658, endPoint y: 128, distance: 78.3
click at [658, 128] on span "All [PERSON_NAME] having issues direct to the first floor ([PERSON_NAME][GEOGRA…" at bounding box center [558, 130] width 410 height 10
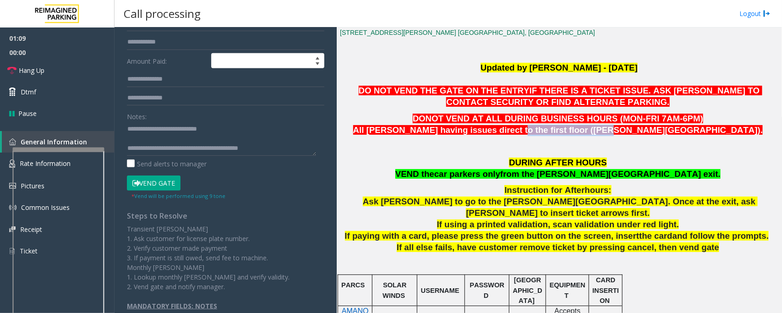
scroll to position [172, 0]
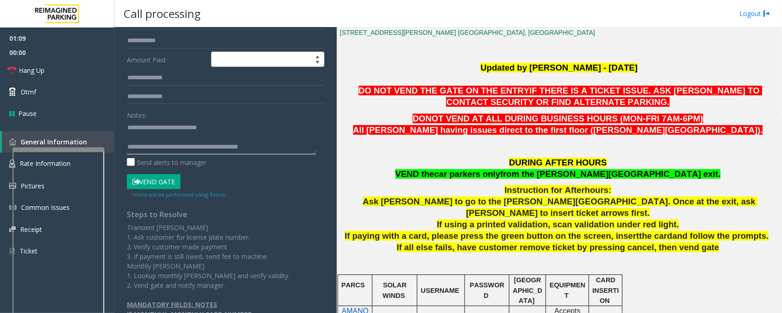
click at [284, 141] on textarea at bounding box center [221, 137] width 189 height 34
drag, startPoint x: 66, startPoint y: 69, endPoint x: 129, endPoint y: 91, distance: 66.3
click at [66, 69] on link "Hang Up" at bounding box center [57, 71] width 114 height 22
click at [288, 150] on textarea at bounding box center [221, 137] width 189 height 34
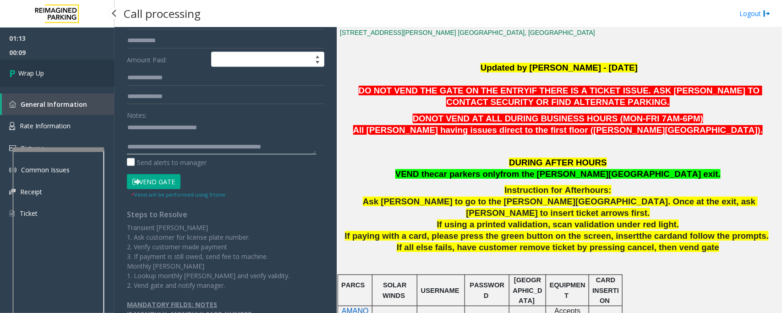
type textarea "**********"
click at [46, 71] on link "Wrap Up" at bounding box center [57, 73] width 114 height 27
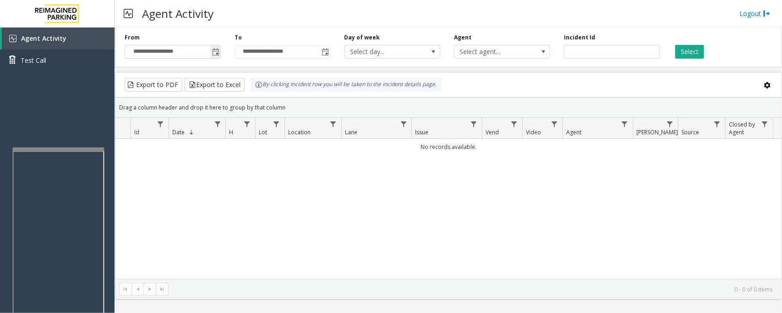
click at [217, 51] on span "Toggle popup" at bounding box center [215, 52] width 7 height 7
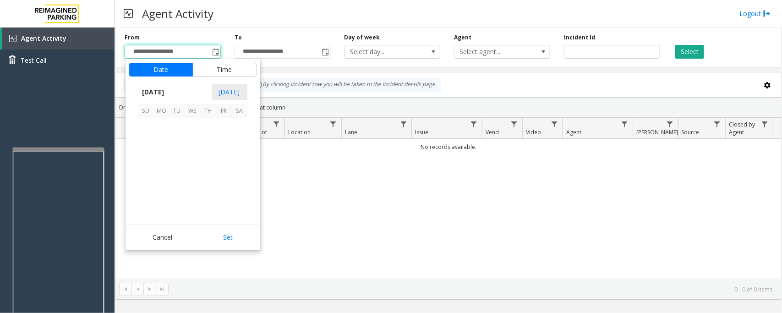
scroll to position [164251, 0]
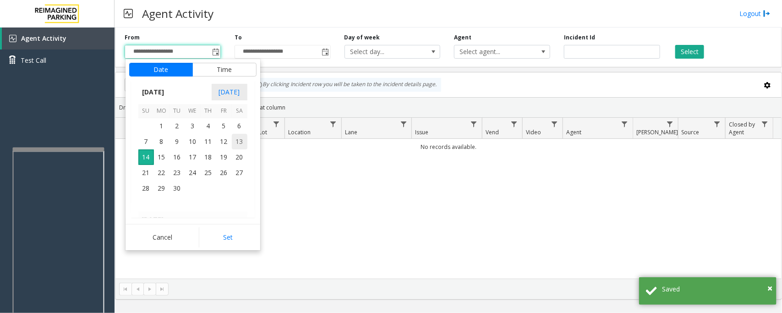
click at [239, 141] on span "13" at bounding box center [240, 142] width 16 height 16
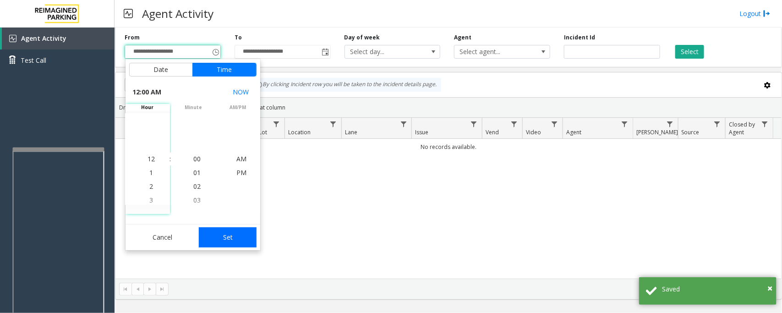
click at [223, 232] on button "Set" at bounding box center [228, 237] width 58 height 20
type input "**********"
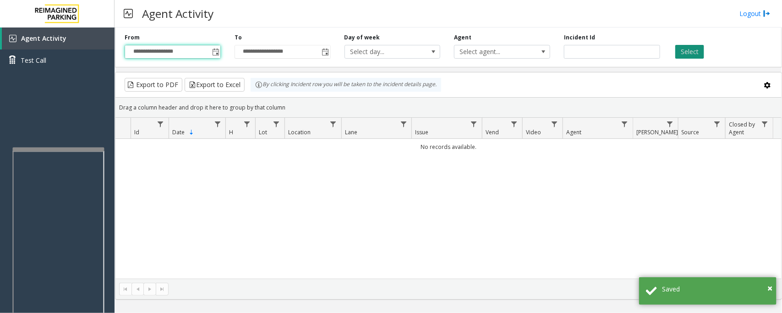
click at [690, 53] on button "Select" at bounding box center [689, 52] width 29 height 14
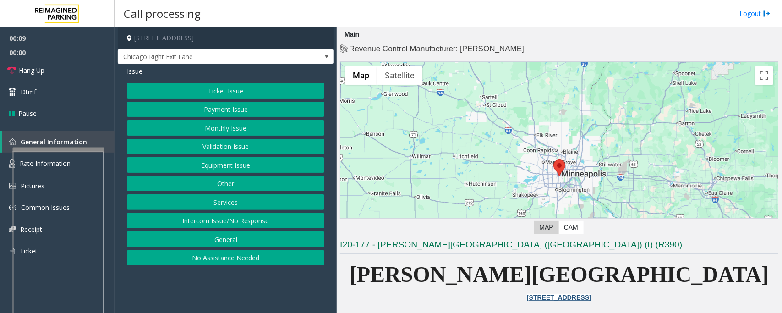
click at [285, 224] on button "Intercom Issue/No Response" at bounding box center [225, 221] width 197 height 16
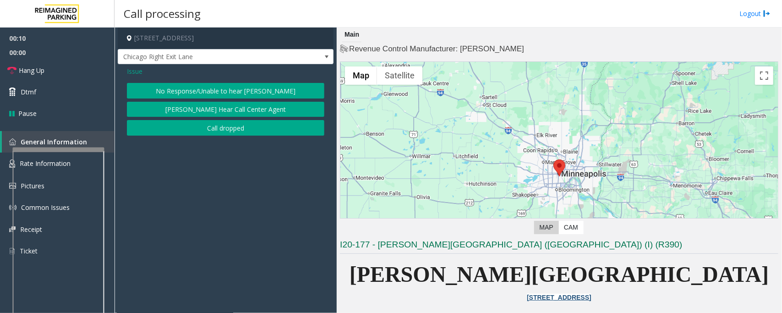
click at [201, 83] on button "No Response/Unable to hear [PERSON_NAME]" at bounding box center [225, 91] width 197 height 16
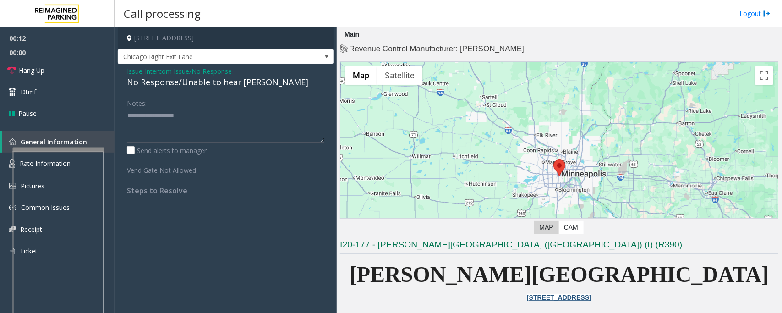
click at [182, 69] on span "Intercom Issue/No Response" at bounding box center [188, 71] width 87 height 10
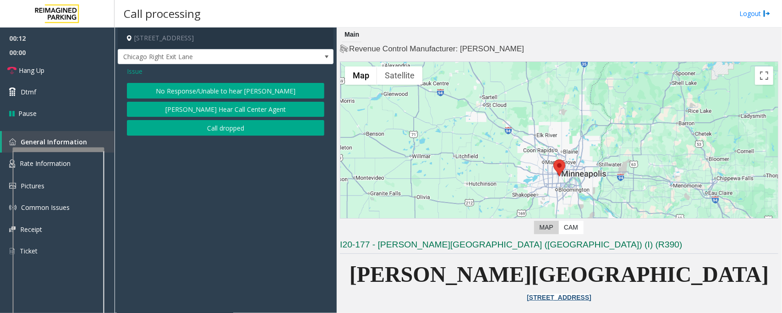
click at [138, 69] on span "Issue" at bounding box center [135, 71] width 16 height 10
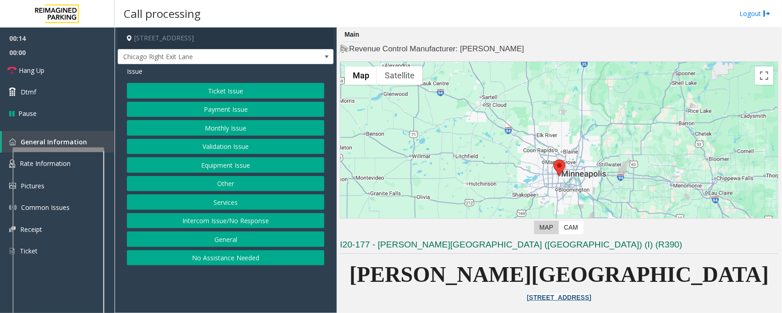
click at [203, 109] on button "Payment Issue" at bounding box center [225, 110] width 197 height 16
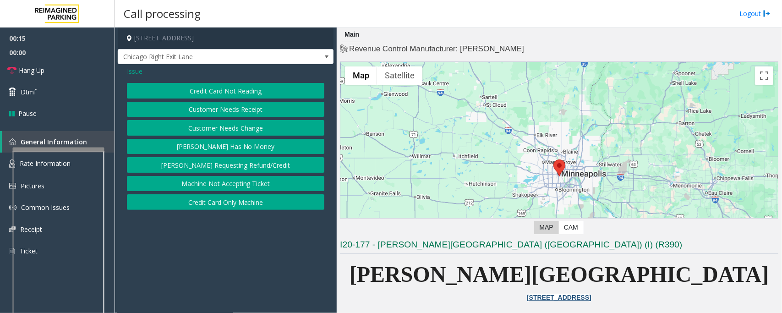
click at [237, 94] on button "Credit Card Not Reading" at bounding box center [225, 91] width 197 height 16
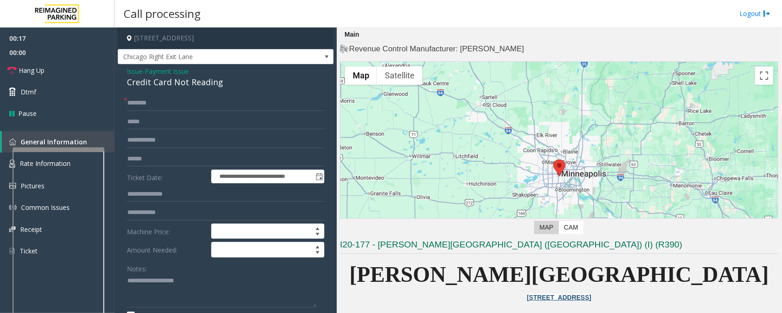
scroll to position [22, 0]
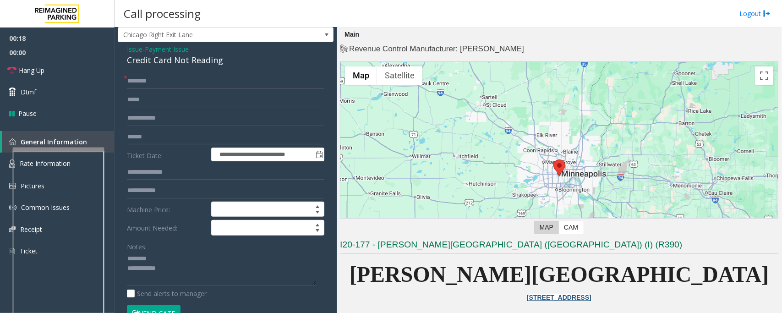
click at [171, 60] on div "Credit Card Not Reading" at bounding box center [225, 60] width 197 height 12
click at [180, 274] on textarea at bounding box center [221, 268] width 189 height 34
click at [143, 133] on input "text" at bounding box center [225, 137] width 197 height 16
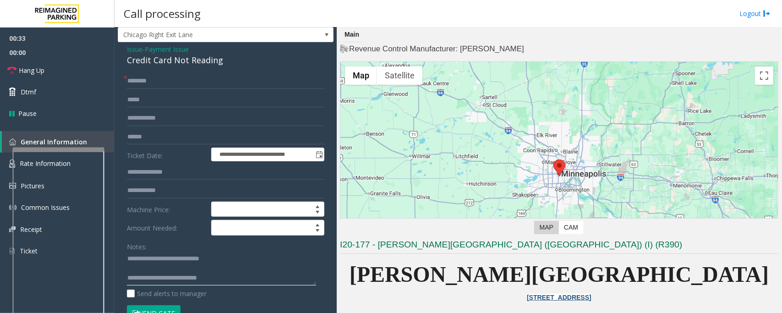
click at [228, 280] on textarea at bounding box center [221, 268] width 189 height 34
type textarea "**********"
click at [152, 81] on input "text" at bounding box center [225, 81] width 197 height 16
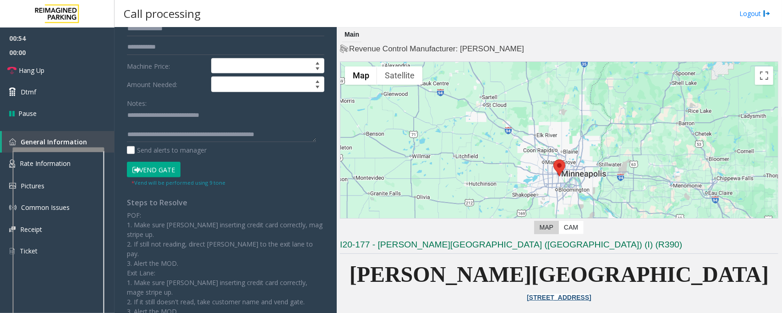
scroll to position [197, 0]
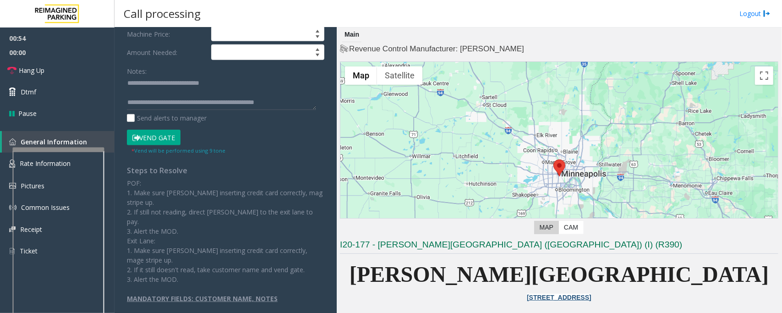
type input "**"
click at [147, 138] on button "Vend Gate" at bounding box center [154, 138] width 54 height 16
click at [304, 101] on textarea at bounding box center [221, 93] width 189 height 34
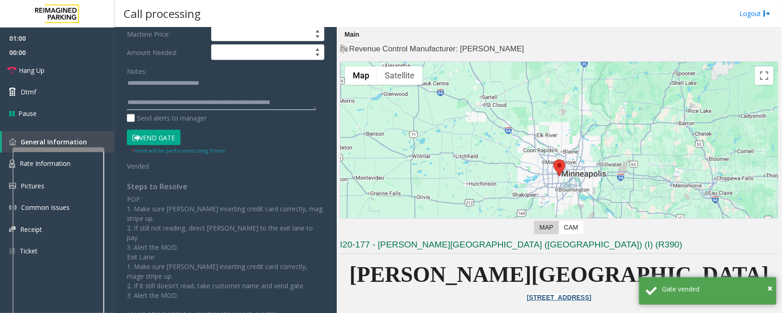
scroll to position [6, 0]
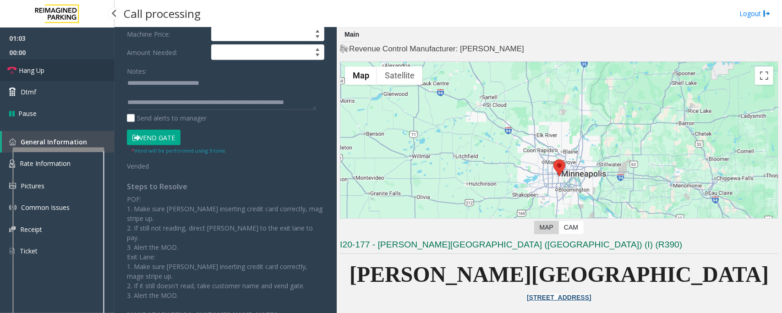
drag, startPoint x: 43, startPoint y: 67, endPoint x: 133, endPoint y: 90, distance: 93.4
click at [43, 67] on span "Hang Up" at bounding box center [32, 70] width 26 height 10
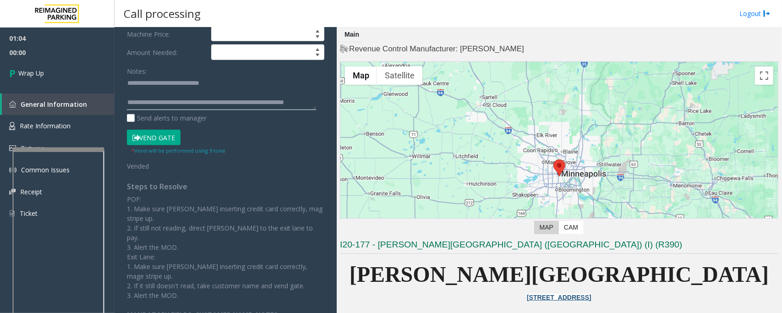
click at [176, 108] on textarea at bounding box center [221, 93] width 189 height 34
type textarea "**********"
click at [19, 72] on span "Wrap Up" at bounding box center [31, 73] width 26 height 10
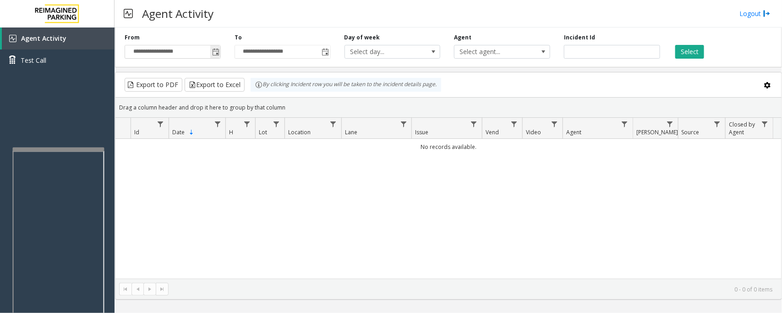
click at [217, 50] on span "Toggle popup" at bounding box center [215, 52] width 7 height 7
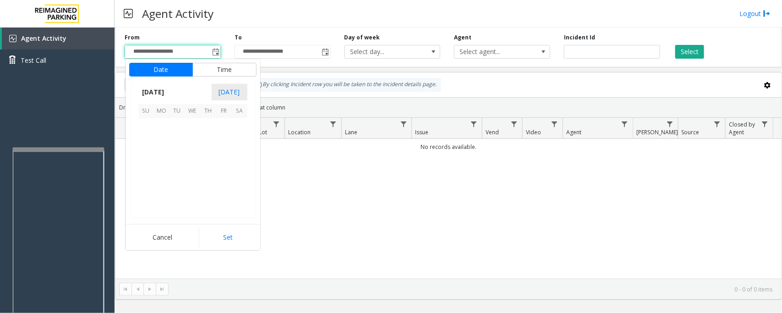
scroll to position [164251, 0]
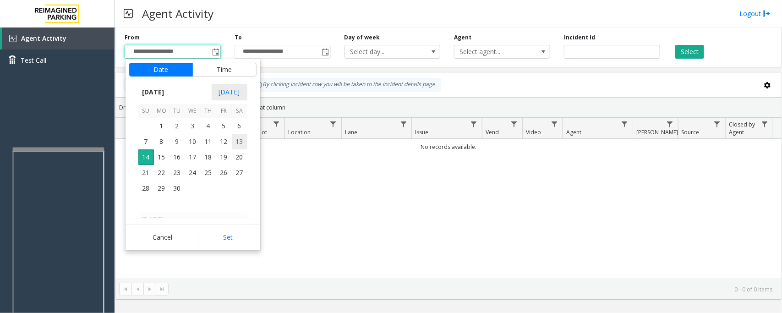
click at [238, 143] on span "13" at bounding box center [240, 142] width 16 height 16
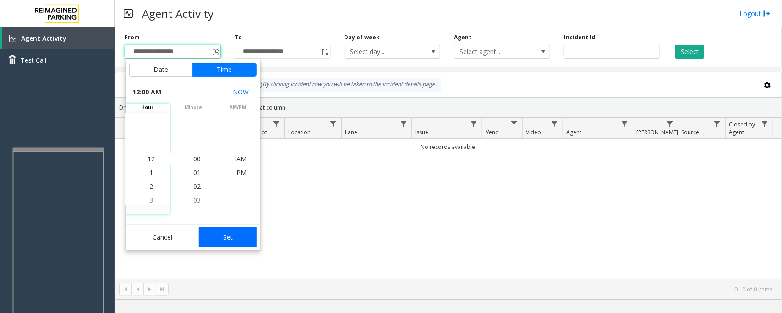
click at [232, 232] on button "Set" at bounding box center [228, 237] width 58 height 20
type input "**********"
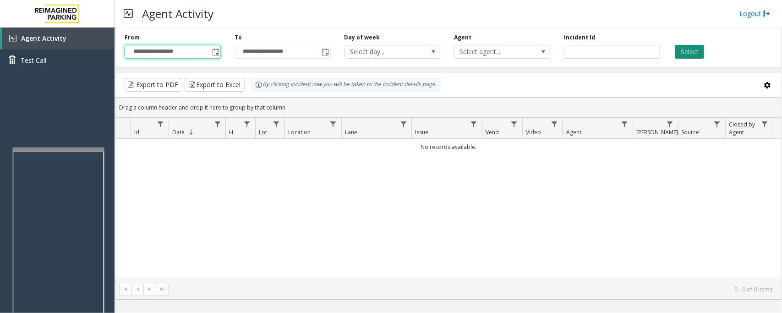
click at [688, 48] on button "Select" at bounding box center [689, 52] width 29 height 14
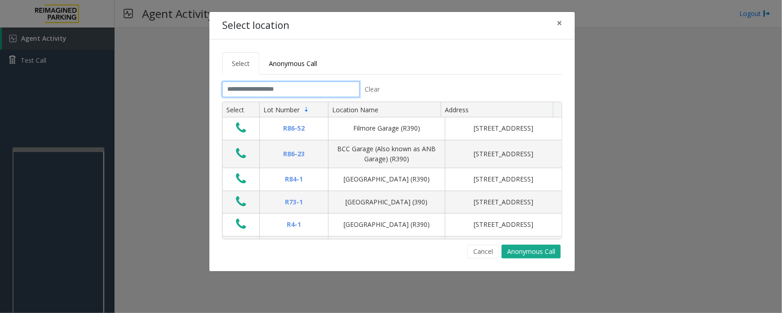
click at [260, 94] on input "text" at bounding box center [290, 89] width 137 height 16
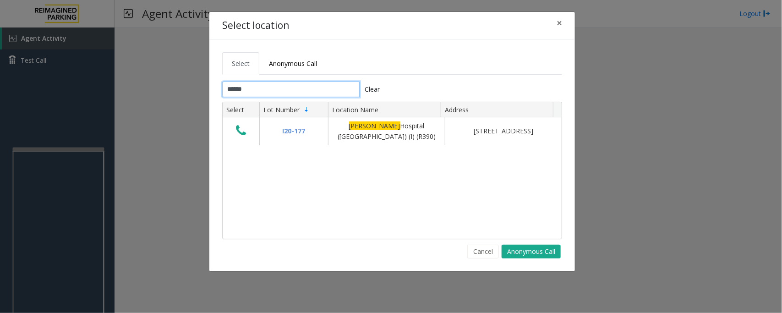
type input "******"
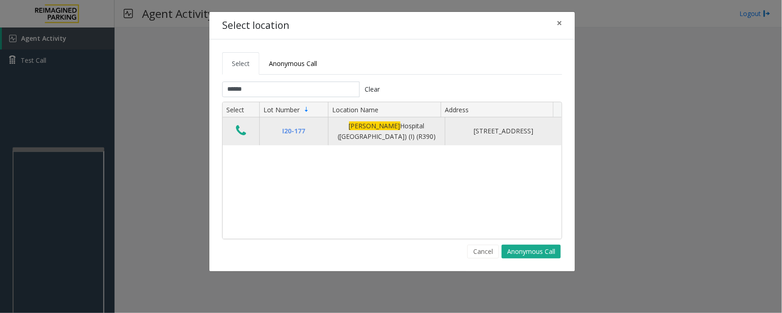
click at [241, 131] on icon "Data table" at bounding box center [241, 130] width 10 height 13
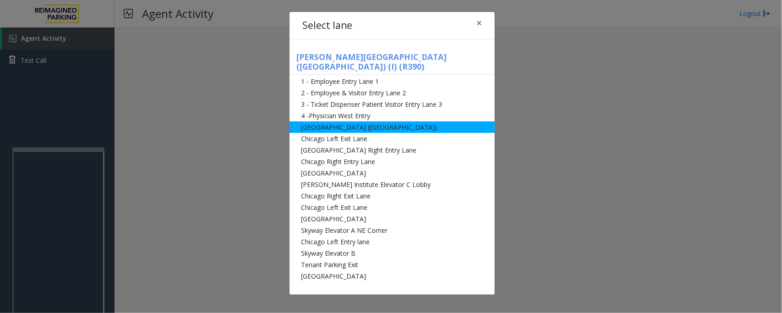
click at [328, 121] on li "[GEOGRAPHIC_DATA] ([GEOGRAPHIC_DATA])" at bounding box center [391, 126] width 205 height 11
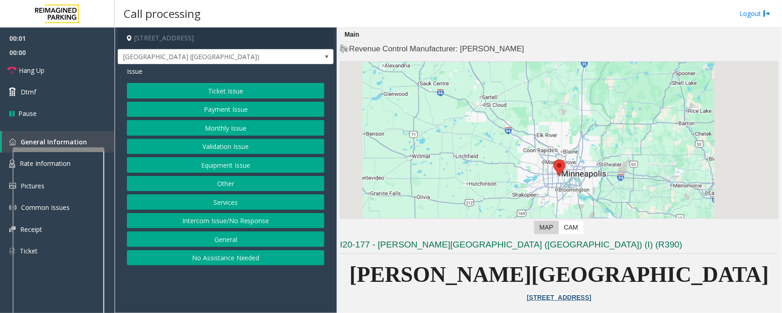
click at [220, 130] on button "Monthly Issue" at bounding box center [225, 128] width 197 height 16
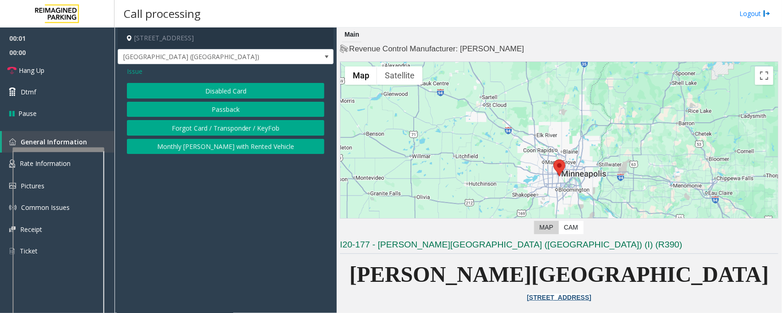
click at [227, 87] on button "Disabled Card" at bounding box center [225, 91] width 197 height 16
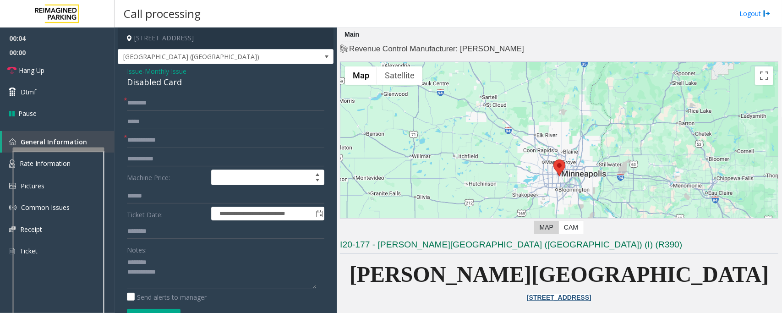
click at [149, 83] on div "Disabled Card" at bounding box center [225, 82] width 197 height 12
type textarea "**********"
click at [152, 143] on input "text" at bounding box center [225, 140] width 197 height 16
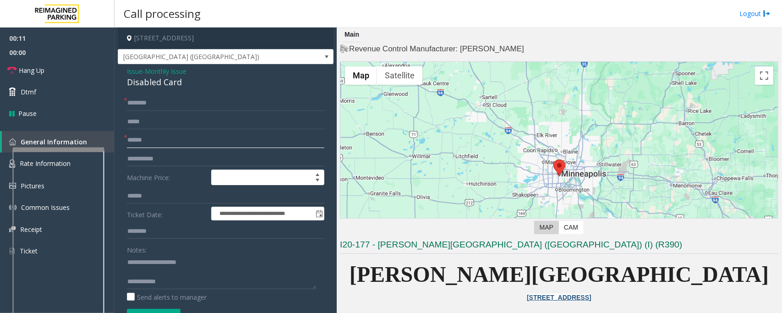
type input "******"
click at [163, 103] on input "text" at bounding box center [225, 103] width 197 height 16
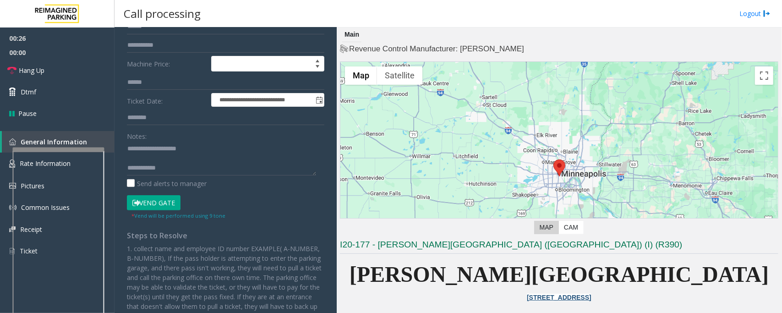
scroll to position [114, 0]
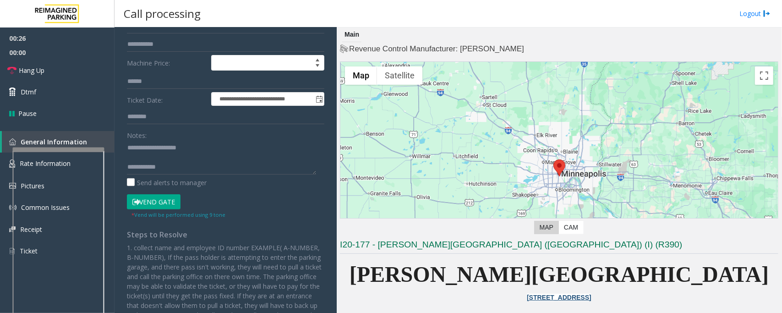
type input "******"
click at [162, 207] on button "Vend Gate" at bounding box center [154, 202] width 54 height 16
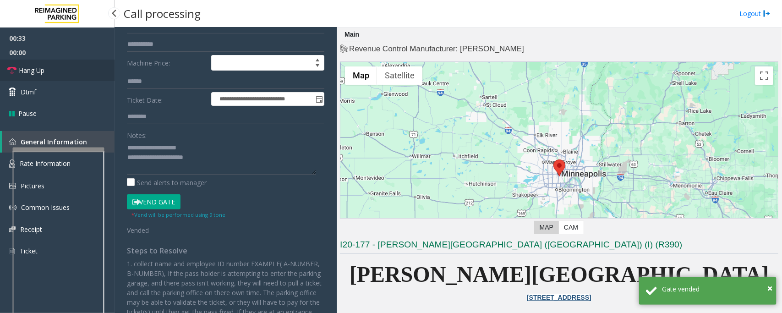
click at [44, 73] on span "Hang Up" at bounding box center [32, 70] width 26 height 10
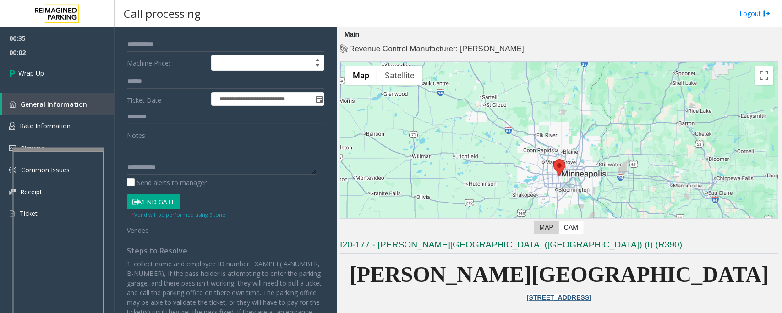
scroll to position [0, 0]
click at [143, 168] on textarea at bounding box center [221, 157] width 189 height 34
click at [154, 161] on textarea at bounding box center [221, 157] width 189 height 34
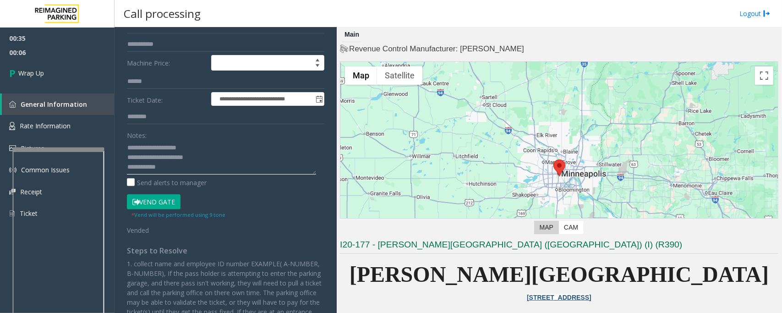
click at [154, 161] on textarea at bounding box center [221, 157] width 189 height 34
type textarea "**********"
click at [27, 67] on link "Wrap Up" at bounding box center [57, 73] width 114 height 27
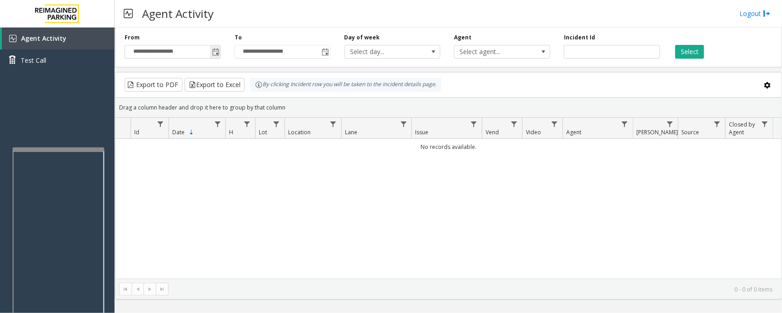
click at [213, 49] on span "Toggle popup" at bounding box center [215, 52] width 7 height 7
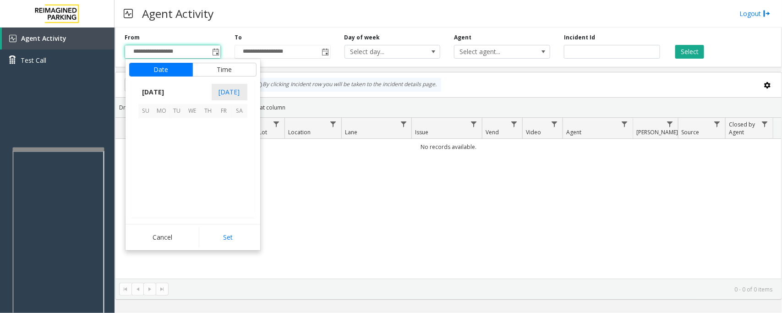
scroll to position [164251, 0]
click at [239, 141] on span "13" at bounding box center [240, 142] width 16 height 16
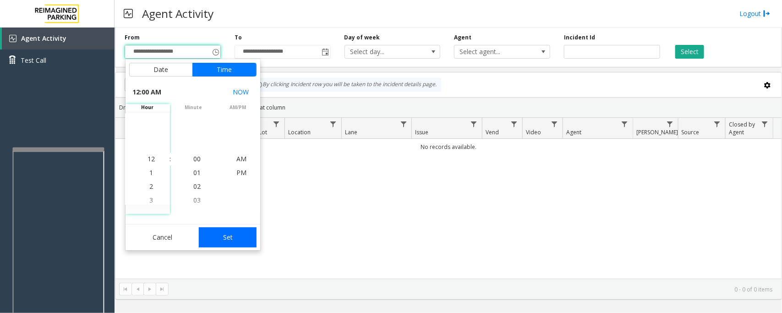
click at [224, 237] on button "Set" at bounding box center [228, 237] width 58 height 20
type input "**********"
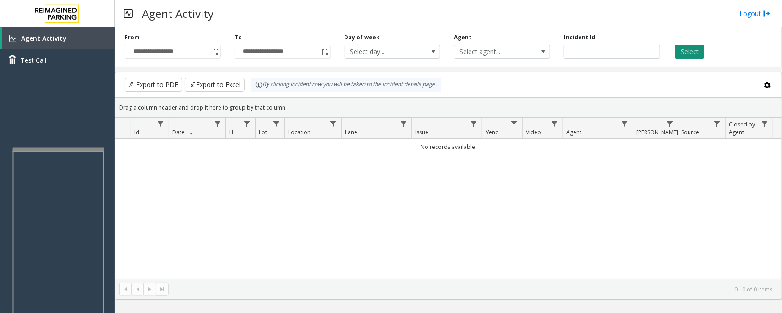
click at [693, 49] on button "Select" at bounding box center [689, 52] width 29 height 14
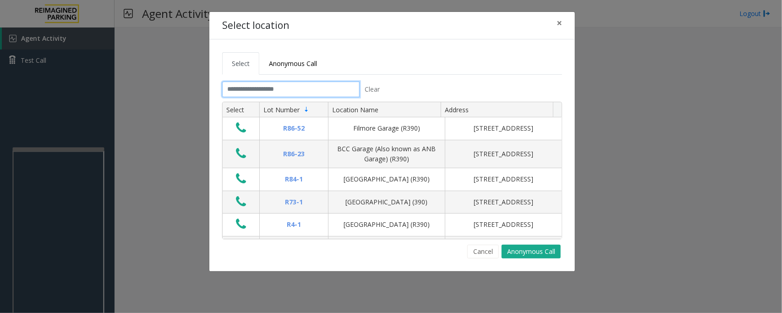
click at [277, 92] on input "text" at bounding box center [290, 89] width 137 height 16
click at [559, 21] on span "×" at bounding box center [558, 22] width 5 height 13
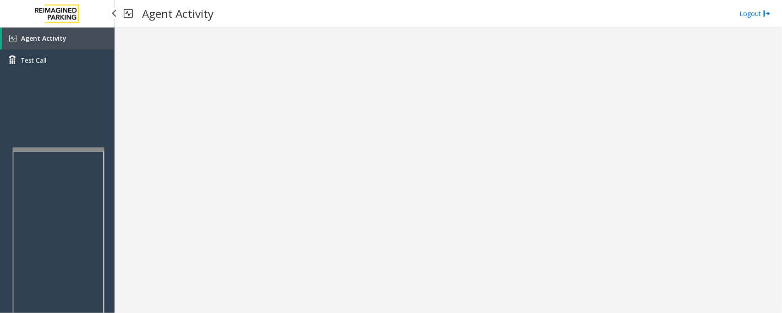
click at [56, 40] on span "Agent Activity" at bounding box center [43, 38] width 45 height 9
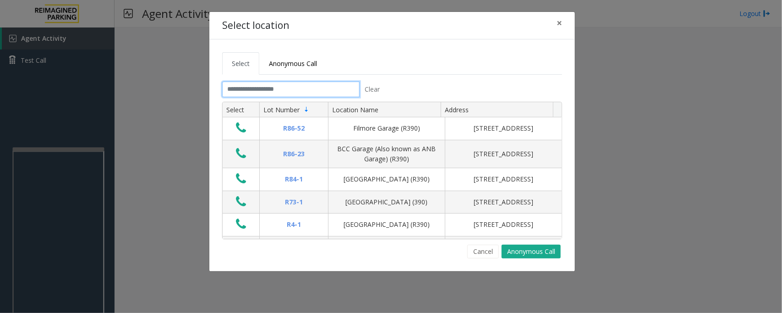
click at [327, 88] on input "text" at bounding box center [290, 89] width 137 height 16
click at [240, 87] on input "text" at bounding box center [290, 89] width 137 height 16
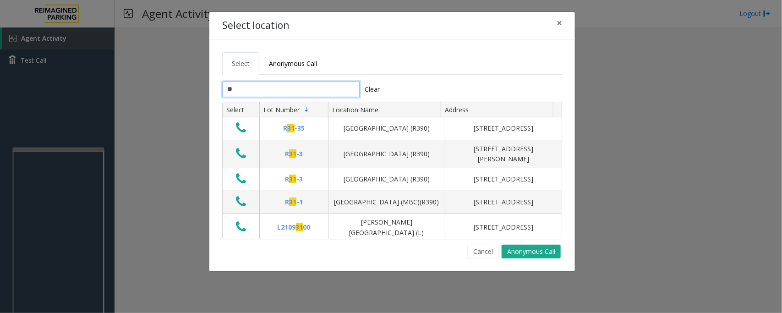
type input "*"
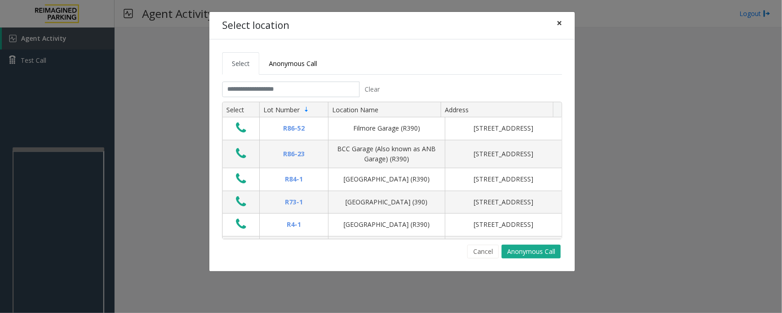
click at [555, 20] on button "×" at bounding box center [559, 23] width 18 height 22
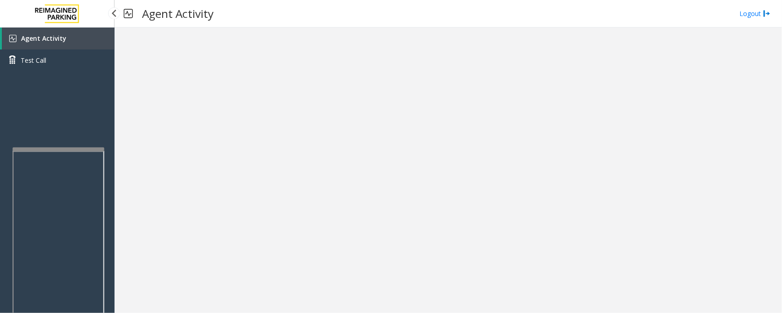
click at [75, 45] on link "Agent Activity" at bounding box center [58, 38] width 113 height 22
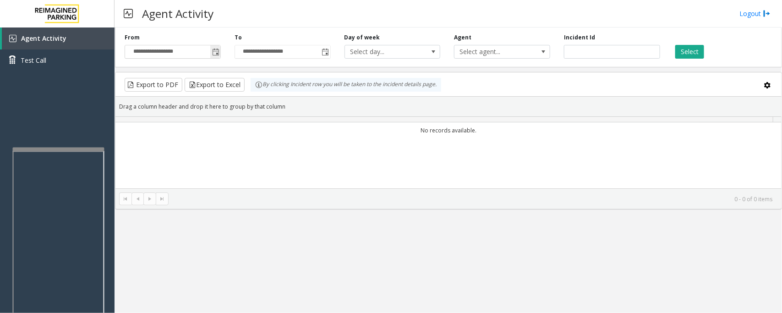
click at [218, 52] on span "Toggle popup" at bounding box center [215, 52] width 7 height 7
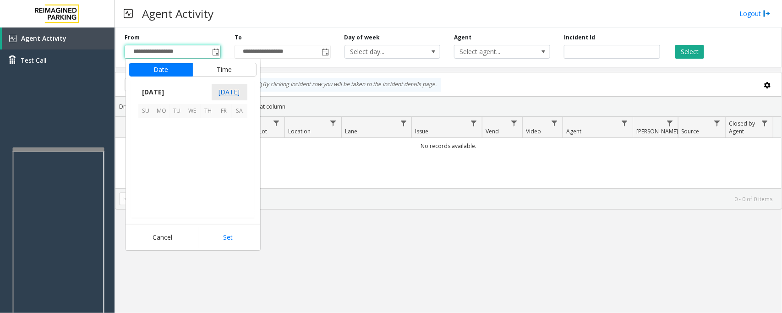
scroll to position [164251, 0]
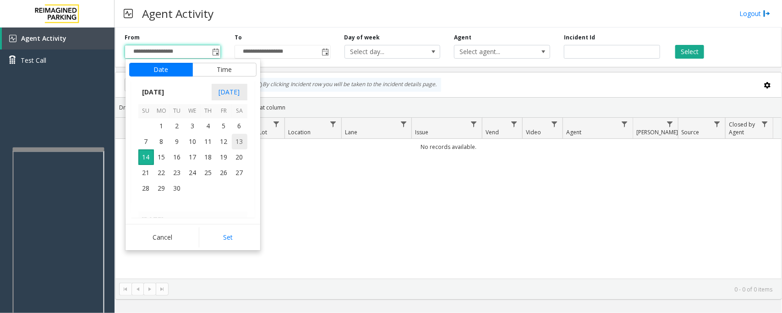
click at [236, 140] on span "13" at bounding box center [240, 142] width 16 height 16
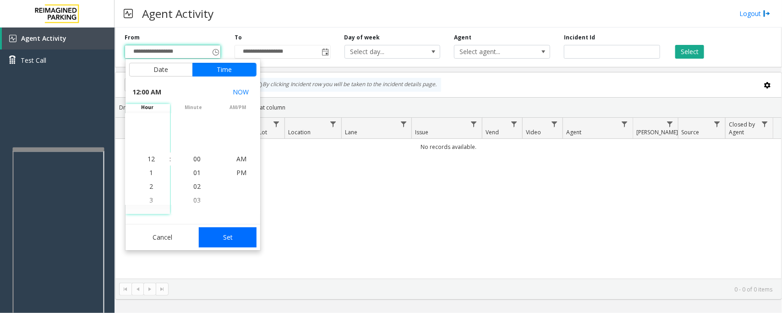
click at [240, 236] on button "Set" at bounding box center [228, 237] width 58 height 20
type input "**********"
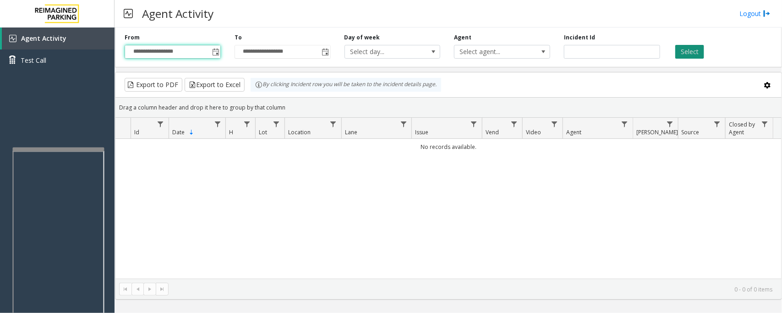
click at [699, 55] on button "Select" at bounding box center [689, 52] width 29 height 14
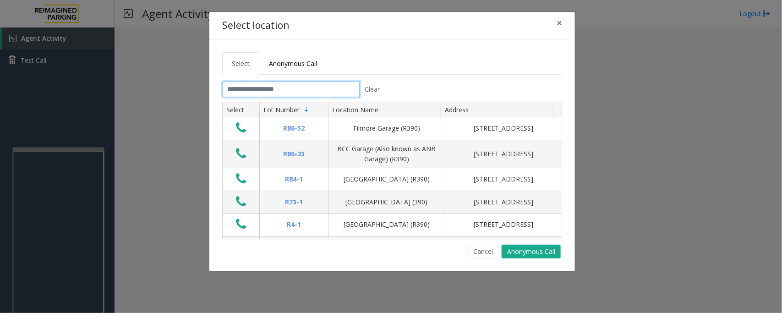
click at [280, 90] on input "text" at bounding box center [290, 89] width 137 height 16
click at [273, 89] on input "text" at bounding box center [290, 89] width 137 height 16
click at [273, 87] on input "text" at bounding box center [290, 89] width 137 height 16
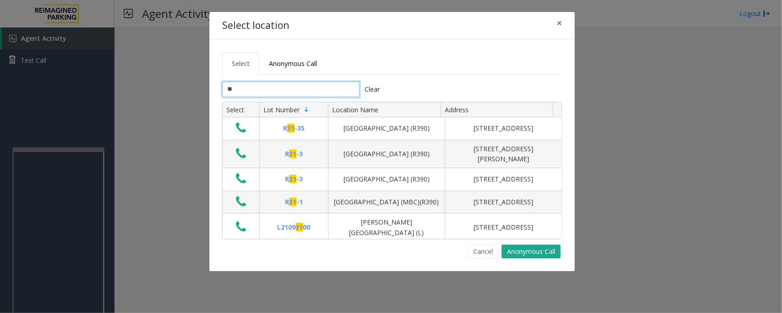
type input "*"
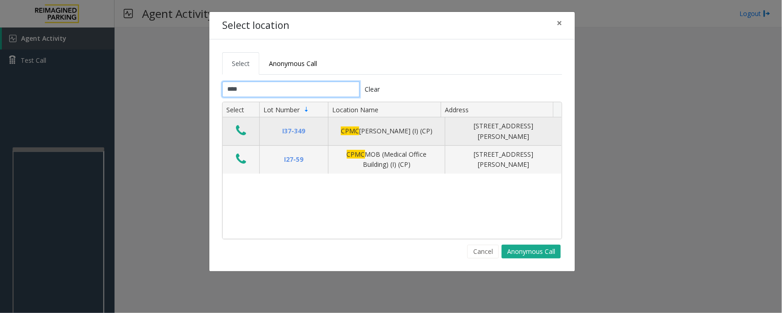
type input "****"
click at [243, 132] on icon "Data table" at bounding box center [241, 130] width 10 height 13
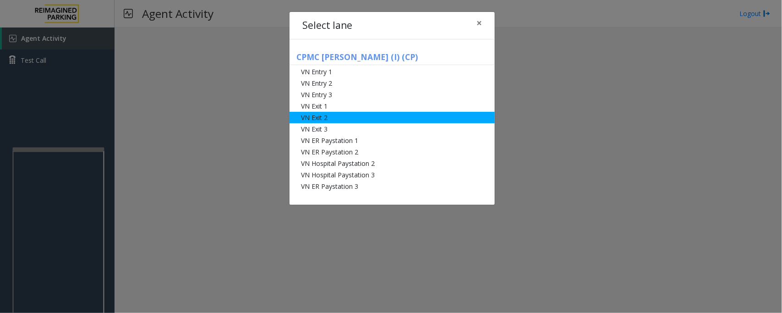
click at [322, 117] on li "VN Exit 2" at bounding box center [391, 117] width 205 height 11
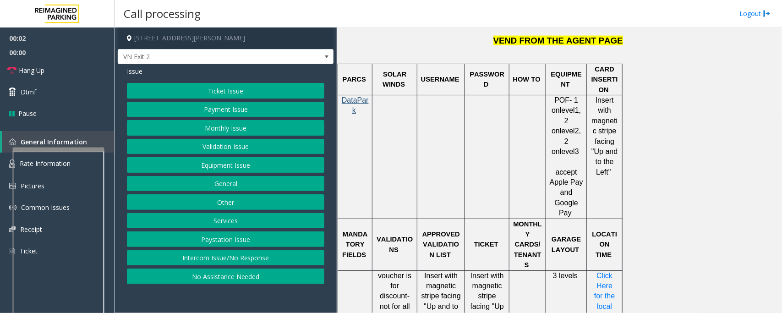
scroll to position [687, 0]
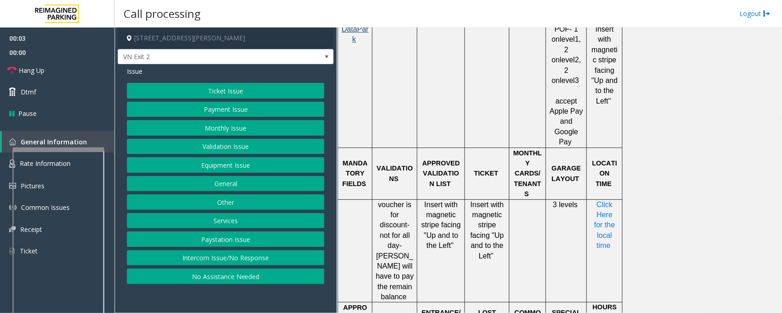
click at [235, 113] on button "Payment Issue" at bounding box center [225, 110] width 197 height 16
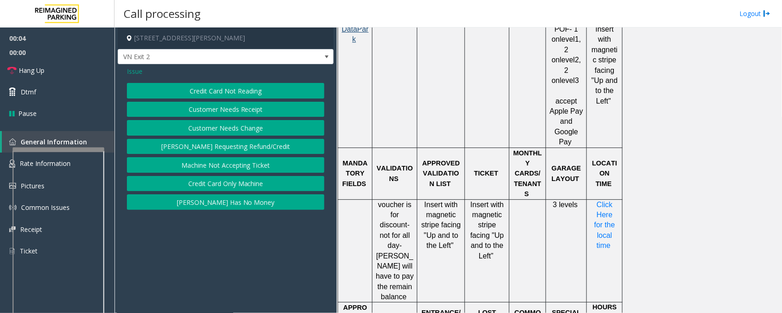
click at [252, 92] on button "Credit Card Not Reading" at bounding box center [225, 91] width 197 height 16
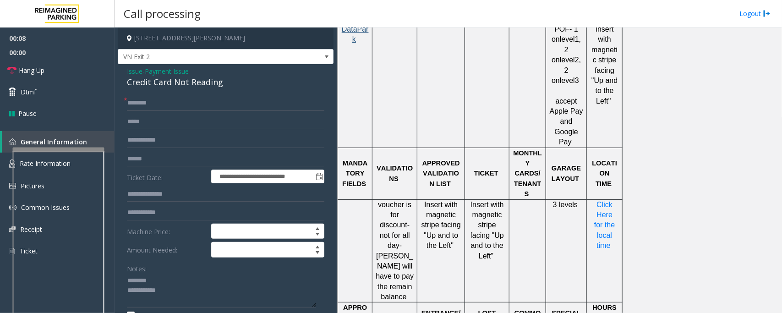
click at [170, 81] on div "Credit Card Not Reading" at bounding box center [225, 82] width 197 height 12
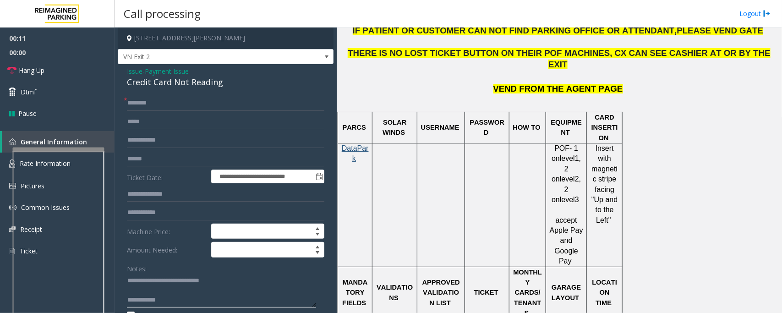
scroll to position [572, 0]
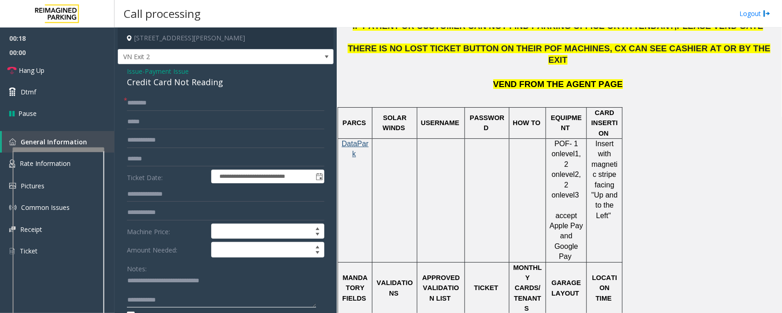
click at [174, 292] on textarea at bounding box center [221, 290] width 189 height 34
click at [175, 294] on textarea at bounding box center [221, 290] width 189 height 34
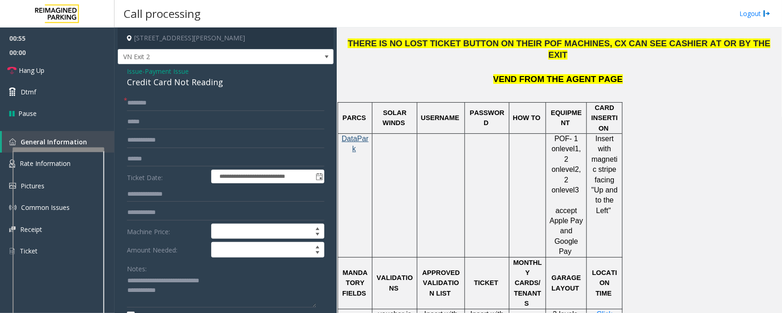
scroll to position [687, 0]
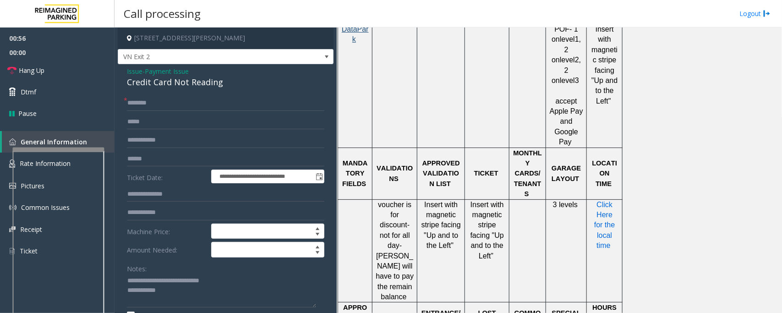
click at [605, 201] on span "Click Here for the local time" at bounding box center [605, 225] width 23 height 49
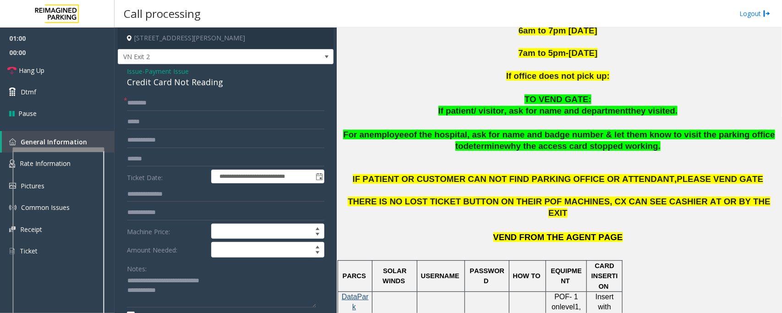
scroll to position [343, 0]
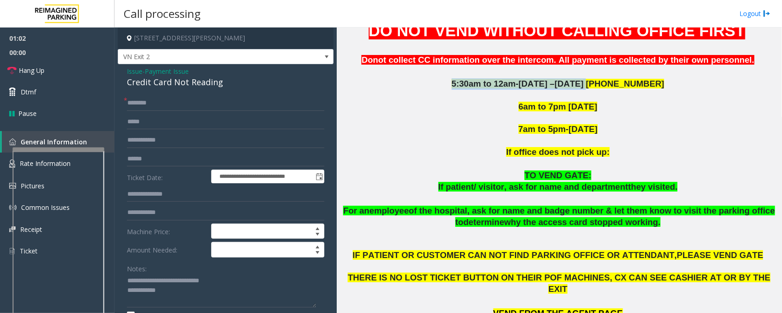
drag, startPoint x: 591, startPoint y: 82, endPoint x: 643, endPoint y: 76, distance: 53.0
click at [643, 76] on div "DO NOT VEND WITHOUT CALLING OFFICE FIRST Donot collect CC information over the …" at bounding box center [559, 176] width 438 height 312
click at [643, 76] on p at bounding box center [559, 72] width 438 height 11
drag, startPoint x: 638, startPoint y: 81, endPoint x: 590, endPoint y: 85, distance: 48.2
click at [590, 85] on p "5:30am to 12am-Monday –Friday 415-600-8994" at bounding box center [559, 83] width 438 height 11
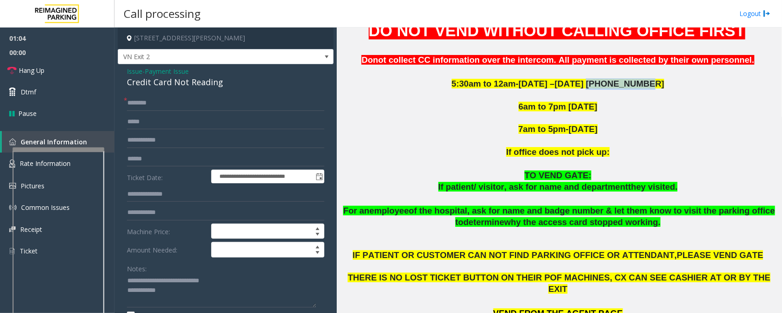
copy span "415-600-8994"
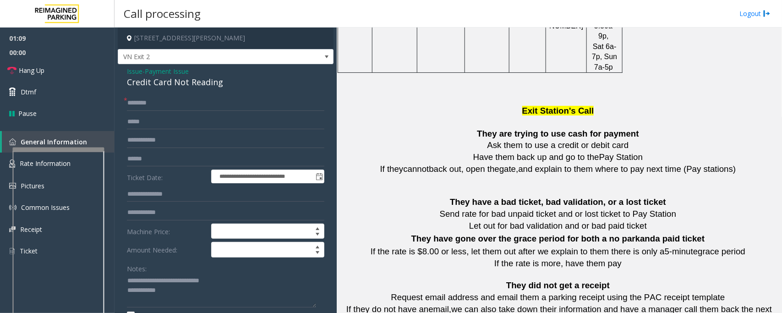
scroll to position [1087, 0]
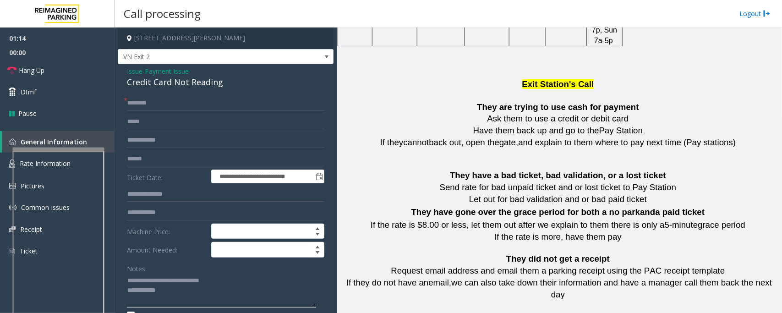
click at [182, 292] on textarea at bounding box center [221, 290] width 189 height 34
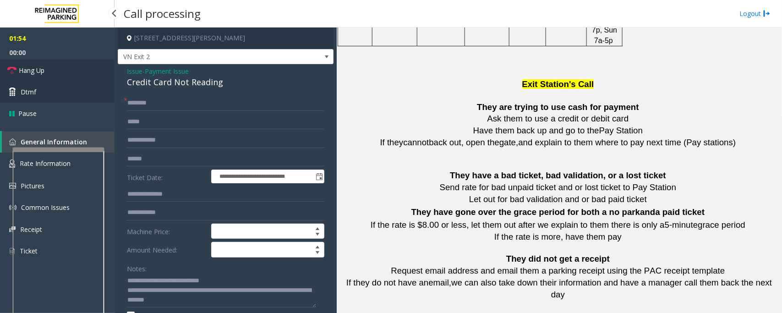
drag, startPoint x: 22, startPoint y: 69, endPoint x: 104, endPoint y: 92, distance: 86.1
click at [22, 69] on span "Hang Up" at bounding box center [32, 70] width 26 height 10
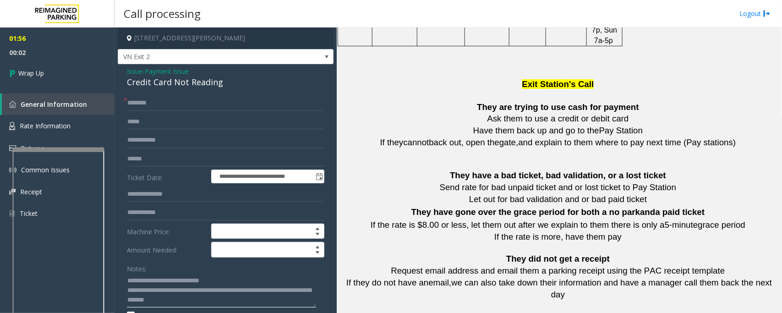
click at [239, 305] on textarea at bounding box center [221, 290] width 189 height 34
paste textarea "**********"
type textarea "**********"
click at [161, 103] on input "text" at bounding box center [225, 103] width 197 height 16
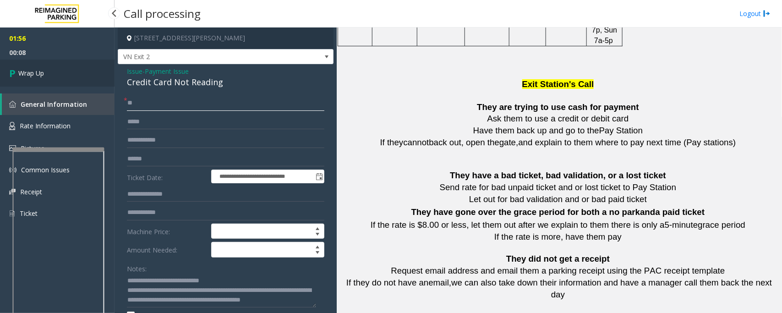
type input "**"
click at [38, 72] on span "Wrap Up" at bounding box center [31, 73] width 26 height 10
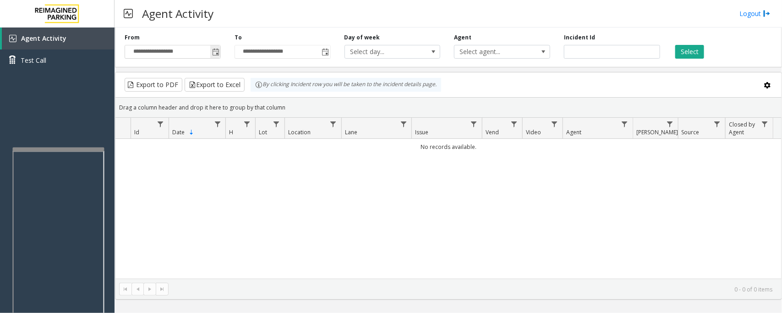
click at [217, 51] on span "Toggle popup" at bounding box center [215, 52] width 7 height 7
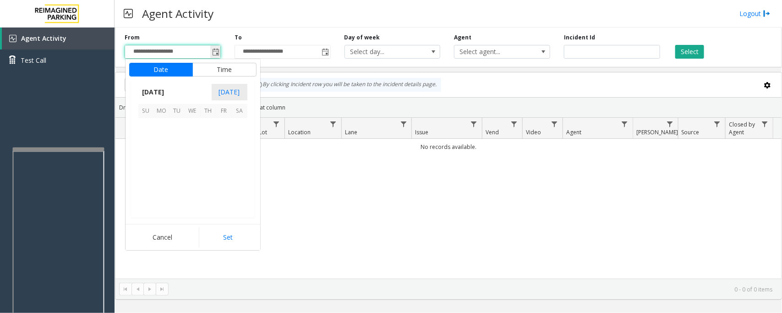
scroll to position [164251, 0]
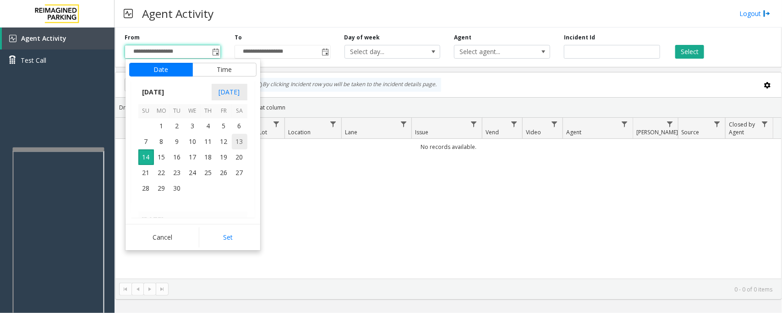
click at [239, 141] on span "13" at bounding box center [240, 142] width 16 height 16
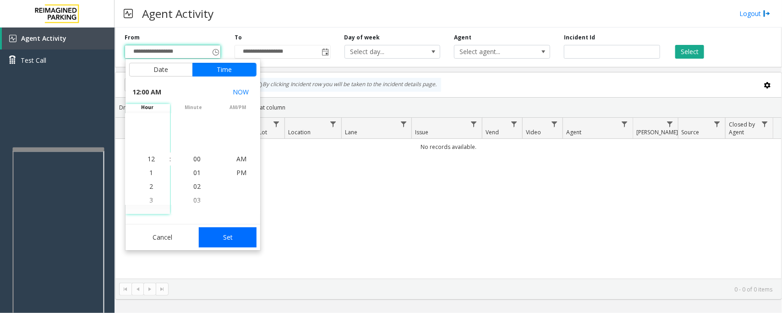
click at [225, 234] on button "Set" at bounding box center [228, 237] width 58 height 20
type input "**********"
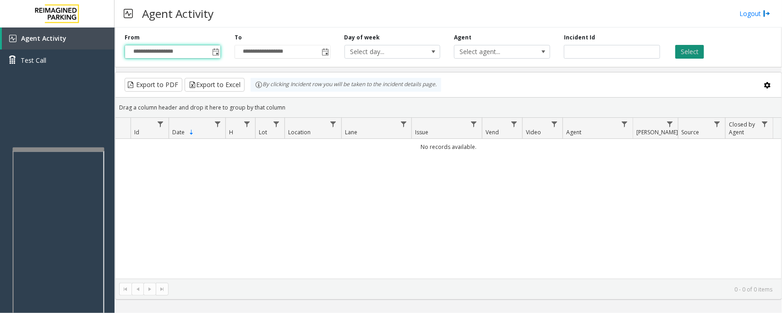
click at [690, 54] on button "Select" at bounding box center [689, 52] width 29 height 14
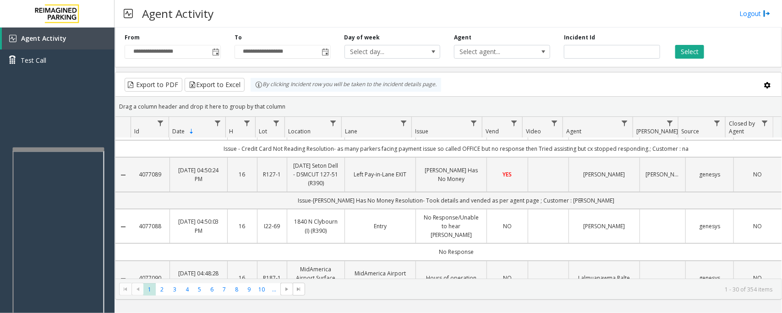
scroll to position [57, 0]
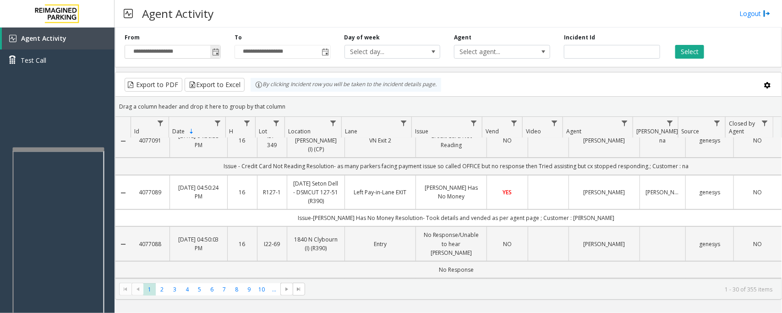
click at [213, 50] on span "Toggle popup" at bounding box center [215, 52] width 7 height 7
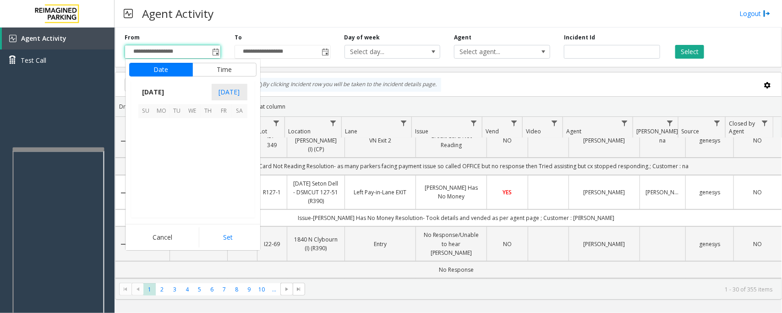
scroll to position [164251, 0]
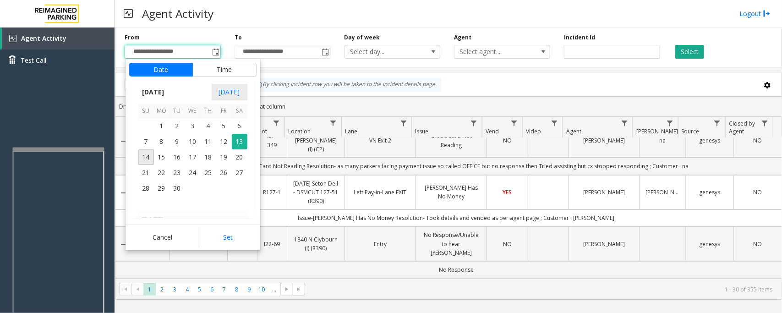
click at [318, 21] on div "Agent Activity Logout" at bounding box center [447, 13] width 667 height 27
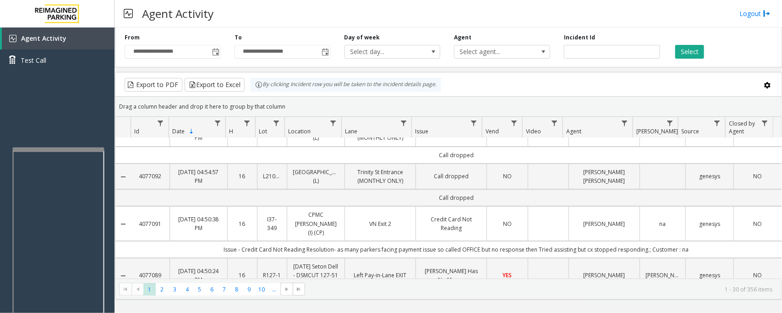
scroll to position [0, 0]
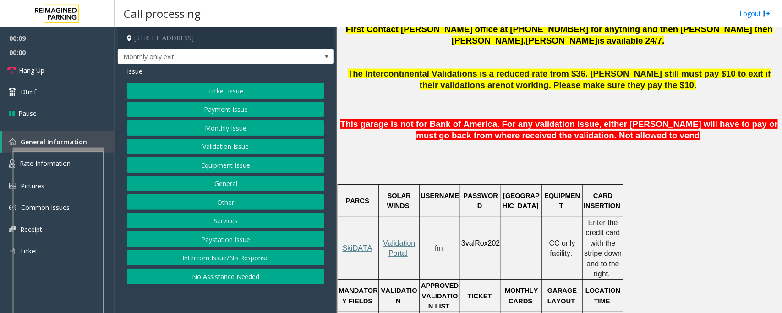
scroll to position [401, 0]
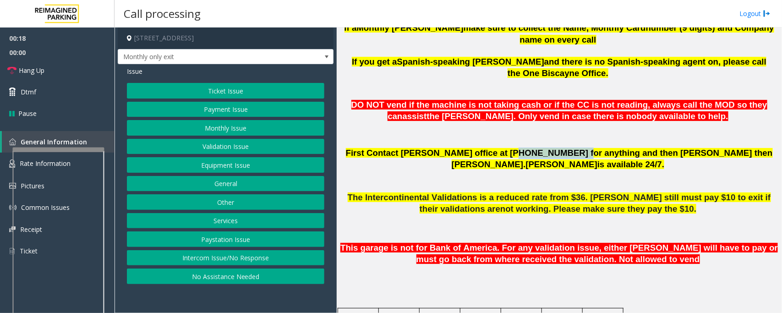
drag, startPoint x: 501, startPoint y: 129, endPoint x: 553, endPoint y: 126, distance: 51.8
click at [553, 148] on span "First Contact Melisa Trujillo office at (786) 910-0764 for anything and then Pa…" at bounding box center [559, 158] width 427 height 21
copy span "(786) 910-0764"
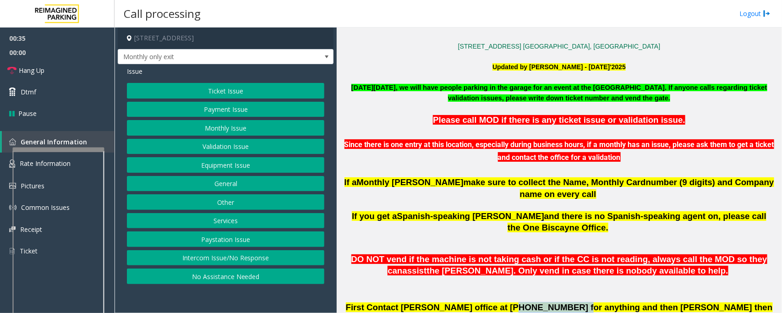
scroll to position [235, 0]
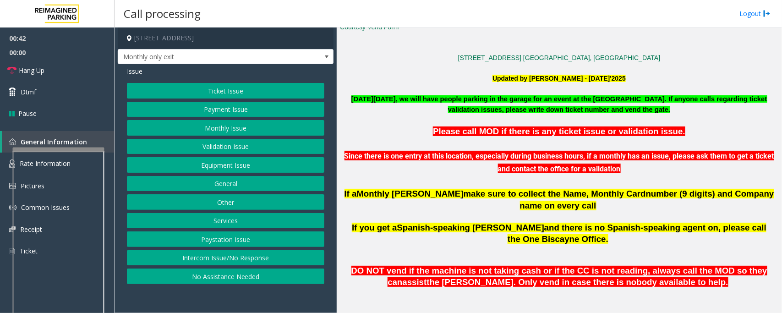
click at [227, 168] on button "Equipment Issue" at bounding box center [225, 165] width 197 height 16
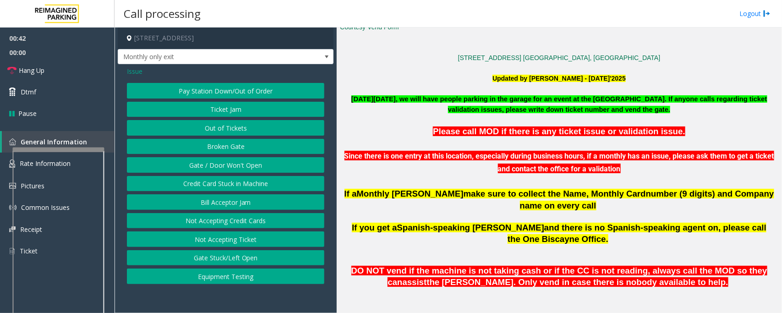
click at [227, 168] on button "Gate / Door Won't Open" at bounding box center [225, 165] width 197 height 16
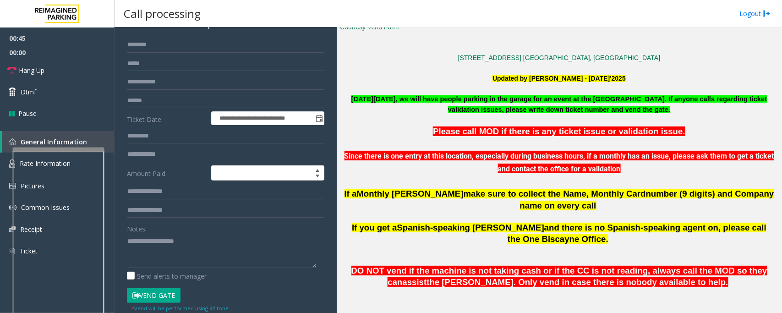
scroll to position [83, 0]
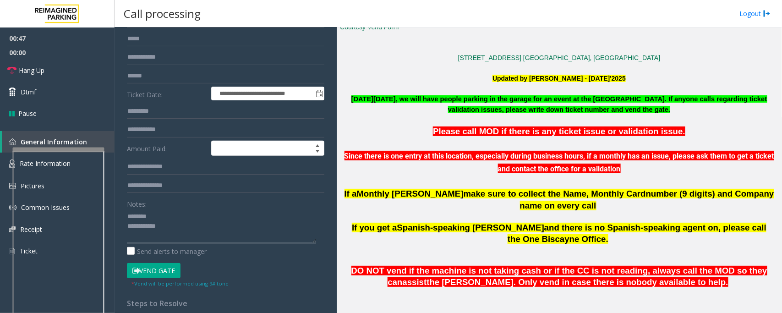
click at [169, 226] on textarea at bounding box center [221, 226] width 189 height 34
click at [158, 217] on textarea at bounding box center [221, 226] width 189 height 34
click at [196, 234] on textarea at bounding box center [221, 226] width 189 height 34
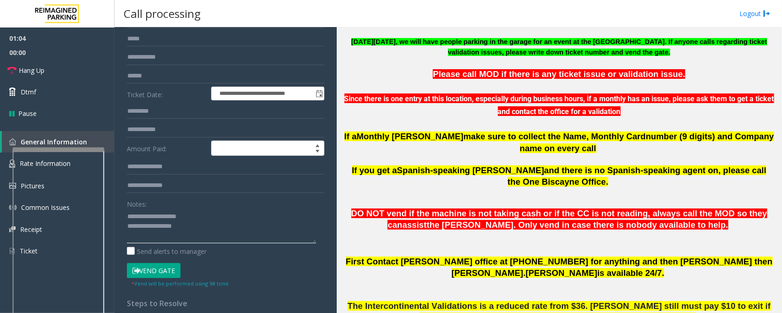
scroll to position [349, 0]
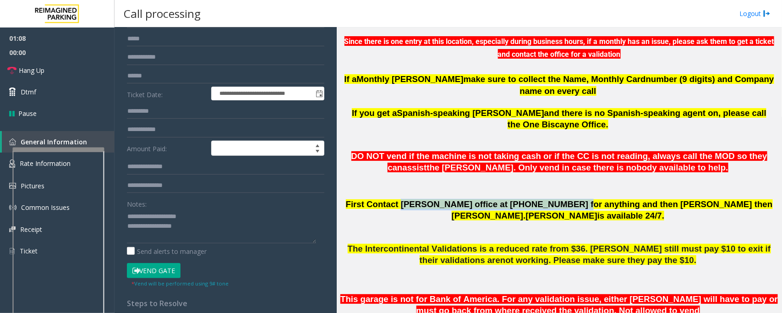
drag, startPoint x: 418, startPoint y: 179, endPoint x: 552, endPoint y: 176, distance: 134.2
click at [552, 199] on span "First Contact Melisa Trujillo office at (786) 910-0764 for anything and then Pa…" at bounding box center [559, 209] width 427 height 21
copy span "Melisa Trujillo office at (786) 910-0764"
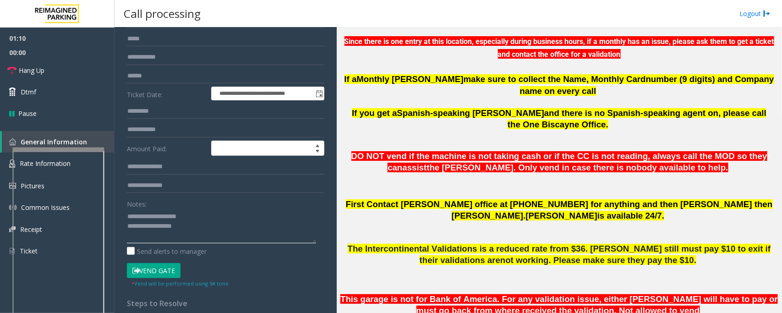
click at [197, 230] on textarea at bounding box center [221, 226] width 189 height 34
paste textarea "**********"
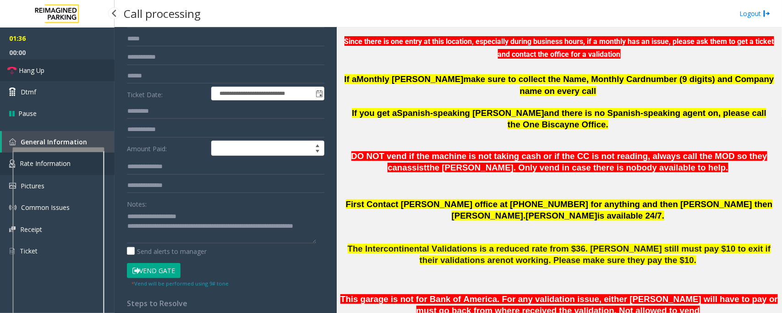
drag, startPoint x: 39, startPoint y: 72, endPoint x: 108, endPoint y: 172, distance: 121.3
click at [39, 72] on span "Hang Up" at bounding box center [32, 70] width 26 height 10
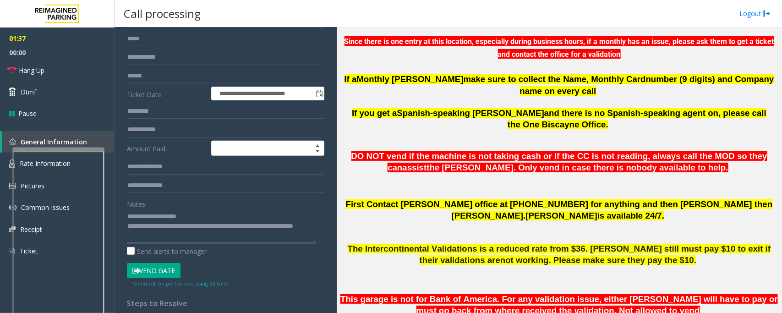
click at [170, 233] on textarea at bounding box center [221, 226] width 189 height 34
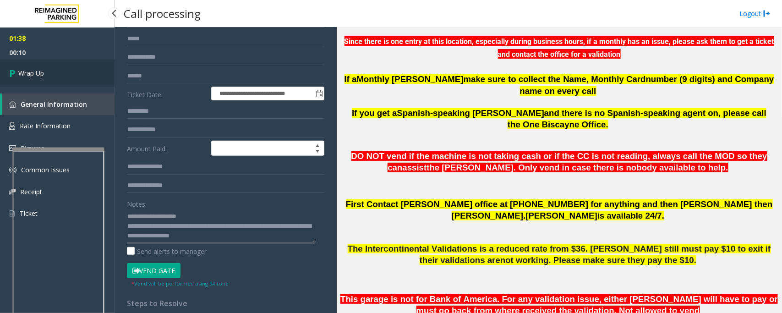
type textarea "**********"
click at [31, 76] on span "Wrap Up" at bounding box center [31, 73] width 26 height 10
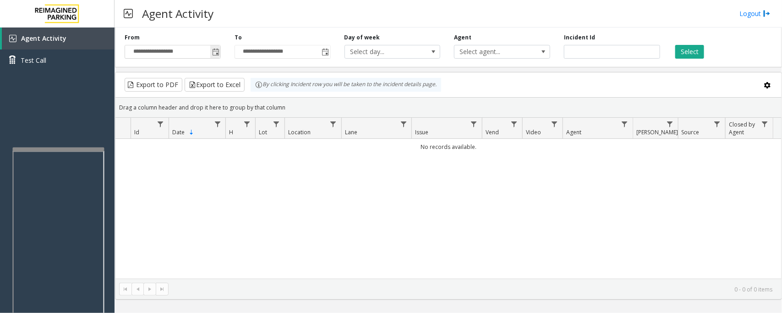
click at [217, 52] on span "Toggle popup" at bounding box center [215, 52] width 7 height 7
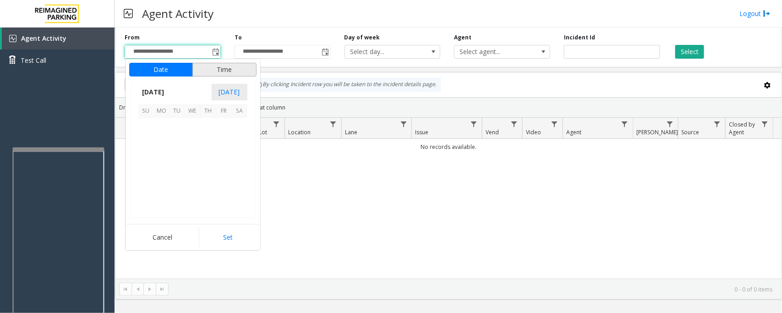
scroll to position [164251, 0]
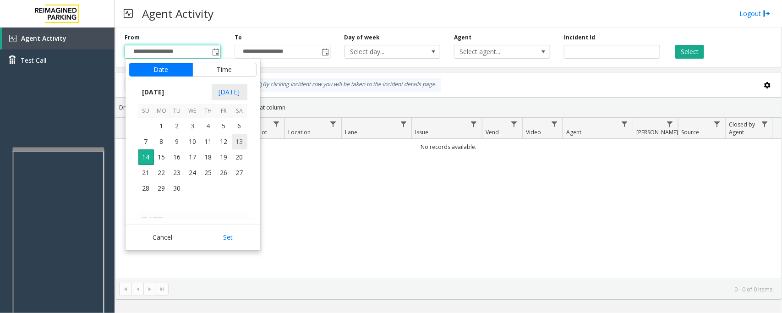
click at [238, 143] on span "13" at bounding box center [240, 142] width 16 height 16
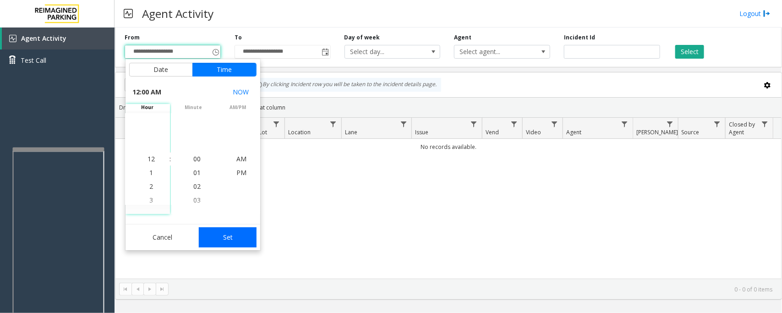
click at [232, 239] on button "Set" at bounding box center [228, 237] width 58 height 20
type input "**********"
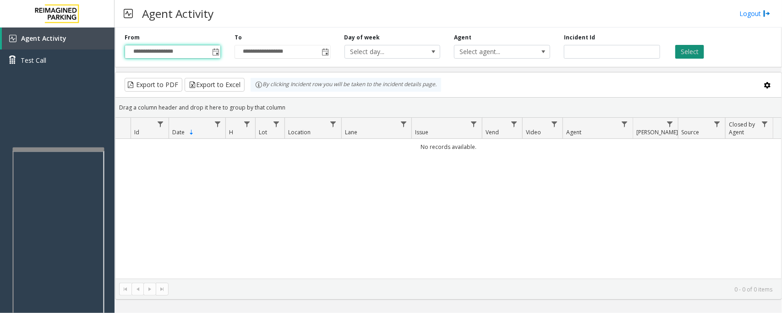
click at [688, 53] on button "Select" at bounding box center [689, 52] width 29 height 14
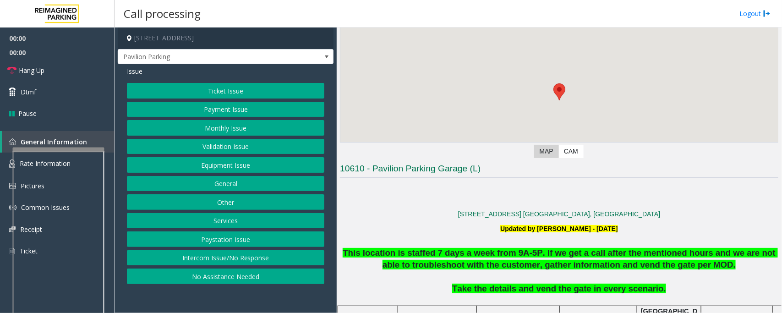
scroll to position [172, 0]
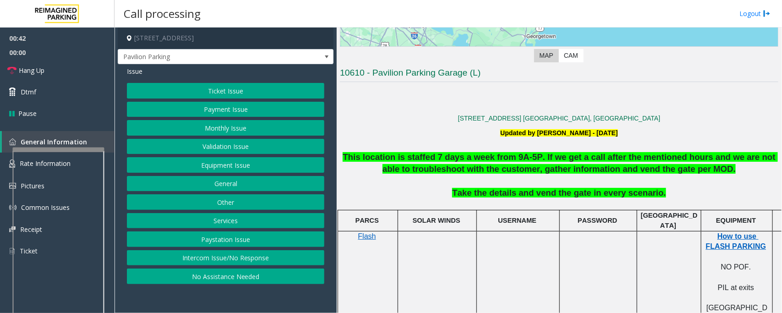
click at [243, 113] on button "Payment Issue" at bounding box center [225, 110] width 197 height 16
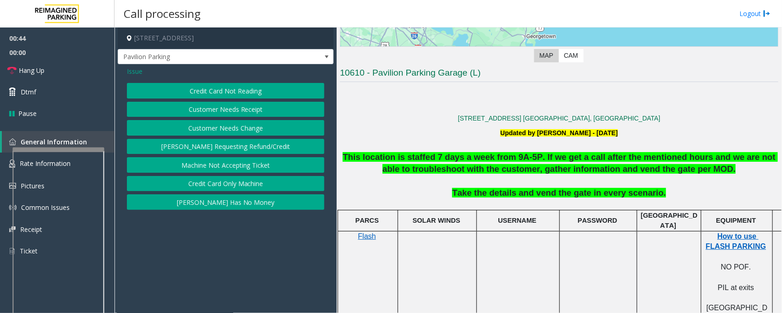
click at [252, 88] on button "Credit Card Not Reading" at bounding box center [225, 91] width 197 height 16
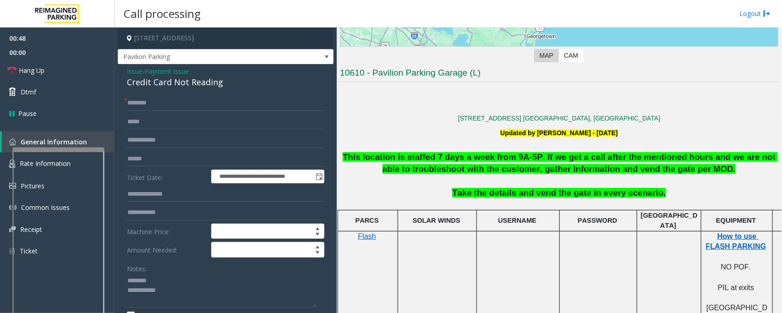
click at [159, 78] on div "Credit Card Not Reading" at bounding box center [225, 82] width 197 height 12
click at [176, 104] on input "text" at bounding box center [225, 103] width 197 height 16
click at [158, 293] on textarea at bounding box center [221, 290] width 189 height 34
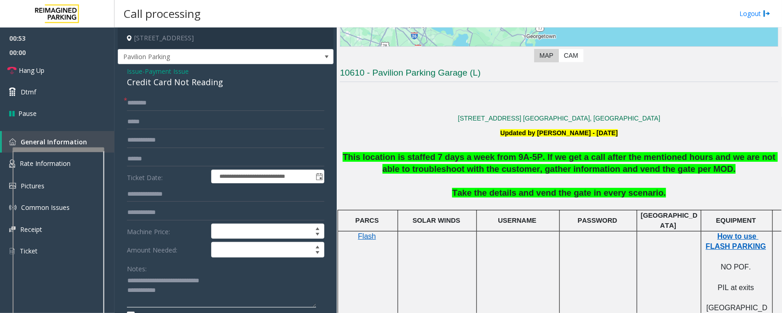
click at [175, 289] on textarea at bounding box center [221, 290] width 189 height 34
click at [168, 293] on textarea at bounding box center [221, 290] width 189 height 34
paste textarea "**********"
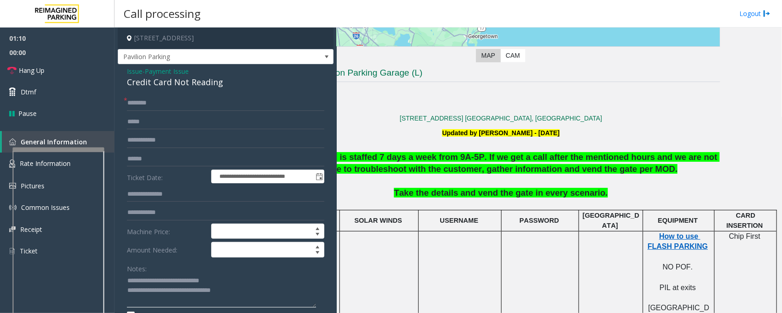
scroll to position [343, 66]
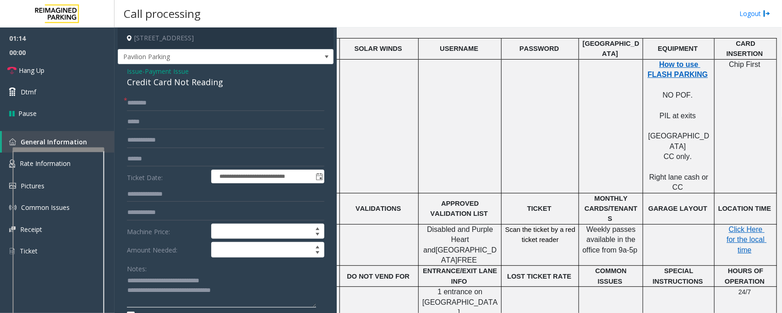
drag, startPoint x: 163, startPoint y: 289, endPoint x: 274, endPoint y: 291, distance: 110.4
click at [274, 291] on textarea at bounding box center [221, 290] width 189 height 34
click at [163, 294] on textarea at bounding box center [221, 290] width 189 height 34
type textarea "**********"
click at [141, 102] on input "text" at bounding box center [225, 103] width 197 height 16
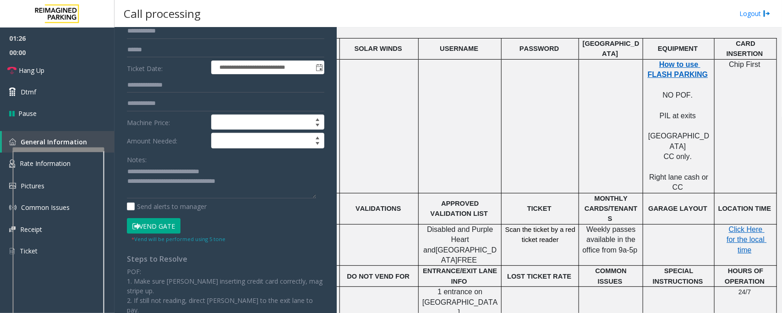
scroll to position [114, 0]
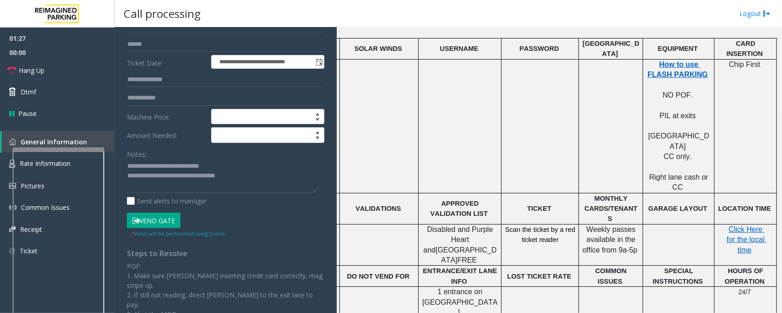
type input "**"
drag, startPoint x: 159, startPoint y: 220, endPoint x: 179, endPoint y: 205, distance: 25.3
click at [159, 219] on button "Vend Gate" at bounding box center [154, 220] width 54 height 16
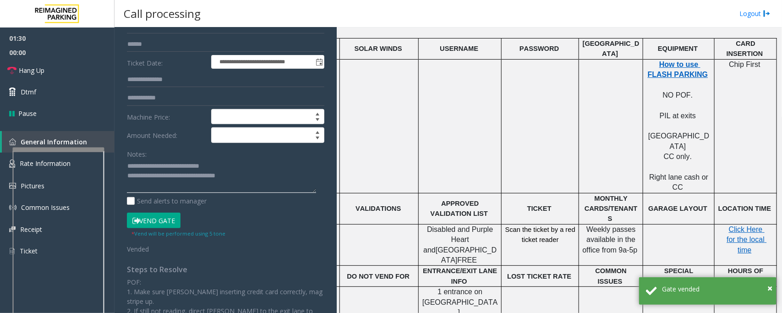
drag, startPoint x: 170, startPoint y: 178, endPoint x: 264, endPoint y: 175, distance: 93.9
click at [264, 175] on textarea at bounding box center [221, 176] width 189 height 34
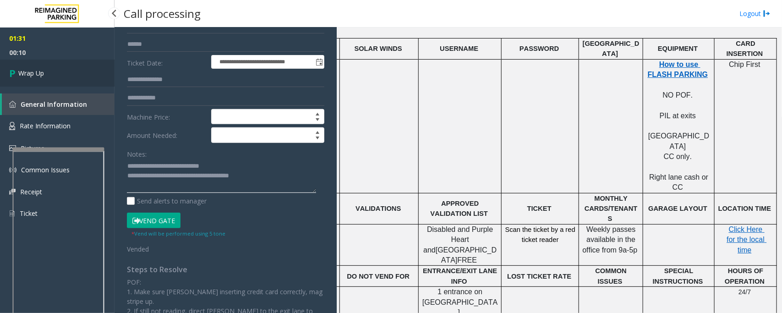
type textarea "**********"
click at [62, 75] on link "Wrap Up" at bounding box center [57, 73] width 114 height 27
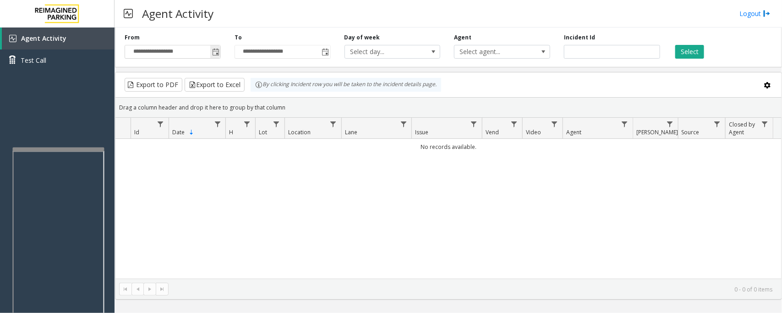
click at [216, 51] on span "Toggle popup" at bounding box center [215, 52] width 7 height 7
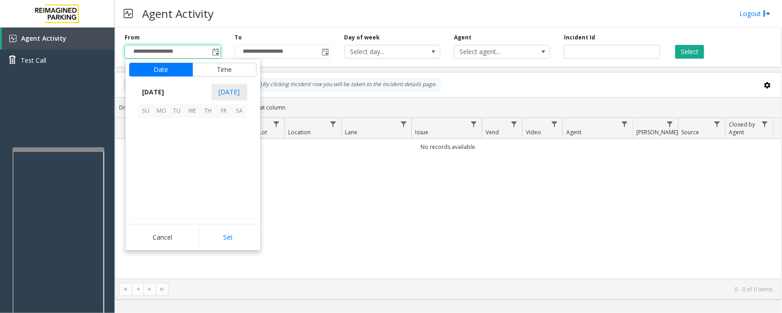
scroll to position [164251, 0]
click at [238, 141] on span "13" at bounding box center [240, 142] width 16 height 16
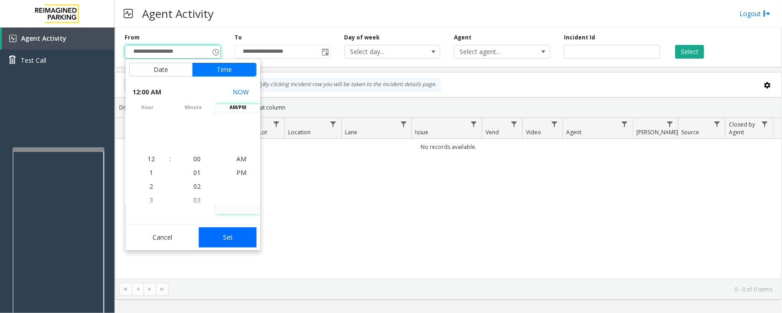
click at [229, 242] on button "Set" at bounding box center [228, 237] width 58 height 20
type input "**********"
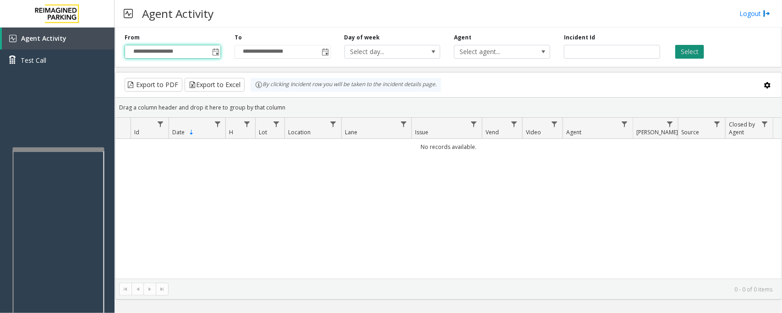
click at [695, 49] on button "Select" at bounding box center [689, 52] width 29 height 14
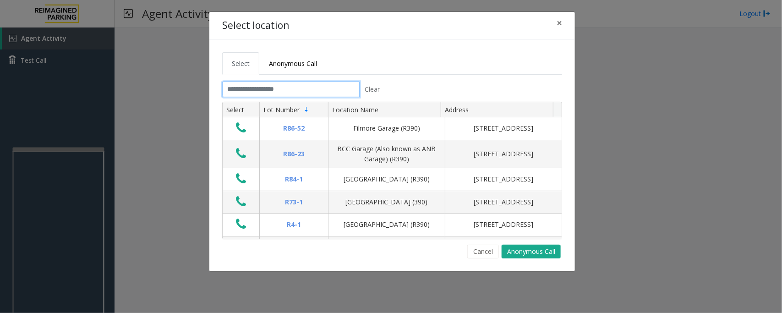
click at [331, 88] on input "text" at bounding box center [290, 89] width 137 height 16
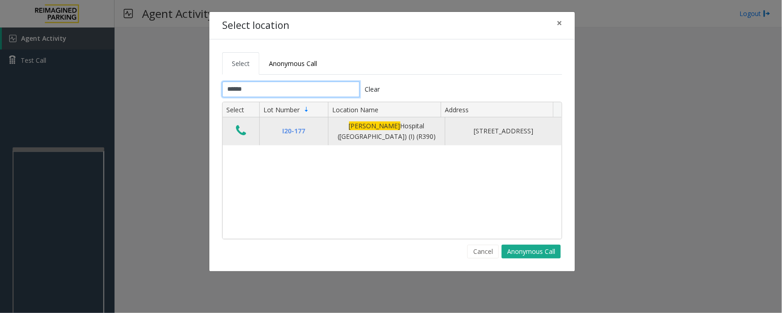
type input "******"
click at [247, 127] on button "Data table" at bounding box center [241, 131] width 16 height 15
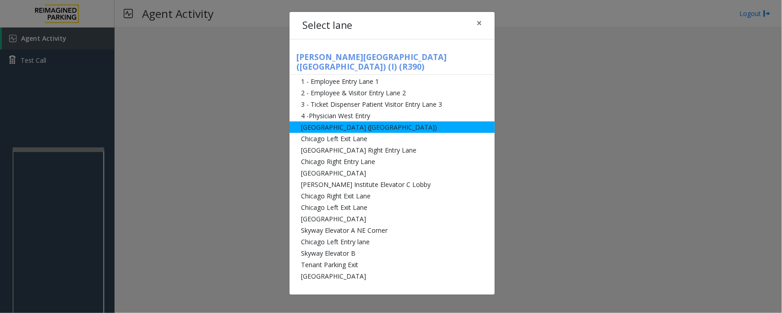
click at [330, 121] on li "[GEOGRAPHIC_DATA] ([GEOGRAPHIC_DATA])" at bounding box center [391, 126] width 205 height 11
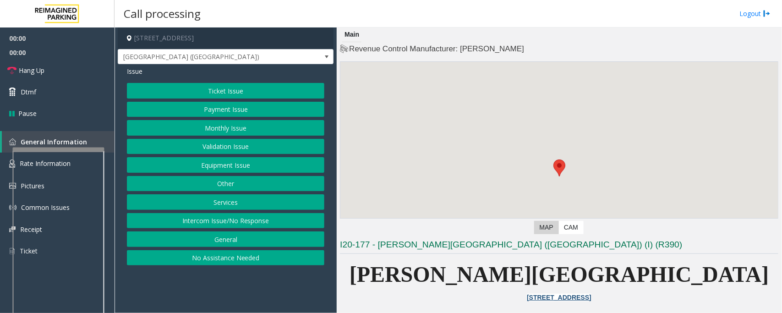
click at [223, 88] on button "Ticket Issue" at bounding box center [225, 91] width 197 height 16
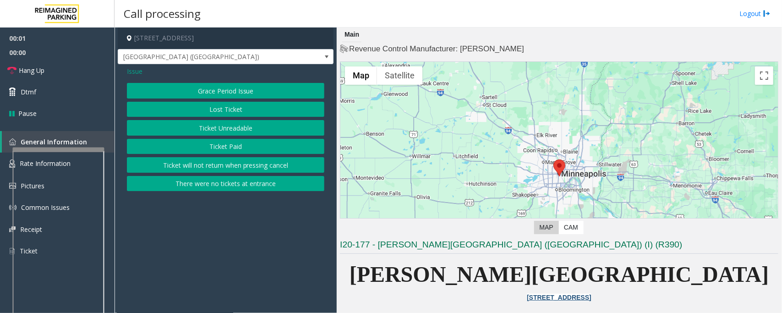
click at [212, 131] on button "Ticket Unreadable" at bounding box center [225, 128] width 197 height 16
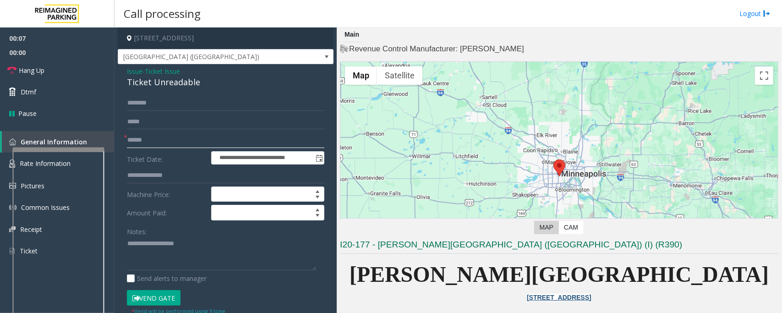
click at [140, 141] on input "text" at bounding box center [225, 140] width 197 height 16
type input "*********"
click at [163, 79] on div "Ticket Unreadable" at bounding box center [225, 82] width 197 height 12
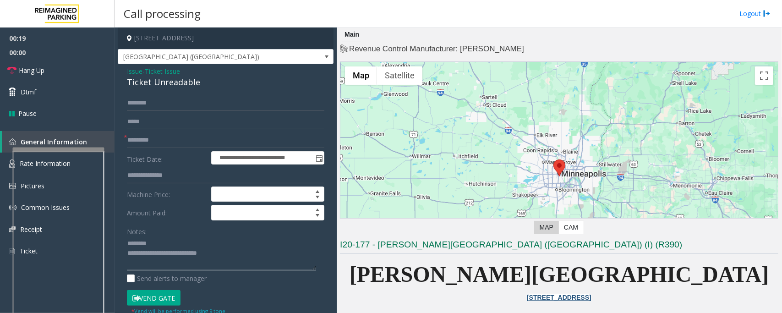
type textarea "**********"
click at [157, 105] on input "text" at bounding box center [225, 103] width 197 height 16
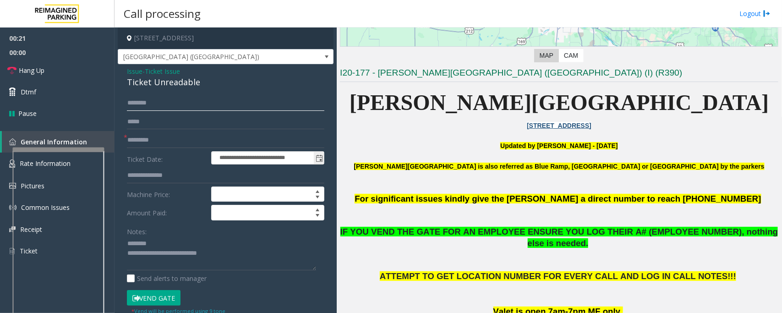
scroll to position [229, 0]
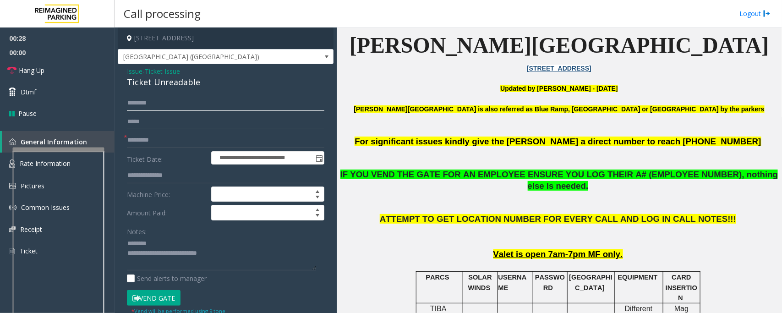
click at [172, 105] on input "text" at bounding box center [225, 103] width 197 height 16
type input "*****"
drag, startPoint x: 164, startPoint y: 255, endPoint x: 221, endPoint y: 252, distance: 56.9
click at [221, 252] on textarea at bounding box center [221, 253] width 189 height 34
click at [201, 260] on textarea at bounding box center [221, 253] width 189 height 34
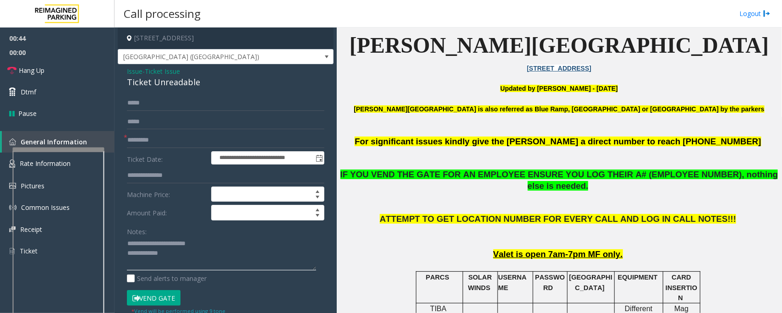
click at [182, 255] on textarea at bounding box center [221, 253] width 189 height 34
paste textarea "**********"
click at [163, 255] on textarea at bounding box center [221, 253] width 189 height 34
click at [156, 299] on button "Vend Gate" at bounding box center [154, 298] width 54 height 16
click at [162, 252] on textarea at bounding box center [221, 253] width 189 height 34
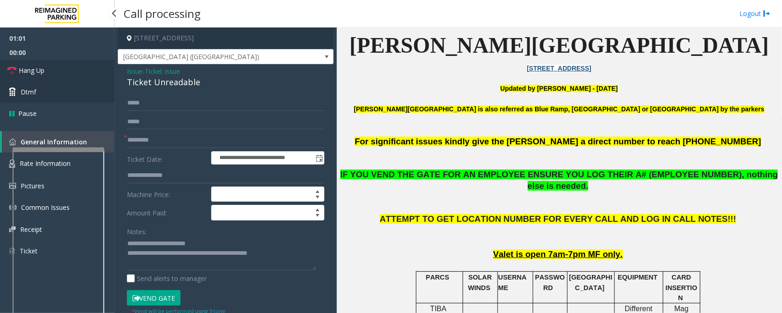
drag, startPoint x: 39, startPoint y: 69, endPoint x: 49, endPoint y: 83, distance: 17.5
click at [39, 69] on span "Hang Up" at bounding box center [32, 70] width 26 height 10
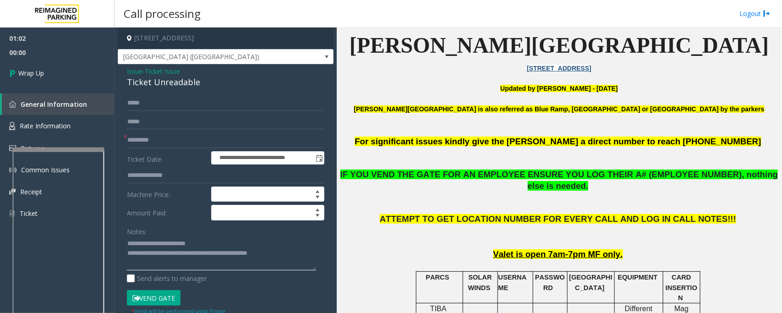
click at [207, 253] on textarea at bounding box center [221, 253] width 189 height 34
type textarea "**********"
click at [40, 76] on span "Wrap Up" at bounding box center [31, 73] width 26 height 10
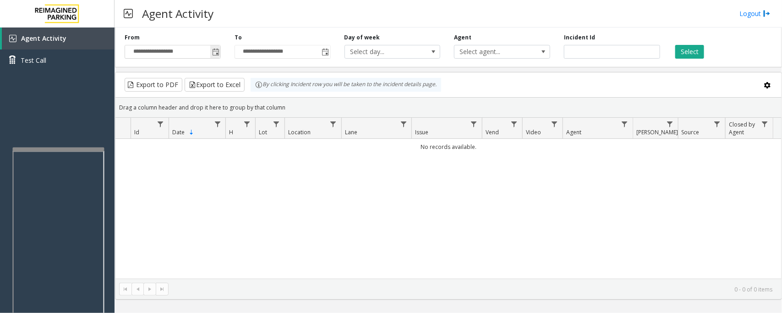
click at [216, 54] on span "Toggle popup" at bounding box center [215, 52] width 7 height 7
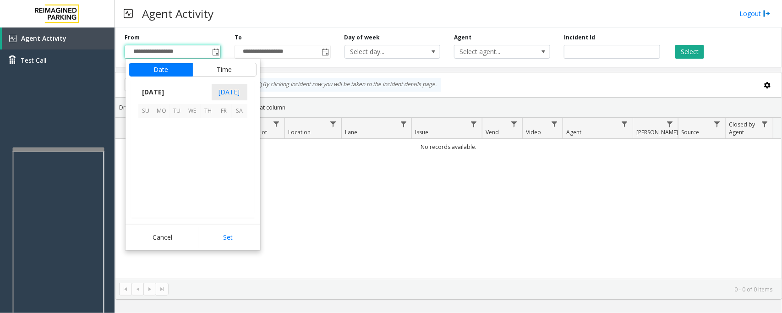
scroll to position [164251, 0]
click at [237, 141] on span "13" at bounding box center [240, 142] width 16 height 16
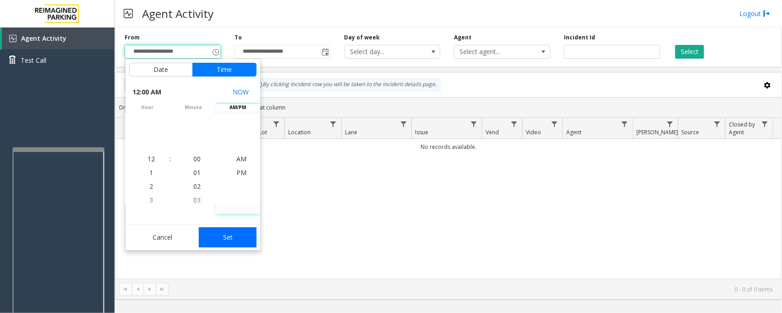
click at [216, 234] on button "Set" at bounding box center [228, 237] width 58 height 20
type input "**********"
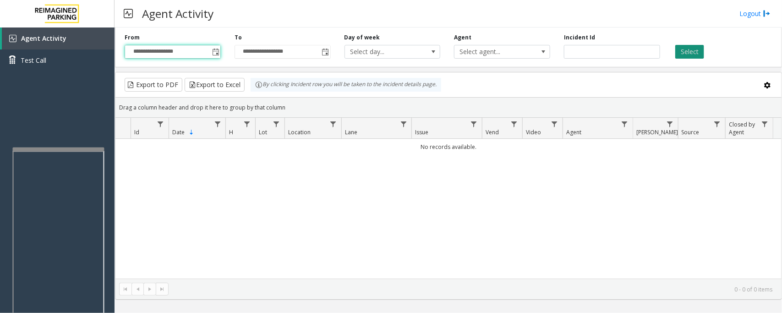
click at [692, 49] on button "Select" at bounding box center [689, 52] width 29 height 14
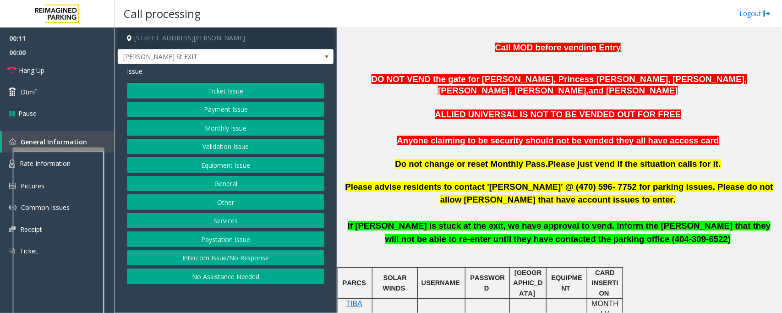
scroll to position [286, 0]
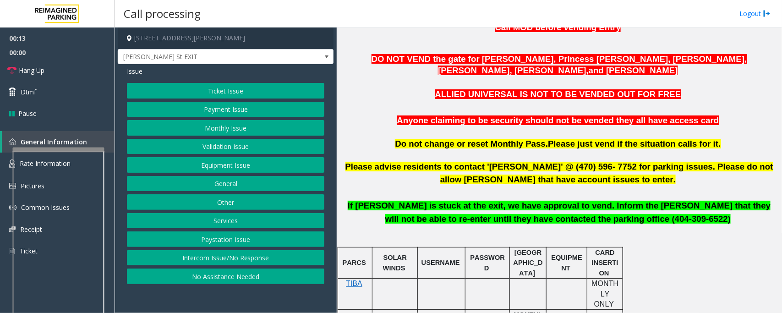
click at [198, 129] on button "Monthly Issue" at bounding box center [225, 128] width 197 height 16
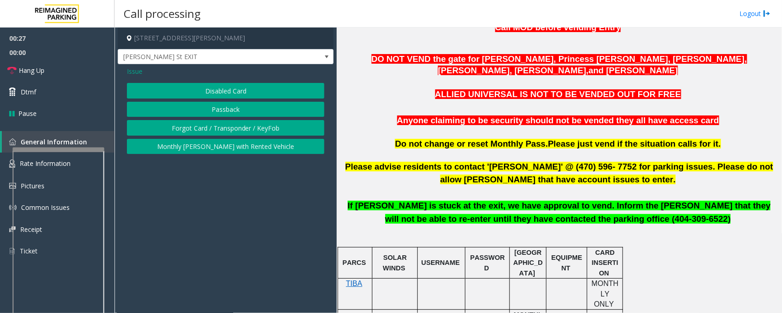
click at [195, 125] on button "Forgot Card / Transponder / KeyFob" at bounding box center [225, 128] width 197 height 16
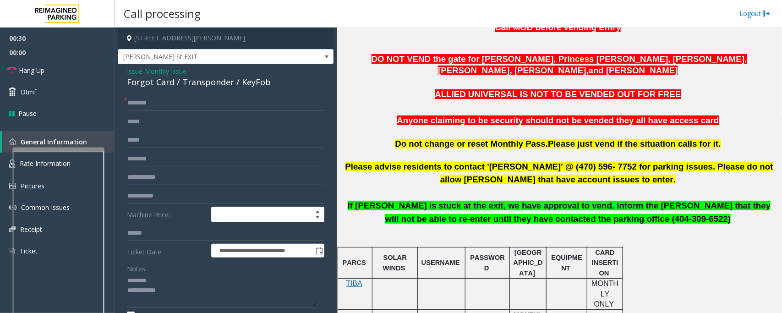
click at [167, 84] on div "Forgot Card / Transponder / KeyFob" at bounding box center [225, 82] width 197 height 12
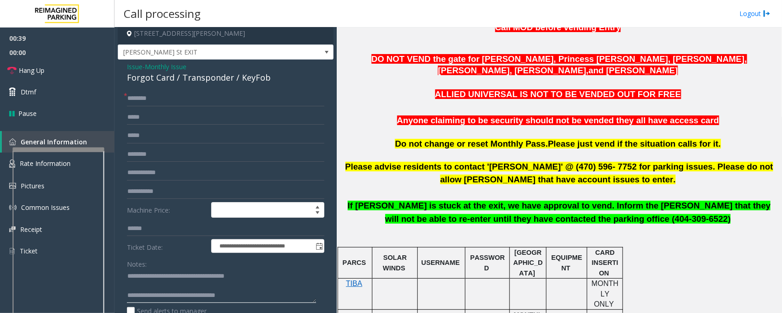
type textarea "**********"
click at [208, 94] on input "text" at bounding box center [225, 99] width 197 height 16
click at [142, 102] on input "*****" at bounding box center [225, 99] width 197 height 16
click at [134, 99] on input "*****" at bounding box center [225, 99] width 197 height 16
drag, startPoint x: 134, startPoint y: 99, endPoint x: 298, endPoint y: 91, distance: 164.1
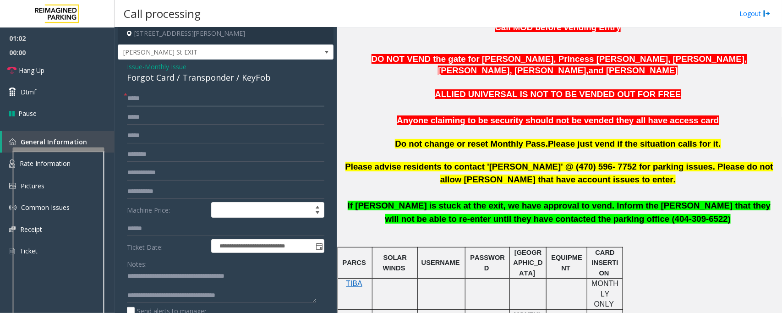
click at [298, 91] on input "*****" at bounding box center [225, 99] width 197 height 16
click at [133, 97] on input "*****" at bounding box center [225, 99] width 197 height 16
click at [138, 99] on input "*****" at bounding box center [225, 99] width 197 height 16
click at [142, 99] on input "*****" at bounding box center [225, 99] width 197 height 16
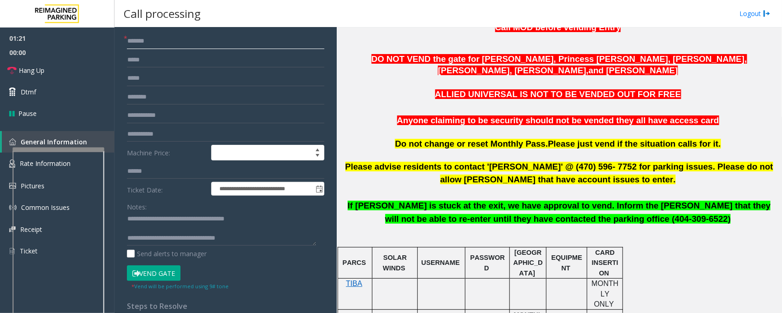
type input "******"
click at [163, 274] on button "Vend Gate" at bounding box center [154, 273] width 54 height 16
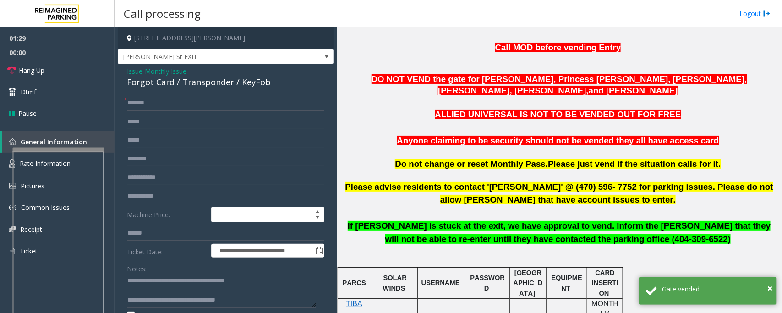
scroll to position [286, 0]
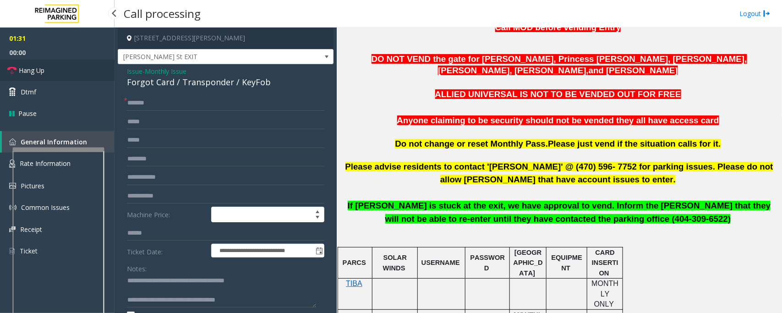
click at [40, 63] on link "Hang Up" at bounding box center [57, 71] width 114 height 22
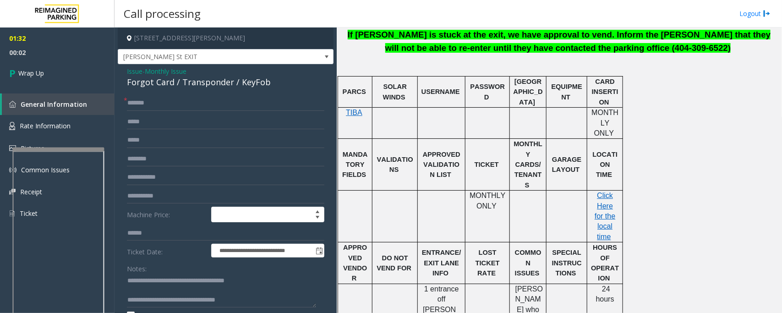
scroll to position [458, 0]
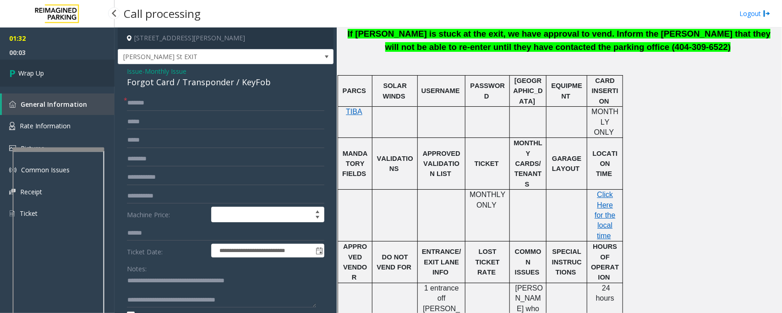
click at [60, 76] on link "Wrap Up" at bounding box center [57, 73] width 114 height 27
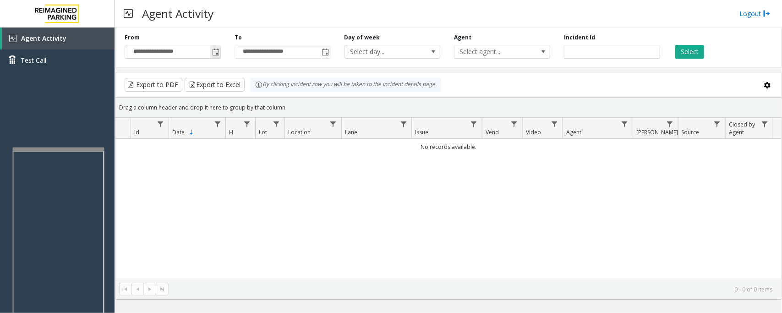
click at [215, 55] on span "Toggle popup" at bounding box center [215, 52] width 7 height 7
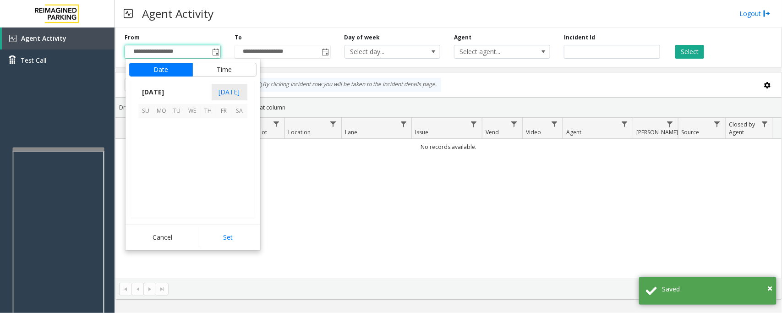
scroll to position [164251, 0]
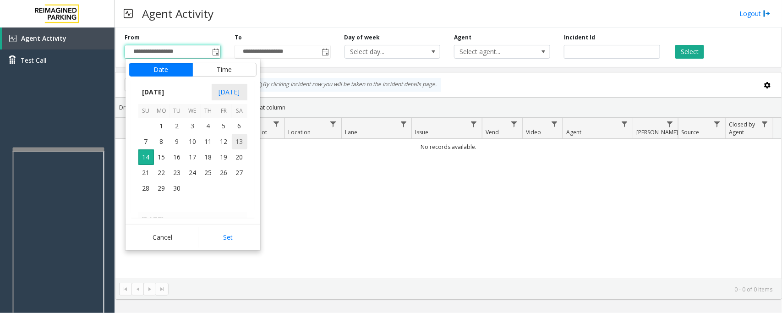
click at [239, 143] on span "13" at bounding box center [240, 142] width 16 height 16
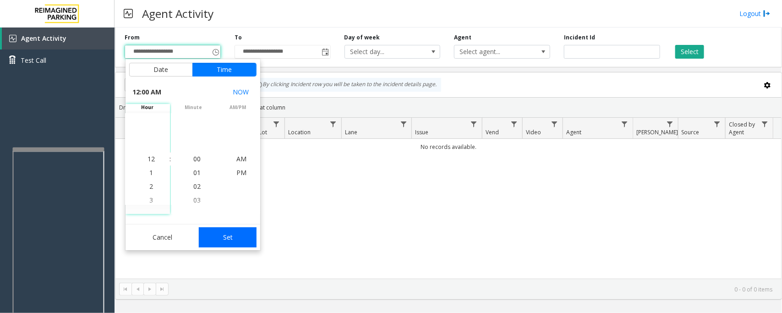
click at [232, 236] on button "Set" at bounding box center [228, 237] width 58 height 20
type input "**********"
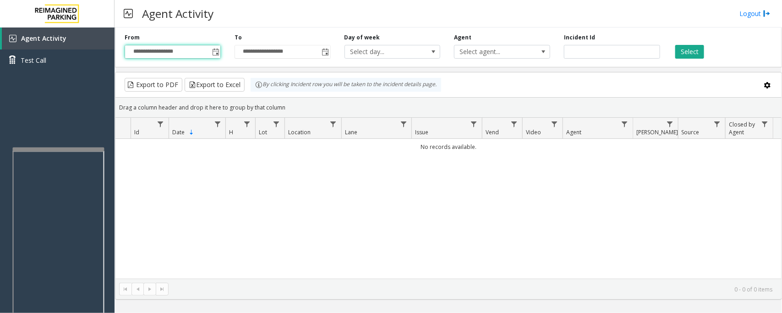
click at [705, 47] on div "Select" at bounding box center [722, 45] width 110 height 25
click at [693, 52] on button "Select" at bounding box center [689, 52] width 29 height 14
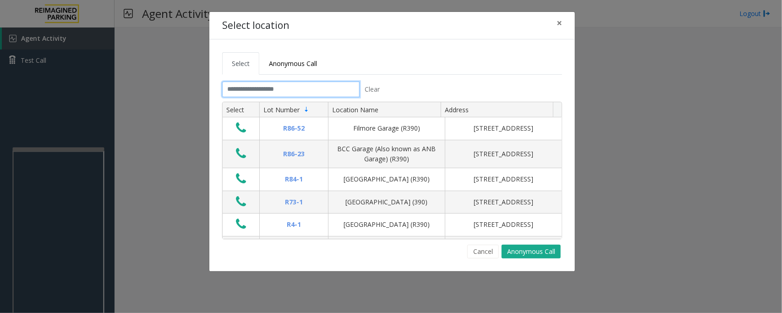
click at [267, 92] on input "text" at bounding box center [290, 89] width 137 height 16
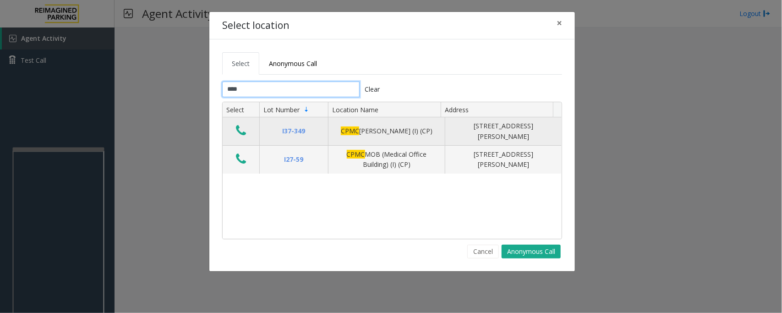
type input "****"
click at [251, 130] on td "Data table" at bounding box center [241, 131] width 37 height 28
click at [239, 136] on icon "Data table" at bounding box center [241, 130] width 10 height 13
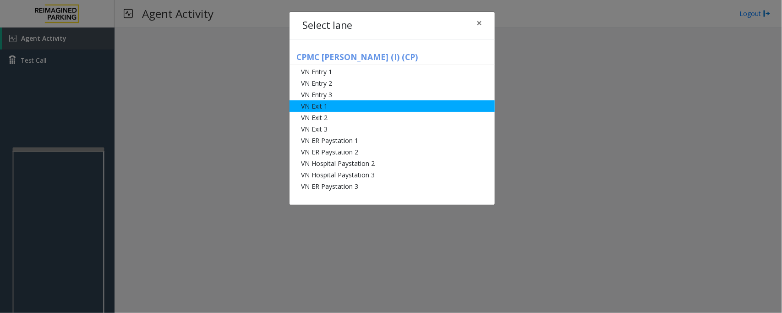
click at [320, 106] on li "VN Exit 1" at bounding box center [391, 105] width 205 height 11
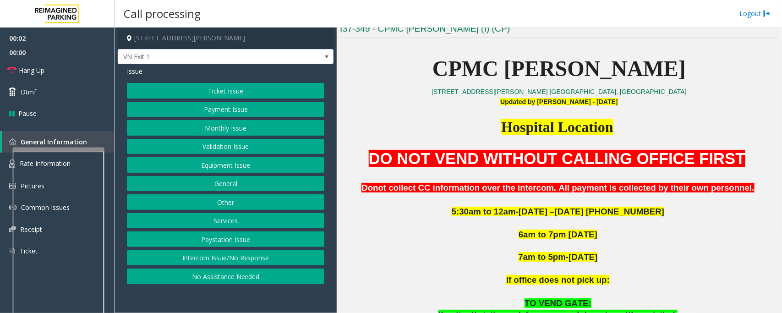
scroll to position [229, 0]
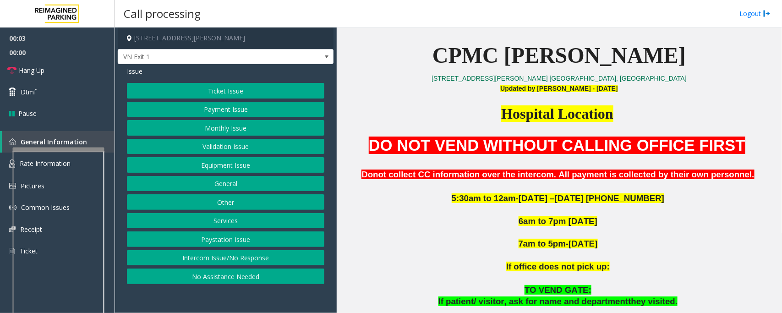
click at [222, 125] on button "Monthly Issue" at bounding box center [225, 128] width 197 height 16
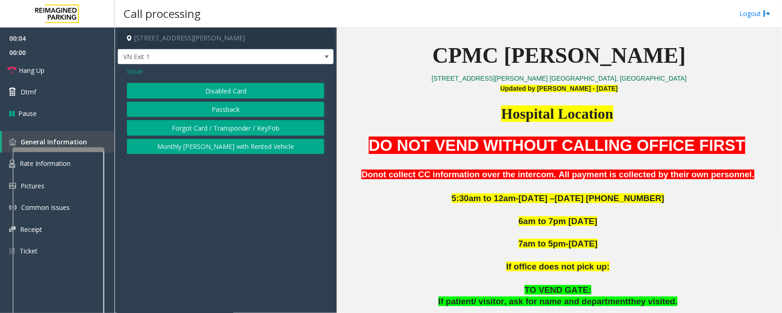
click at [236, 94] on button "Disabled Card" at bounding box center [225, 91] width 197 height 16
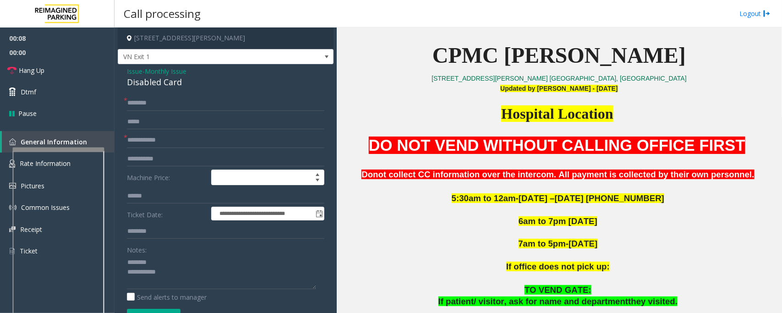
click at [152, 85] on div "Disabled Card" at bounding box center [225, 82] width 197 height 12
click at [157, 271] on textarea at bounding box center [221, 272] width 189 height 34
type textarea "**********"
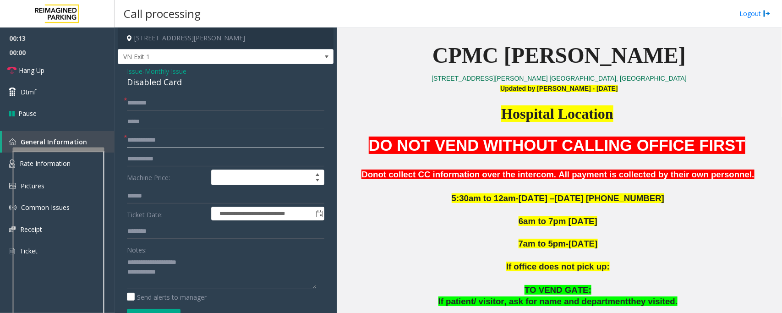
click at [170, 138] on input "text" at bounding box center [225, 140] width 197 height 16
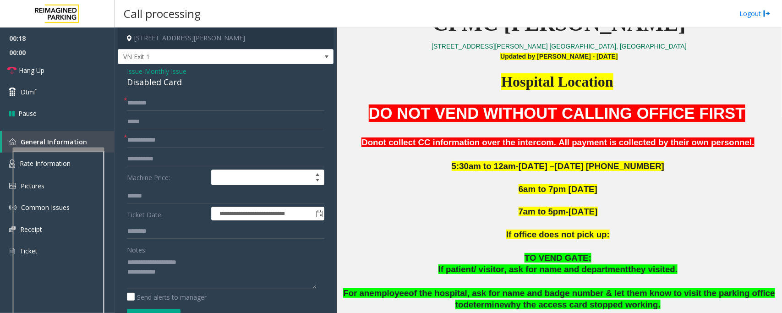
scroll to position [286, 0]
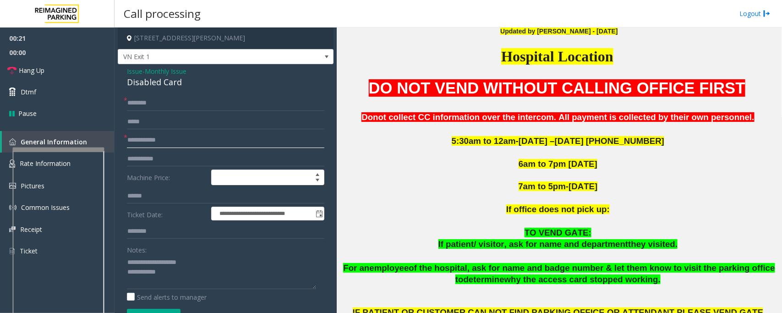
click at [163, 141] on input "text" at bounding box center [225, 140] width 197 height 16
type input "**********"
click at [159, 102] on input "text" at bounding box center [225, 103] width 197 height 16
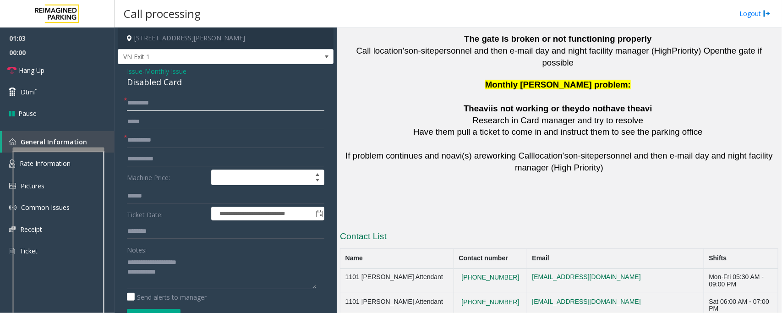
scroll to position [2061, 0]
type input "*********"
drag, startPoint x: 505, startPoint y: 221, endPoint x: 459, endPoint y: 220, distance: 45.3
click at [459, 293] on td "415-600-8994" at bounding box center [490, 305] width 73 height 25
copy button "415-600-8994"
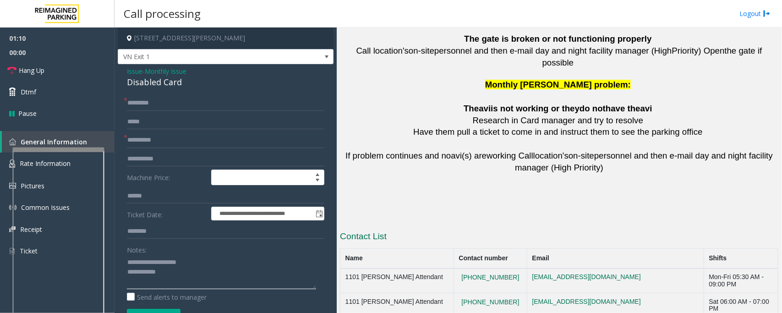
click at [184, 285] on textarea at bounding box center [221, 272] width 189 height 34
click at [194, 288] on textarea at bounding box center [221, 272] width 189 height 34
click at [49, 70] on link "Hang Up" at bounding box center [57, 71] width 114 height 22
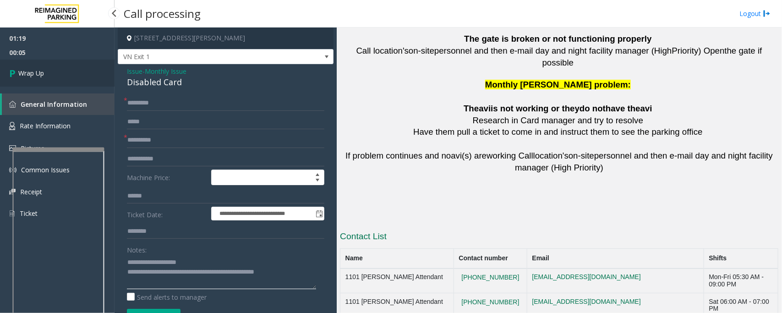
type textarea "**********"
click at [72, 72] on link "Wrap Up" at bounding box center [57, 73] width 114 height 27
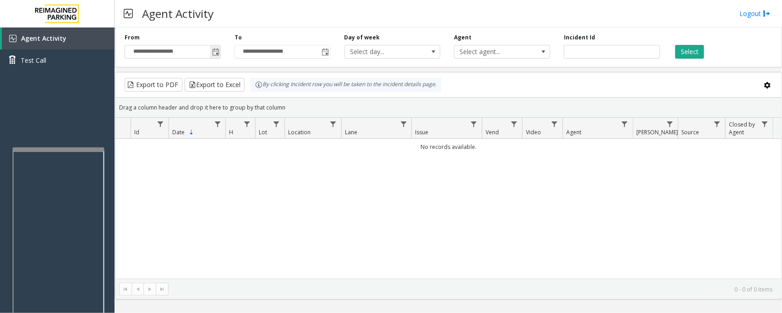
click at [213, 53] on span "Toggle popup" at bounding box center [215, 52] width 7 height 7
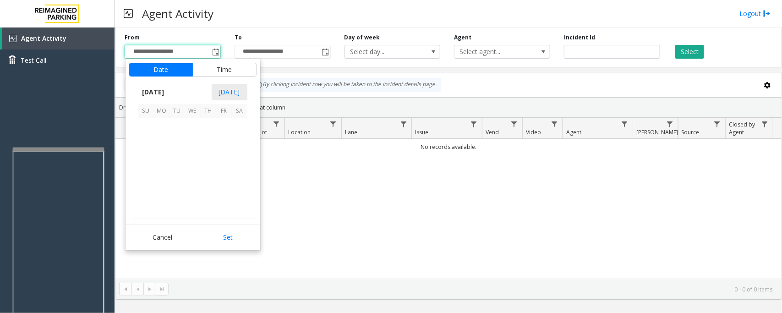
scroll to position [164251, 0]
click at [242, 137] on span "13" at bounding box center [240, 142] width 16 height 16
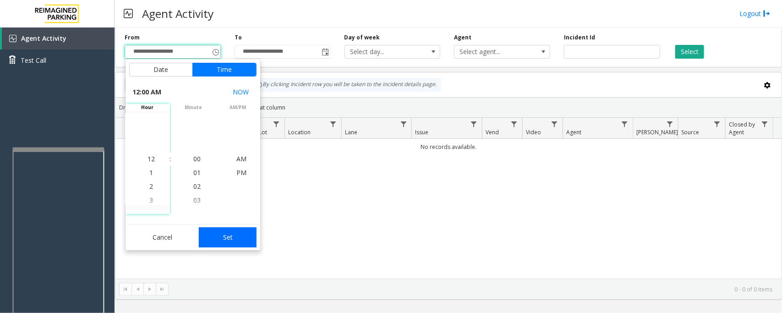
click at [228, 234] on button "Set" at bounding box center [228, 237] width 58 height 20
type input "**********"
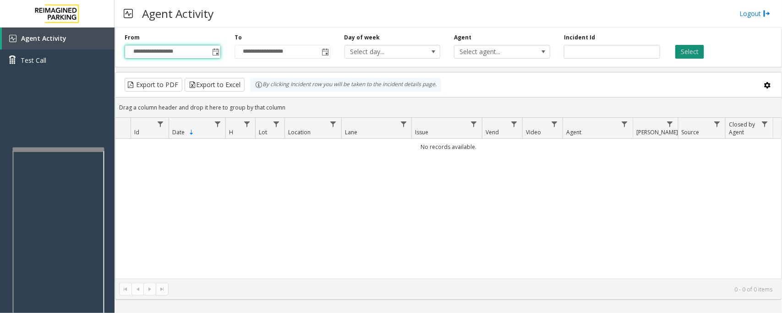
click at [687, 56] on button "Select" at bounding box center [689, 52] width 29 height 14
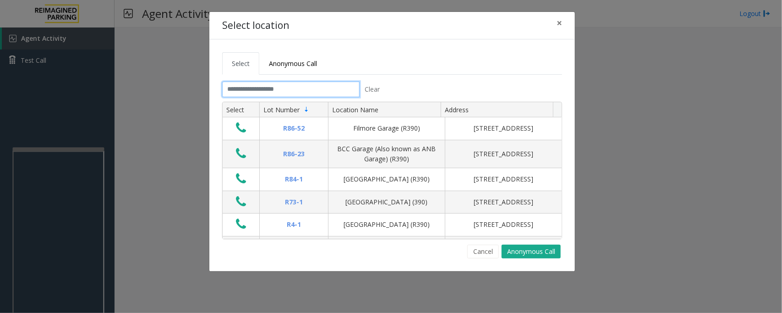
click at [310, 90] on input "text" at bounding box center [290, 89] width 137 height 16
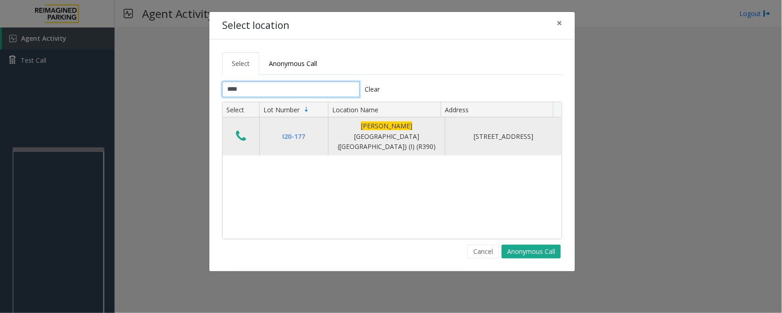
type input "****"
click at [240, 134] on icon "Data table" at bounding box center [241, 136] width 10 height 13
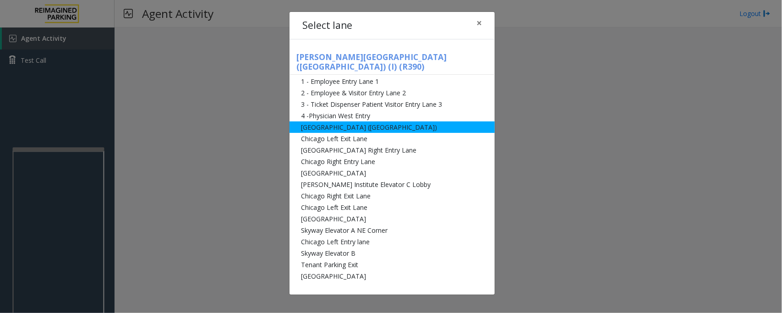
click at [319, 121] on li "[GEOGRAPHIC_DATA] ([GEOGRAPHIC_DATA])" at bounding box center [391, 126] width 205 height 11
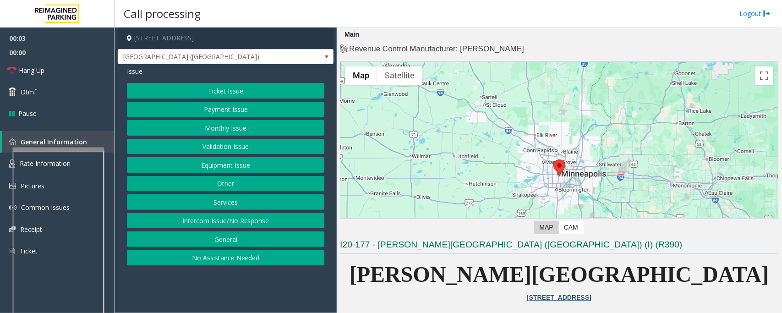
scroll to position [57, 0]
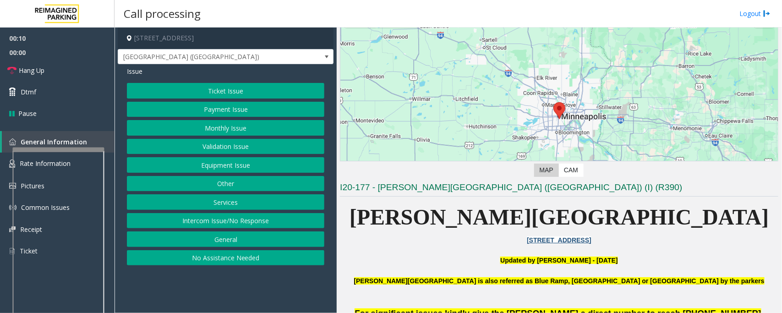
click at [212, 90] on button "Ticket Issue" at bounding box center [225, 91] width 197 height 16
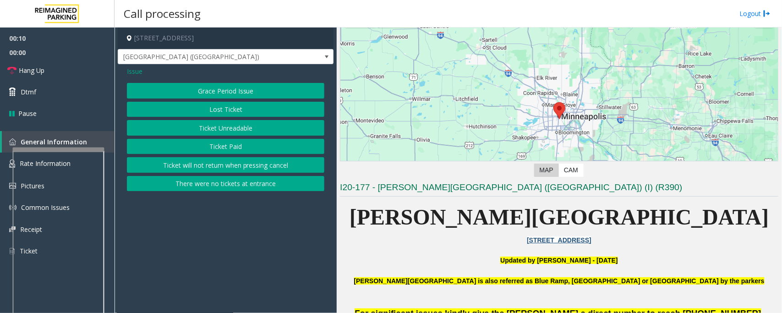
click at [209, 127] on button "Ticket Unreadable" at bounding box center [225, 128] width 197 height 16
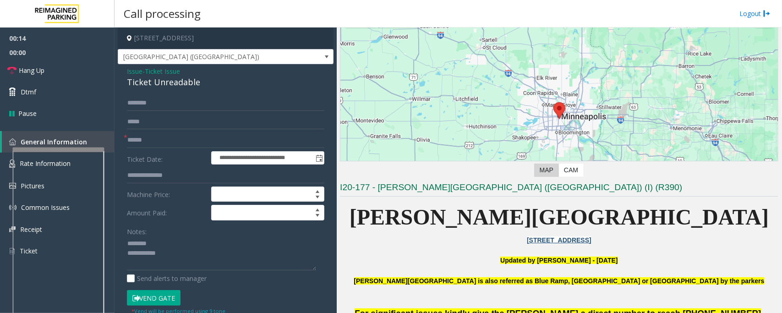
click at [170, 79] on div "Ticket Unreadable" at bounding box center [225, 82] width 197 height 12
click at [189, 254] on textarea at bounding box center [221, 253] width 189 height 34
type textarea "**********"
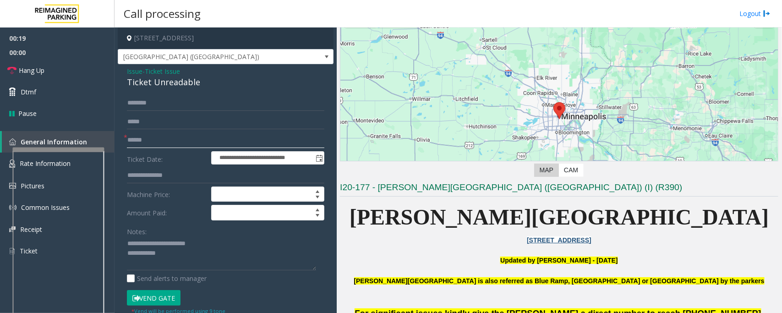
click at [171, 132] on input "text" at bounding box center [225, 140] width 197 height 16
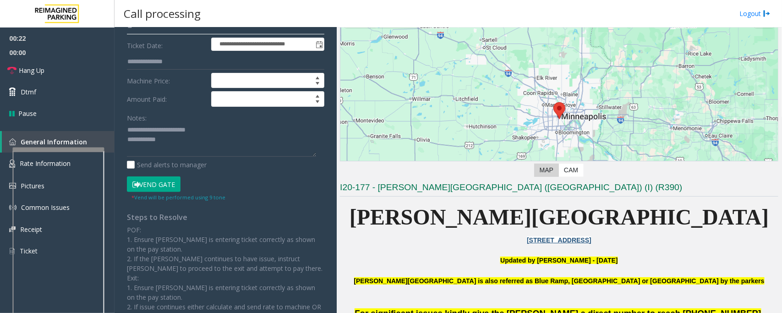
scroll to position [114, 0]
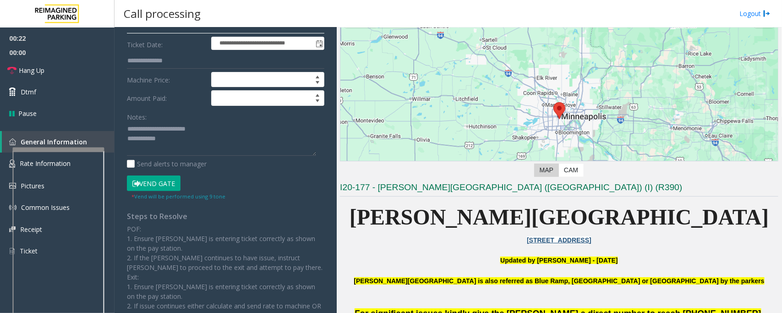
type input "**"
click at [162, 185] on button "Vend Gate" at bounding box center [154, 183] width 54 height 16
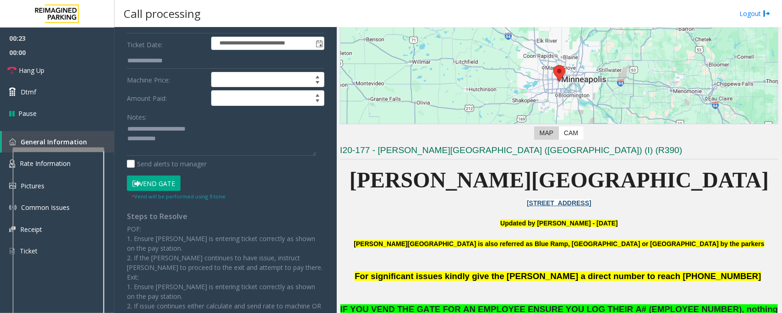
scroll to position [172, 0]
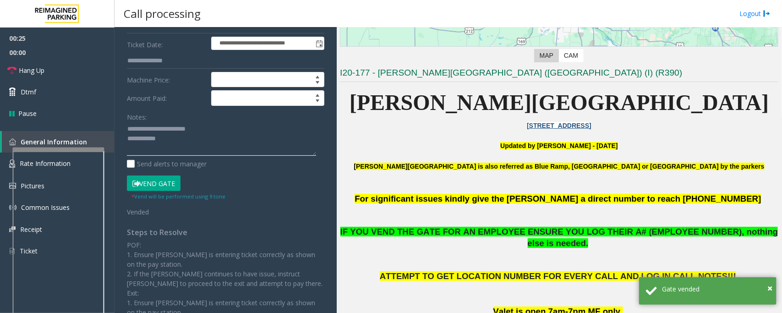
click at [213, 147] on textarea at bounding box center [221, 139] width 189 height 34
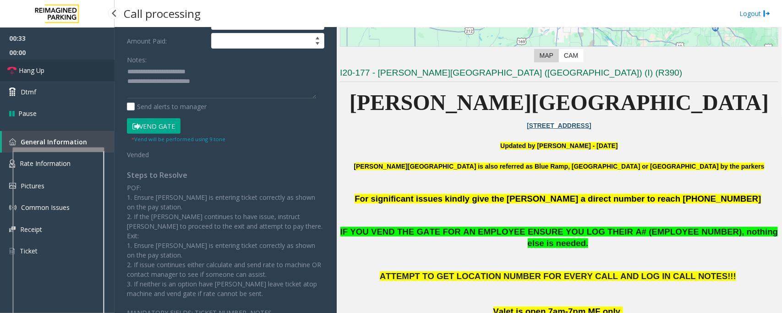
click at [55, 69] on link "Hang Up" at bounding box center [57, 71] width 114 height 22
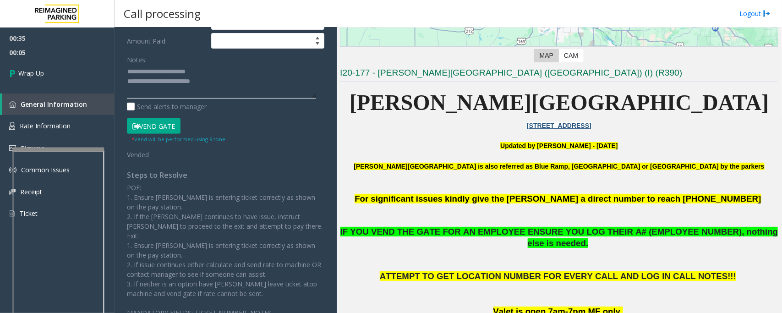
click at [265, 85] on textarea at bounding box center [221, 82] width 189 height 34
paste textarea "**********"
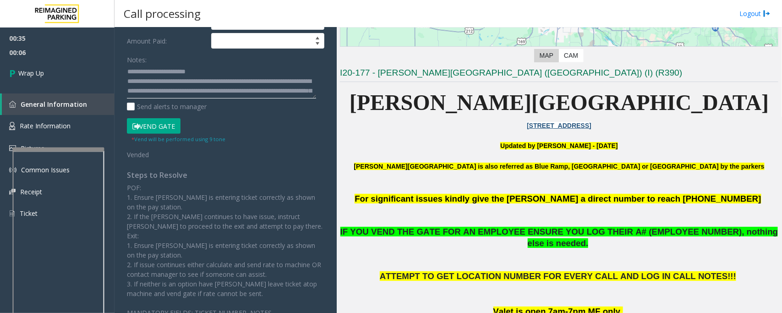
scroll to position [16, 0]
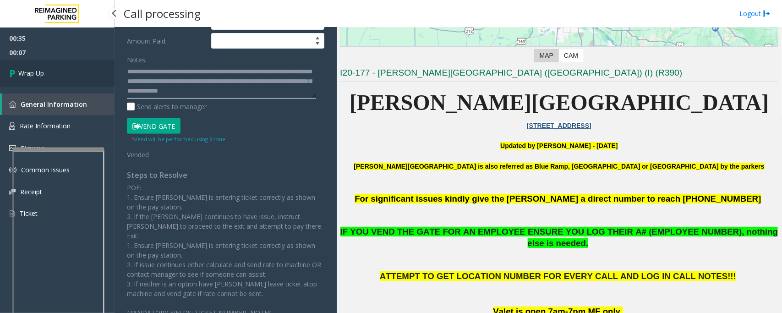
type textarea "**********"
click at [58, 68] on link "Wrap Up" at bounding box center [57, 73] width 114 height 27
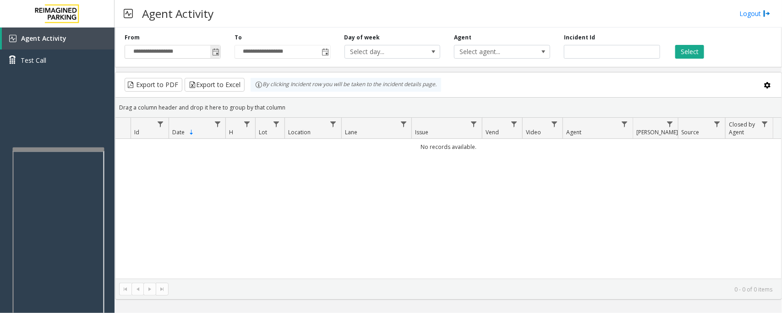
click at [216, 51] on span "Toggle popup" at bounding box center [215, 52] width 7 height 7
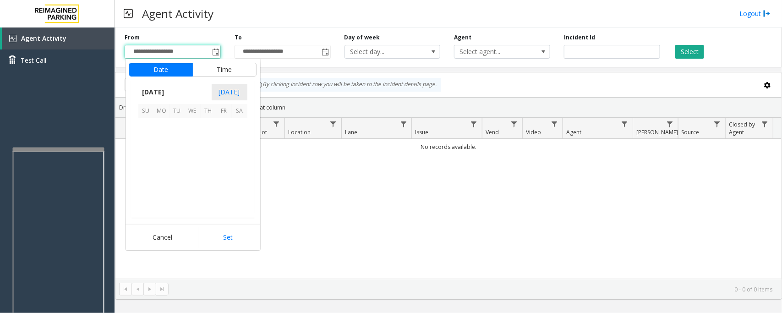
scroll to position [164251, 0]
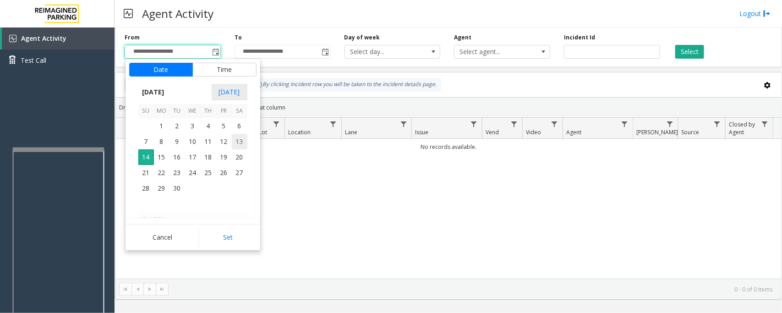
click at [241, 140] on span "13" at bounding box center [240, 142] width 16 height 16
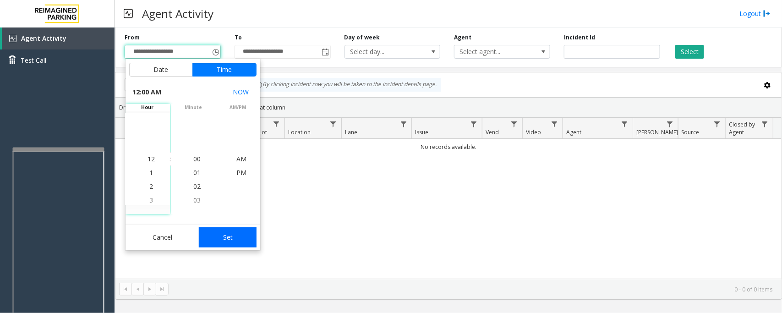
click at [232, 239] on button "Set" at bounding box center [228, 237] width 58 height 20
type input "**********"
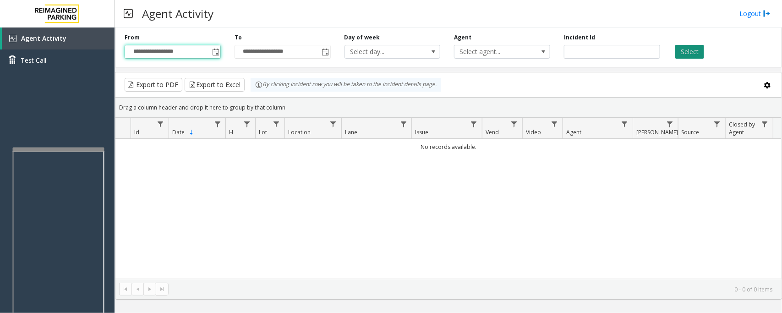
click at [688, 55] on button "Select" at bounding box center [689, 52] width 29 height 14
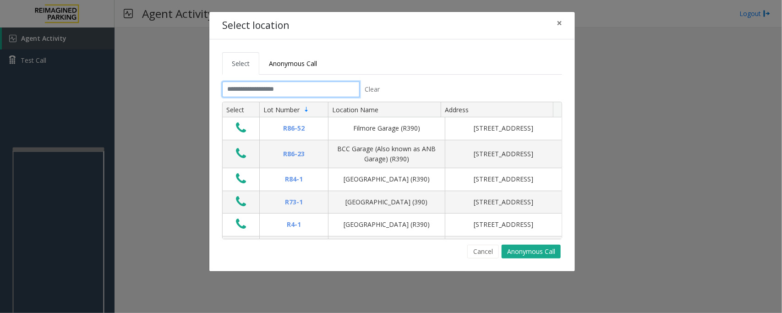
click at [334, 89] on input "text" at bounding box center [290, 89] width 137 height 16
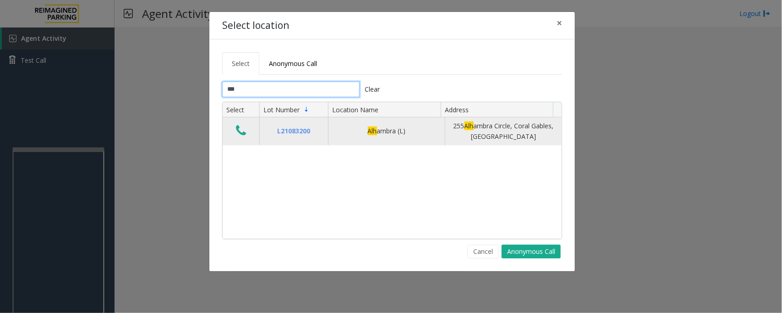
type input "***"
click at [244, 136] on icon "Data table" at bounding box center [241, 130] width 10 height 13
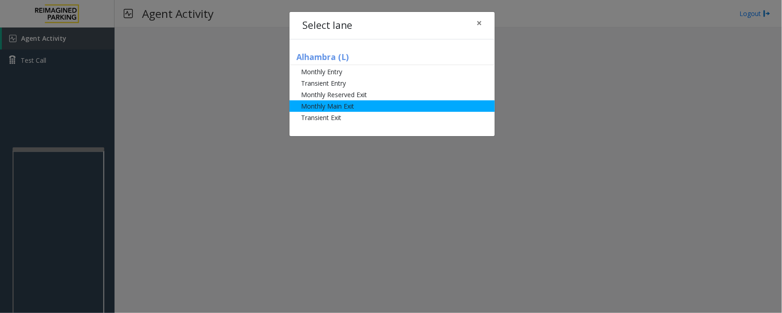
click at [341, 105] on li "Monthly Main Exit" at bounding box center [391, 105] width 205 height 11
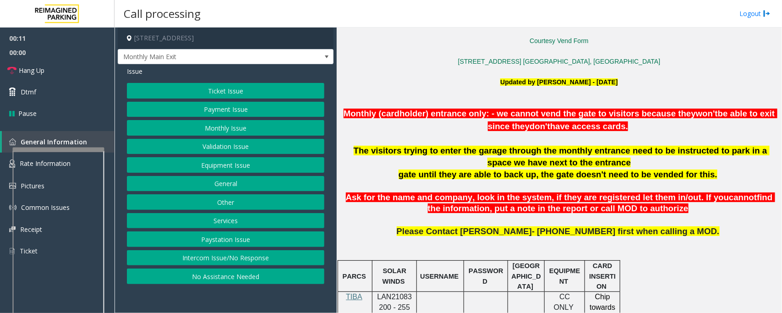
scroll to position [286, 0]
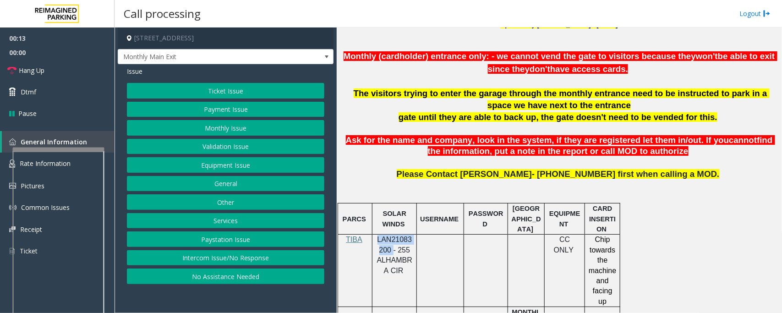
drag, startPoint x: 378, startPoint y: 239, endPoint x: 391, endPoint y: 247, distance: 15.2
click at [391, 247] on span "LAN21083200 - 255 ALHAMBRA CIR" at bounding box center [394, 254] width 35 height 38
copy span "LAN21083200"
click at [221, 125] on button "Monthly Issue" at bounding box center [225, 128] width 197 height 16
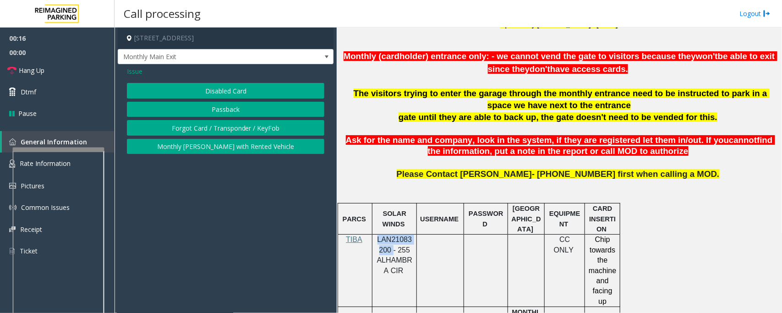
click at [225, 94] on button "Disabled Card" at bounding box center [225, 91] width 197 height 16
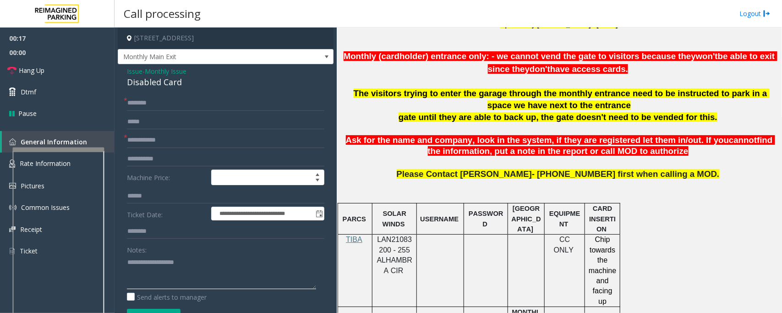
click at [161, 271] on textarea at bounding box center [221, 272] width 189 height 34
click at [196, 102] on input "text" at bounding box center [225, 103] width 197 height 16
click at [198, 99] on input "*********" at bounding box center [225, 103] width 197 height 16
click at [162, 106] on input "**********" at bounding box center [225, 103] width 197 height 16
type input "**********"
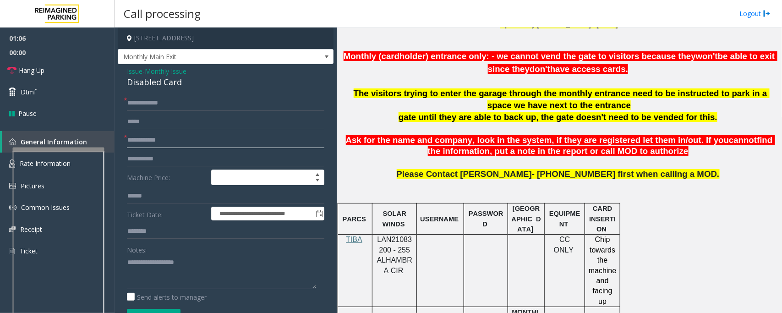
click at [230, 138] on input "text" at bounding box center [225, 140] width 197 height 16
click at [157, 137] on input "text" at bounding box center [225, 140] width 197 height 16
type input "****"
type textarea "**********"
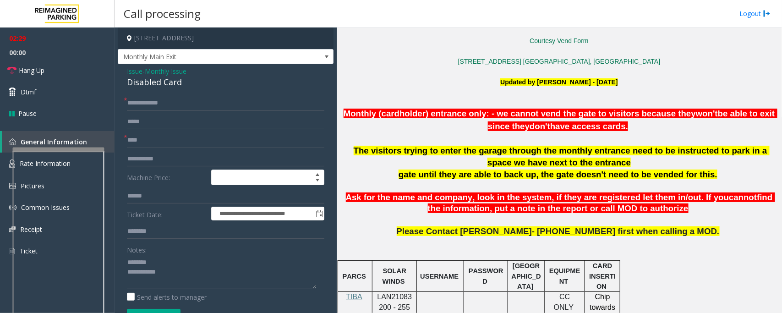
scroll to position [114, 0]
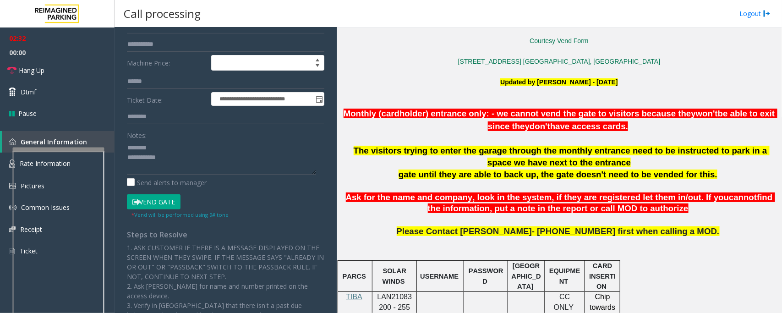
click at [160, 202] on button "Vend Gate" at bounding box center [154, 202] width 54 height 16
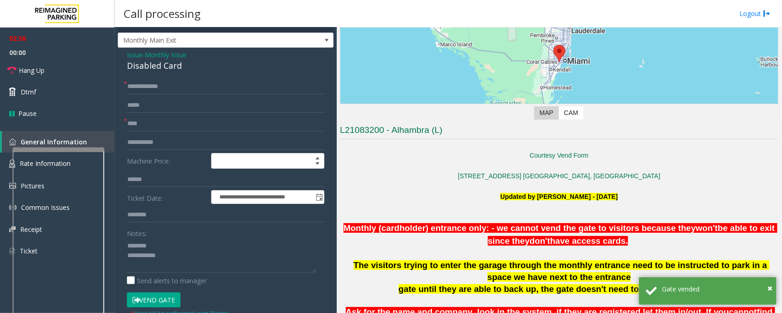
scroll to position [0, 0]
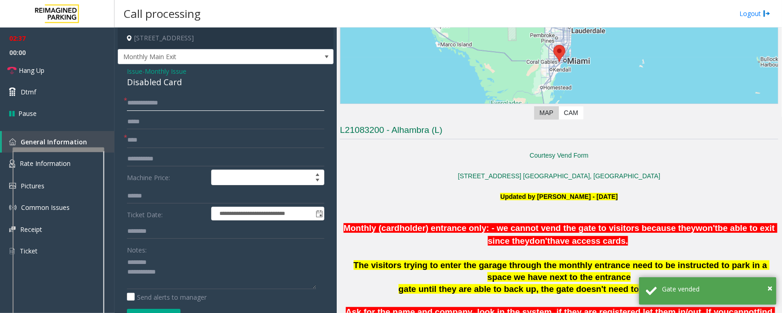
drag, startPoint x: 177, startPoint y: 105, endPoint x: 149, endPoint y: 102, distance: 28.2
click at [149, 102] on input "**********" at bounding box center [225, 103] width 197 height 16
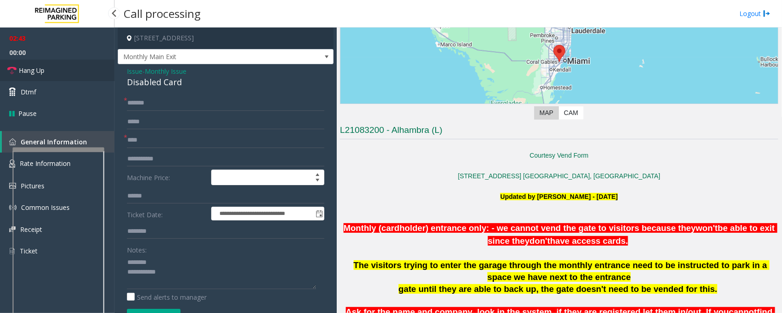
click at [39, 73] on span "Hang Up" at bounding box center [32, 70] width 26 height 10
click at [168, 106] on input "******" at bounding box center [225, 103] width 197 height 16
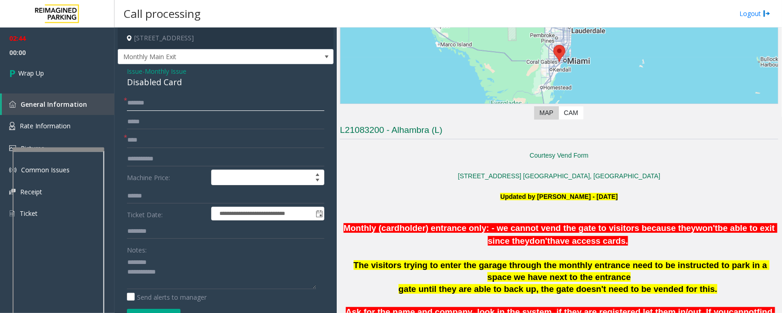
paste input "********"
type input "**********"
click at [151, 81] on div "Disabled Card" at bounding box center [225, 82] width 197 height 12
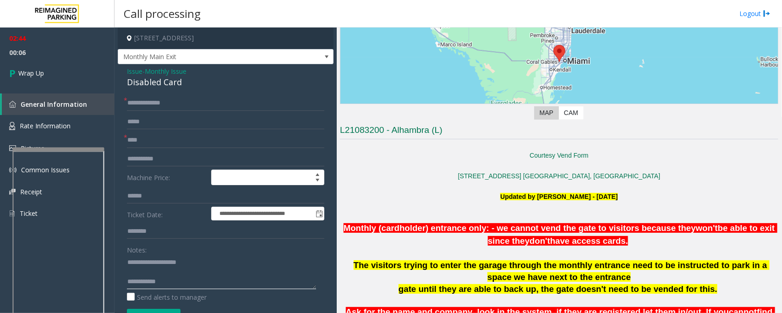
type textarea "**********"
click at [147, 227] on input "text" at bounding box center [225, 231] width 197 height 16
paste input "**********"
type input "**********"
click at [223, 280] on textarea at bounding box center [221, 272] width 189 height 34
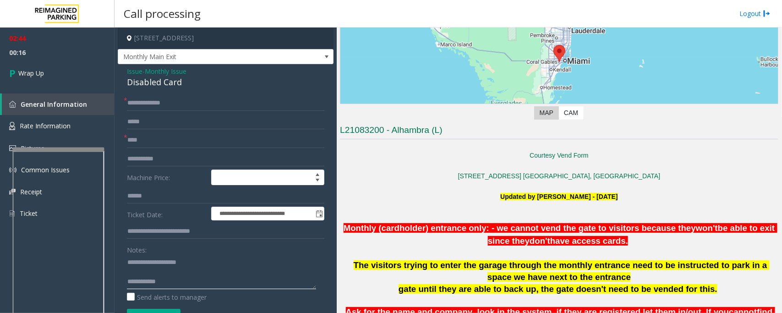
paste textarea "**********"
type textarea "**********"
click at [27, 75] on span "Wrap Up" at bounding box center [31, 73] width 26 height 10
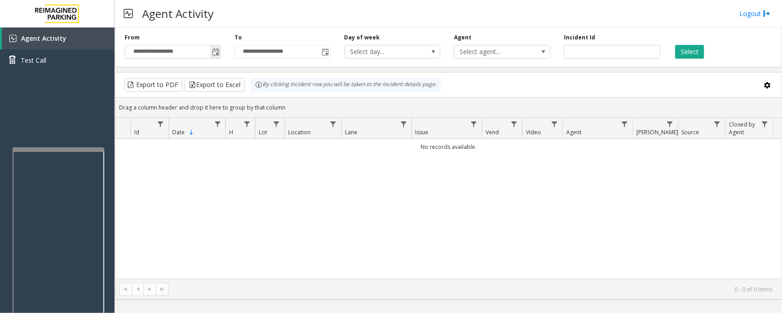
click at [214, 54] on span "Toggle popup" at bounding box center [215, 52] width 7 height 7
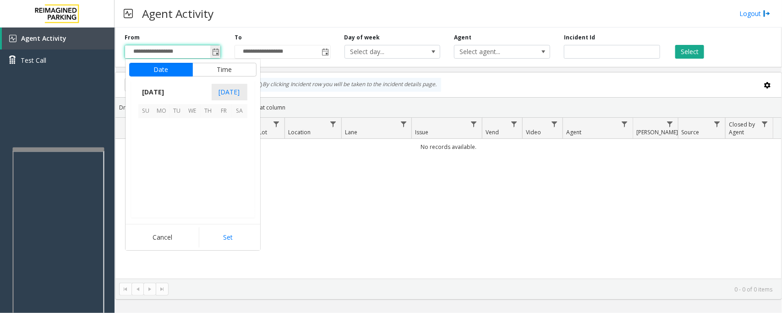
scroll to position [164251, 0]
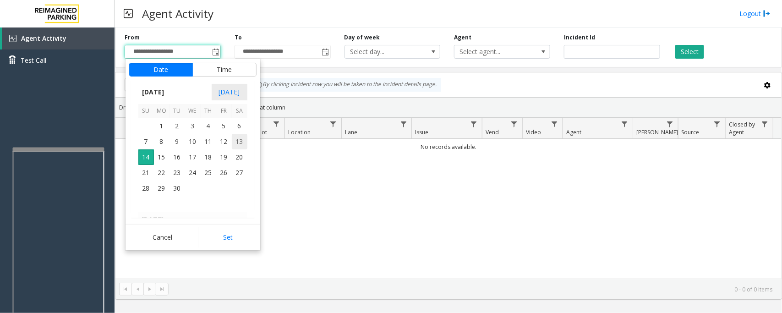
click at [237, 141] on span "13" at bounding box center [240, 142] width 16 height 16
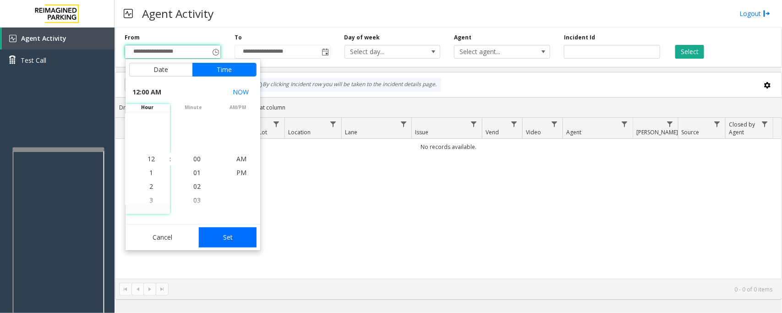
click at [239, 237] on button "Set" at bounding box center [228, 237] width 58 height 20
type input "**********"
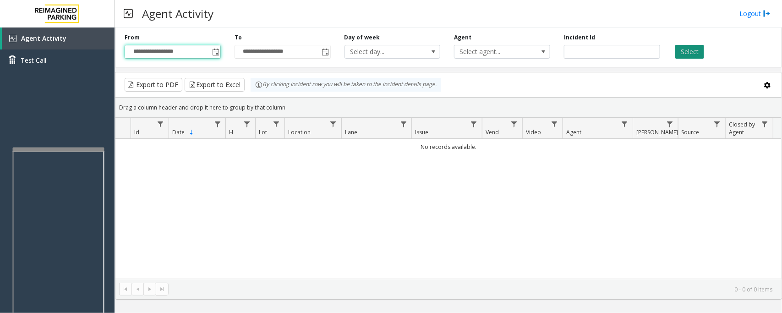
click at [697, 57] on button "Select" at bounding box center [689, 52] width 29 height 14
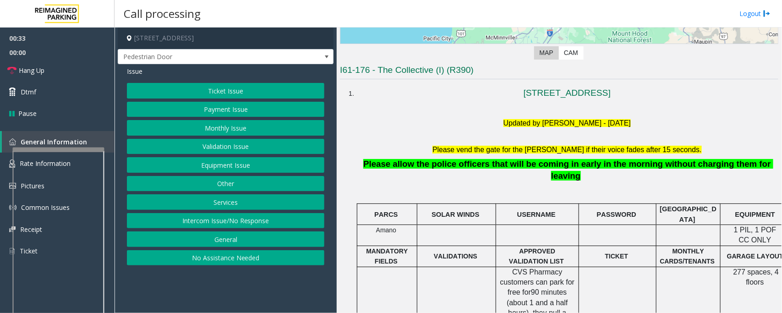
scroll to position [172, 0]
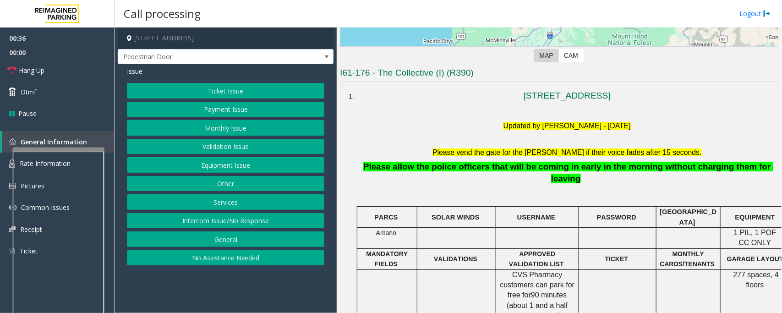
click at [190, 163] on button "Equipment Issue" at bounding box center [225, 165] width 197 height 16
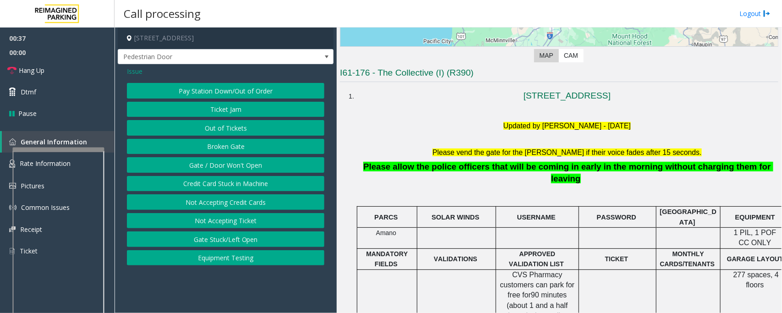
click at [191, 166] on button "Gate / Door Won't Open" at bounding box center [225, 165] width 197 height 16
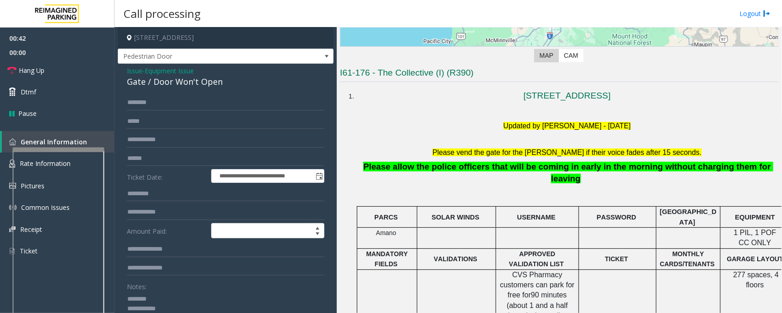
scroll to position [0, 0]
click at [147, 157] on input "text" at bounding box center [225, 159] width 197 height 16
click at [162, 83] on div "Gate / Door Won't Open" at bounding box center [225, 82] width 197 height 12
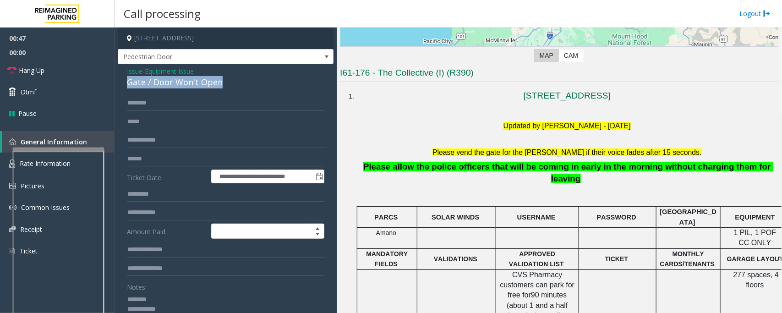
click at [162, 83] on div "Gate / Door Won't Open" at bounding box center [225, 82] width 197 height 12
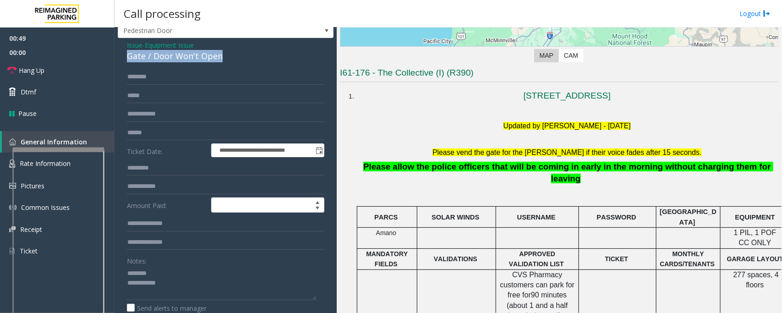
scroll to position [36, 0]
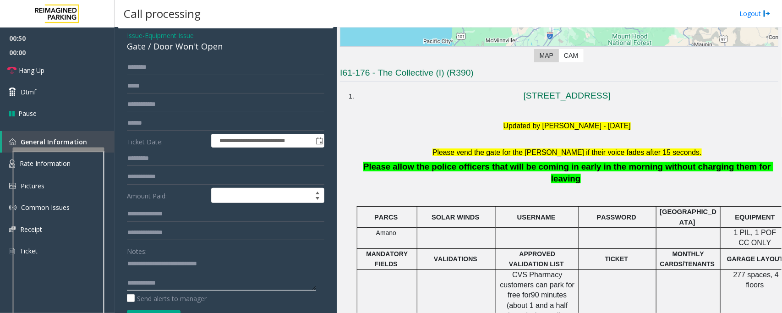
type textarea "**********"
click at [149, 120] on input "text" at bounding box center [225, 123] width 197 height 16
type input "********"
click at [208, 286] on textarea at bounding box center [221, 273] width 189 height 34
drag, startPoint x: 60, startPoint y: 65, endPoint x: 220, endPoint y: 88, distance: 161.9
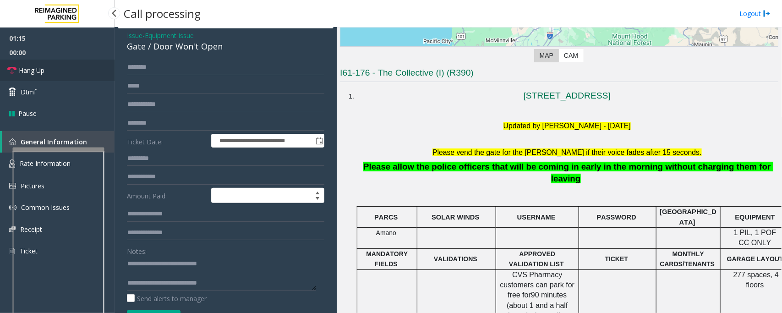
click at [60, 65] on link "Hang Up" at bounding box center [57, 71] width 114 height 22
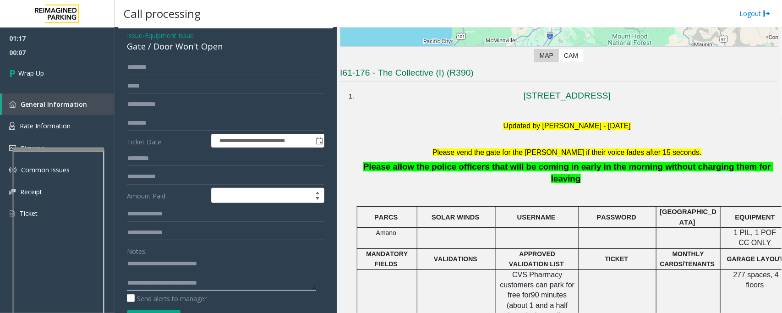
click at [239, 285] on textarea at bounding box center [221, 273] width 189 height 34
paste textarea "**********"
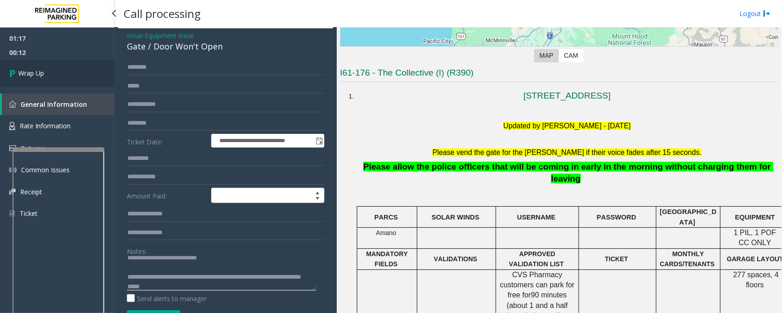
type textarea "**********"
click at [43, 74] on span "Wrap Up" at bounding box center [31, 73] width 26 height 10
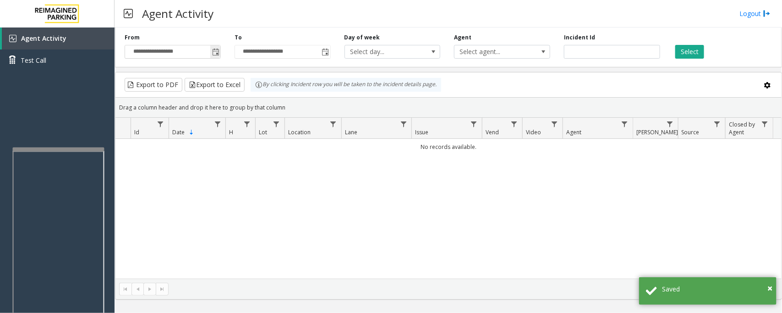
click at [213, 47] on span "Toggle popup" at bounding box center [215, 51] width 10 height 15
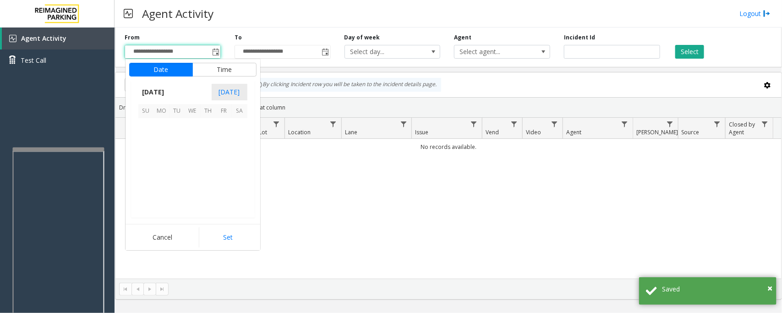
scroll to position [164251, 0]
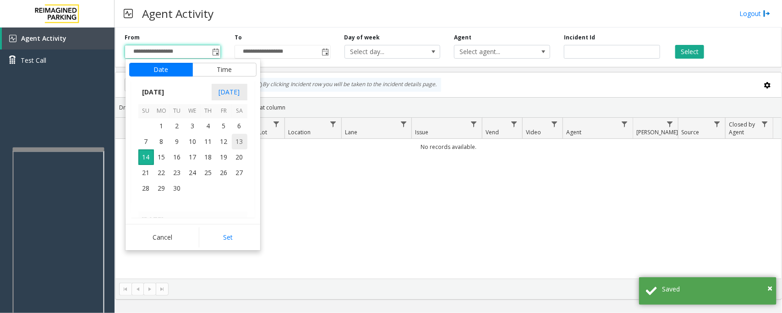
click at [239, 141] on span "13" at bounding box center [240, 142] width 16 height 16
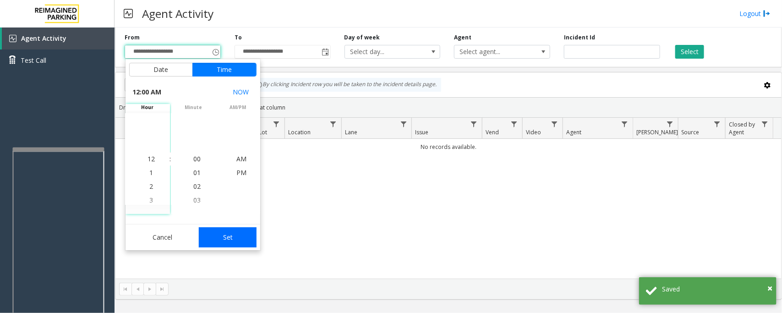
click at [221, 241] on button "Set" at bounding box center [228, 237] width 58 height 20
type input "**********"
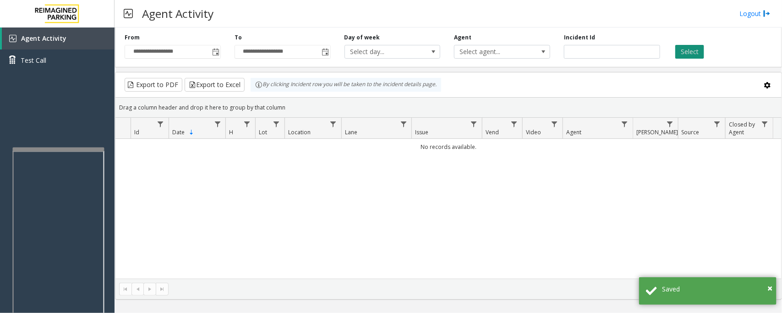
click at [694, 45] on button "Select" at bounding box center [689, 52] width 29 height 14
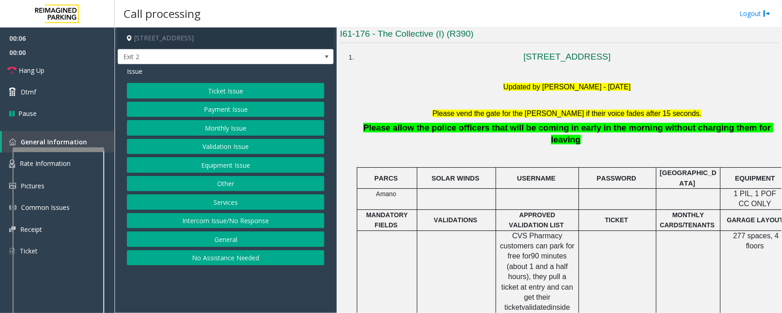
scroll to position [229, 0]
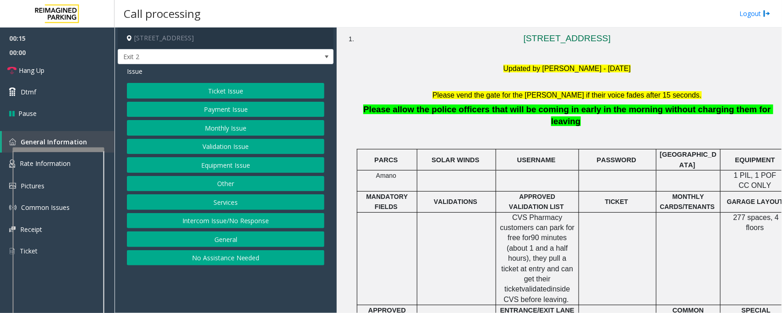
click at [175, 258] on button "No Assistance Needed" at bounding box center [225, 258] width 197 height 16
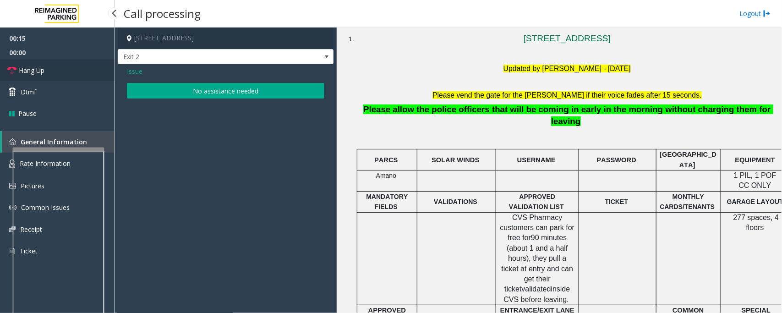
drag, startPoint x: 50, startPoint y: 67, endPoint x: 81, endPoint y: 70, distance: 31.3
click at [50, 67] on link "Hang Up" at bounding box center [57, 71] width 114 height 22
click at [177, 86] on button "No assistance needed" at bounding box center [225, 91] width 197 height 16
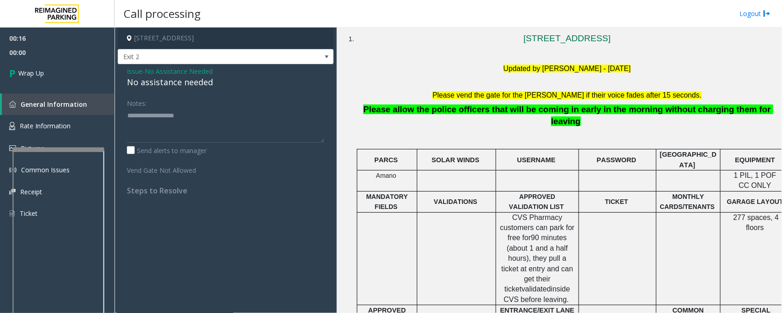
click at [196, 85] on div "No assistance needed" at bounding box center [225, 82] width 197 height 12
type textarea "**********"
click at [70, 67] on link "Wrap Up" at bounding box center [57, 73] width 114 height 27
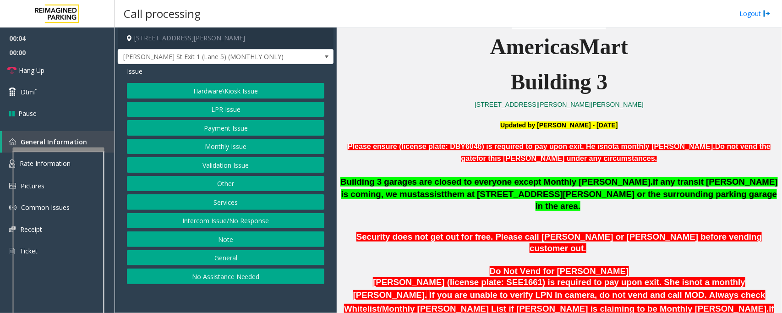
scroll to position [286, 0]
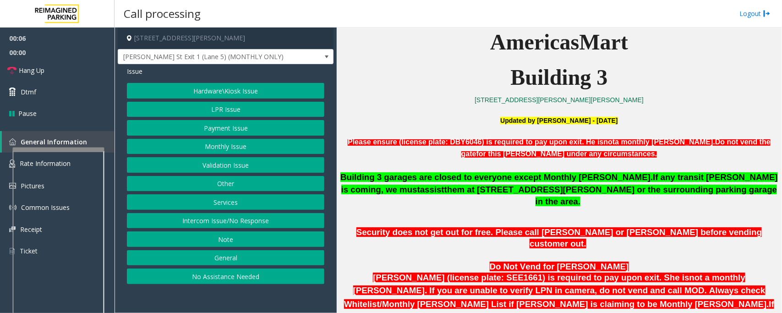
click at [214, 88] on button "Hardware\Kiosk Issue" at bounding box center [225, 91] width 197 height 16
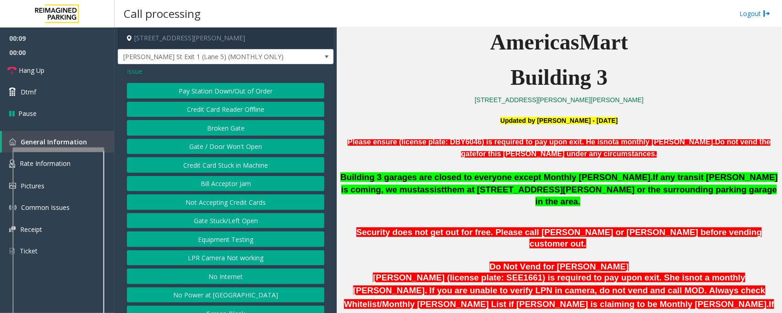
click at [209, 150] on button "Gate / Door Won't Open" at bounding box center [225, 147] width 197 height 16
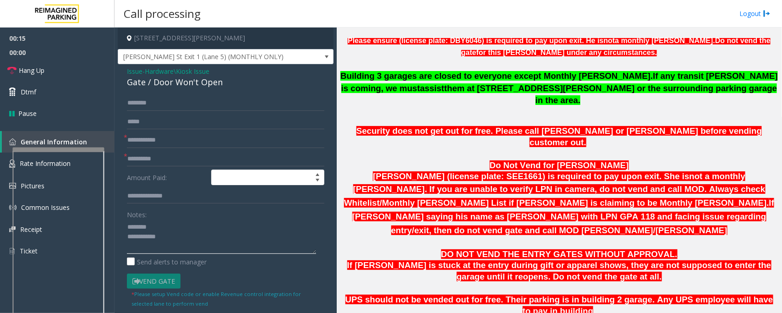
scroll to position [458, 0]
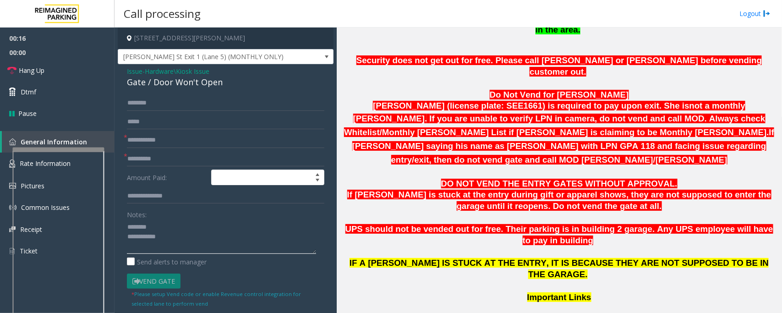
type textarea "**********"
click at [545, 312] on span "Status URL (Vend Gate)" at bounding box center [557, 320] width 147 height 10
click at [144, 197] on input "text" at bounding box center [225, 196] width 197 height 16
type input "*"
type input "*******"
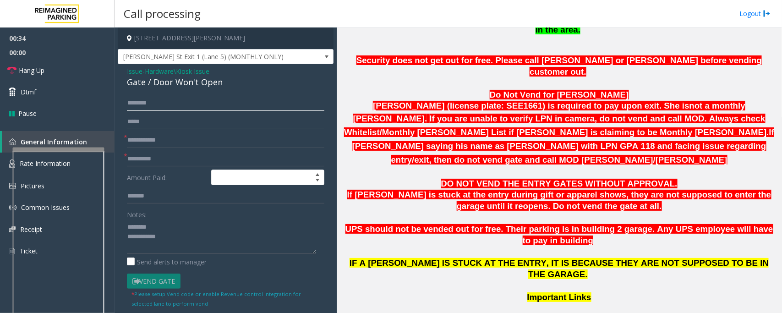
click at [136, 102] on input "text" at bounding box center [225, 103] width 197 height 16
click at [139, 102] on input "text" at bounding box center [225, 103] width 197 height 16
type input "******"
click at [157, 80] on div "Gate / Door Won't Open" at bounding box center [225, 82] width 197 height 12
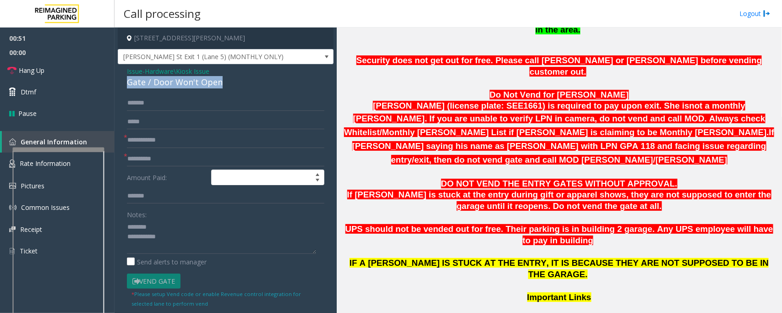
click at [157, 80] on div "Gate / Door Won't Open" at bounding box center [225, 82] width 197 height 12
click at [193, 238] on textarea at bounding box center [221, 236] width 189 height 34
type textarea "**********"
click at [188, 71] on span "Hardware\Kiosk Issue" at bounding box center [177, 71] width 65 height 10
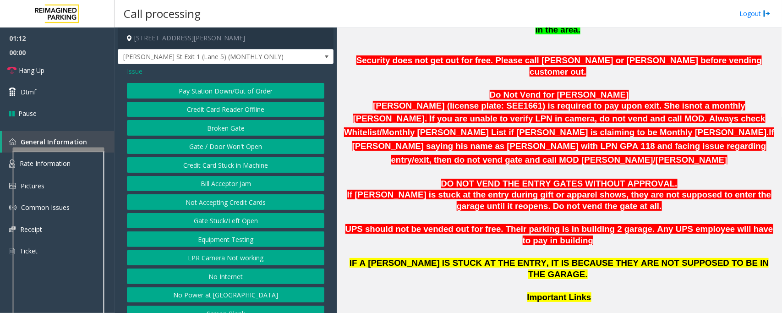
click at [138, 69] on span "Issue" at bounding box center [135, 71] width 16 height 10
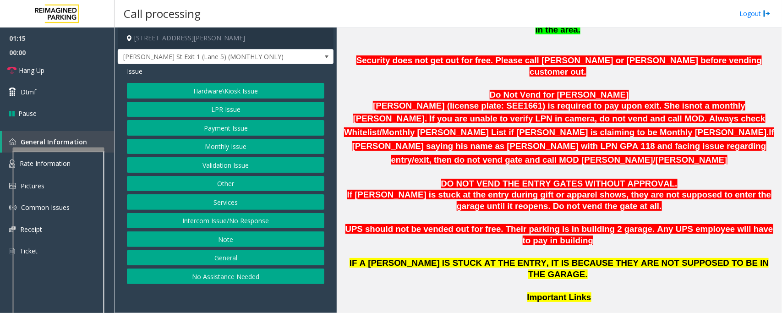
click at [213, 152] on button "Monthly Issue" at bounding box center [225, 147] width 197 height 16
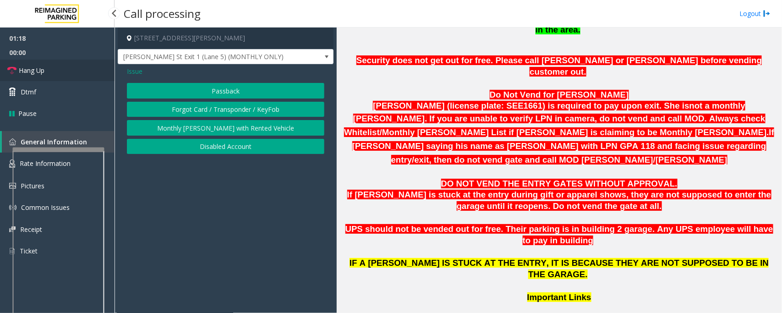
click at [67, 70] on link "Hang Up" at bounding box center [57, 71] width 114 height 22
click at [201, 150] on button "Disabled Account" at bounding box center [225, 147] width 197 height 16
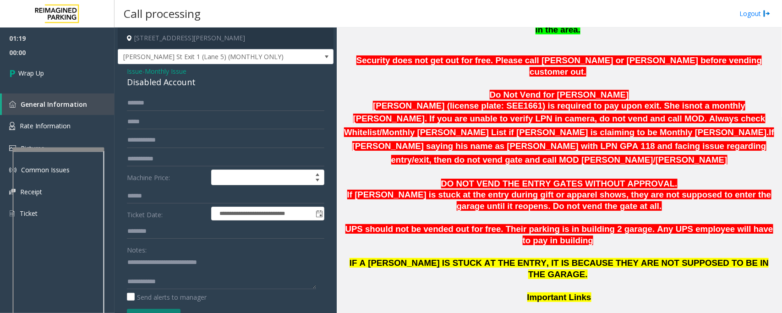
click at [177, 81] on div "Disabled Account" at bounding box center [225, 82] width 197 height 12
copy div "Disabled Account"
drag, startPoint x: 149, startPoint y: 261, endPoint x: 304, endPoint y: 269, distance: 154.5
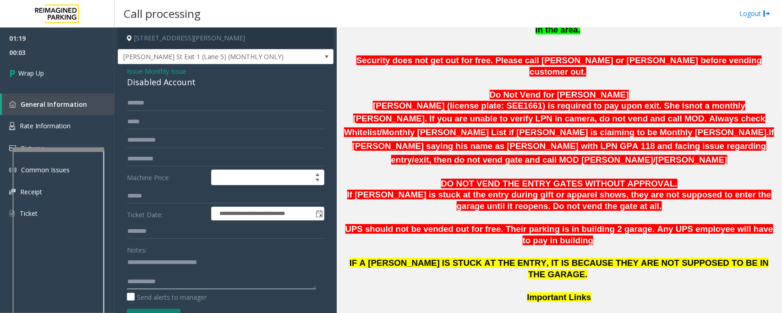
click at [304, 269] on textarea at bounding box center [221, 272] width 189 height 34
paste textarea
type textarea "**********"
click at [162, 70] on span "Monthly Issue" at bounding box center [166, 71] width 42 height 10
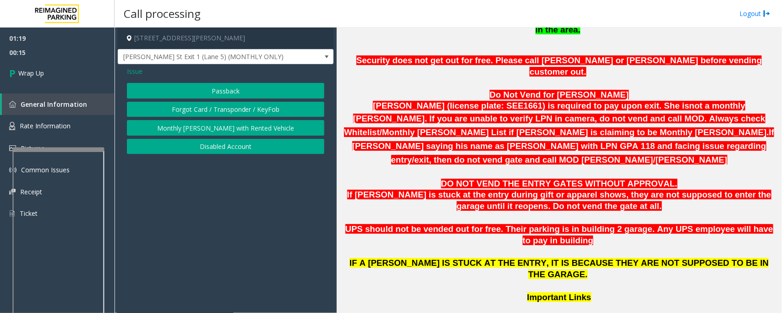
click at [132, 72] on span "Issue" at bounding box center [135, 71] width 16 height 10
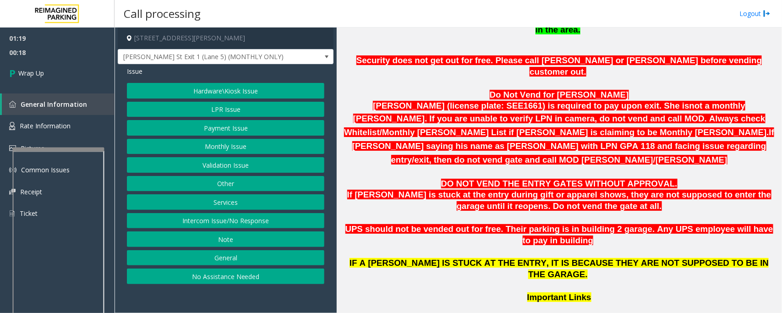
click at [217, 88] on button "Hardware\Kiosk Issue" at bounding box center [225, 91] width 197 height 16
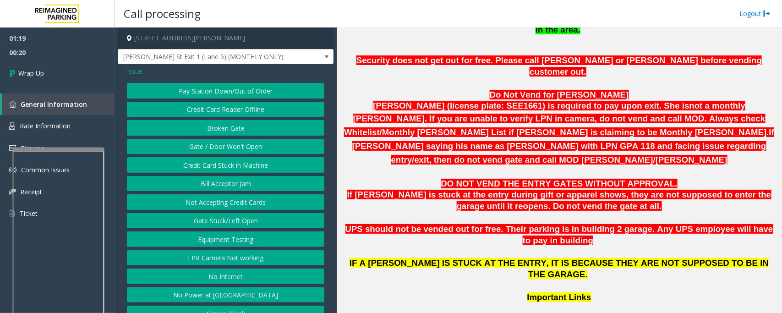
click at [207, 151] on button "Gate / Door Won't Open" at bounding box center [225, 147] width 197 height 16
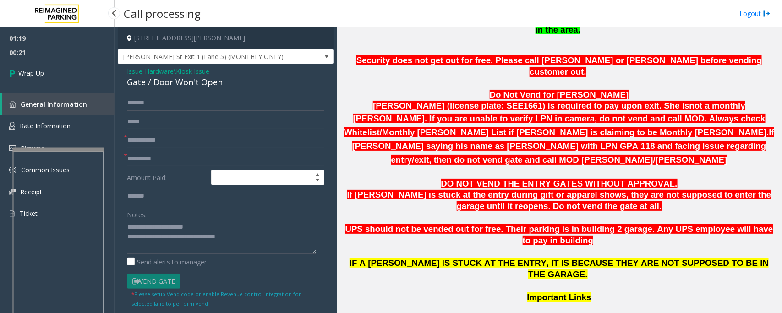
drag, startPoint x: 158, startPoint y: 198, endPoint x: 100, endPoint y: 198, distance: 58.6
click at [81, 47] on app-root "01:19 00:21 Wrap Up General Information Rate Information Pictures Common Issues…" at bounding box center [391, 156] width 782 height 313
click at [152, 73] on span "Hardware\Kiosk Issue" at bounding box center [177, 71] width 65 height 10
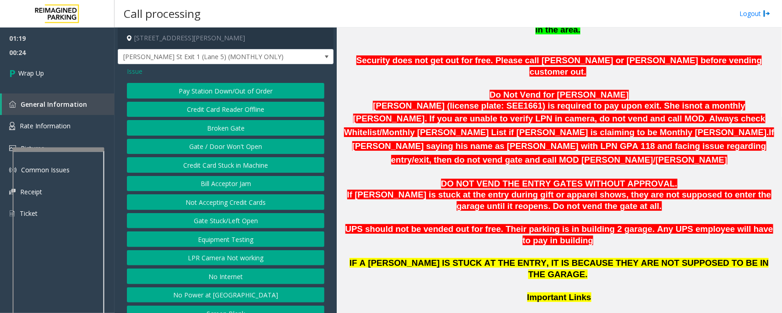
click at [125, 72] on div "Issue Pay Station Down/Out of Order Credit Card Reader Offline Broken Gate Gate…" at bounding box center [226, 194] width 216 height 261
click at [136, 72] on span "Issue" at bounding box center [135, 71] width 16 height 10
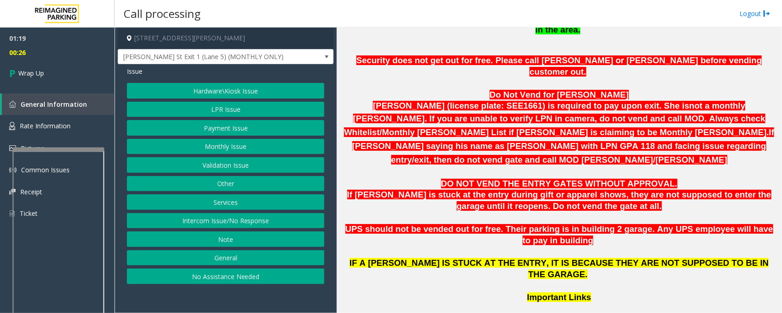
click at [225, 145] on button "Monthly Issue" at bounding box center [225, 147] width 197 height 16
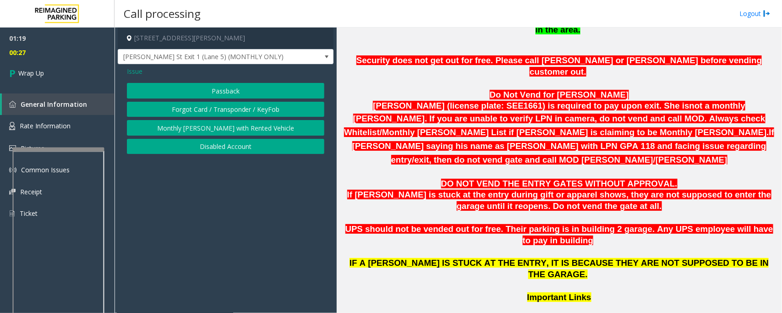
click at [204, 95] on button "Passback" at bounding box center [225, 91] width 197 height 16
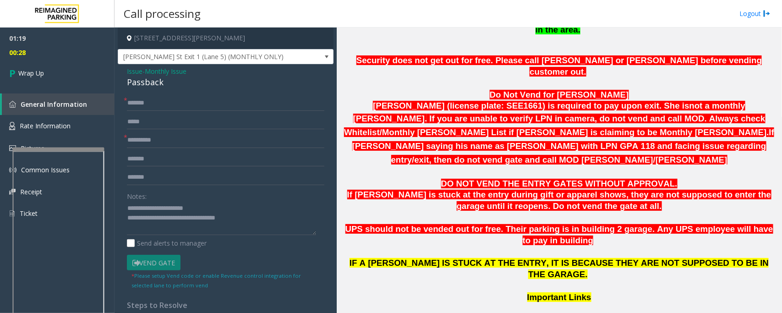
click at [156, 72] on span "Monthly Issue" at bounding box center [166, 71] width 42 height 10
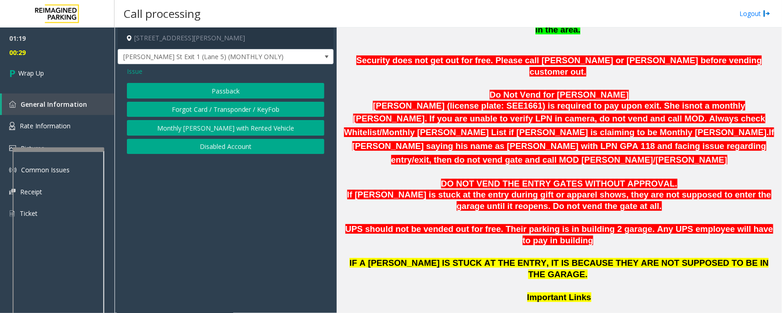
click at [210, 147] on button "Disabled Account" at bounding box center [225, 147] width 197 height 16
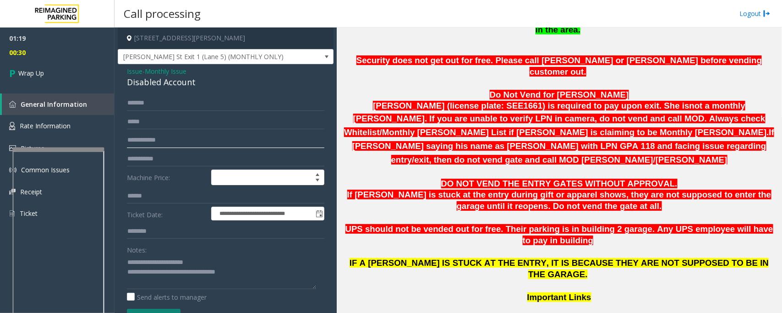
click at [158, 143] on input "text" at bounding box center [225, 140] width 197 height 16
click at [149, 142] on input "text" at bounding box center [225, 140] width 197 height 16
paste input "*******"
type input "*******"
click at [43, 74] on span "Wrap Up" at bounding box center [31, 73] width 26 height 10
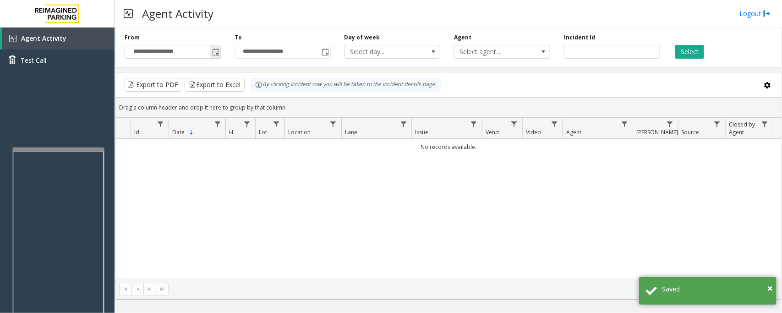
click at [215, 47] on span "Toggle popup" at bounding box center [215, 51] width 10 height 15
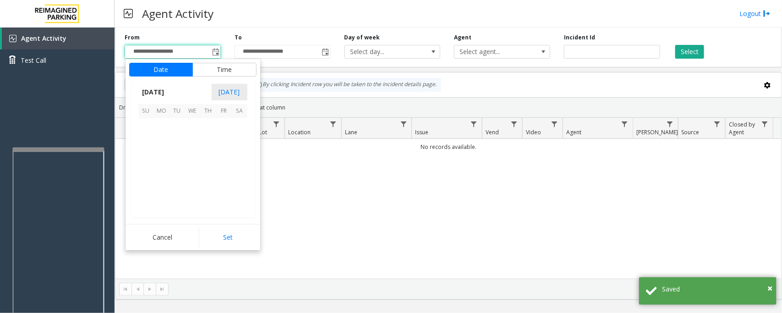
scroll to position [164251, 0]
click at [243, 143] on span "13" at bounding box center [240, 142] width 16 height 16
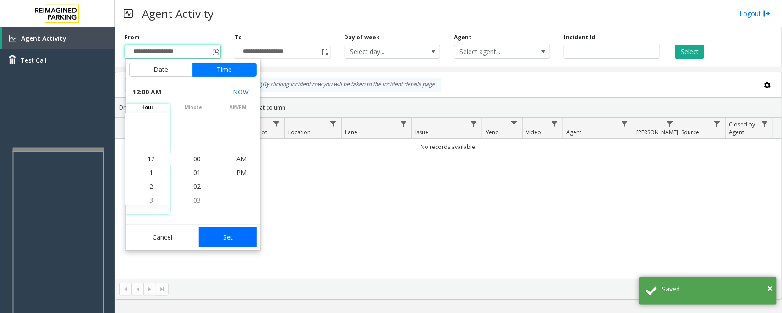
click at [239, 237] on button "Set" at bounding box center [228, 237] width 58 height 20
type input "**********"
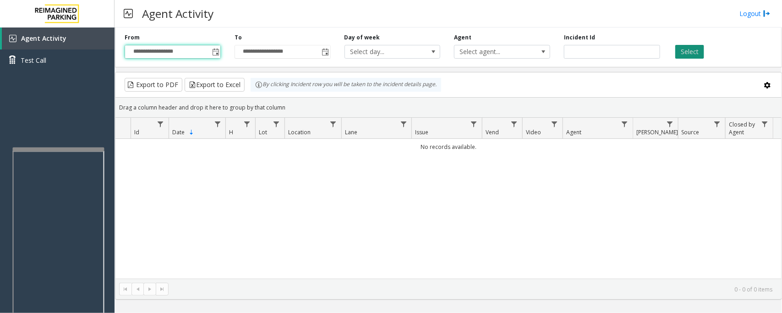
click at [686, 53] on button "Select" at bounding box center [689, 52] width 29 height 14
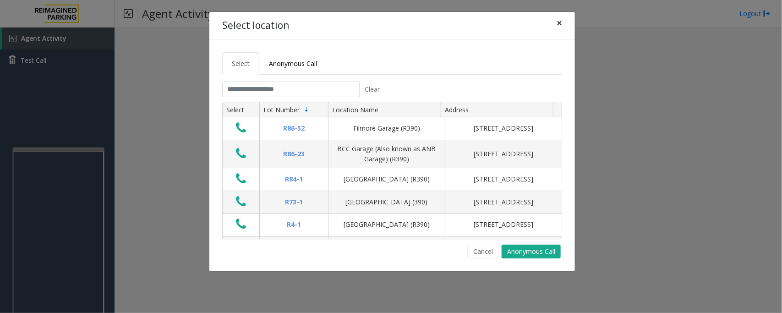
click at [562, 26] on button "×" at bounding box center [559, 23] width 18 height 22
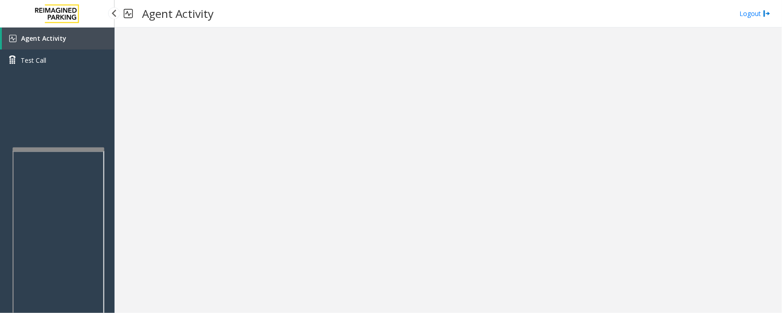
click at [53, 46] on link "Agent Activity" at bounding box center [58, 38] width 113 height 22
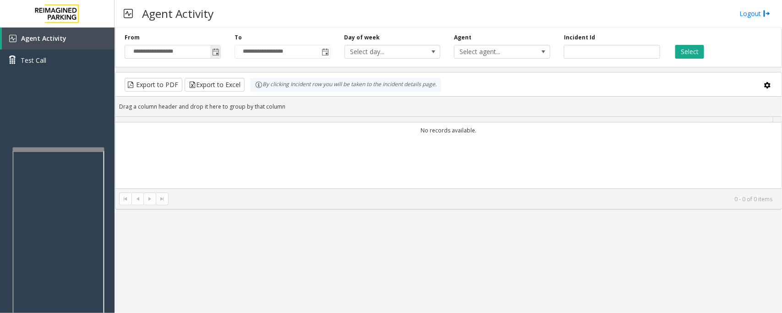
click at [213, 56] on span "Toggle popup" at bounding box center [215, 52] width 7 height 7
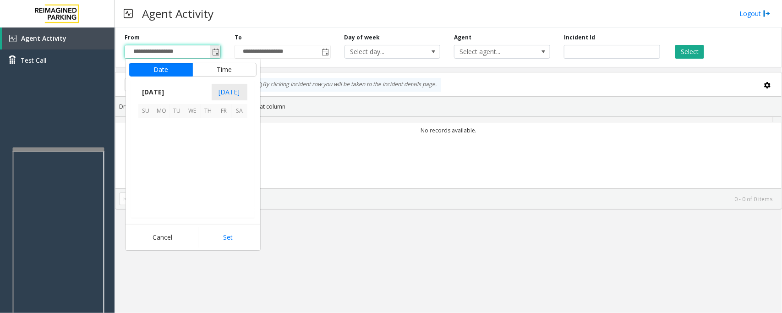
scroll to position [164251, 0]
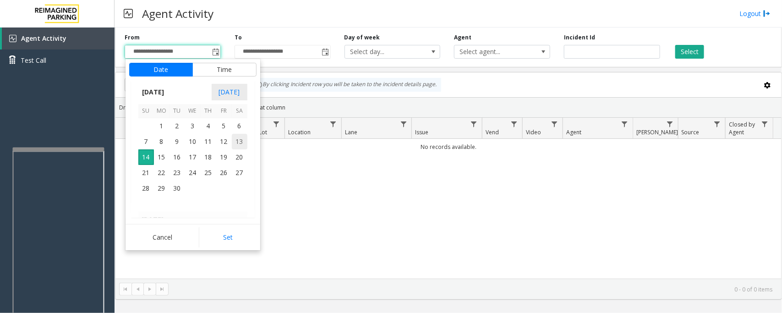
click at [239, 140] on span "13" at bounding box center [240, 142] width 16 height 16
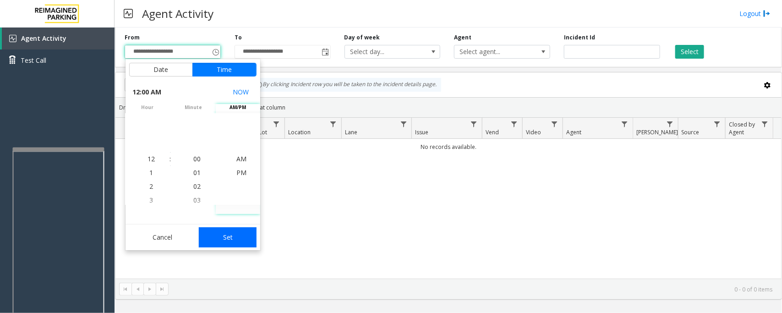
click at [225, 234] on button "Set" at bounding box center [228, 237] width 58 height 20
type input "**********"
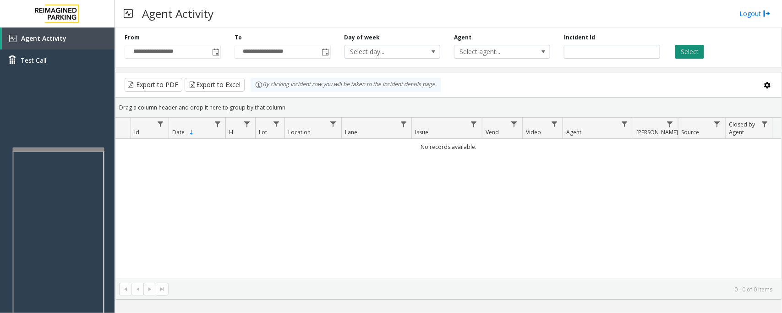
click at [682, 53] on button "Select" at bounding box center [689, 52] width 29 height 14
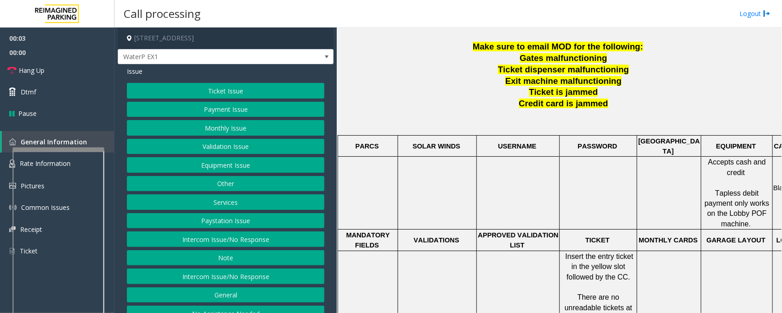
scroll to position [286, 0]
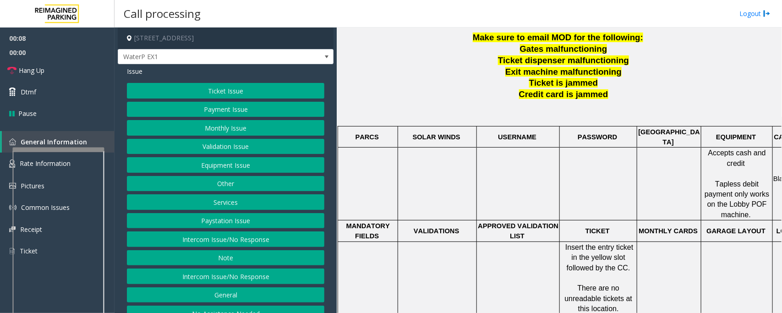
click at [245, 92] on button "Ticket Issue" at bounding box center [225, 91] width 197 height 16
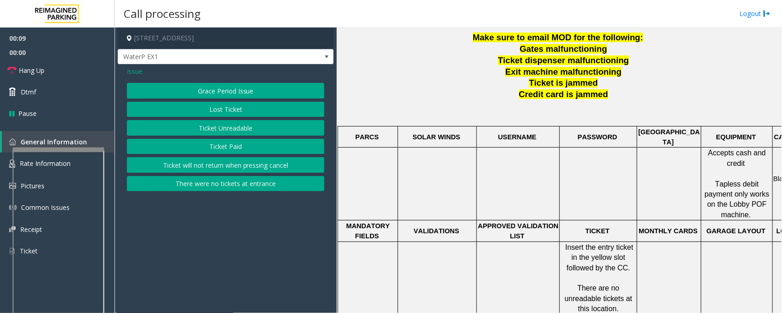
click at [228, 130] on button "Ticket Unreadable" at bounding box center [225, 128] width 197 height 16
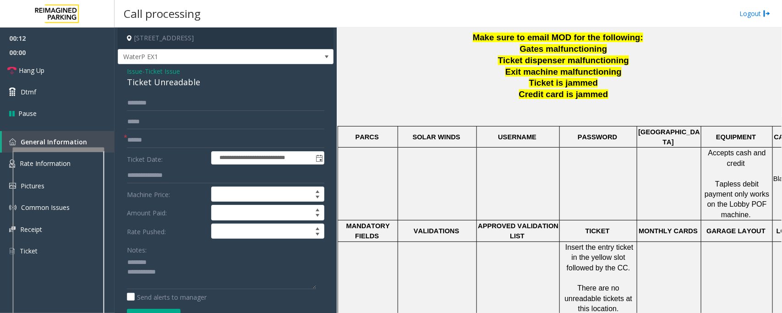
click at [158, 83] on div "Ticket Unreadable" at bounding box center [225, 82] width 197 height 12
click at [156, 273] on textarea at bounding box center [221, 272] width 189 height 34
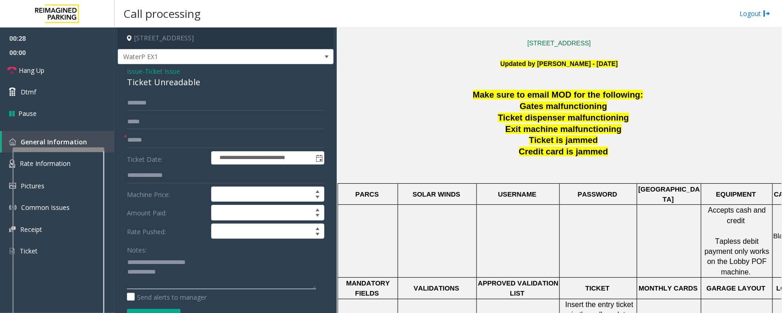
click at [179, 277] on textarea at bounding box center [221, 272] width 189 height 34
click at [61, 71] on link "Hang Up" at bounding box center [57, 71] width 114 height 22
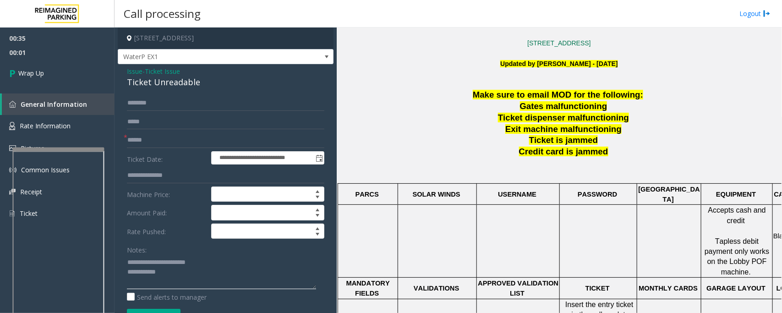
click at [197, 275] on textarea at bounding box center [221, 272] width 189 height 34
type textarea "**********"
click at [177, 138] on input "text" at bounding box center [225, 140] width 197 height 16
type input "**"
click at [56, 81] on link "Wrap Up" at bounding box center [57, 73] width 114 height 27
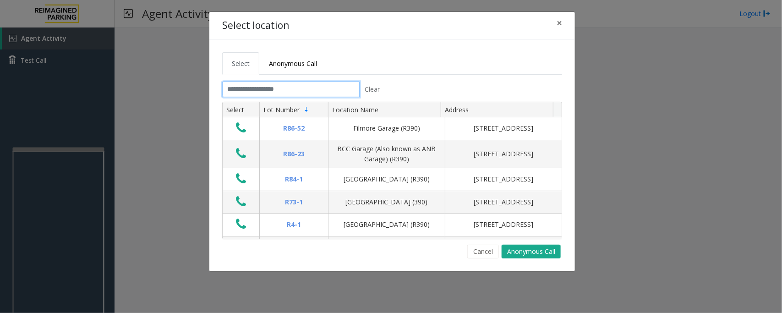
click at [294, 88] on input "text" at bounding box center [290, 89] width 137 height 16
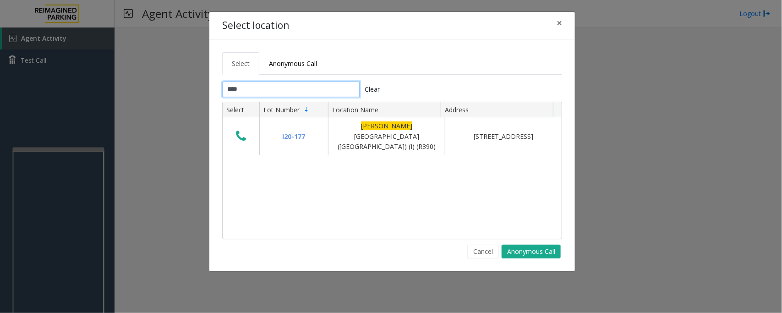
type input "****"
click at [559, 24] on span "×" at bounding box center [558, 22] width 5 height 13
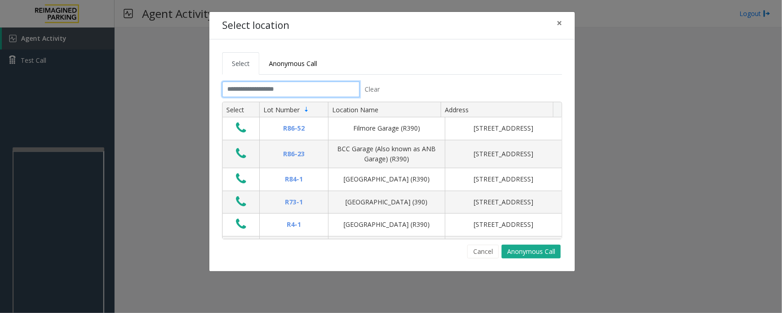
click at [282, 92] on input "text" at bounding box center [290, 89] width 137 height 16
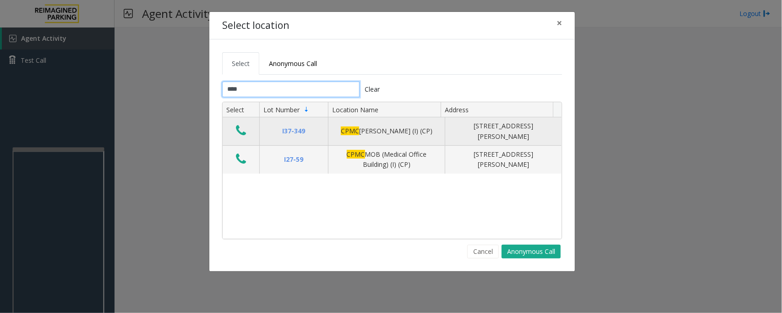
type input "****"
click at [243, 133] on icon "Data table" at bounding box center [241, 130] width 10 height 13
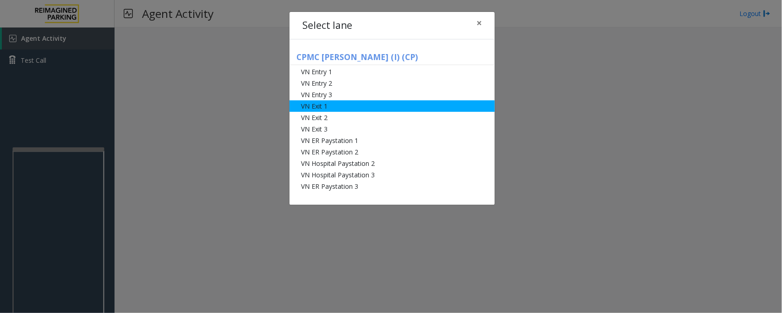
click at [331, 110] on li "VN Exit 1" at bounding box center [391, 105] width 205 height 11
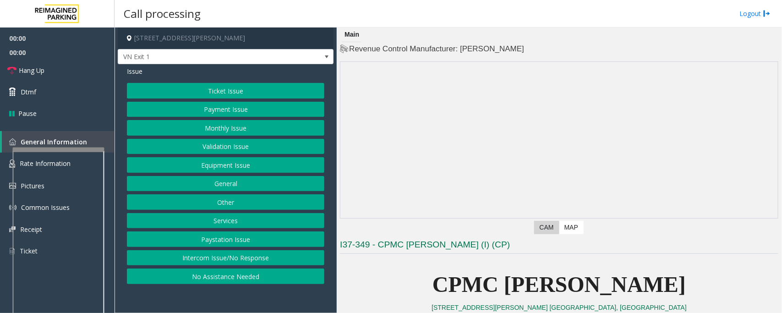
scroll to position [114, 0]
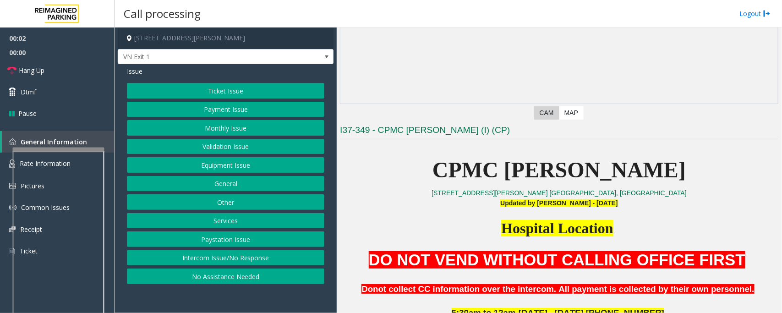
click at [214, 127] on button "Monthly Issue" at bounding box center [225, 128] width 197 height 16
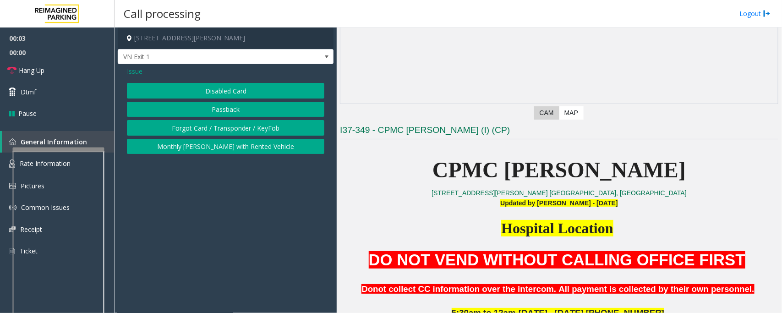
click at [220, 97] on button "Disabled Card" at bounding box center [225, 91] width 197 height 16
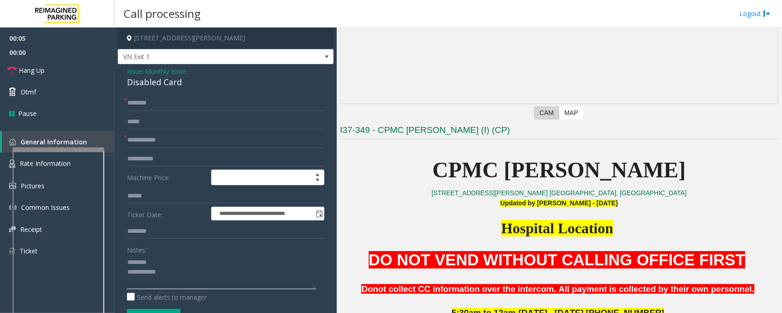
click at [169, 275] on textarea at bounding box center [221, 272] width 189 height 34
click at [145, 83] on div "Disabled Card" at bounding box center [225, 82] width 197 height 12
type textarea "**********"
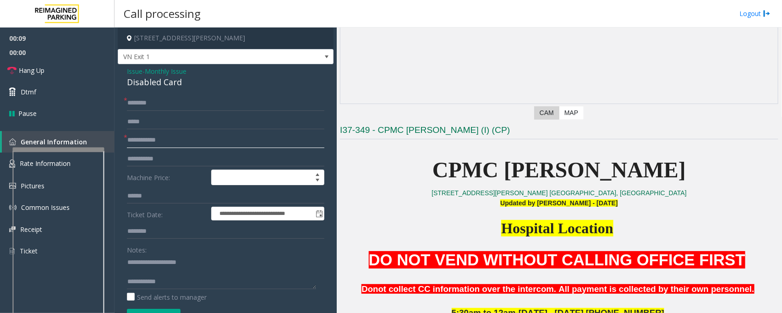
click at [150, 137] on input "text" at bounding box center [225, 140] width 197 height 16
click at [179, 280] on textarea at bounding box center [221, 272] width 189 height 34
click at [146, 137] on input "text" at bounding box center [225, 140] width 197 height 16
type input "*********"
click at [136, 104] on input "text" at bounding box center [225, 103] width 197 height 16
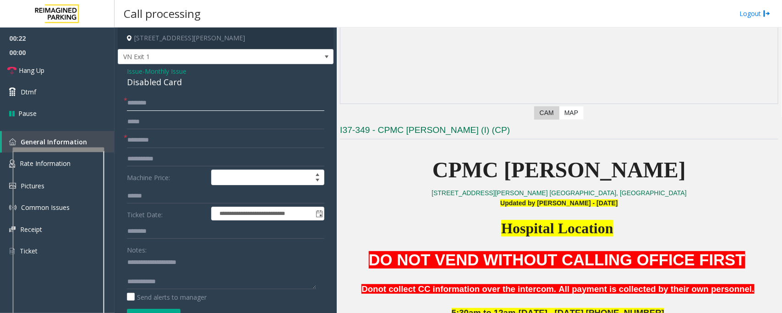
click at [157, 102] on input "text" at bounding box center [225, 103] width 197 height 16
click at [142, 102] on input "**********" at bounding box center [225, 103] width 197 height 16
click at [130, 101] on input "**********" at bounding box center [225, 103] width 197 height 16
click at [145, 103] on input "**********" at bounding box center [225, 103] width 197 height 16
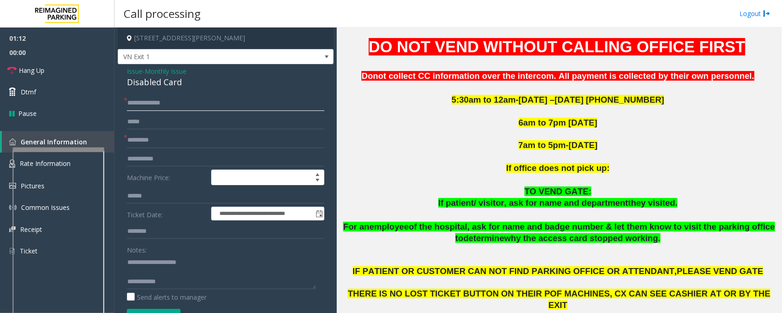
scroll to position [343, 0]
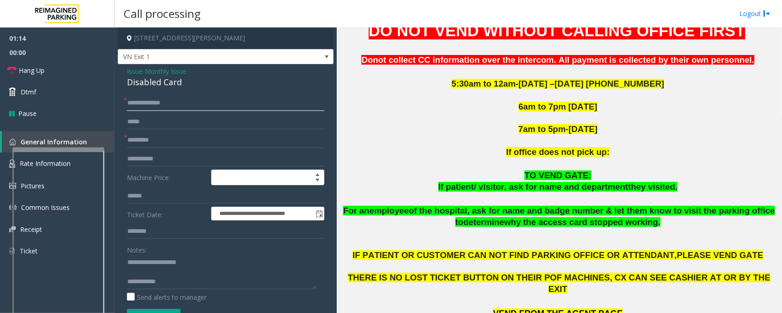
type input "**********"
drag, startPoint x: 591, startPoint y: 85, endPoint x: 653, endPoint y: 85, distance: 62.3
click at [653, 85] on p "5:30am to 12am-[DATE] –[DATE] [PHONE_NUMBER]" at bounding box center [559, 83] width 438 height 11
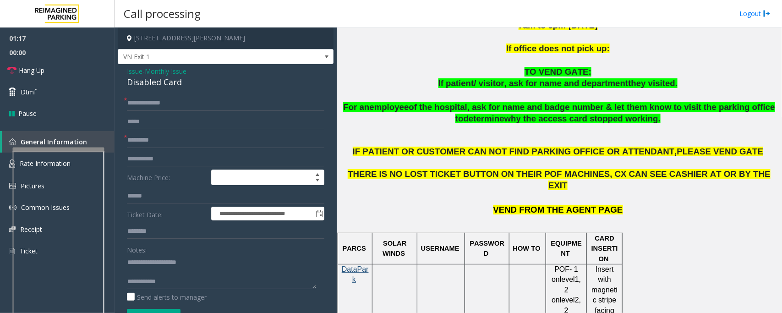
scroll to position [458, 0]
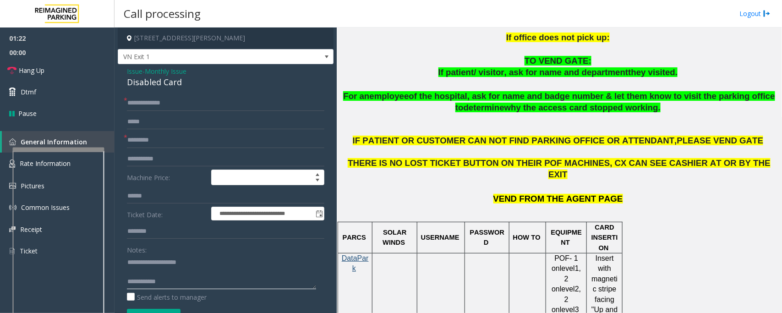
click at [172, 284] on textarea at bounding box center [221, 272] width 189 height 34
click at [182, 271] on textarea at bounding box center [221, 272] width 189 height 34
click at [227, 272] on textarea at bounding box center [221, 272] width 189 height 34
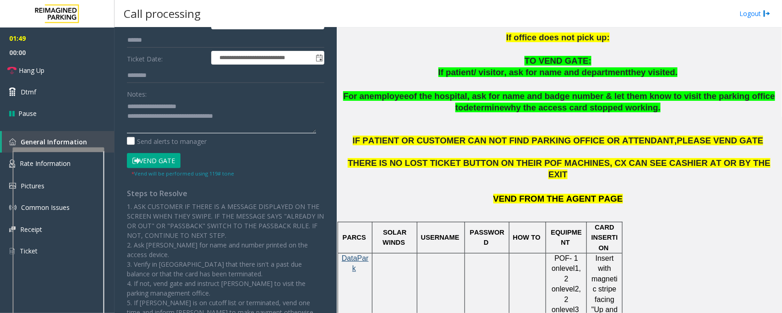
scroll to position [172, 0]
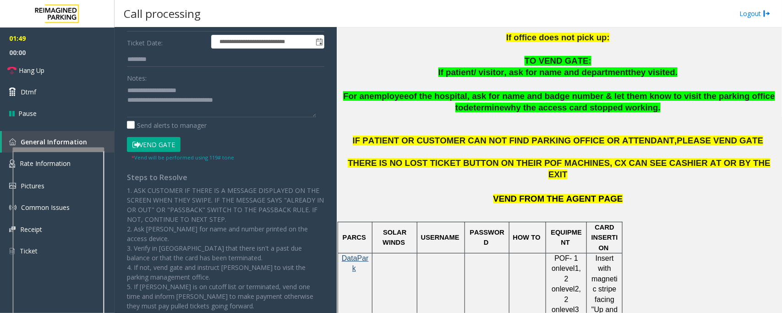
click at [168, 147] on button "Vend Gate" at bounding box center [154, 145] width 54 height 16
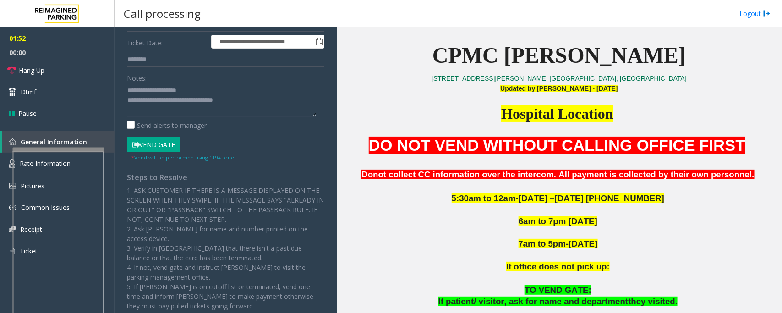
scroll to position [286, 0]
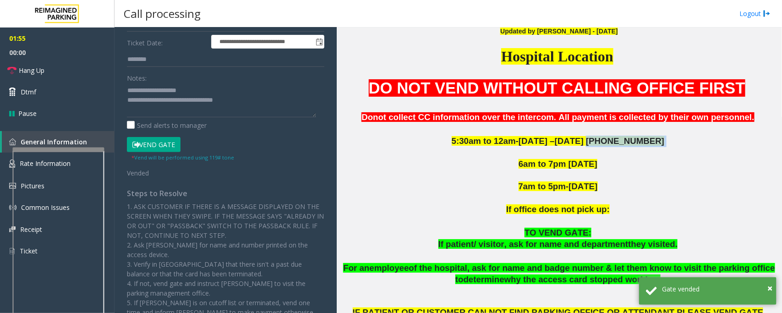
drag, startPoint x: 591, startPoint y: 141, endPoint x: 645, endPoint y: 144, distance: 54.2
click at [645, 144] on p "5:30am to 12am-[DATE] –[DATE] [PHONE_NUMBER]" at bounding box center [559, 141] width 438 height 11
copy p "[PHONE_NUMBER]"
click at [53, 70] on link "Hang Up" at bounding box center [57, 71] width 114 height 22
click at [255, 98] on textarea at bounding box center [221, 100] width 189 height 34
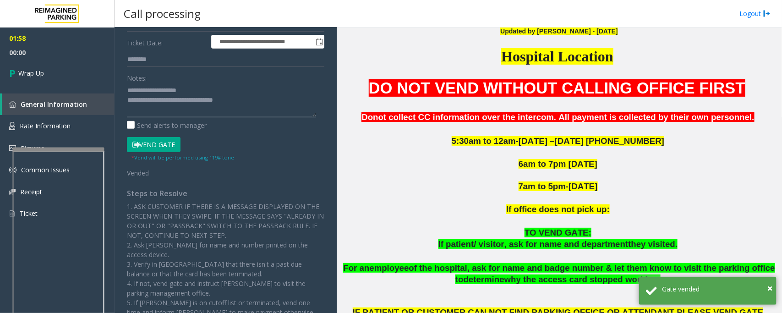
paste textarea "**********"
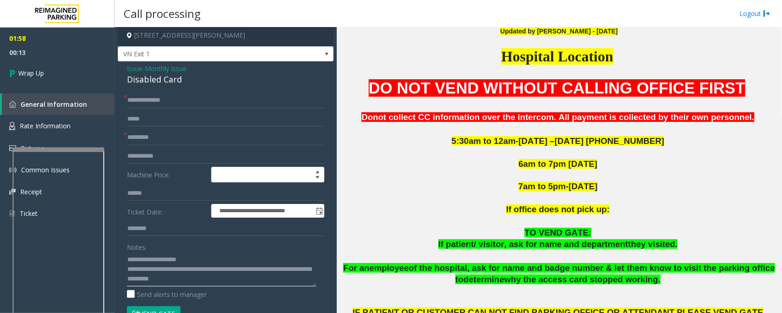
scroll to position [0, 0]
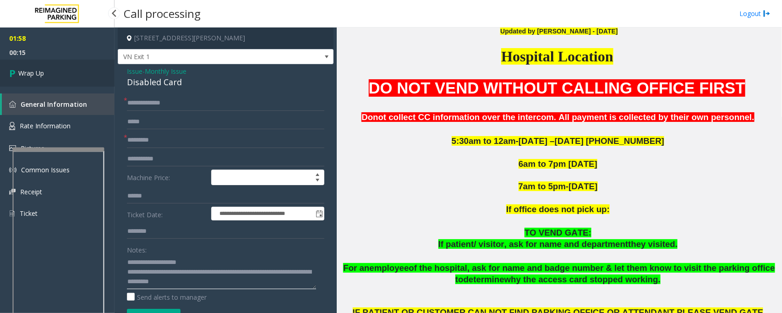
type textarea "**********"
click at [53, 69] on link "Wrap Up" at bounding box center [57, 73] width 114 height 27
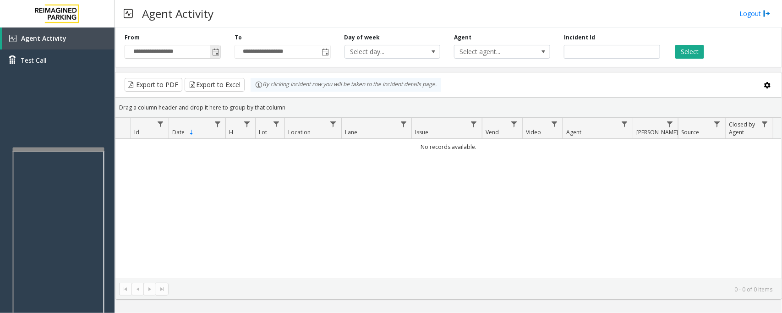
click at [217, 54] on span "Toggle popup" at bounding box center [215, 52] width 7 height 7
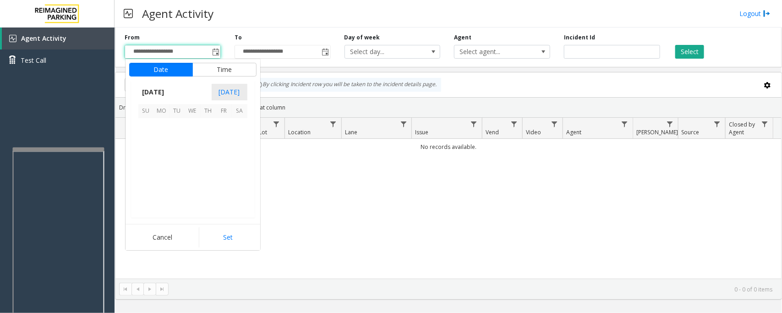
scroll to position [164251, 0]
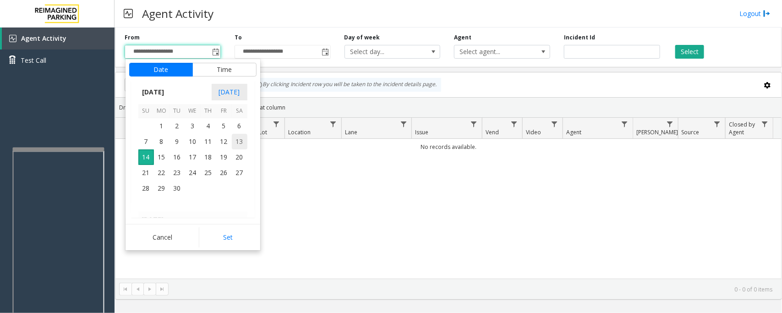
click at [238, 144] on span "13" at bounding box center [240, 142] width 16 height 16
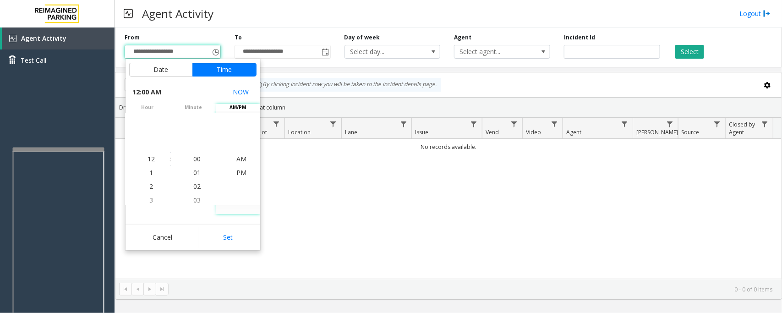
drag, startPoint x: 222, startPoint y: 235, endPoint x: 358, endPoint y: 221, distance: 136.3
click at [222, 236] on button "Set" at bounding box center [228, 237] width 58 height 20
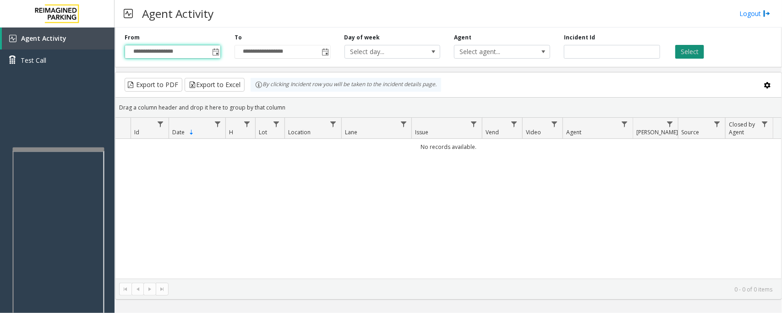
click at [686, 49] on button "Select" at bounding box center [689, 52] width 29 height 14
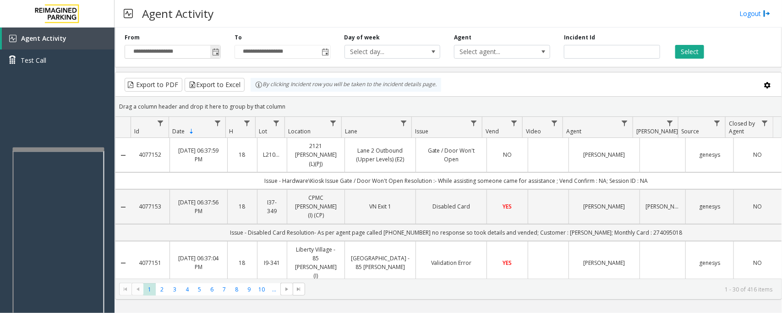
drag, startPoint x: 217, startPoint y: 54, endPoint x: 214, endPoint y: 57, distance: 4.9
click at [216, 55] on span "Toggle popup" at bounding box center [215, 52] width 7 height 7
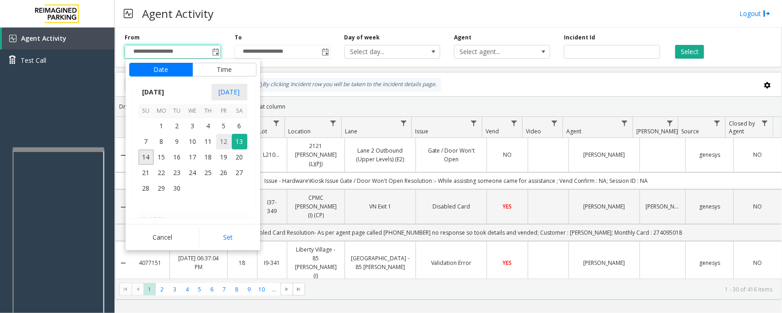
click at [219, 141] on span "12" at bounding box center [224, 142] width 16 height 16
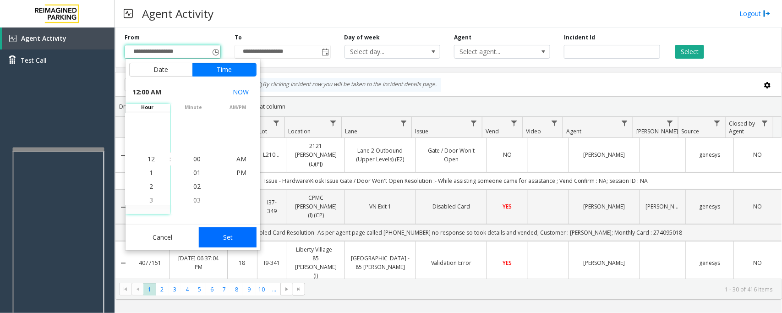
click at [227, 238] on button "Set" at bounding box center [228, 237] width 58 height 20
type input "**********"
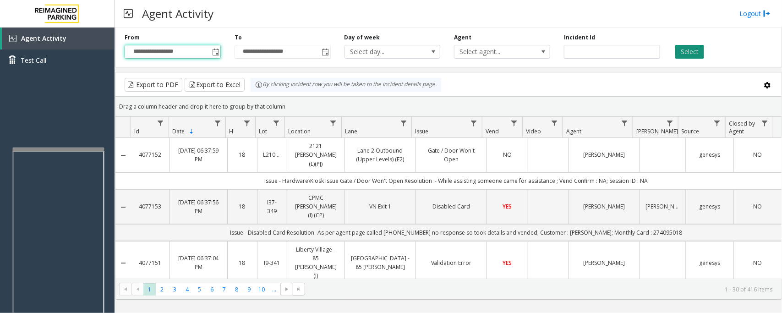
click at [688, 47] on button "Select" at bounding box center [689, 52] width 29 height 14
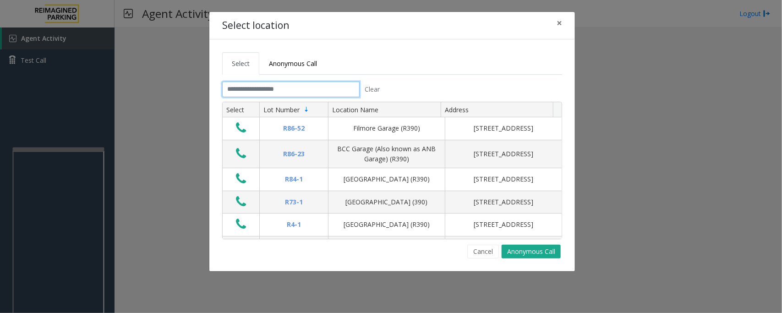
click at [337, 86] on input "text" at bounding box center [290, 89] width 137 height 16
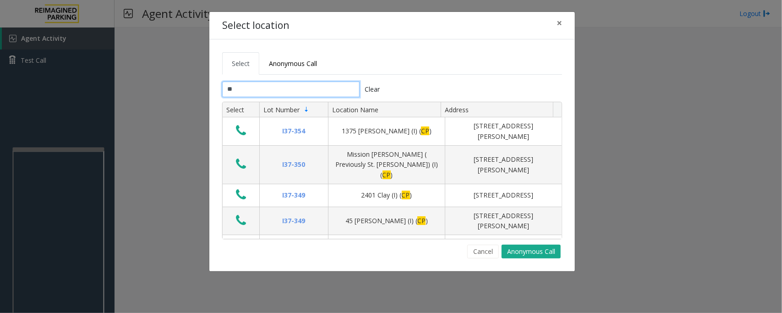
type input "**"
click at [555, 23] on button "×" at bounding box center [559, 23] width 18 height 22
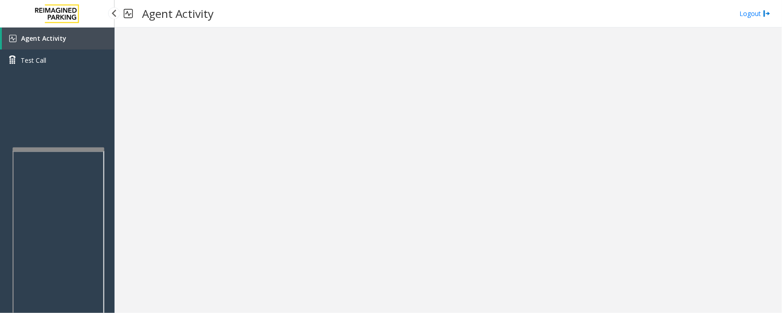
click at [54, 37] on span "Agent Activity" at bounding box center [43, 38] width 45 height 9
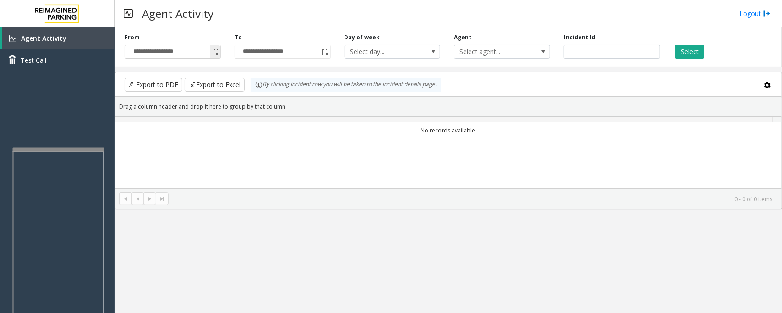
click at [216, 55] on span "Toggle popup" at bounding box center [215, 52] width 7 height 7
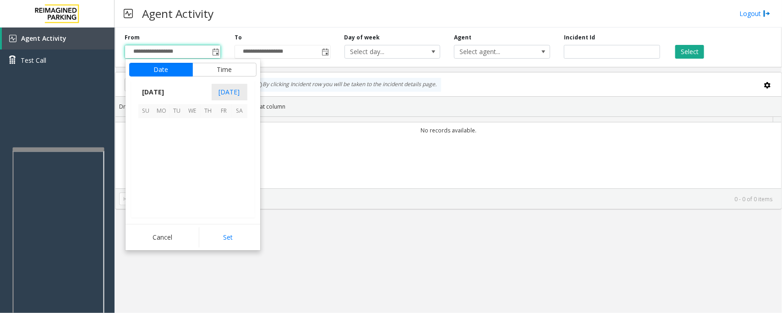
scroll to position [164251, 0]
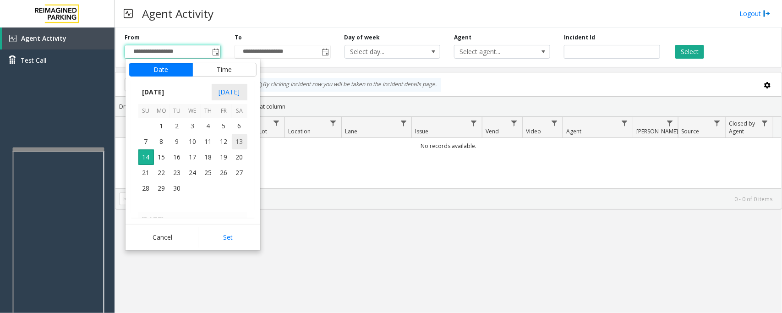
click at [238, 143] on span "13" at bounding box center [240, 142] width 16 height 16
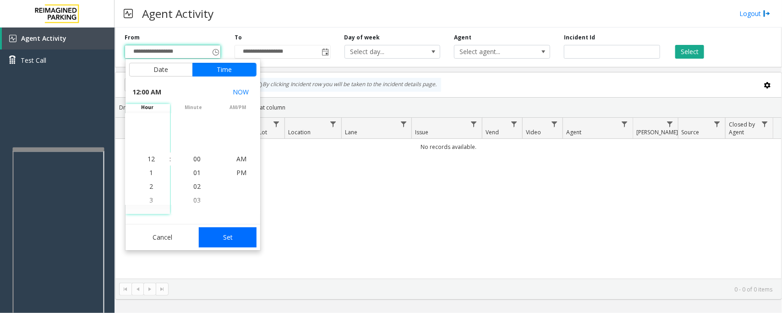
click at [237, 244] on button "Set" at bounding box center [228, 237] width 58 height 20
type input "**********"
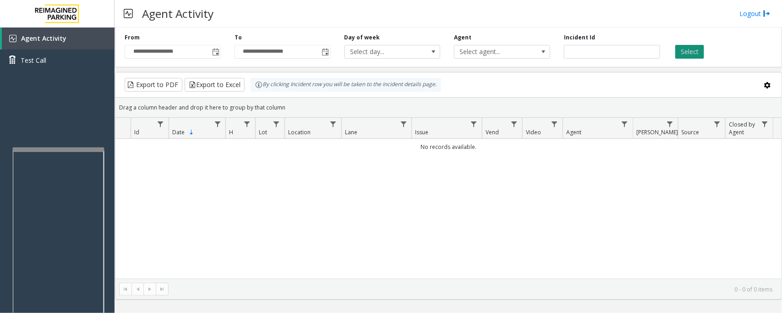
click at [699, 53] on button "Select" at bounding box center [689, 52] width 29 height 14
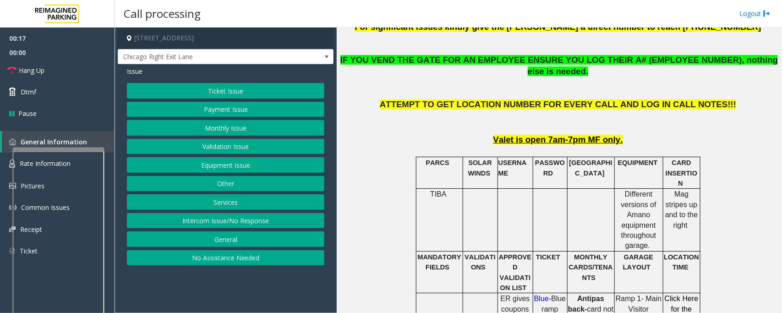
scroll to position [401, 0]
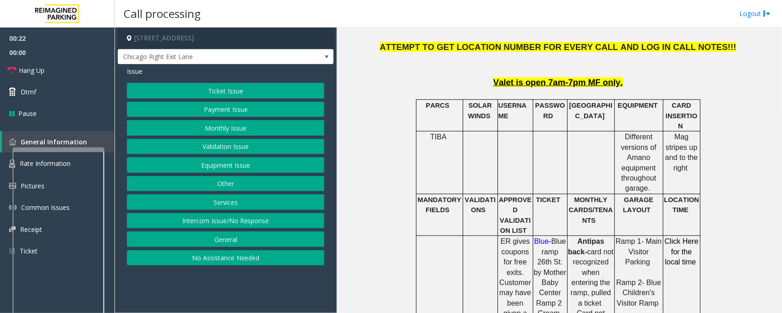
click at [214, 113] on button "Payment Issue" at bounding box center [225, 110] width 197 height 16
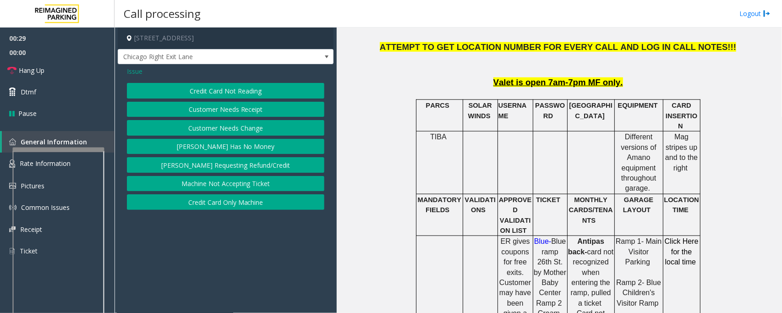
click at [136, 70] on span "Issue" at bounding box center [135, 71] width 16 height 10
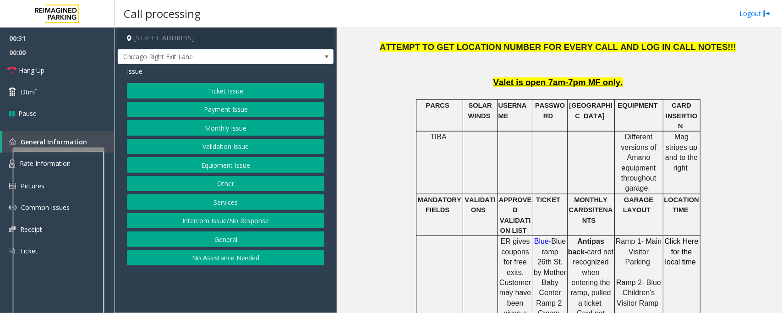
click at [244, 114] on button "Payment Issue" at bounding box center [225, 110] width 197 height 16
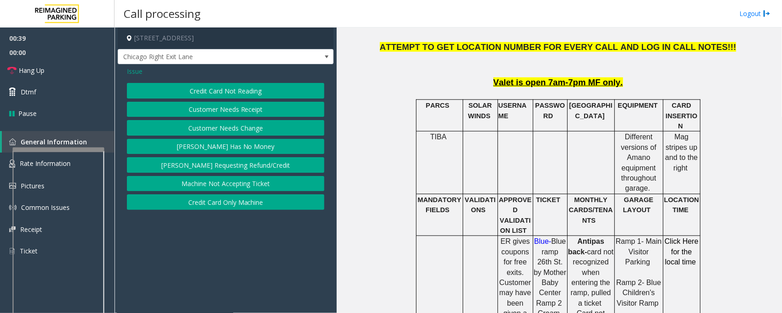
click at [244, 206] on button "Credit Card Only Machine" at bounding box center [225, 202] width 197 height 16
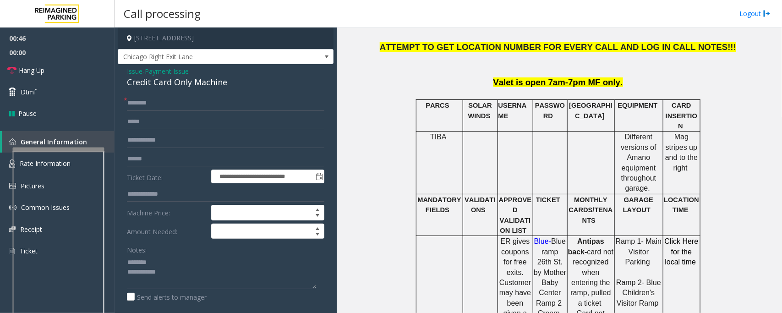
click at [162, 81] on div "Credit Card Only Machine" at bounding box center [225, 82] width 197 height 12
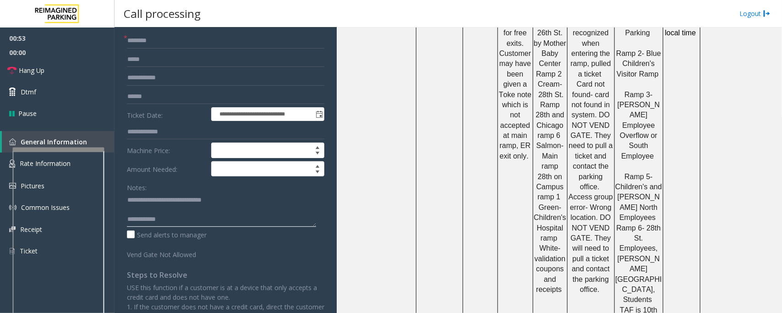
scroll to position [0, 0]
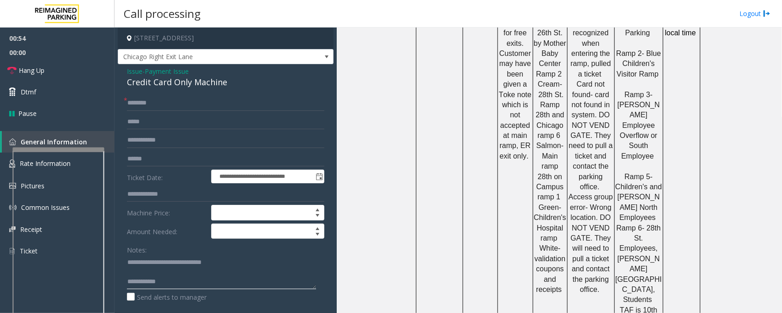
type textarea "**********"
click at [152, 69] on span "Payment Issue" at bounding box center [167, 71] width 44 height 10
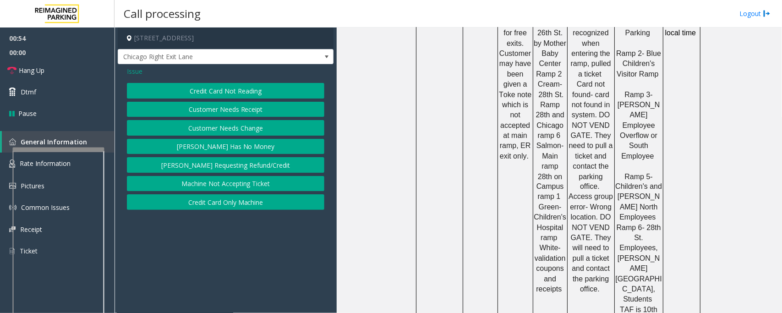
click at [190, 94] on button "Credit Card Not Reading" at bounding box center [225, 91] width 197 height 16
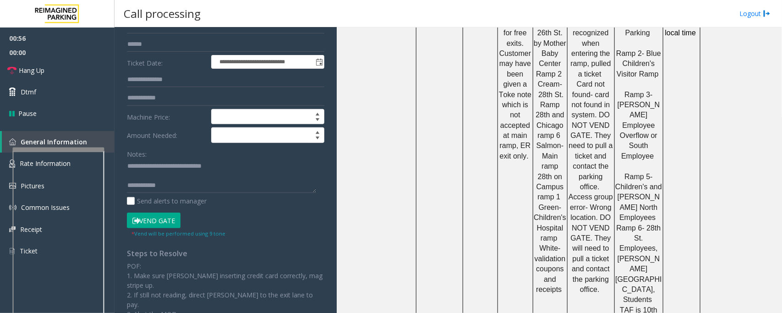
click at [149, 219] on button "Vend Gate" at bounding box center [154, 220] width 54 height 16
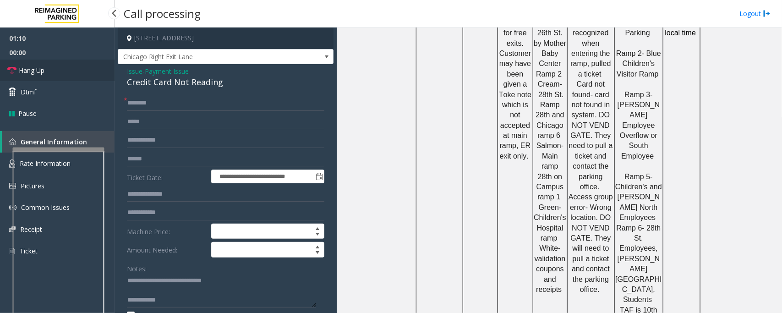
drag, startPoint x: 66, startPoint y: 69, endPoint x: 163, endPoint y: 103, distance: 103.0
click at [66, 69] on link "Hang Up" at bounding box center [57, 71] width 114 height 22
click at [165, 70] on span "Payment Issue" at bounding box center [167, 71] width 44 height 10
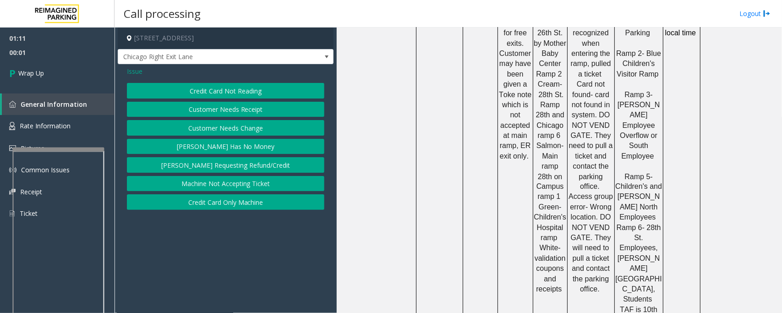
click at [234, 206] on button "Credit Card Only Machine" at bounding box center [225, 202] width 197 height 16
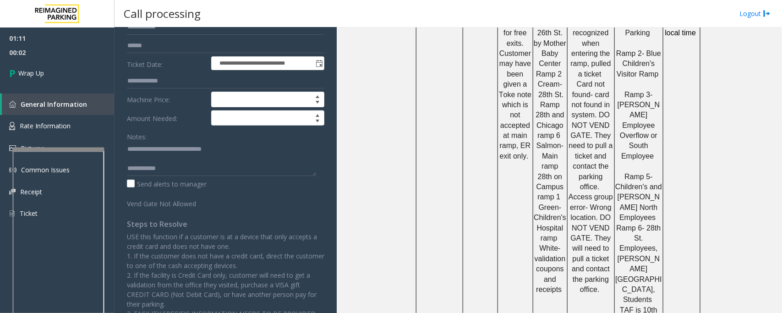
scroll to position [114, 0]
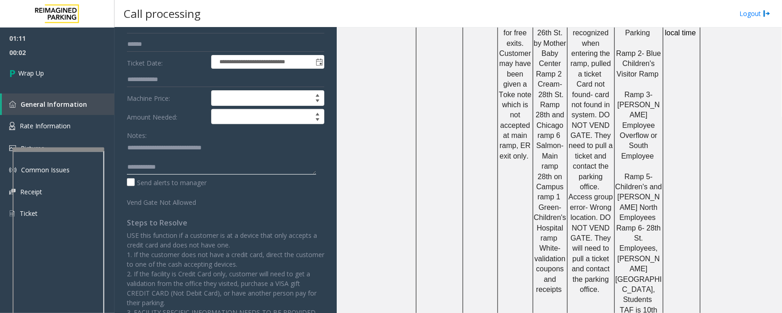
click at [188, 169] on textarea at bounding box center [221, 157] width 189 height 34
paste textarea "**********"
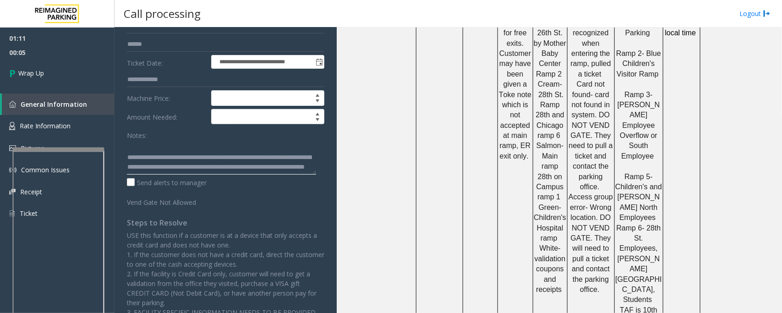
click at [163, 152] on textarea at bounding box center [221, 157] width 189 height 34
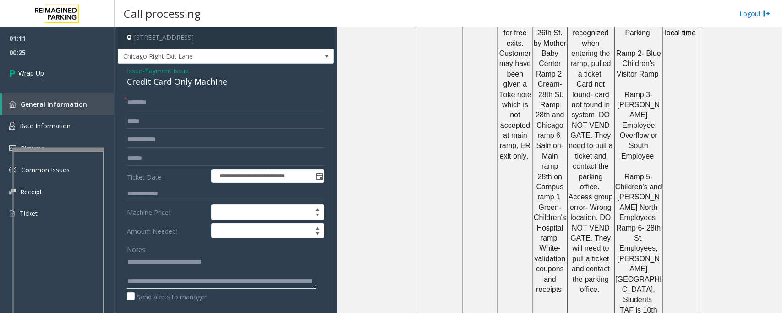
scroll to position [0, 0]
type textarea "**********"
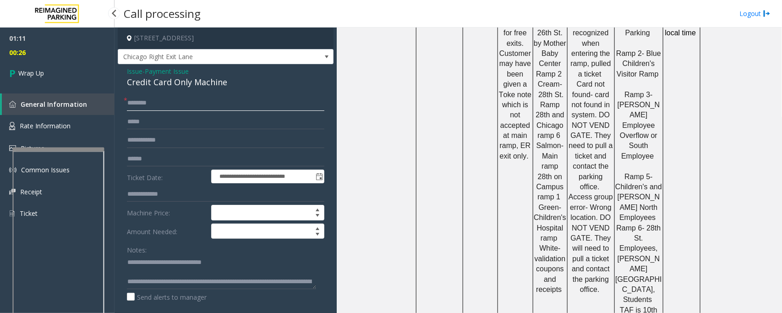
click at [135, 95] on input "text" at bounding box center [225, 103] width 197 height 16
type input "**"
click at [76, 74] on link "Wrap Up" at bounding box center [57, 73] width 114 height 27
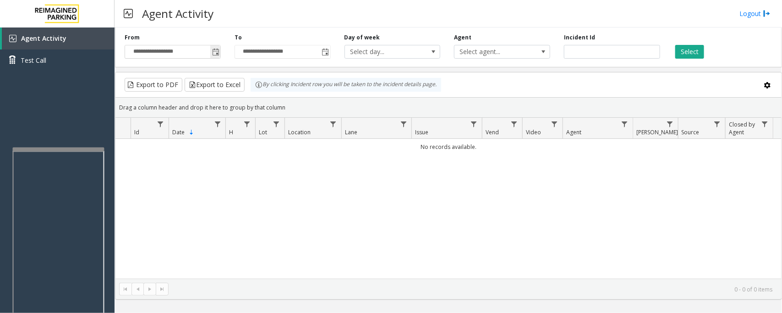
click at [211, 51] on span "Toggle popup" at bounding box center [215, 51] width 10 height 15
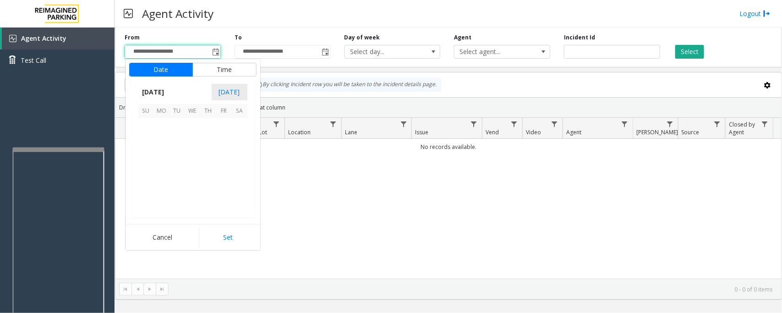
scroll to position [164251, 0]
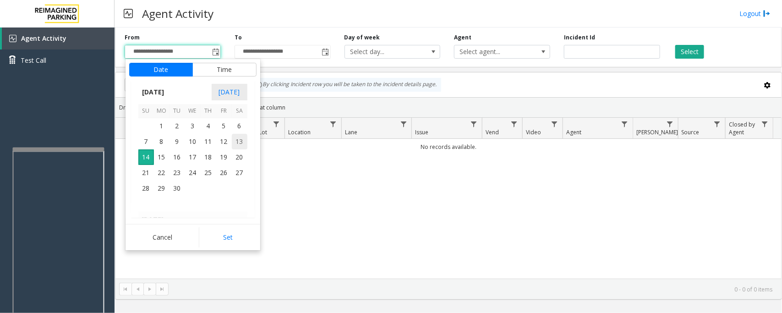
click at [240, 143] on span "13" at bounding box center [240, 142] width 16 height 16
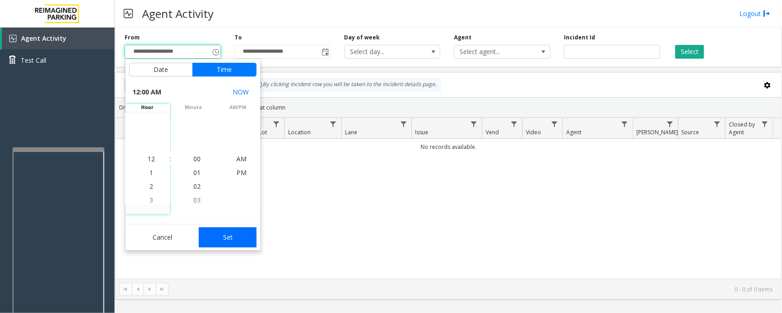
click at [220, 229] on button "Set" at bounding box center [228, 237] width 58 height 20
type input "**********"
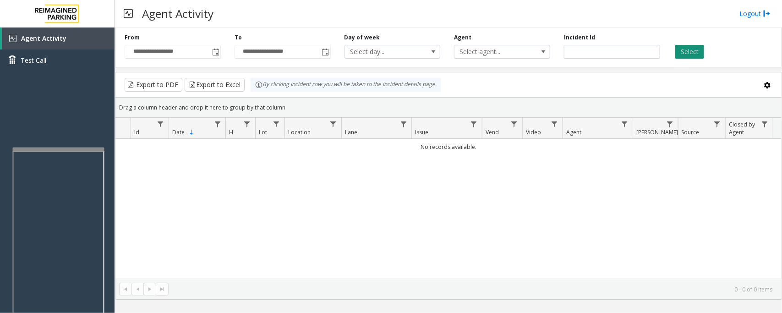
click at [691, 53] on button "Select" at bounding box center [689, 52] width 29 height 14
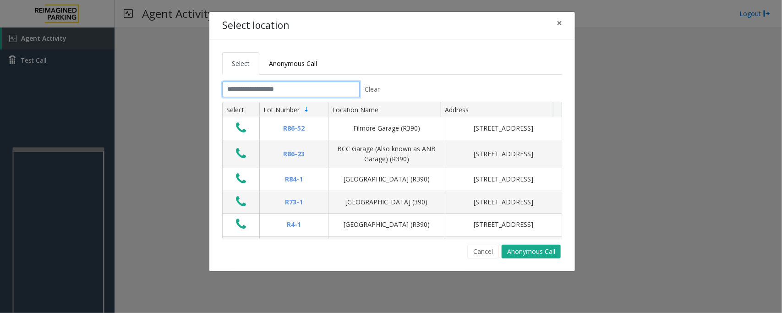
click at [337, 92] on input "text" at bounding box center [290, 89] width 137 height 16
click at [344, 87] on input "text" at bounding box center [290, 89] width 137 height 16
click at [561, 22] on span "×" at bounding box center [558, 22] width 5 height 13
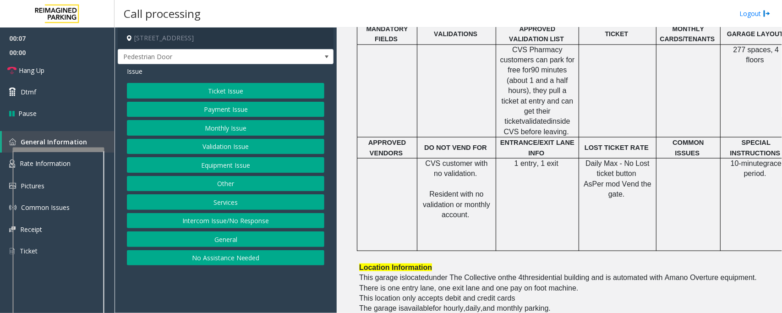
scroll to position [401, 0]
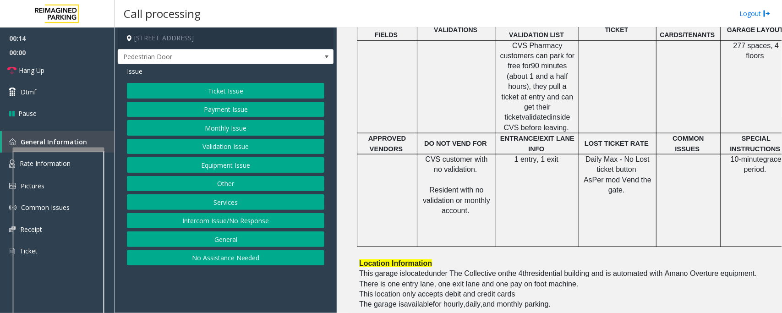
click at [219, 170] on button "Equipment Issue" at bounding box center [225, 165] width 197 height 16
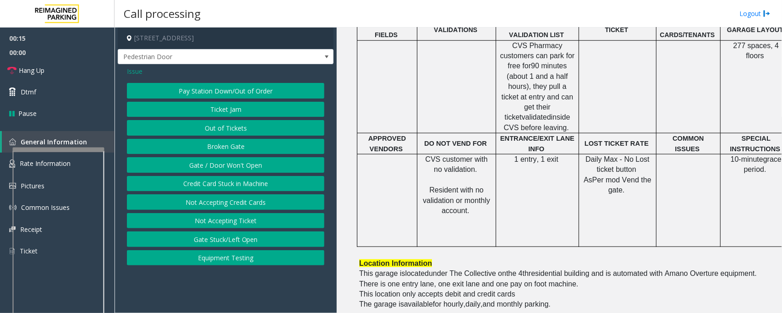
click at [218, 167] on button "Gate / Door Won't Open" at bounding box center [225, 165] width 197 height 16
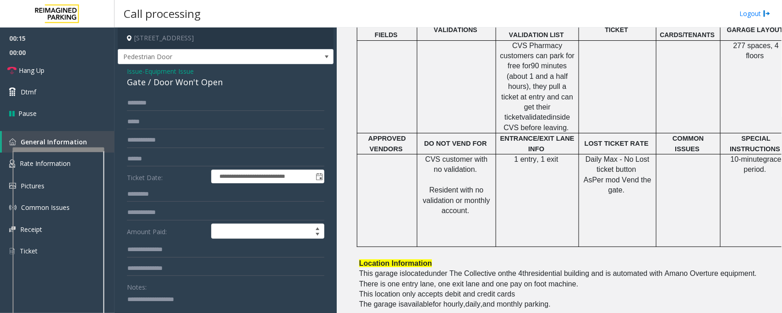
scroll to position [114, 0]
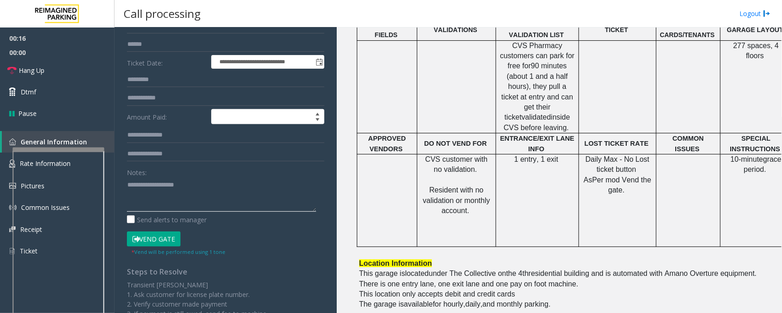
click at [177, 198] on textarea at bounding box center [221, 194] width 189 height 34
paste textarea "**********"
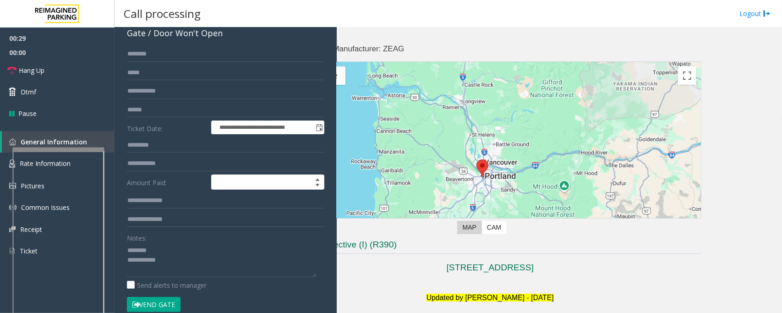
scroll to position [0, 0]
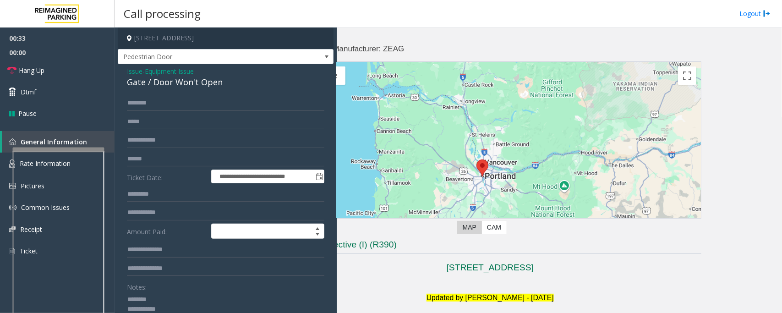
click at [167, 79] on div "Gate / Door Won't Open" at bounding box center [225, 82] width 197 height 12
click at [57, 69] on link "Hang Up" at bounding box center [57, 71] width 114 height 22
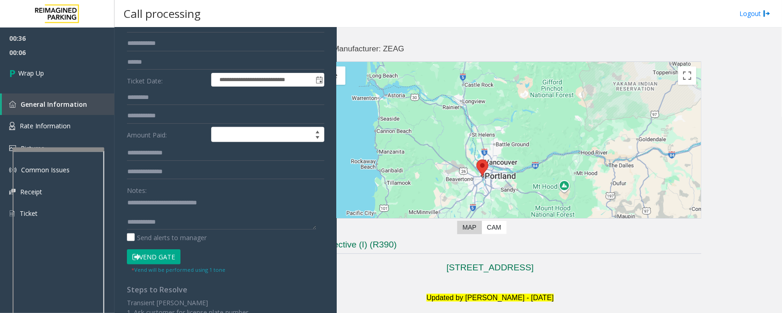
scroll to position [131, 0]
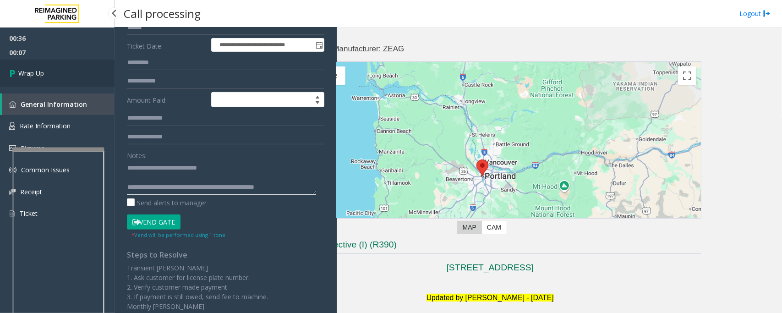
type textarea "**********"
click at [65, 81] on link "Wrap Up" at bounding box center [57, 73] width 114 height 27
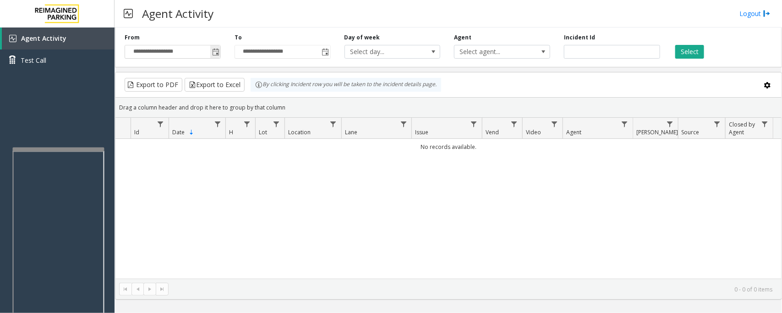
click at [217, 54] on span "Toggle popup" at bounding box center [215, 52] width 7 height 7
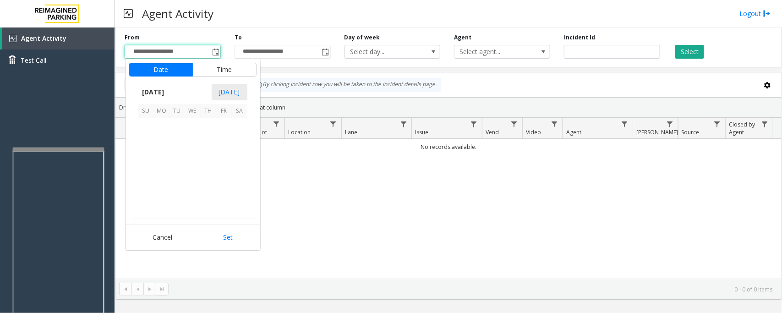
scroll to position [164251, 0]
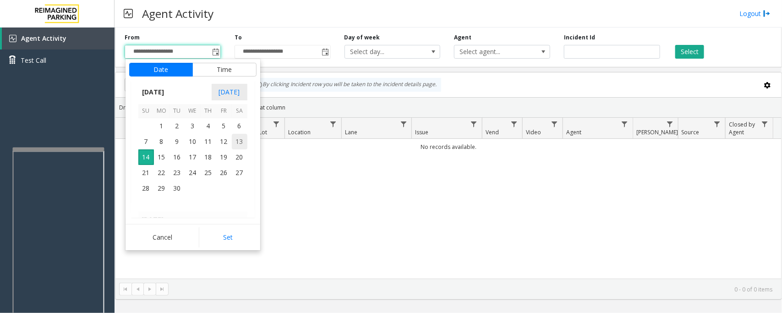
click at [241, 144] on span "13" at bounding box center [240, 142] width 16 height 16
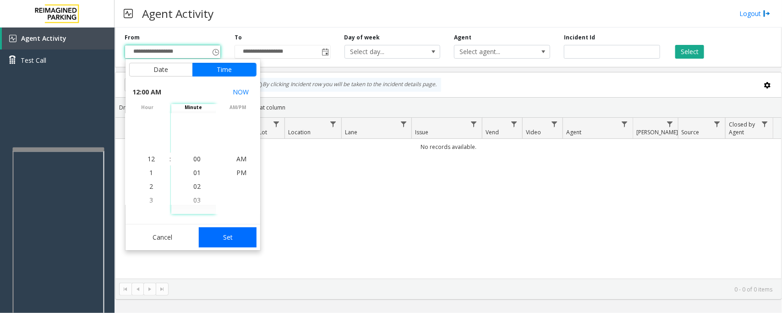
click at [215, 233] on button "Set" at bounding box center [228, 237] width 58 height 20
type input "**********"
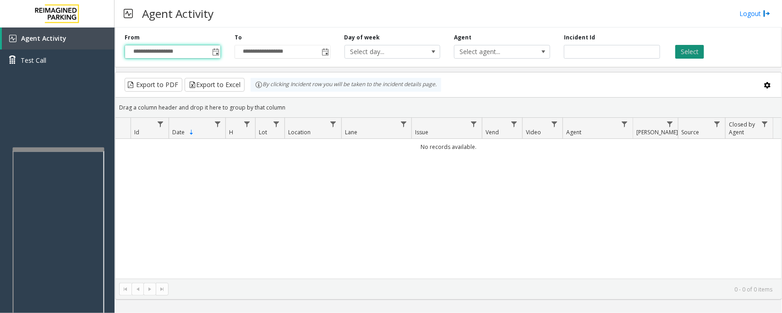
click at [688, 52] on button "Select" at bounding box center [689, 52] width 29 height 14
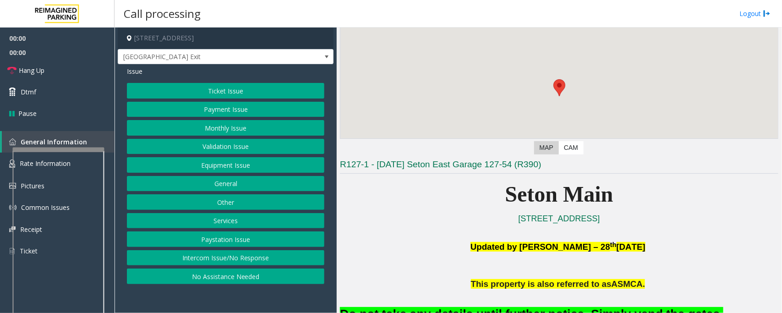
scroll to position [172, 0]
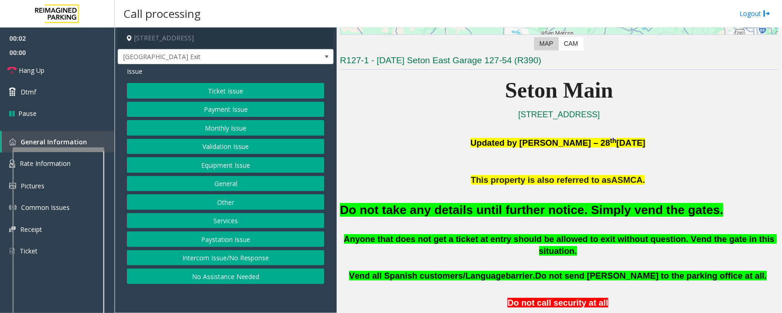
click at [235, 166] on button "Equipment Issue" at bounding box center [225, 165] width 197 height 16
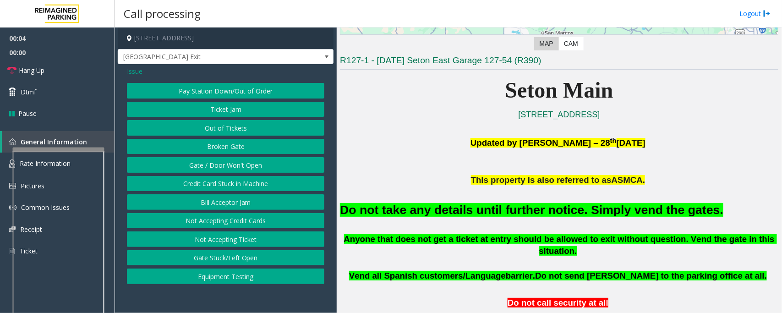
click at [134, 70] on span "Issue" at bounding box center [135, 71] width 16 height 10
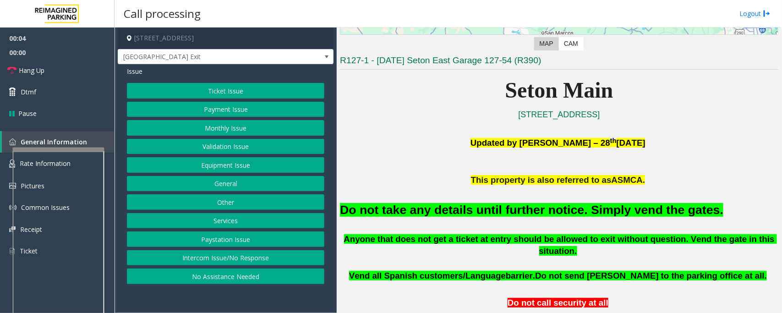
click at [216, 92] on button "Ticket Issue" at bounding box center [225, 91] width 197 height 16
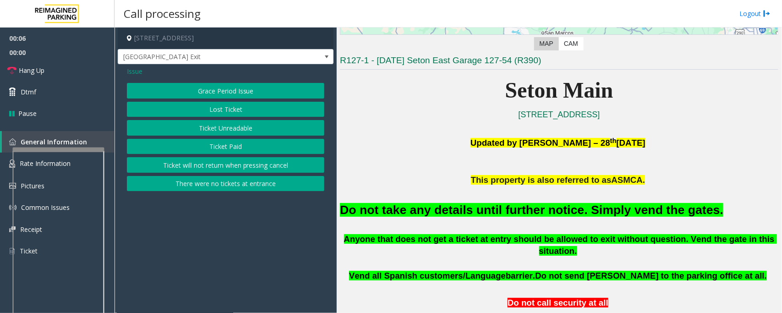
click at [225, 108] on button "Lost Ticket" at bounding box center [225, 110] width 197 height 16
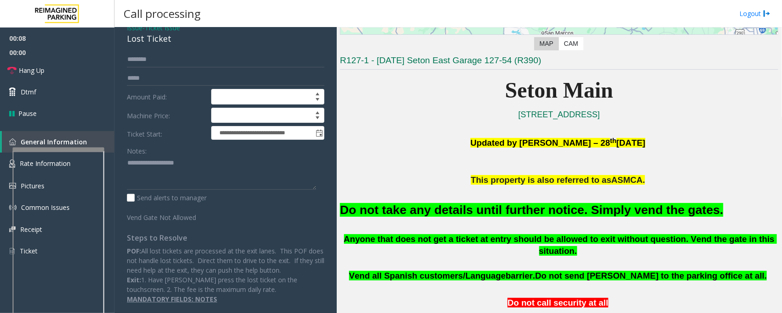
scroll to position [0, 0]
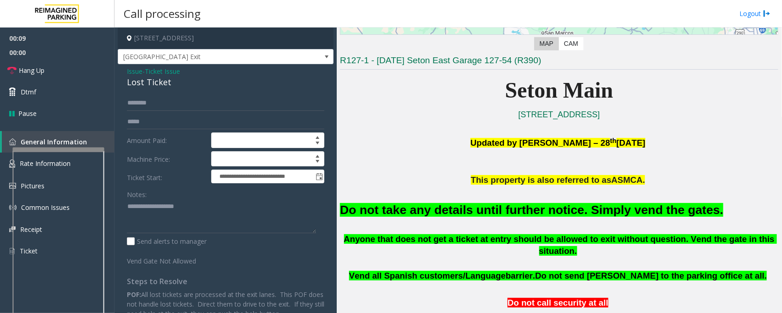
click at [152, 70] on span "Ticket Issue" at bounding box center [162, 71] width 35 height 10
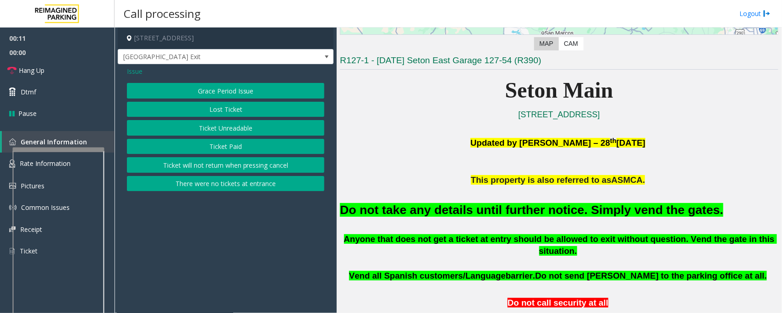
click at [207, 131] on button "Ticket Unreadable" at bounding box center [225, 128] width 197 height 16
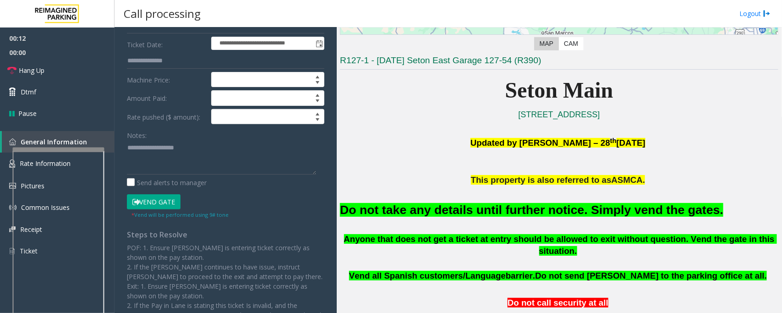
click at [165, 202] on button "Vend Gate" at bounding box center [154, 202] width 54 height 16
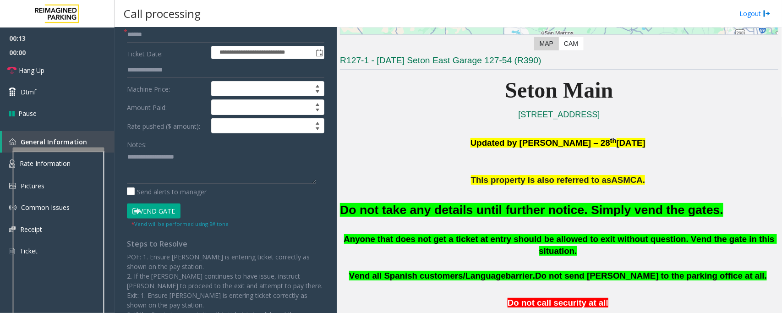
click at [477, 209] on font "Do not take any details until further notice. Simply vend the gates." at bounding box center [531, 210] width 383 height 14
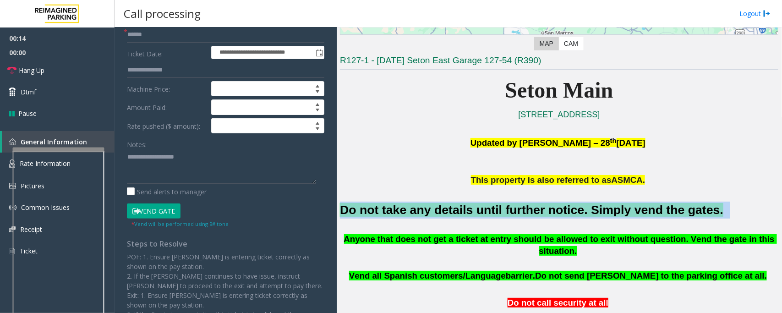
click at [477, 209] on font "Do not take any details until further notice. Simply vend the gates." at bounding box center [531, 210] width 383 height 14
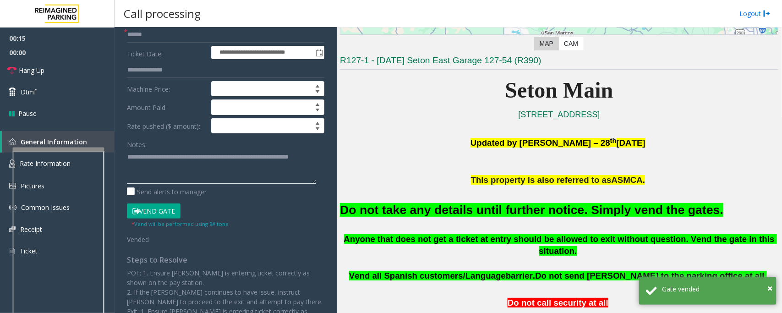
scroll to position [0, 0]
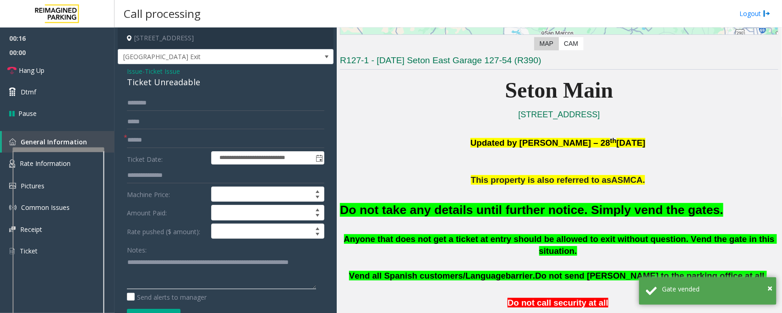
type textarea "**********"
click at [172, 74] on span "Ticket Issue" at bounding box center [162, 71] width 35 height 10
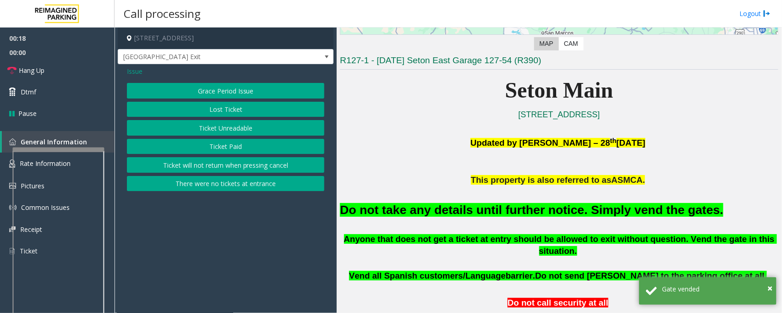
click at [205, 106] on button "Lost Ticket" at bounding box center [225, 110] width 197 height 16
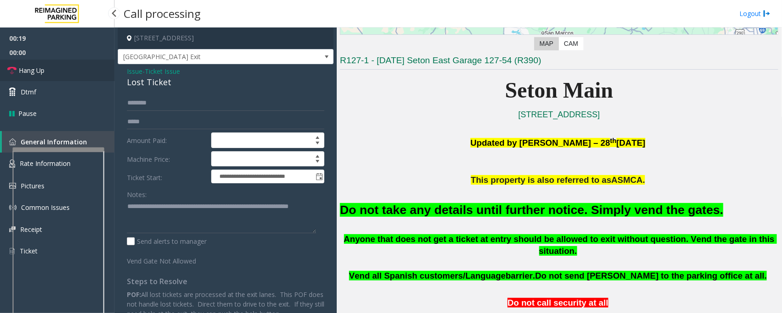
click at [52, 71] on link "Hang Up" at bounding box center [57, 71] width 114 height 22
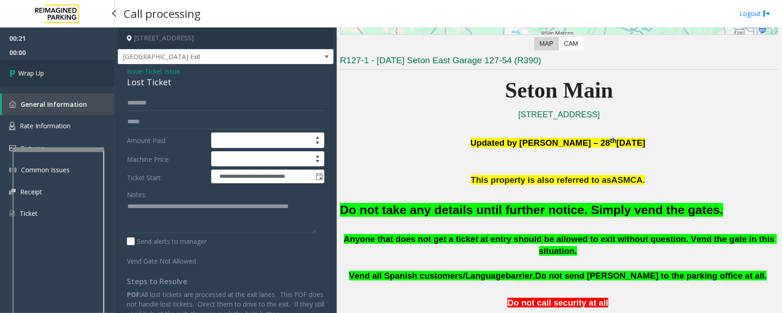
click at [53, 71] on link "Wrap Up" at bounding box center [57, 73] width 114 height 27
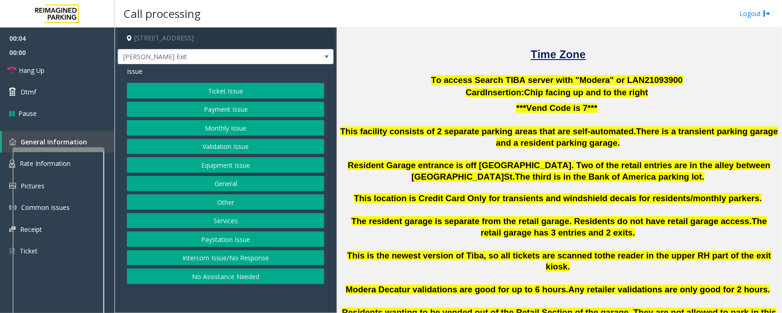
scroll to position [172, 0]
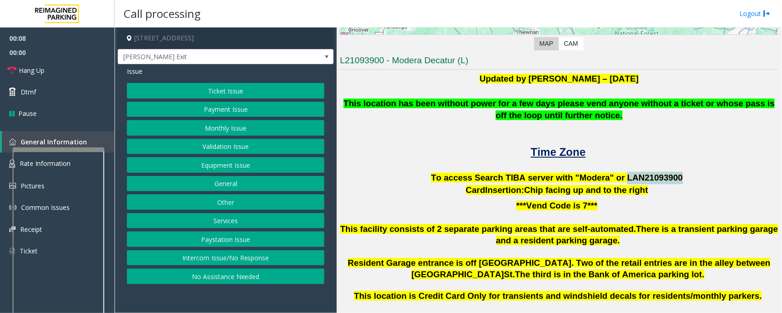
drag, startPoint x: 614, startPoint y: 176, endPoint x: 662, endPoint y: 175, distance: 47.6
click at [662, 175] on p "To access Search TIBA server with "Modera" or LAN21093 900" at bounding box center [559, 178] width 438 height 12
copy span "LAN21093 900"
click at [266, 81] on div "Issue Ticket Issue Payment Issue Monthly Issue Validation Issue Equipment Issue…" at bounding box center [226, 176] width 216 height 224
click at [264, 85] on button "Ticket Issue" at bounding box center [225, 91] width 197 height 16
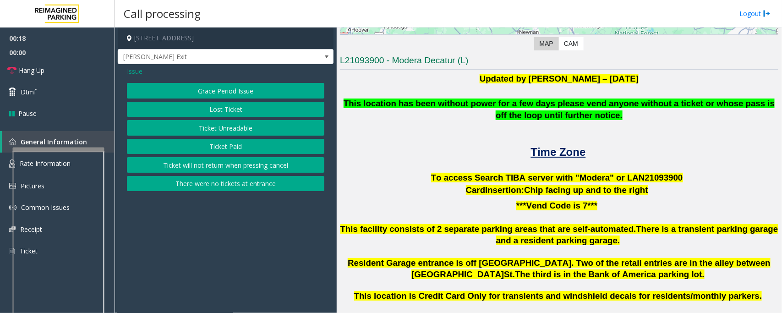
click at [227, 112] on button "Lost Ticket" at bounding box center [225, 110] width 197 height 16
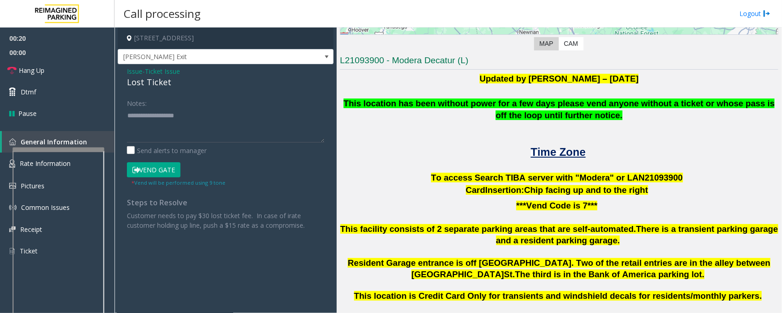
click at [447, 136] on div at bounding box center [559, 139] width 438 height 11
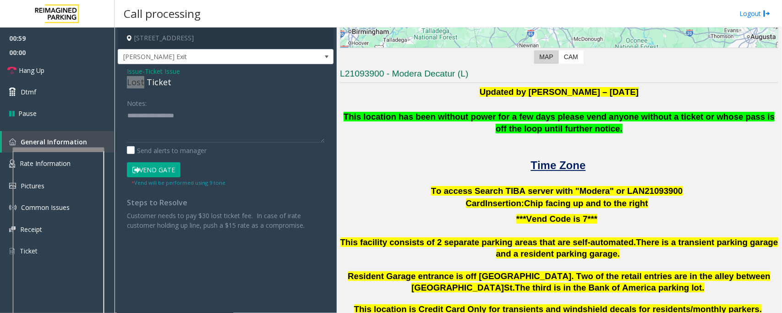
scroll to position [150, 0]
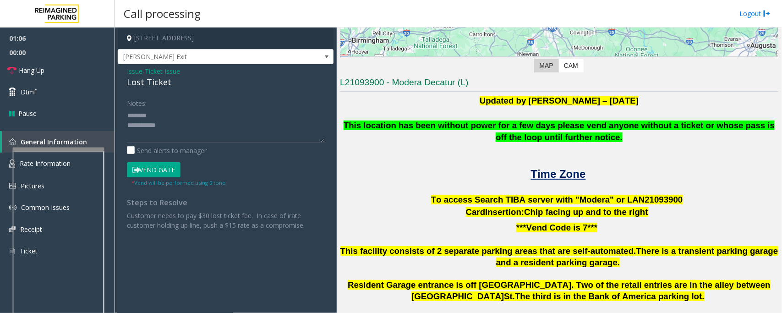
click at [145, 74] on span "- Ticket Issue" at bounding box center [161, 71] width 38 height 9
click at [145, 78] on div "Lost Ticket" at bounding box center [225, 82] width 197 height 12
click at [184, 130] on textarea at bounding box center [225, 125] width 197 height 34
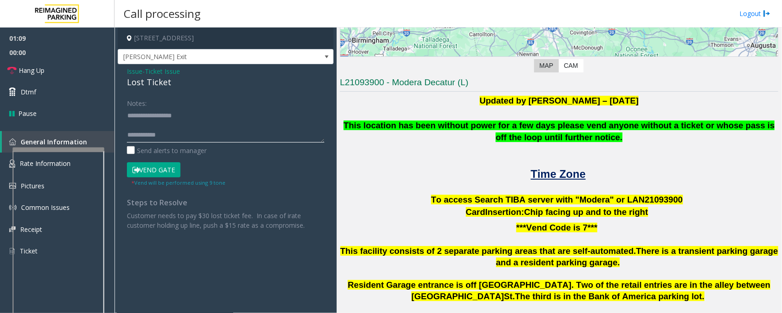
click at [185, 133] on textarea at bounding box center [225, 125] width 197 height 34
click at [170, 125] on textarea at bounding box center [225, 125] width 197 height 34
click at [63, 74] on link "Hang Up" at bounding box center [57, 71] width 114 height 22
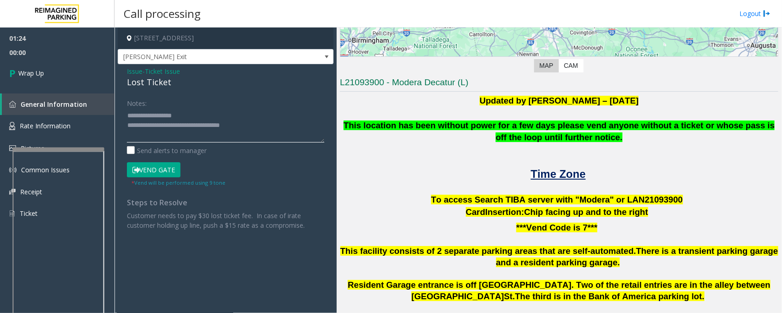
click at [253, 126] on textarea at bounding box center [225, 125] width 197 height 34
type textarea "**********"
click at [46, 72] on link "Wrap Up" at bounding box center [57, 73] width 114 height 27
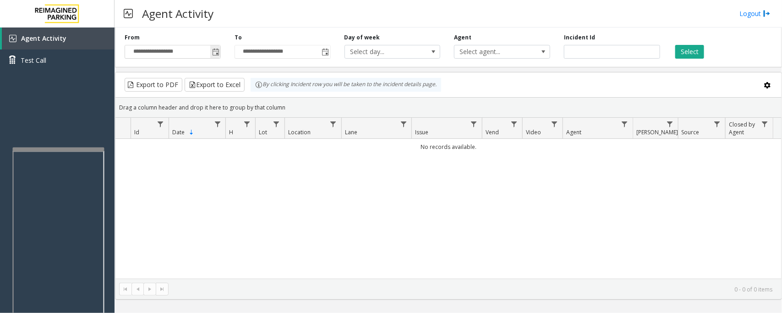
click at [217, 54] on span "Toggle popup" at bounding box center [215, 52] width 7 height 7
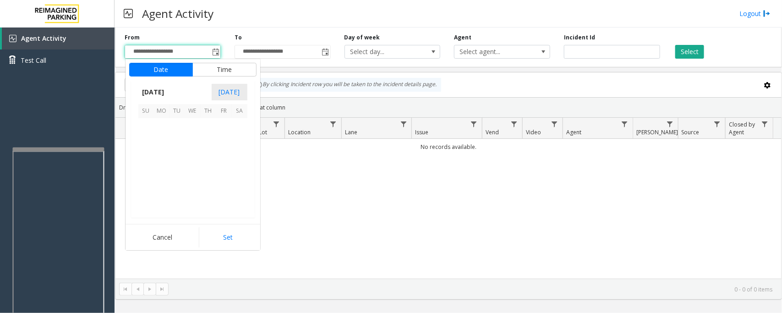
scroll to position [164251, 0]
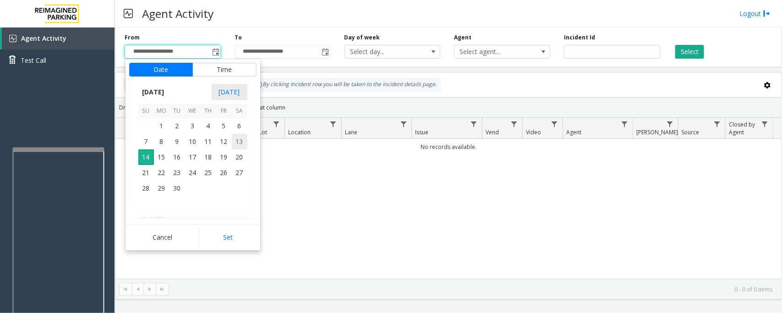
click at [238, 143] on span "13" at bounding box center [240, 142] width 16 height 16
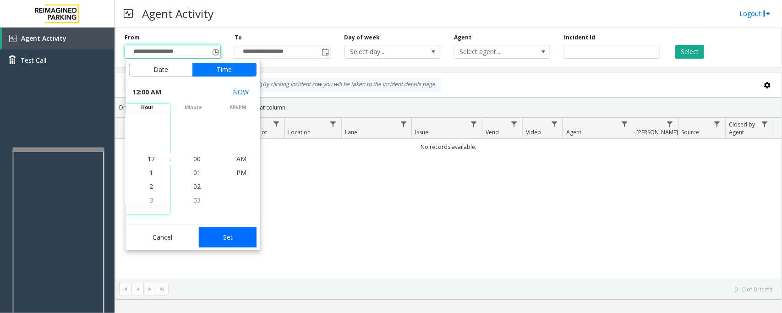
click at [230, 236] on button "Set" at bounding box center [228, 237] width 58 height 20
type input "**********"
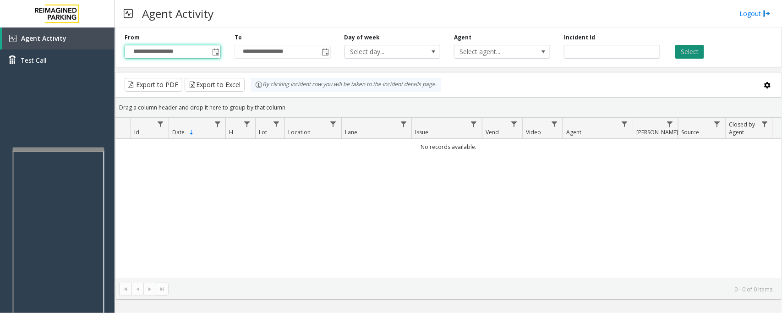
click at [693, 53] on button "Select" at bounding box center [689, 52] width 29 height 14
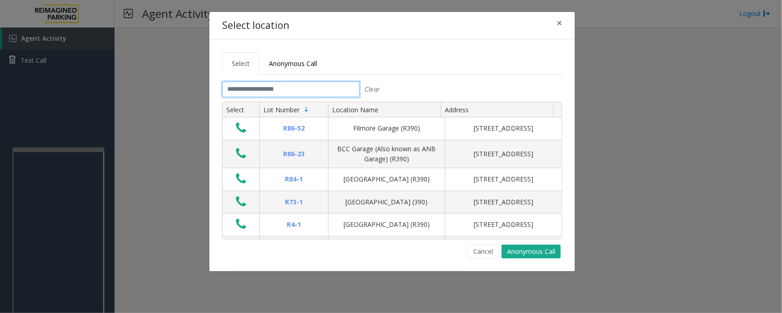
click at [307, 91] on input "text" at bounding box center [290, 89] width 137 height 16
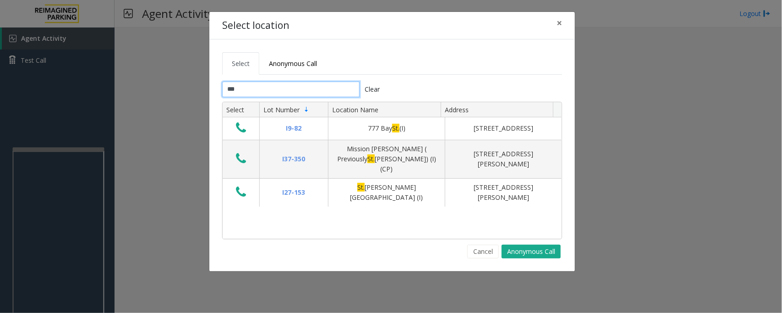
click at [255, 84] on input "***" at bounding box center [290, 89] width 137 height 16
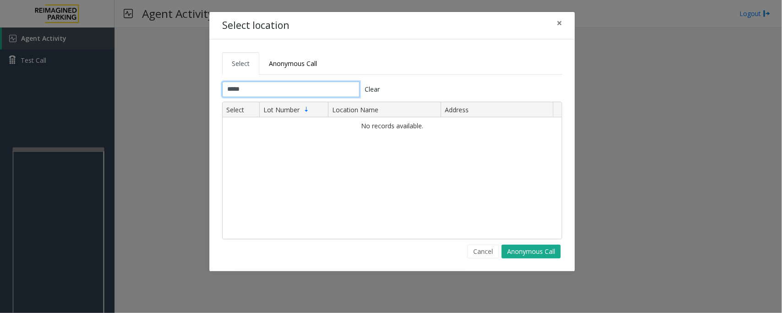
click at [256, 90] on input "*****" at bounding box center [290, 89] width 137 height 16
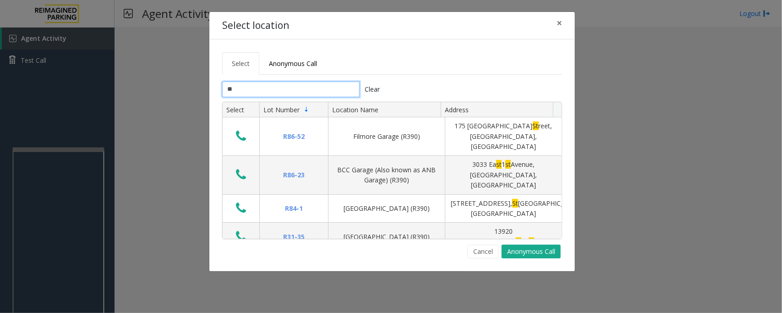
type input "*"
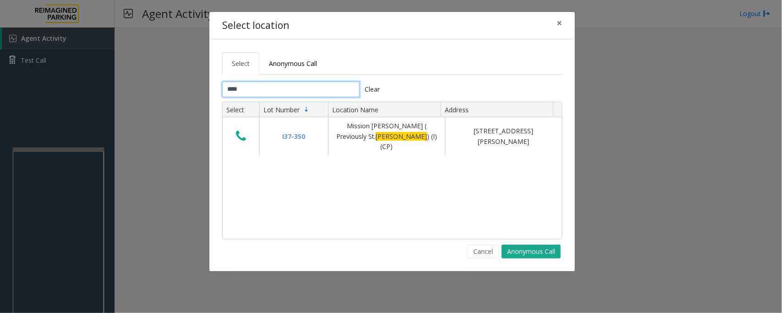
type input "****"
click at [563, 24] on button "×" at bounding box center [559, 23] width 18 height 22
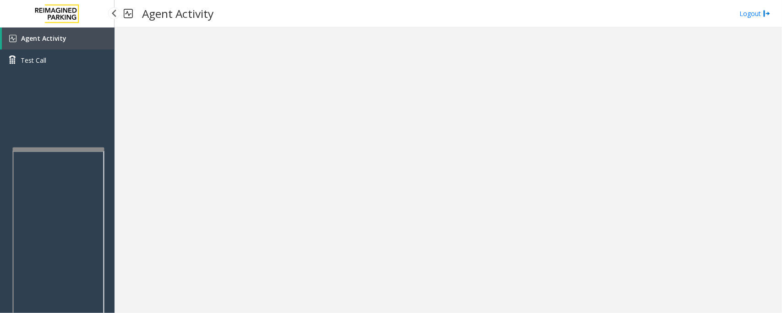
click at [51, 43] on link "Agent Activity" at bounding box center [58, 38] width 113 height 22
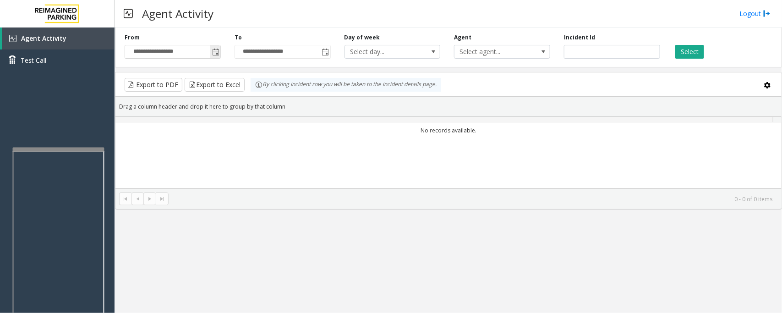
click at [216, 48] on span "Toggle popup" at bounding box center [215, 51] width 10 height 15
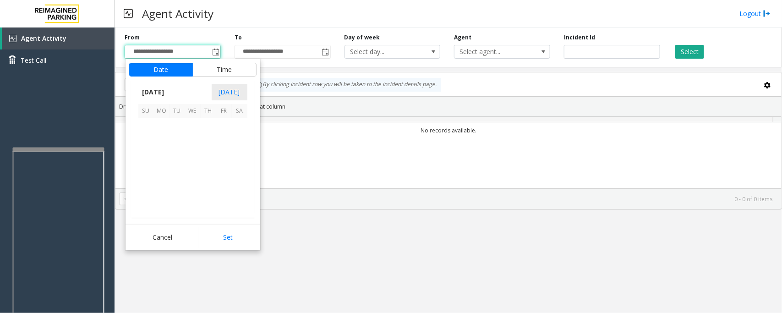
scroll to position [164251, 0]
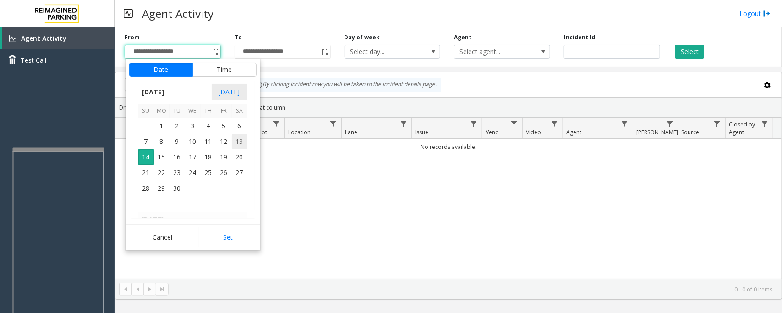
click at [238, 141] on span "13" at bounding box center [240, 142] width 16 height 16
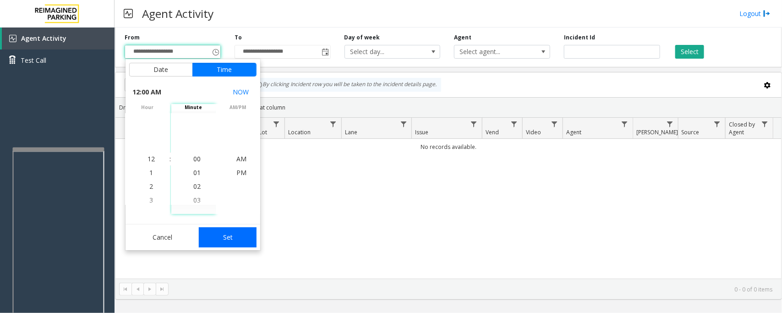
click at [214, 234] on button "Set" at bounding box center [228, 237] width 58 height 20
type input "**********"
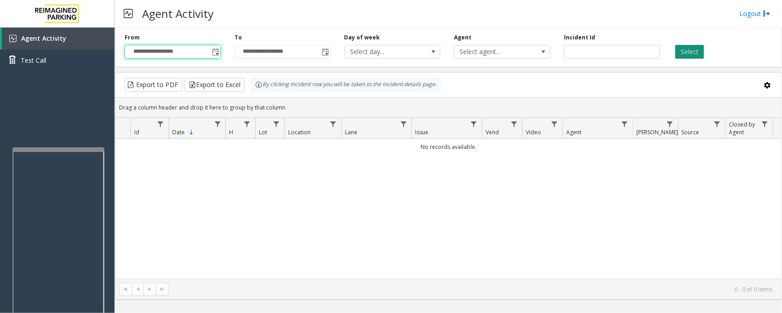
click at [690, 51] on button "Select" at bounding box center [689, 52] width 29 height 14
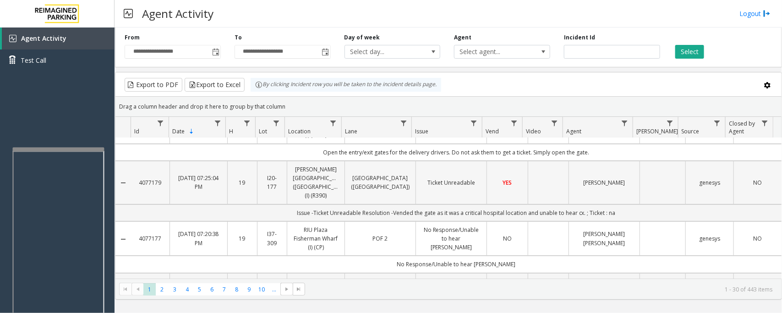
scroll to position [0, 0]
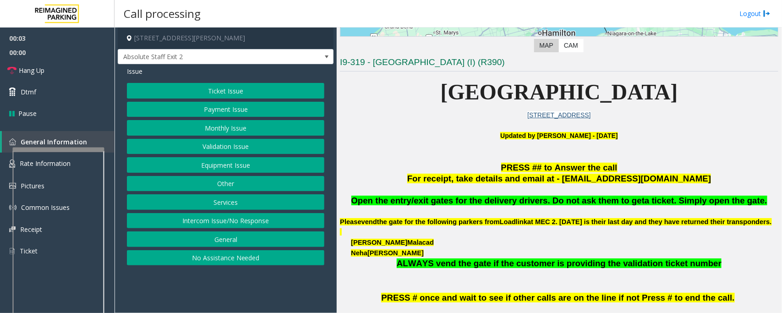
scroll to position [172, 0]
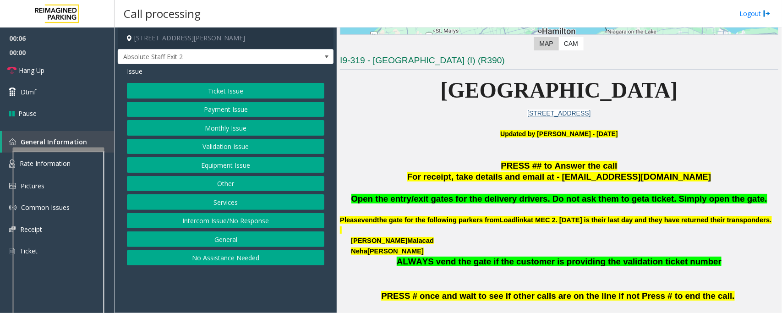
click at [219, 180] on button "Other" at bounding box center [225, 184] width 197 height 16
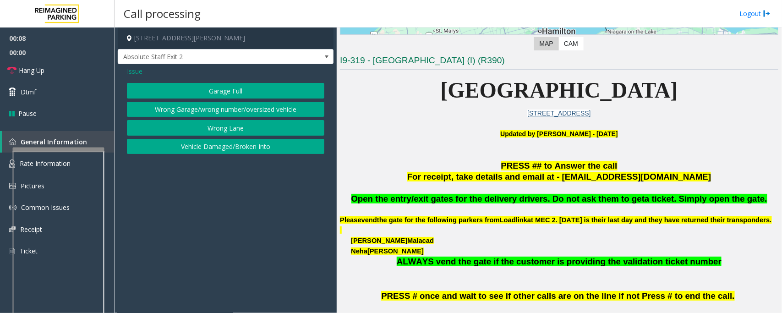
click at [133, 67] on span "Issue" at bounding box center [135, 71] width 16 height 10
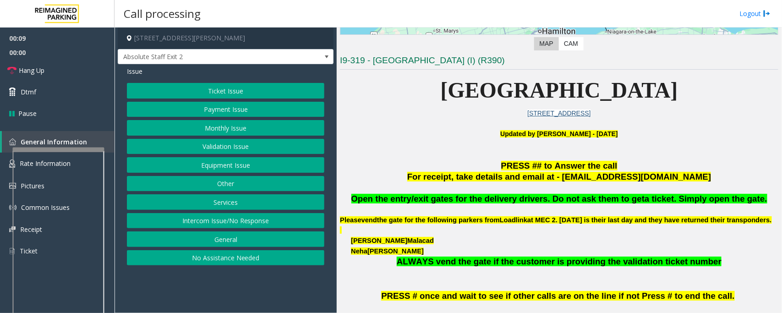
click at [231, 206] on button "Services" at bounding box center [225, 202] width 197 height 16
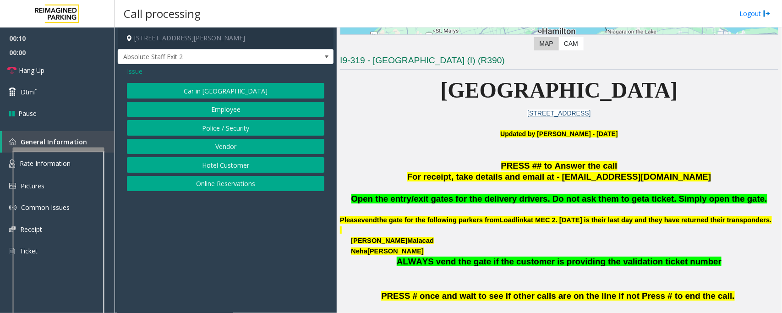
click at [225, 148] on button "Vendor" at bounding box center [225, 147] width 197 height 16
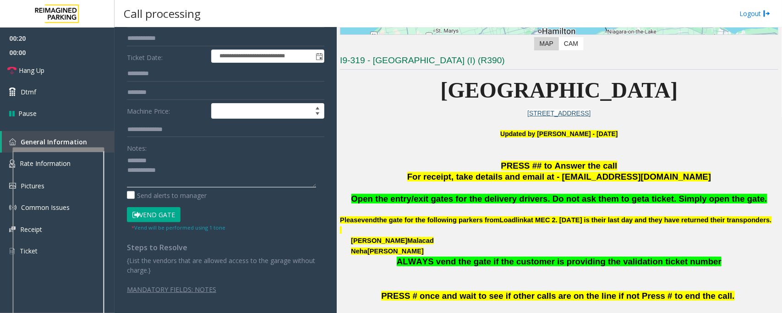
scroll to position [0, 0]
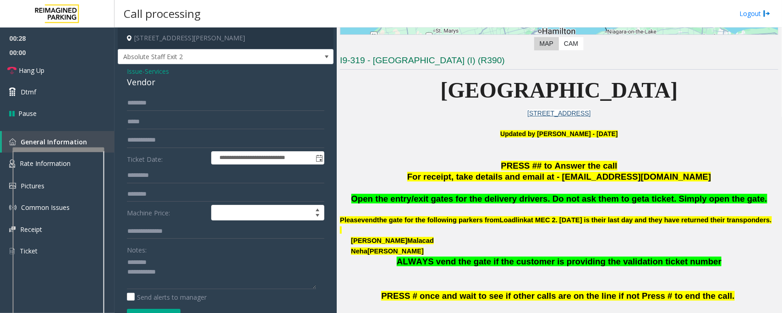
click at [136, 81] on div "Vendor" at bounding box center [225, 82] width 197 height 12
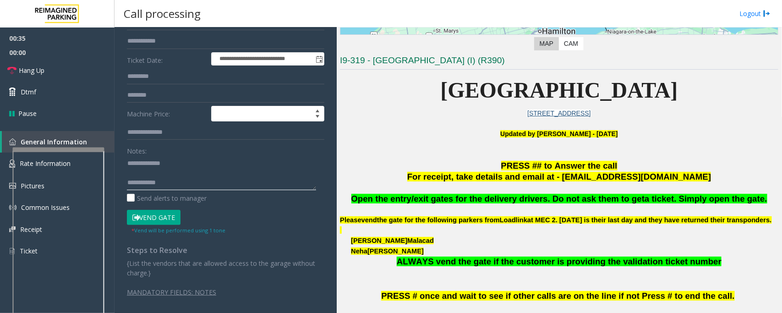
scroll to position [102, 0]
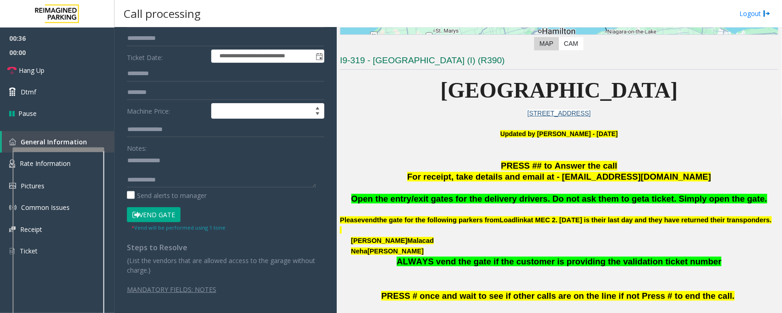
click at [168, 218] on button "Vend Gate" at bounding box center [154, 215] width 54 height 16
click at [188, 182] on textarea at bounding box center [221, 170] width 189 height 34
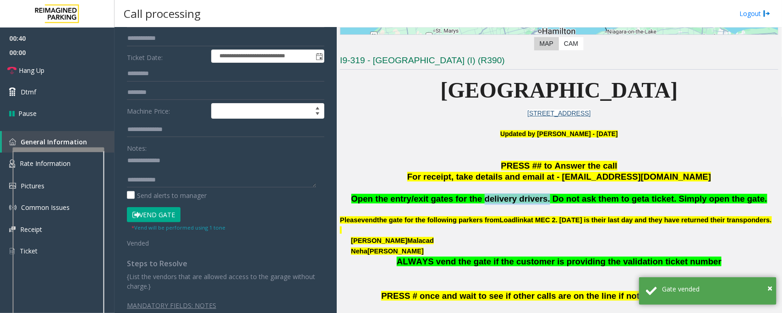
drag, startPoint x: 490, startPoint y: 197, endPoint x: 547, endPoint y: 197, distance: 56.8
click at [547, 197] on span "Open the entry/exit gates for the delivery drivers. Do not ask them to get" at bounding box center [497, 199] width 293 height 10
click at [154, 173] on textarea at bounding box center [221, 170] width 189 height 34
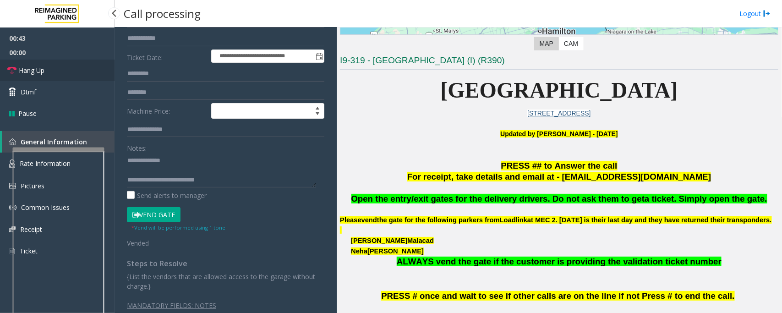
click at [40, 64] on link "Hang Up" at bounding box center [57, 71] width 114 height 22
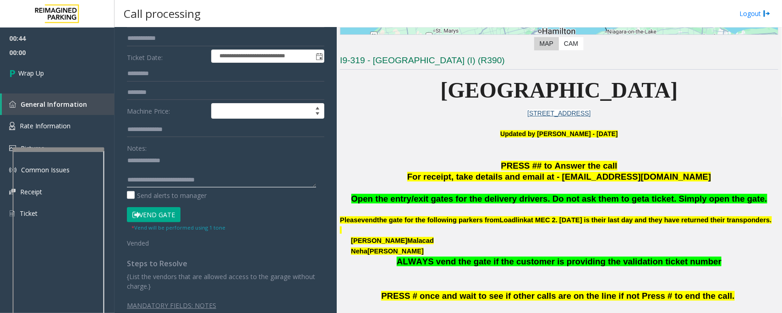
click at [209, 183] on textarea at bounding box center [221, 170] width 189 height 34
type textarea "**********"
click at [31, 70] on span "Wrap Up" at bounding box center [31, 73] width 26 height 10
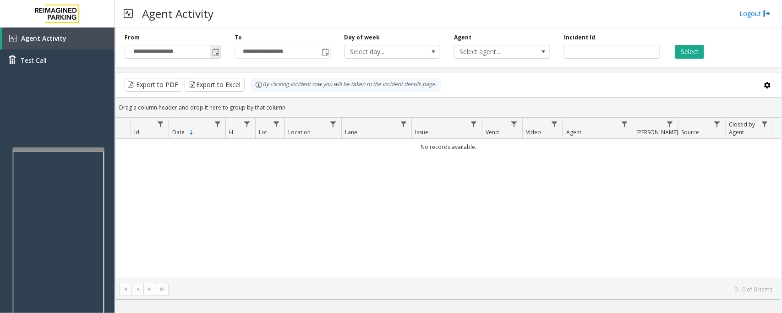
click at [215, 51] on span "Toggle popup" at bounding box center [215, 52] width 7 height 7
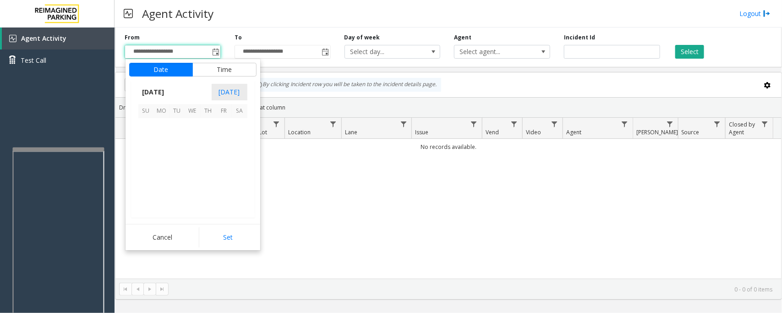
scroll to position [164251, 0]
click at [242, 143] on span "13" at bounding box center [240, 142] width 16 height 16
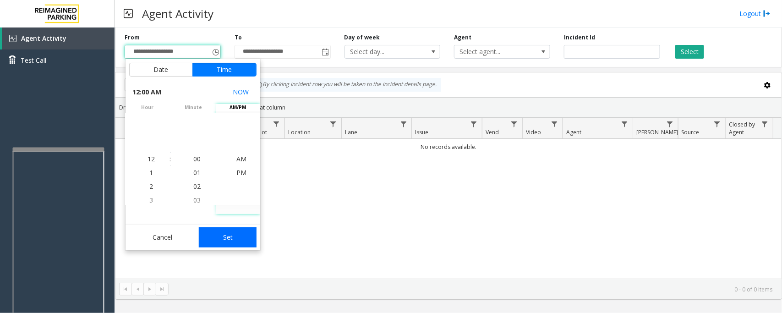
click at [234, 234] on button "Set" at bounding box center [228, 237] width 58 height 20
type input "**********"
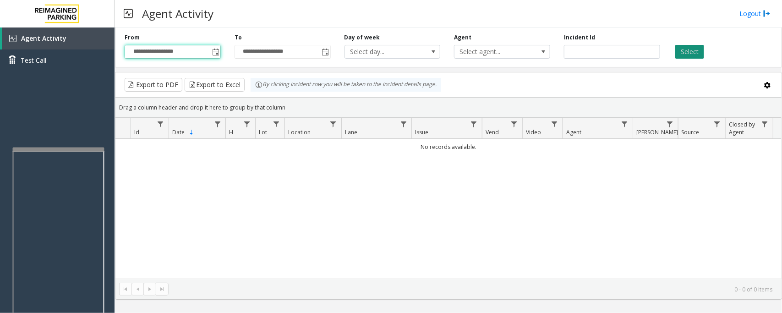
click at [689, 54] on button "Select" at bounding box center [689, 52] width 29 height 14
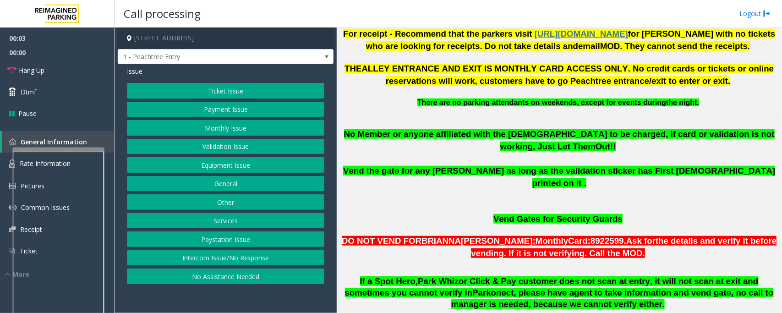
scroll to position [515, 0]
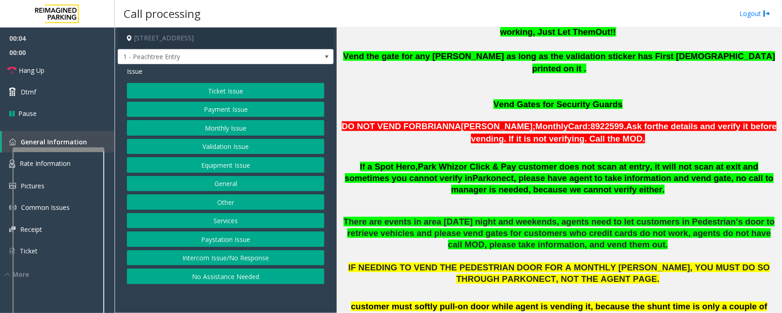
click at [198, 280] on button "No Assistance Needed" at bounding box center [225, 276] width 197 height 16
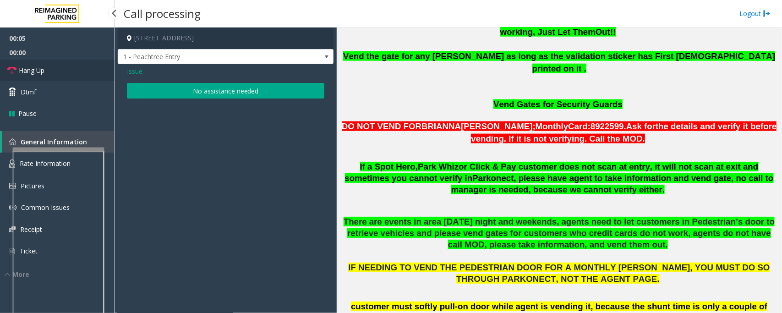
click at [39, 69] on span "Hang Up" at bounding box center [32, 70] width 26 height 10
click at [239, 87] on button "No assistance needed" at bounding box center [225, 91] width 197 height 16
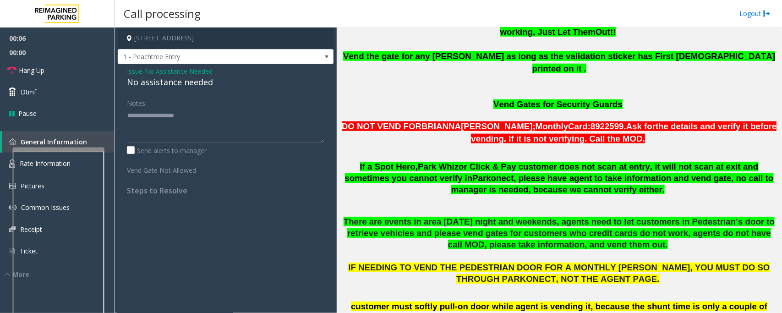
click at [195, 81] on div "No assistance needed" at bounding box center [225, 82] width 197 height 12
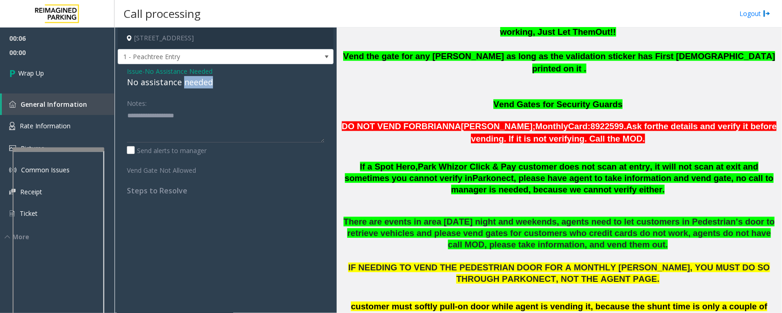
click at [195, 81] on div "No assistance needed" at bounding box center [225, 82] width 197 height 12
type textarea "**********"
click at [79, 73] on link "Wrap Up" at bounding box center [57, 73] width 114 height 27
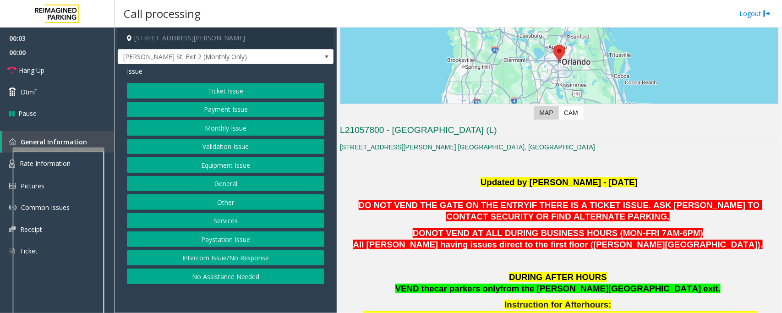
scroll to position [172, 0]
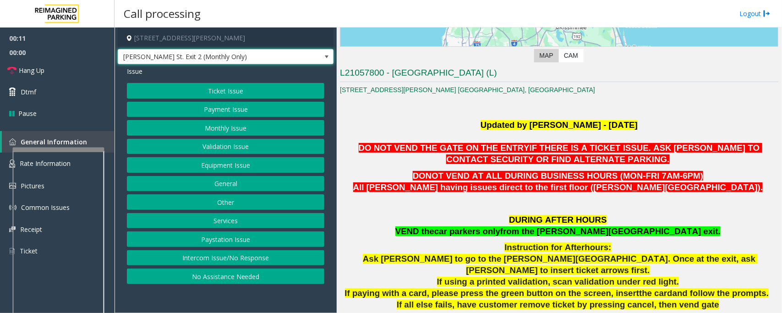
click at [324, 56] on span at bounding box center [326, 56] width 7 height 7
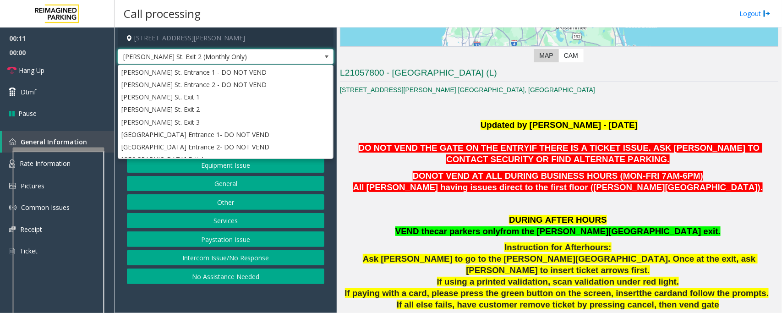
scroll to position [73, 0]
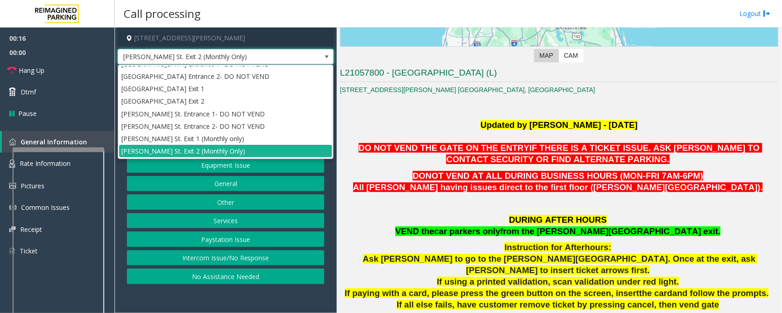
click at [324, 56] on span at bounding box center [326, 56] width 7 height 7
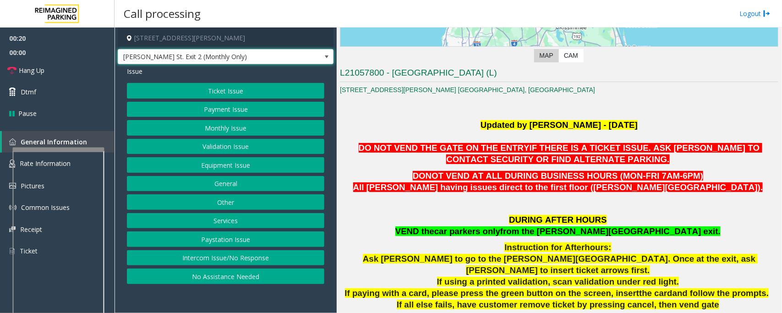
click at [323, 57] on span at bounding box center [326, 56] width 7 height 7
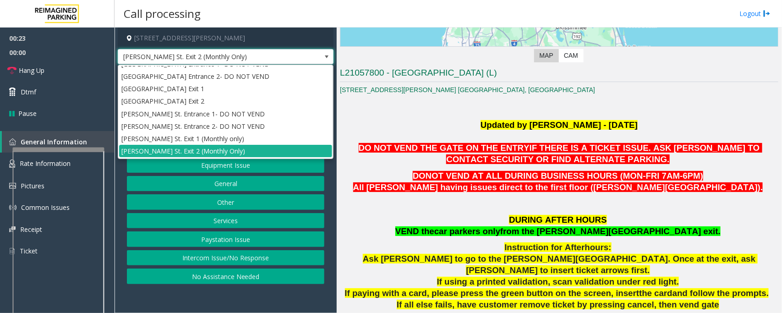
click at [323, 57] on span at bounding box center [326, 56] width 7 height 7
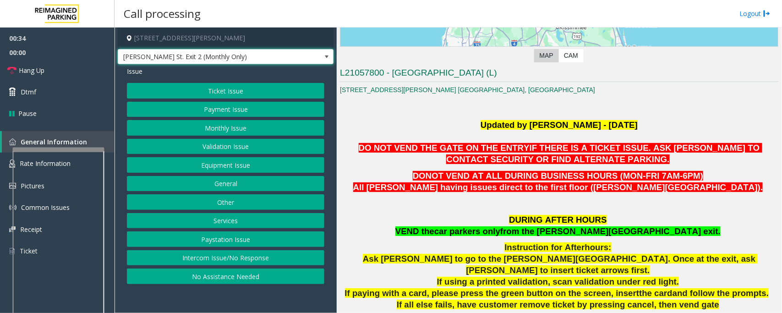
click at [234, 165] on button "Equipment Issue" at bounding box center [225, 165] width 197 height 16
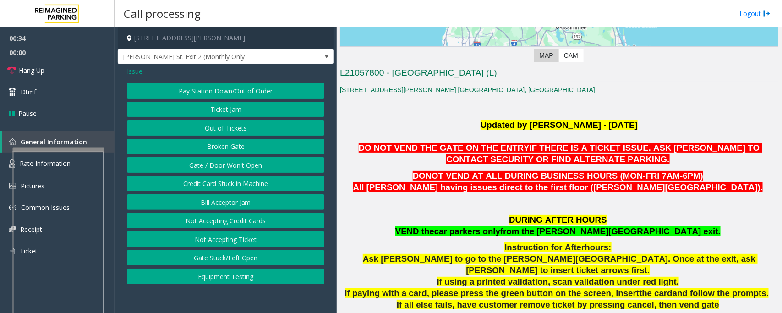
click at [232, 165] on button "Gate / Door Won't Open" at bounding box center [225, 165] width 197 height 16
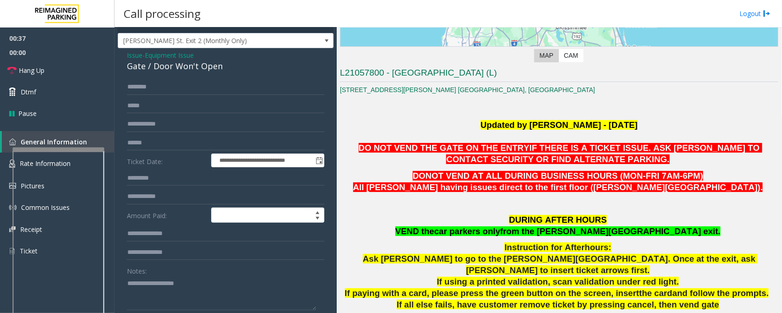
scroll to position [22, 0]
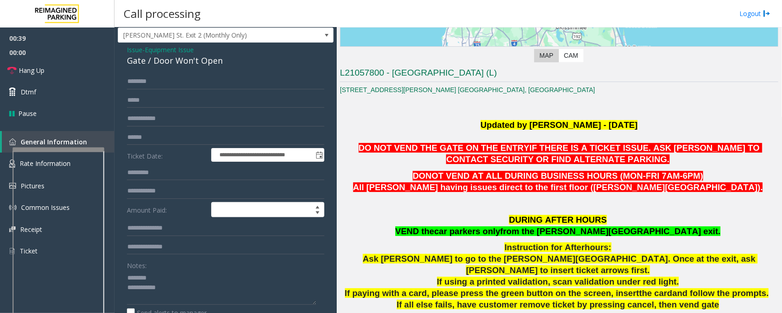
click at [163, 59] on div "Gate / Door Won't Open" at bounding box center [225, 60] width 197 height 12
click at [194, 296] on textarea at bounding box center [221, 287] width 189 height 34
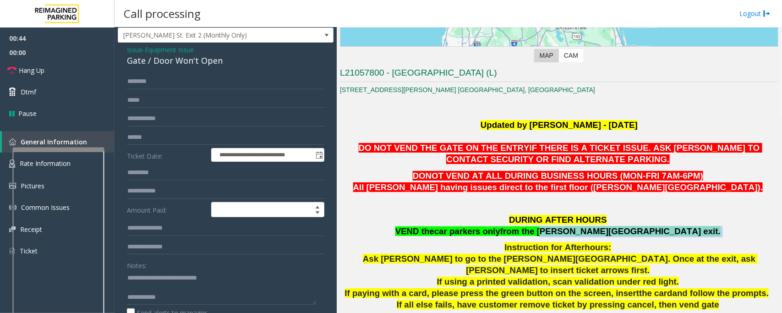
drag, startPoint x: 589, startPoint y: 228, endPoint x: 662, endPoint y: 230, distance: 73.3
click at [662, 230] on p "DURING AFTER HOURS VEND the car parkers only from the [PERSON_NAME][GEOGRAPHIC_…" at bounding box center [559, 225] width 438 height 23
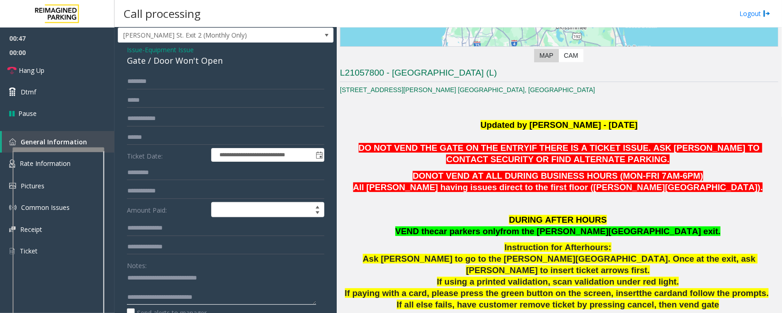
drag, startPoint x: 163, startPoint y: 298, endPoint x: 174, endPoint y: 299, distance: 11.5
click at [163, 298] on textarea at bounding box center [221, 287] width 189 height 34
click at [163, 300] on textarea at bounding box center [221, 287] width 189 height 34
click at [178, 286] on textarea at bounding box center [221, 287] width 189 height 34
type textarea "**********"
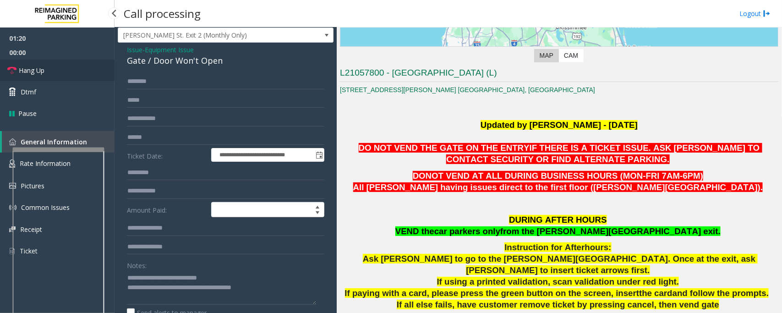
click at [46, 75] on link "Hang Up" at bounding box center [57, 71] width 114 height 22
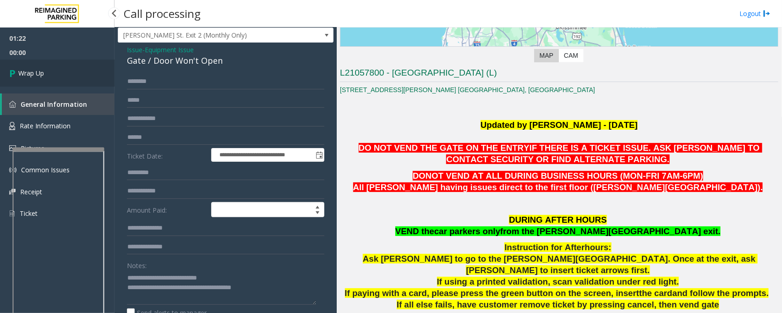
click at [46, 75] on link "Wrap Up" at bounding box center [57, 73] width 114 height 27
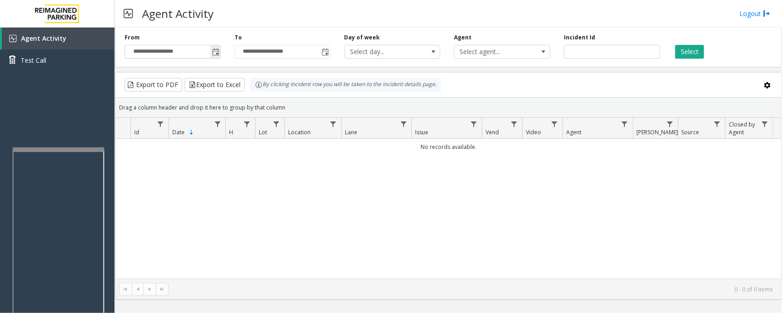
click at [216, 52] on span "Toggle popup" at bounding box center [215, 52] width 7 height 7
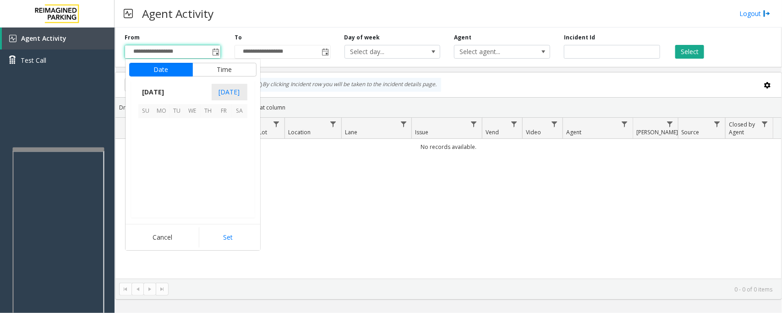
scroll to position [164251, 0]
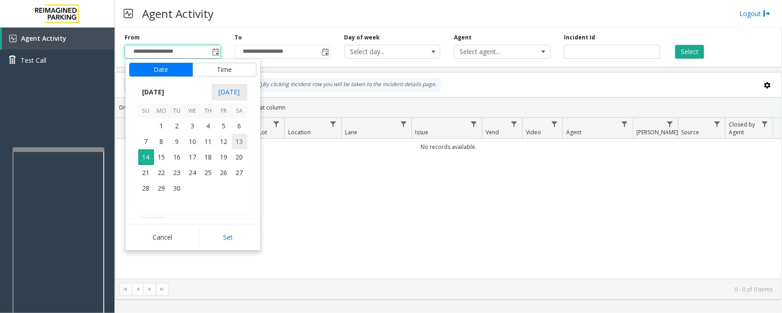
click at [242, 142] on span "13" at bounding box center [240, 142] width 16 height 16
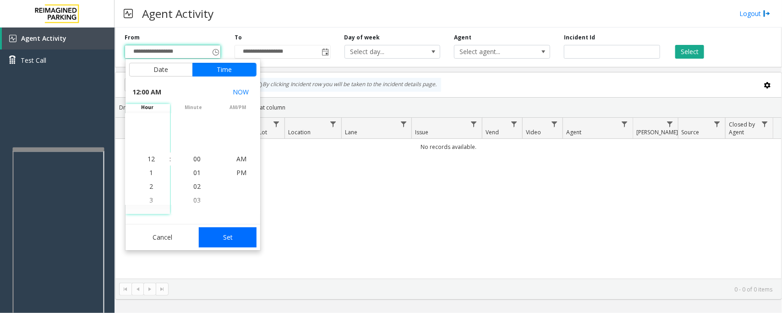
click at [228, 237] on button "Set" at bounding box center [228, 237] width 58 height 20
type input "**********"
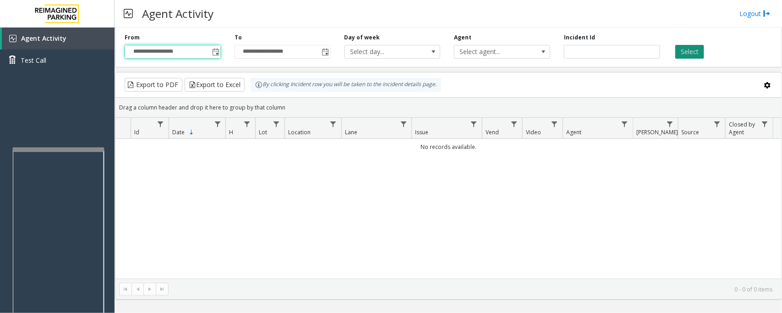
click at [692, 49] on button "Select" at bounding box center [689, 52] width 29 height 14
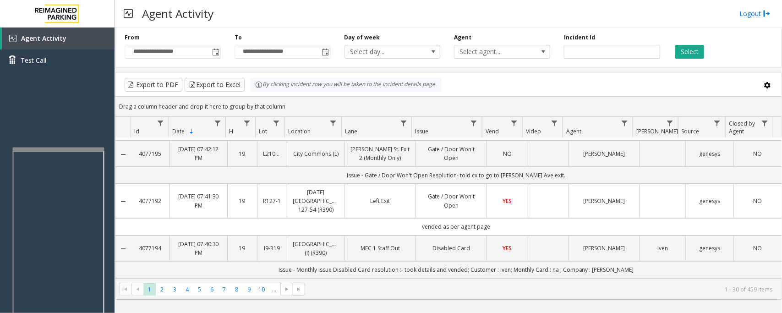
scroll to position [0, 0]
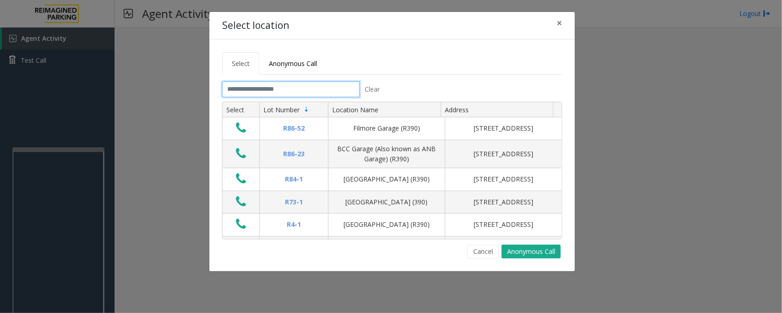
click at [309, 86] on input "text" at bounding box center [290, 89] width 137 height 16
click at [262, 88] on input "text" at bounding box center [290, 89] width 137 height 16
click at [251, 87] on input "text" at bounding box center [290, 89] width 137 height 16
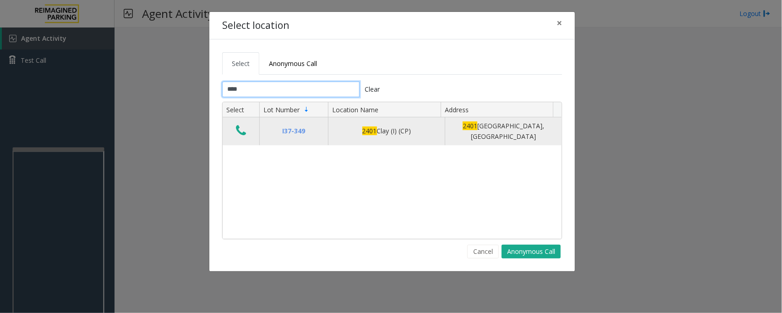
type input "****"
click at [239, 130] on icon "Data table" at bounding box center [241, 130] width 10 height 13
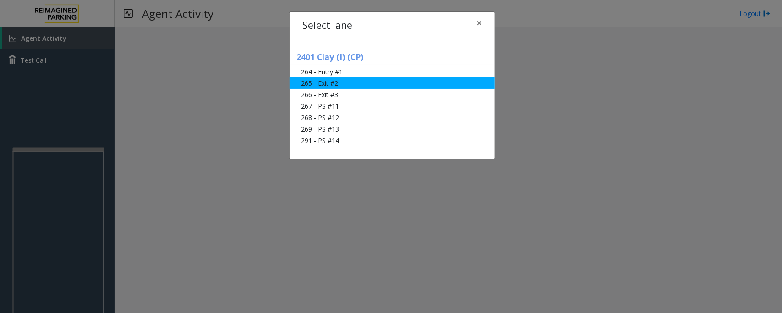
click at [335, 86] on li "265 - Exit #2" at bounding box center [391, 82] width 205 height 11
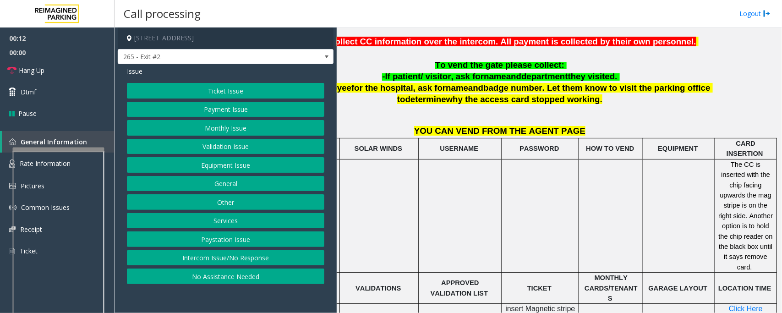
scroll to position [286, 66]
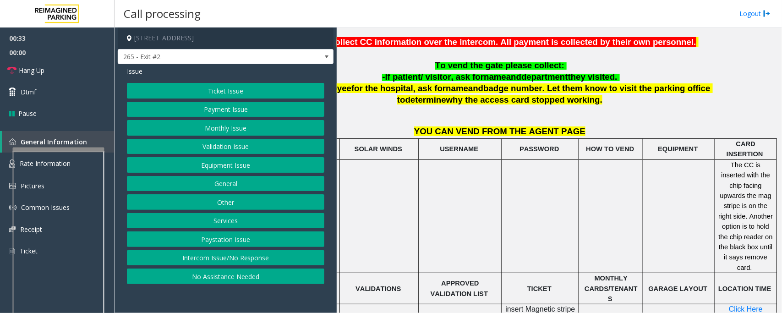
click at [225, 94] on button "Ticket Issue" at bounding box center [225, 91] width 197 height 16
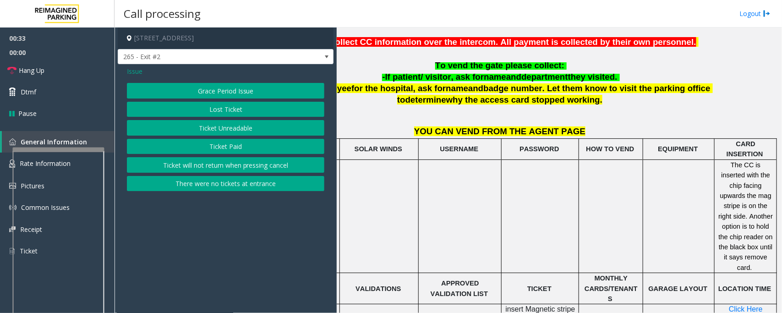
click at [236, 129] on button "Ticket Unreadable" at bounding box center [225, 128] width 197 height 16
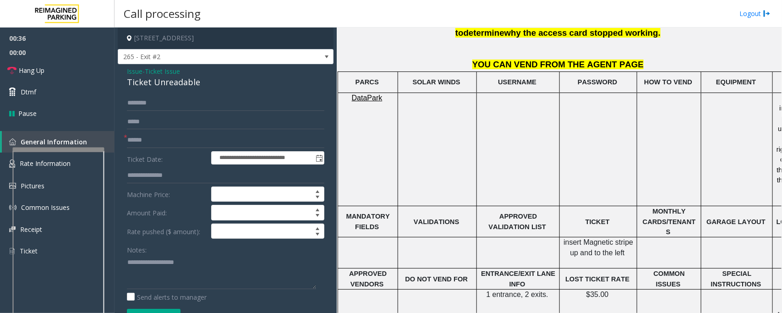
scroll to position [458, 0]
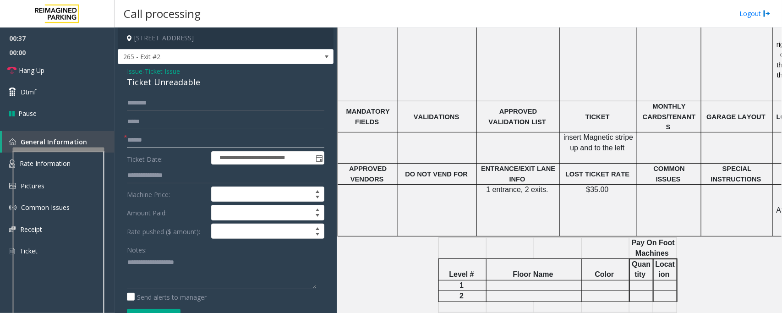
click at [167, 142] on input "text" at bounding box center [225, 140] width 197 height 16
click at [156, 84] on div "Ticket Unreadable" at bounding box center [225, 82] width 197 height 12
click at [168, 142] on input "text" at bounding box center [225, 140] width 197 height 16
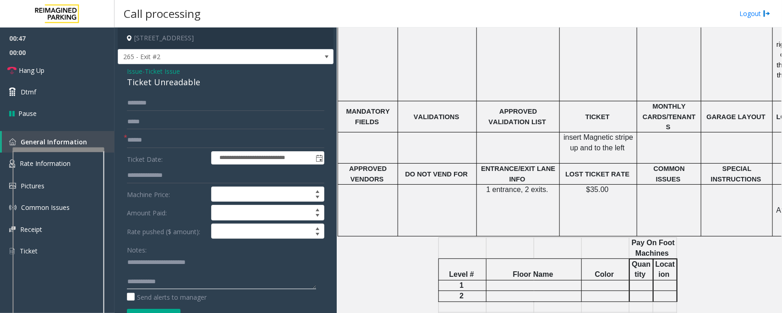
click at [138, 275] on textarea at bounding box center [221, 272] width 189 height 34
click at [174, 276] on textarea at bounding box center [221, 272] width 189 height 34
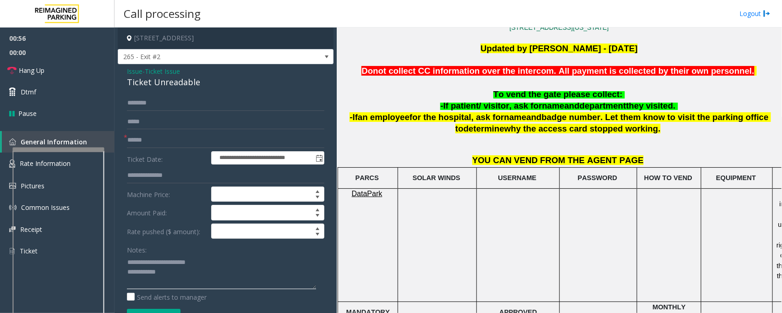
scroll to position [229, 0]
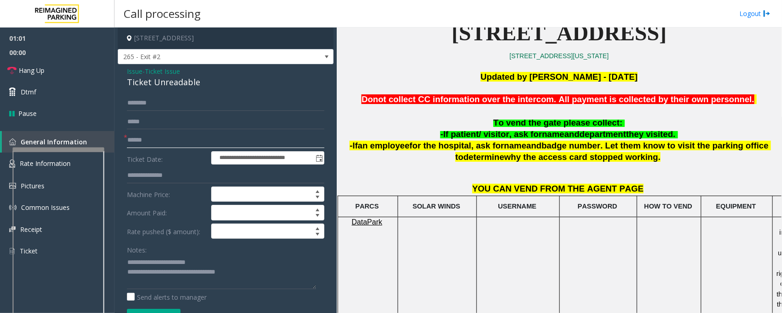
click at [158, 139] on input "text" at bounding box center [225, 140] width 197 height 16
click at [127, 260] on textarea at bounding box center [221, 272] width 189 height 34
type textarea "**********"
click at [136, 141] on input "text" at bounding box center [225, 140] width 197 height 16
click at [129, 141] on input "******" at bounding box center [225, 140] width 197 height 16
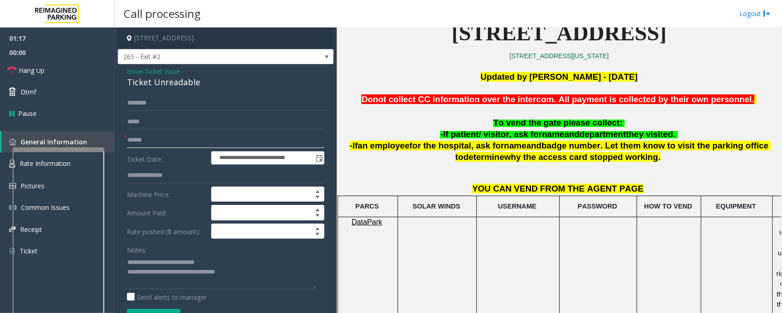
click at [130, 142] on input "******" at bounding box center [225, 140] width 197 height 16
click at [150, 108] on input "text" at bounding box center [225, 103] width 197 height 16
click at [150, 140] on input "*******" at bounding box center [225, 140] width 197 height 16
type input "******"
click at [150, 104] on input "text" at bounding box center [225, 103] width 197 height 16
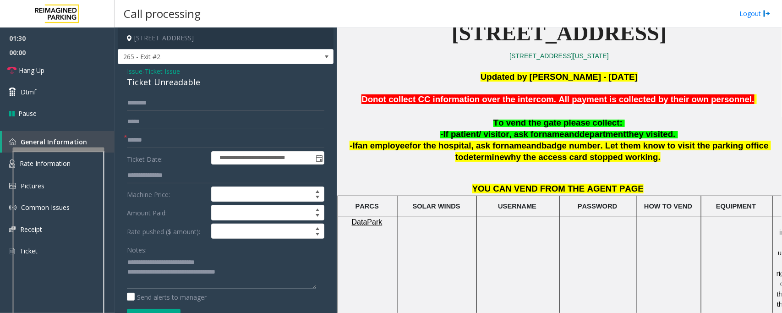
click at [143, 264] on textarea at bounding box center [221, 272] width 189 height 34
type textarea "**********"
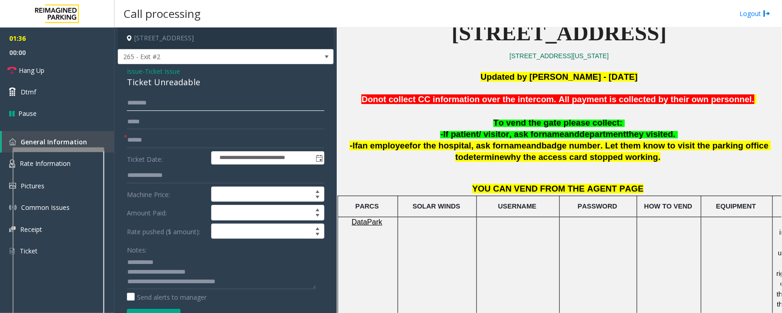
click at [190, 103] on input "text" at bounding box center [225, 103] width 197 height 16
type input "***"
click at [186, 261] on textarea at bounding box center [221, 272] width 189 height 34
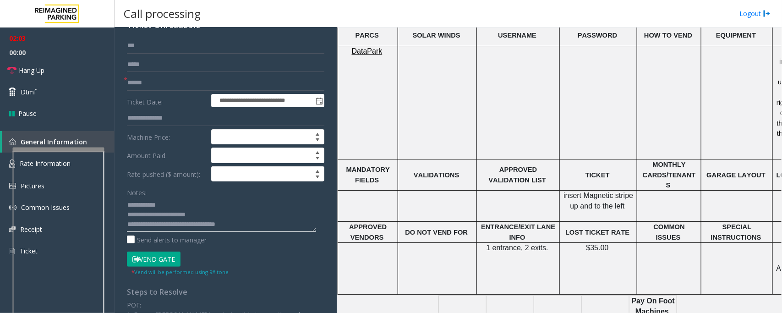
scroll to position [401, 0]
click at [164, 208] on textarea at bounding box center [221, 214] width 189 height 34
click at [163, 260] on button "Vend Gate" at bounding box center [154, 259] width 54 height 16
drag, startPoint x: 195, startPoint y: 209, endPoint x: 204, endPoint y: 211, distance: 9.9
click at [195, 209] on textarea at bounding box center [221, 214] width 189 height 34
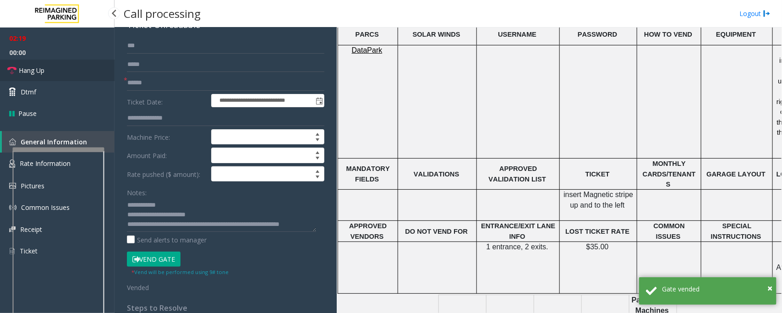
click at [65, 75] on link "Hang Up" at bounding box center [57, 71] width 114 height 22
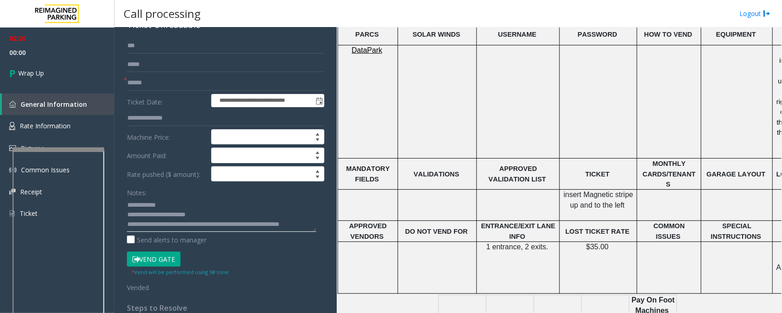
click at [249, 207] on textarea at bounding box center [221, 214] width 189 height 34
type textarea "**********"
click at [35, 76] on span "Wrap Up" at bounding box center [31, 73] width 26 height 10
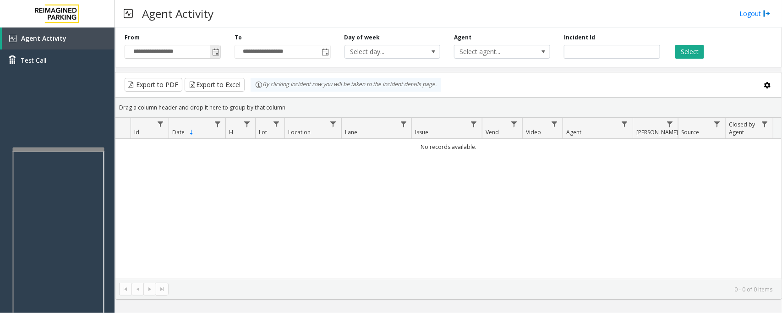
click at [214, 52] on span "Toggle popup" at bounding box center [215, 52] width 7 height 7
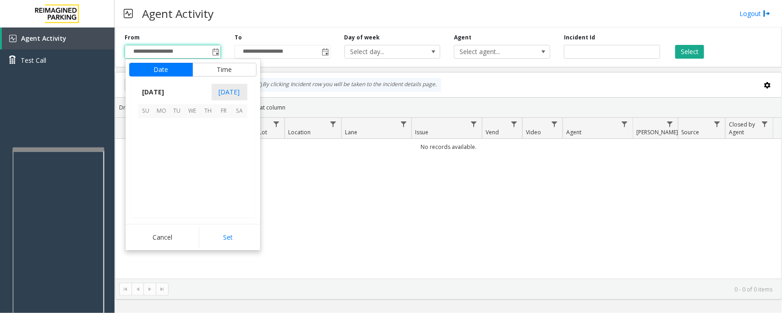
scroll to position [164251, 0]
click at [242, 141] on span "13" at bounding box center [240, 142] width 16 height 16
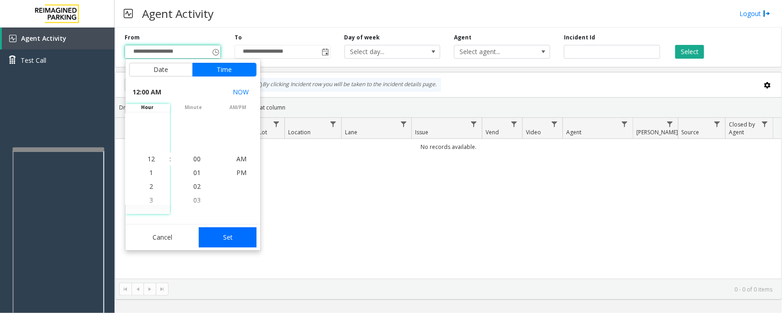
click at [221, 239] on button "Set" at bounding box center [228, 237] width 58 height 20
type input "**********"
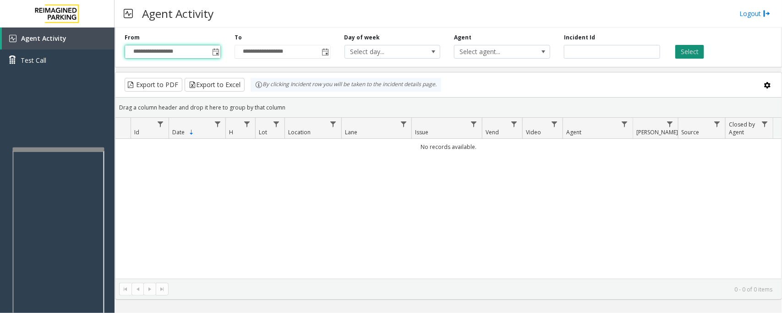
click at [695, 51] on button "Select" at bounding box center [689, 52] width 29 height 14
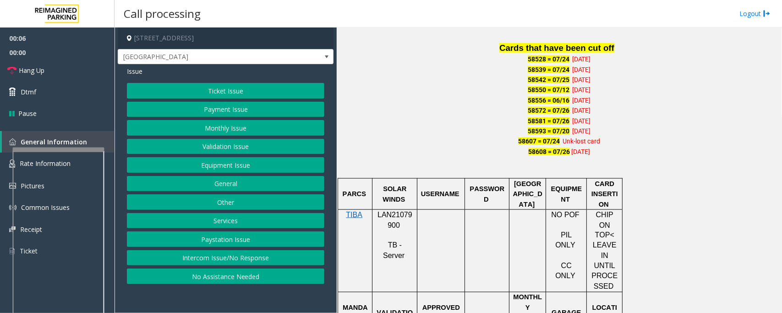
scroll to position [744, 0]
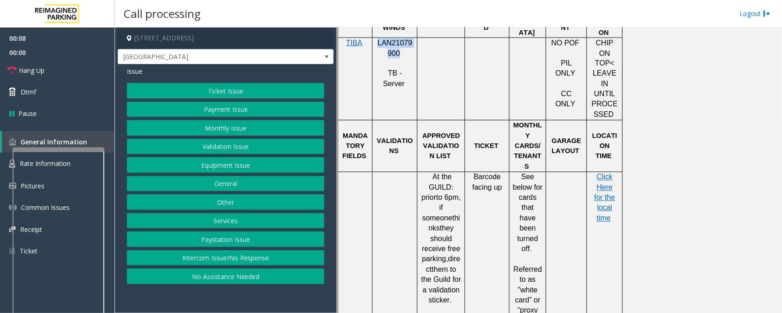
drag, startPoint x: 377, startPoint y: 42, endPoint x: 397, endPoint y: 53, distance: 22.9
click at [397, 53] on p "LAN21079900" at bounding box center [394, 48] width 38 height 21
copy span "LAN21079900"
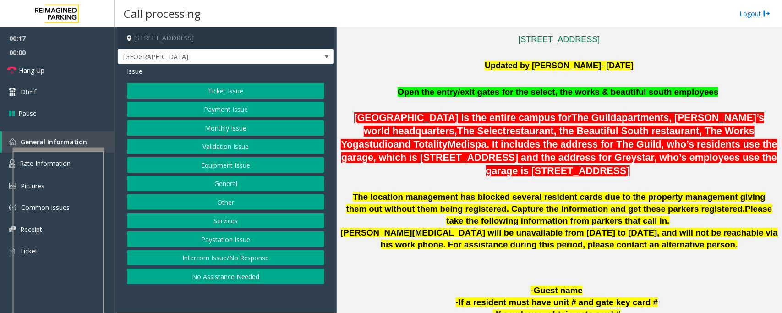
scroll to position [229, 0]
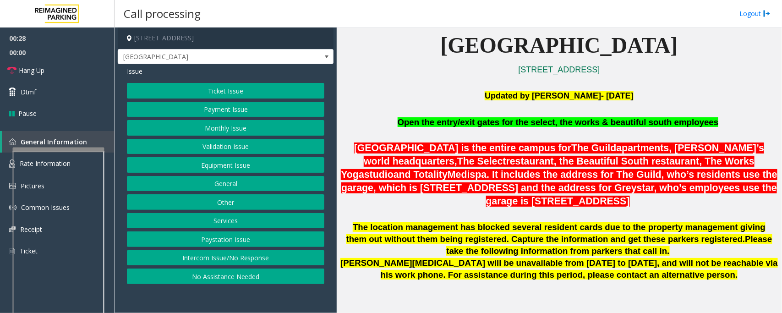
click at [223, 125] on button "Monthly Issue" at bounding box center [225, 128] width 197 height 16
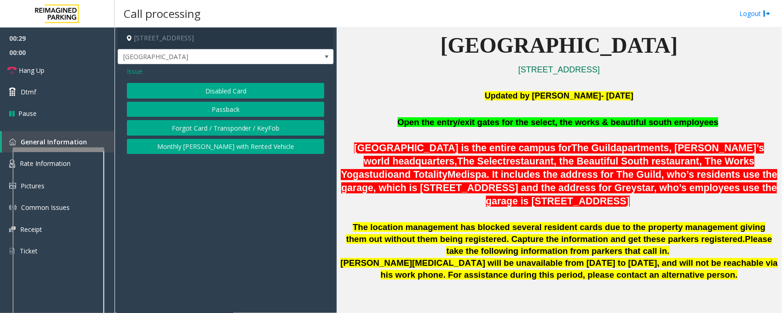
click at [237, 95] on button "Disabled Card" at bounding box center [225, 91] width 197 height 16
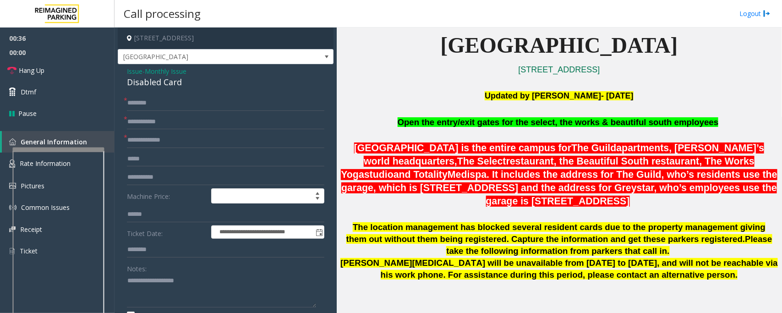
scroll to position [5, 0]
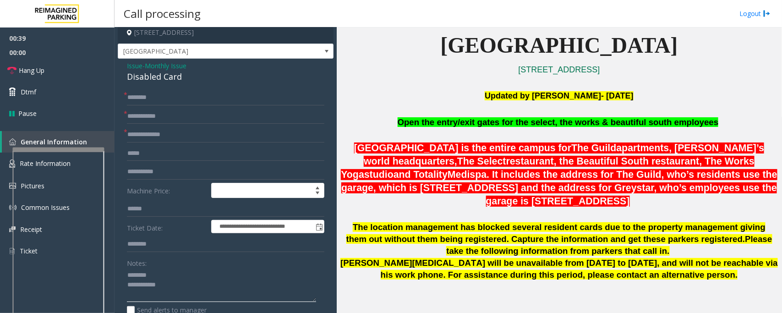
type textarea "**********"
click at [156, 75] on div "Disabled Card" at bounding box center [225, 77] width 197 height 12
click at [156, 101] on input "text" at bounding box center [225, 98] width 197 height 16
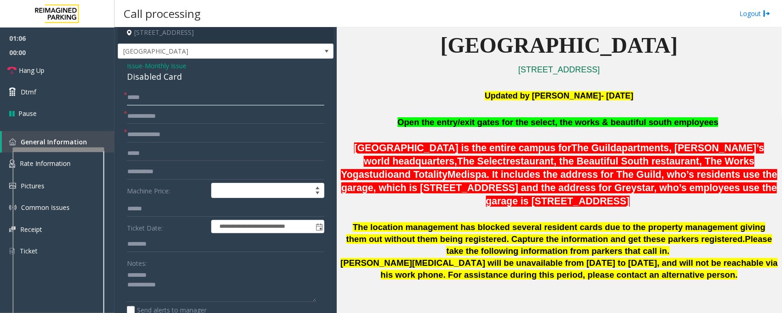
type input "*****"
click at [127, 98] on span "*" at bounding box center [126, 95] width 4 height 10
click at [128, 97] on input "*****" at bounding box center [225, 98] width 197 height 16
click at [142, 74] on div "Disabled Card" at bounding box center [225, 77] width 197 height 12
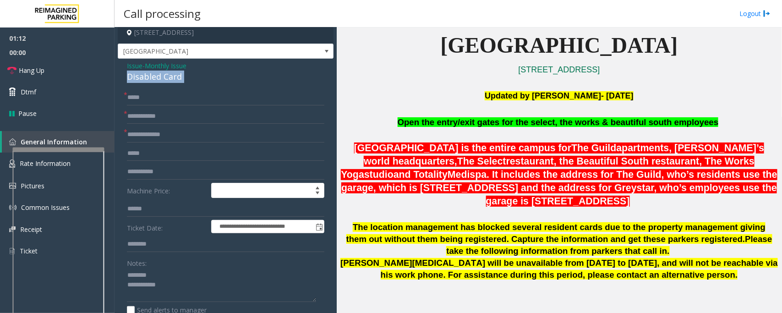
click at [142, 74] on div "Disabled Card" at bounding box center [225, 77] width 197 height 12
type textarea "**********"
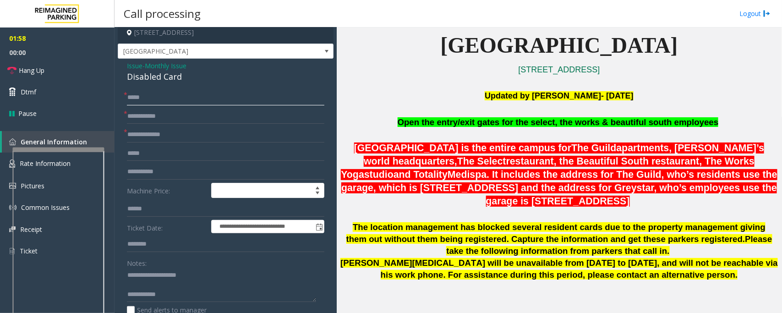
click at [179, 98] on input "*****" at bounding box center [225, 98] width 197 height 16
paste input "**********"
type input "**********"
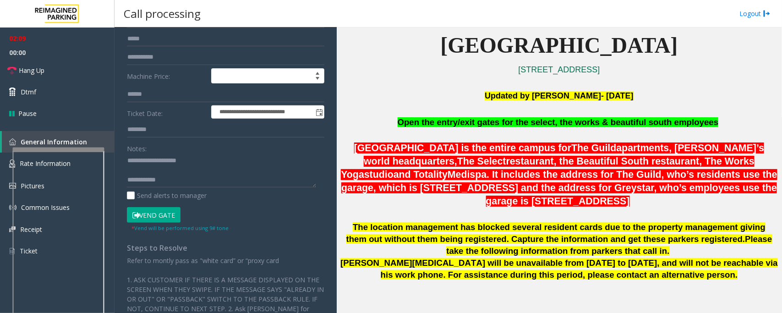
click at [158, 218] on button "Vend Gate" at bounding box center [154, 215] width 54 height 16
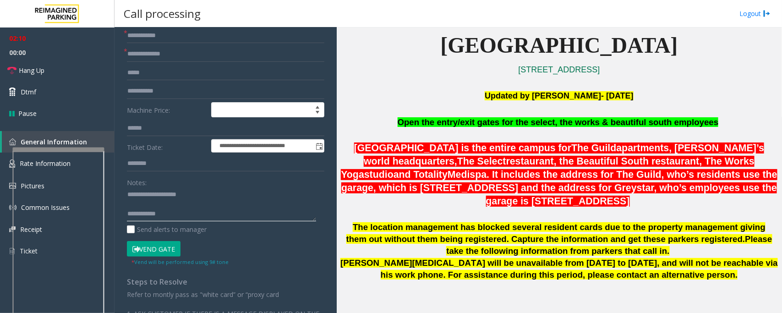
click at [174, 212] on textarea at bounding box center [221, 204] width 189 height 34
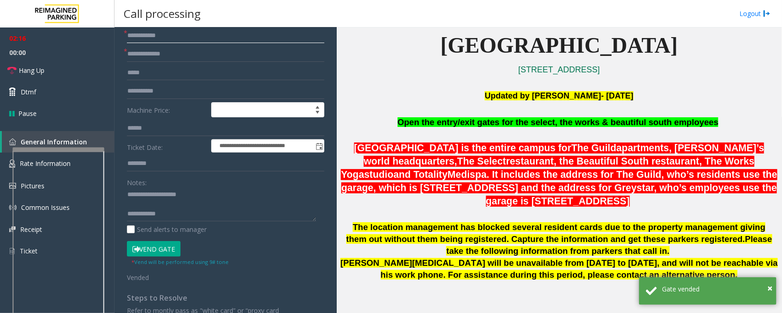
click at [152, 36] on input "text" at bounding box center [225, 36] width 197 height 16
paste input "**********"
type input "**********"
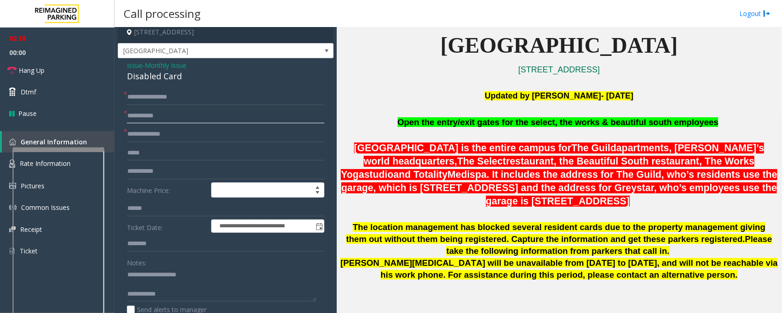
scroll to position [0, 0]
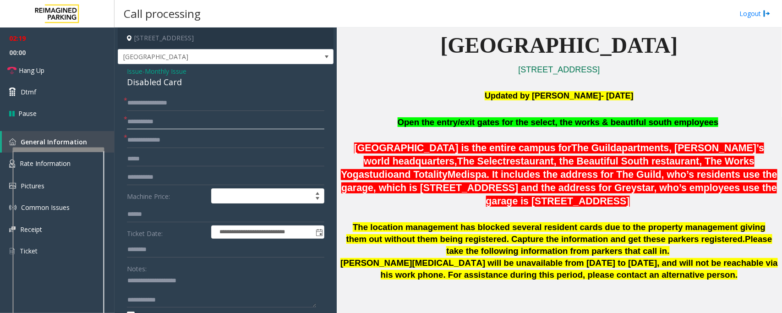
drag, startPoint x: 181, startPoint y: 119, endPoint x: 127, endPoint y: 128, distance: 54.8
click at [127, 128] on input "**********" at bounding box center [225, 122] width 197 height 16
click at [23, 70] on span "Hang Up" at bounding box center [32, 70] width 26 height 10
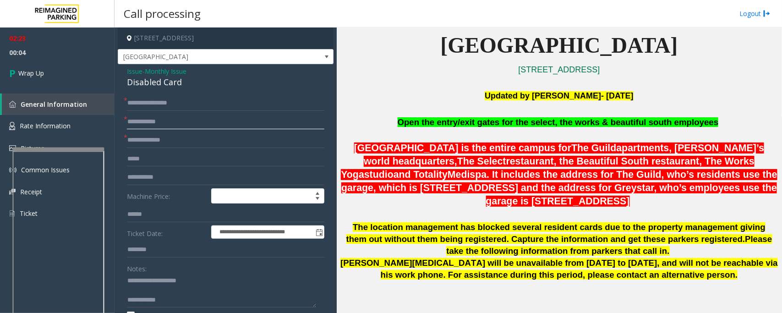
click at [155, 119] on input "text" at bounding box center [225, 122] width 197 height 16
paste input "*****"
type input "*****"
click at [145, 137] on input "text" at bounding box center [225, 140] width 197 height 16
drag, startPoint x: 140, startPoint y: 141, endPoint x: 138, endPoint y: 136, distance: 5.1
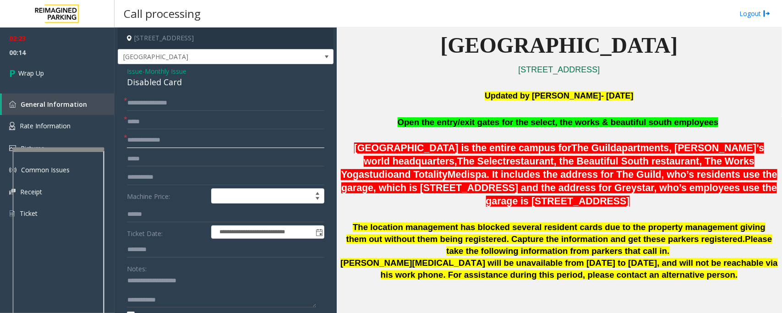
click at [140, 141] on input "text" at bounding box center [225, 140] width 197 height 16
type input "**"
type textarea "**********"
click at [49, 70] on link "Wrap Up" at bounding box center [57, 73] width 114 height 27
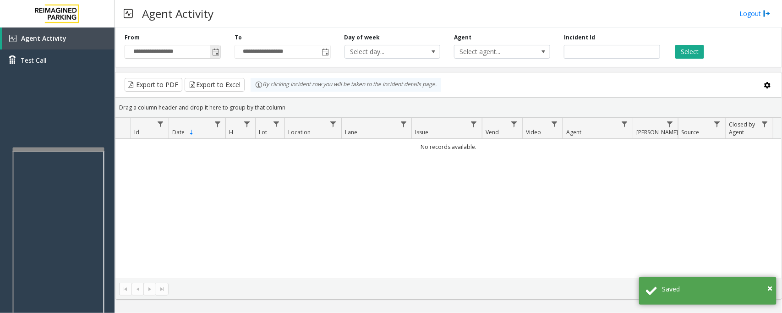
click at [218, 52] on span "Toggle popup" at bounding box center [215, 52] width 7 height 7
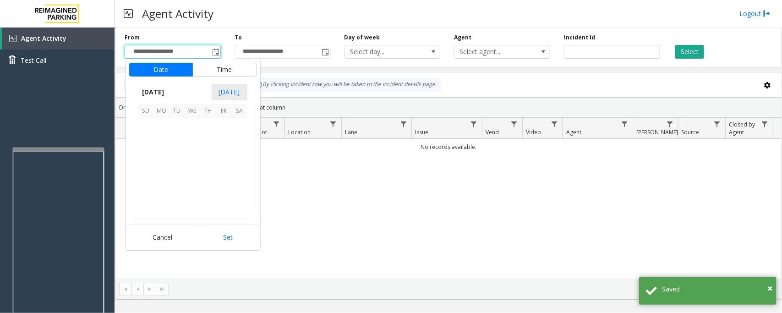
scroll to position [164251, 0]
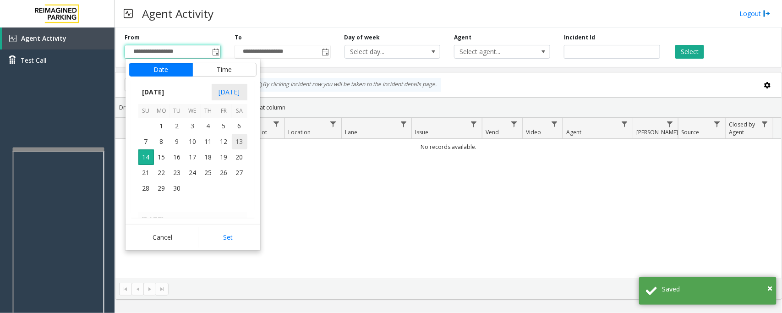
click at [236, 142] on span "13" at bounding box center [240, 142] width 16 height 16
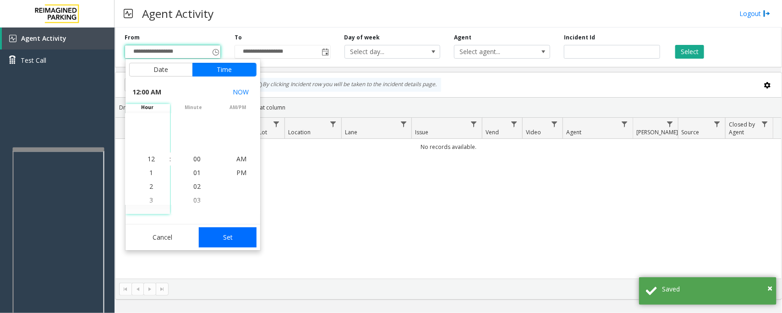
click at [244, 241] on button "Set" at bounding box center [228, 237] width 58 height 20
type input "**********"
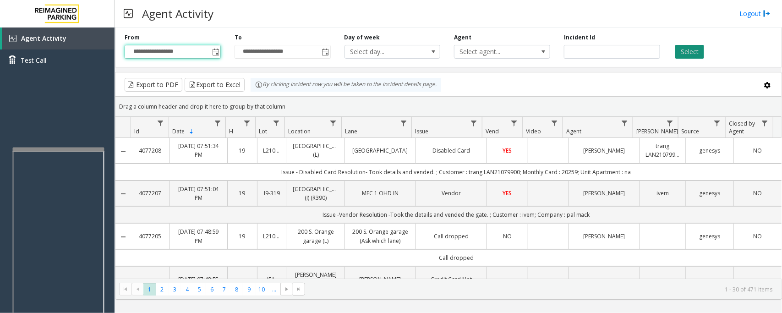
click at [692, 49] on button "Select" at bounding box center [689, 52] width 29 height 14
